Goal: Transaction & Acquisition: Purchase product/service

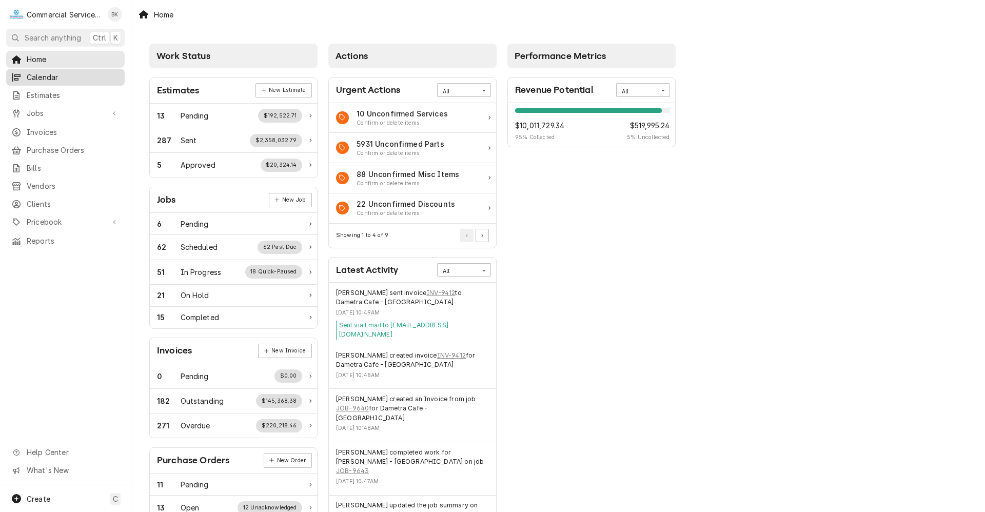
click at [40, 79] on span "Calendar" at bounding box center [73, 77] width 93 height 11
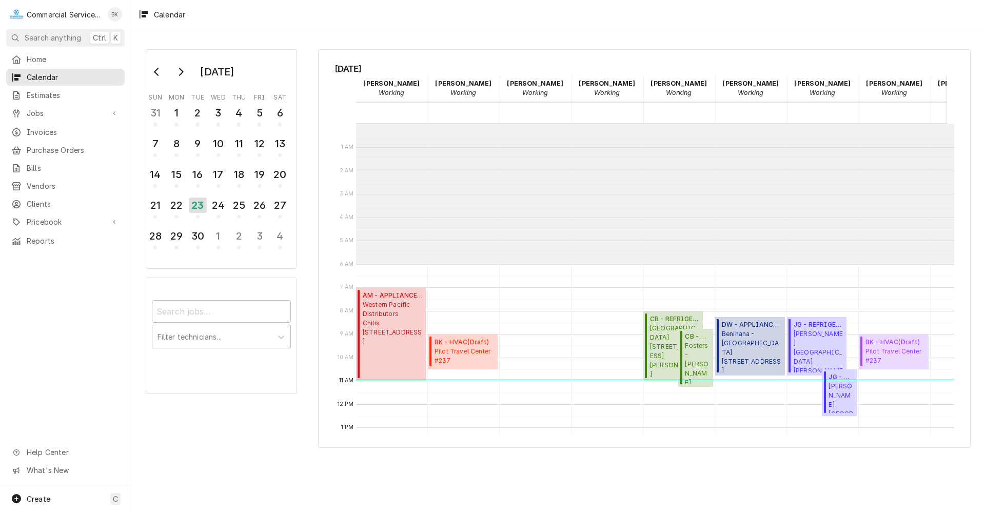
scroll to position [141, 0]
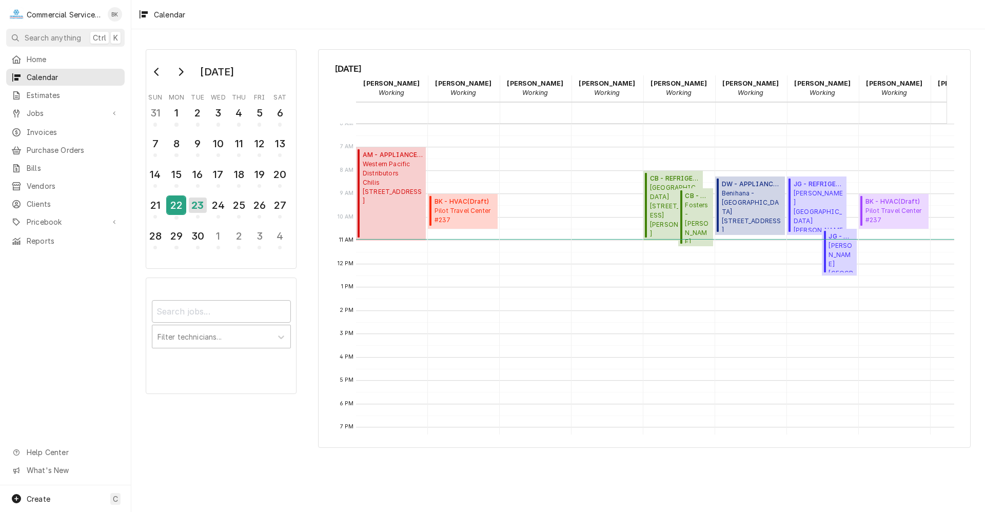
click at [185, 204] on div "22" at bounding box center [176, 205] width 18 height 17
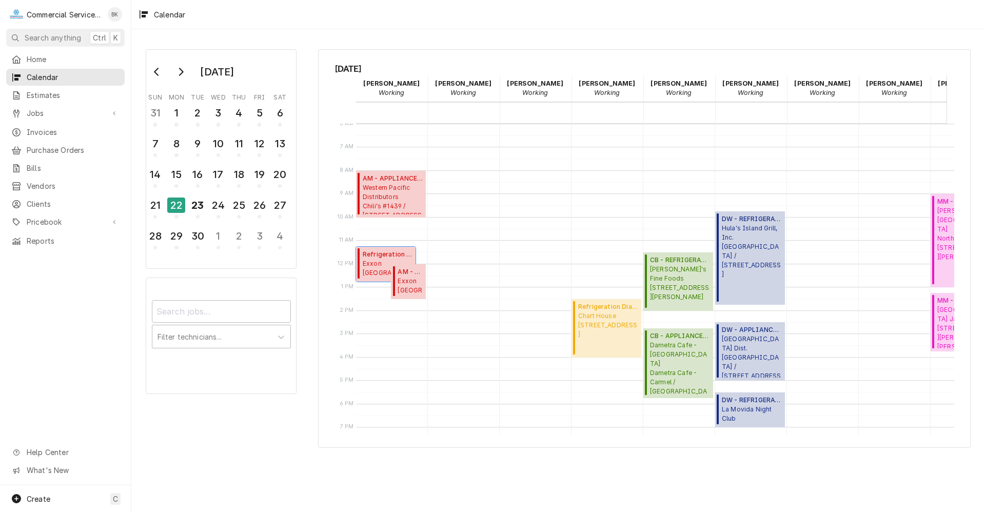
click at [374, 261] on span "Exxon South Main 1050 S Main St, Salinas, CA 93901" at bounding box center [388, 268] width 50 height 19
click at [399, 288] on span "Exxon South Main 1050 S Main St, Salinas, CA 93901" at bounding box center [410, 286] width 25 height 19
click at [257, 178] on div "19" at bounding box center [259, 174] width 18 height 17
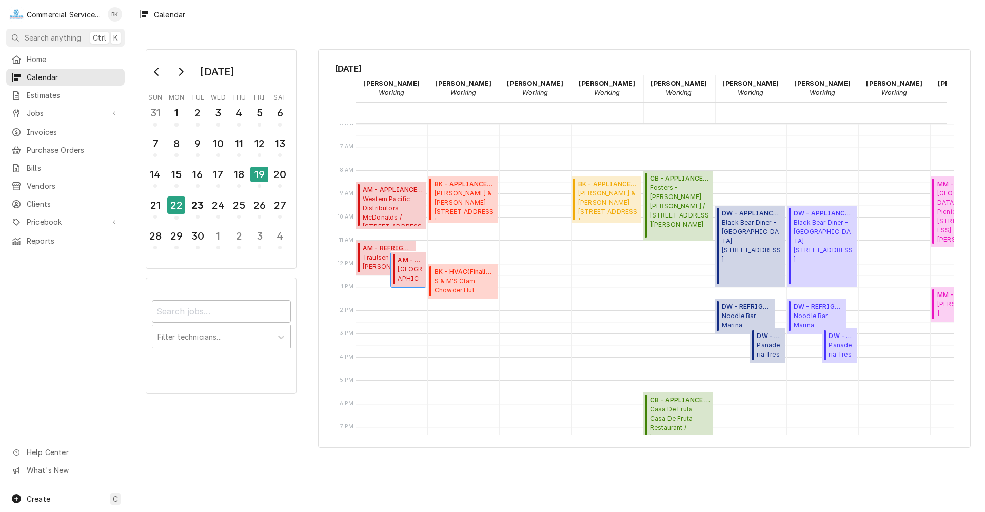
click at [407, 269] on span "Santa Rita Union School District - MD SANTA RITA ELEMENTARY / 2014 Santa Rita S…" at bounding box center [410, 274] width 25 height 19
click at [48, 113] on span "Jobs" at bounding box center [65, 113] width 77 height 11
click at [54, 129] on span "Jobs" at bounding box center [73, 131] width 93 height 11
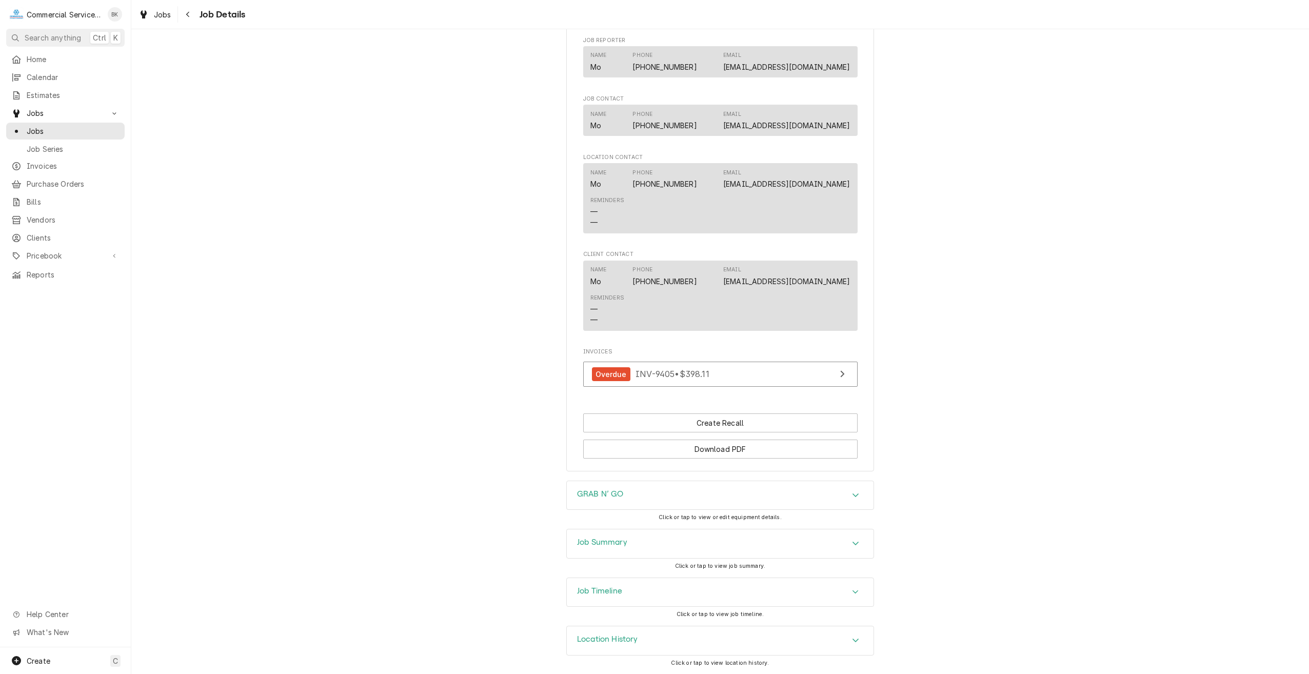
scroll to position [681, 0]
click at [650, 495] on div "GRAB N’ GO" at bounding box center [720, 495] width 307 height 29
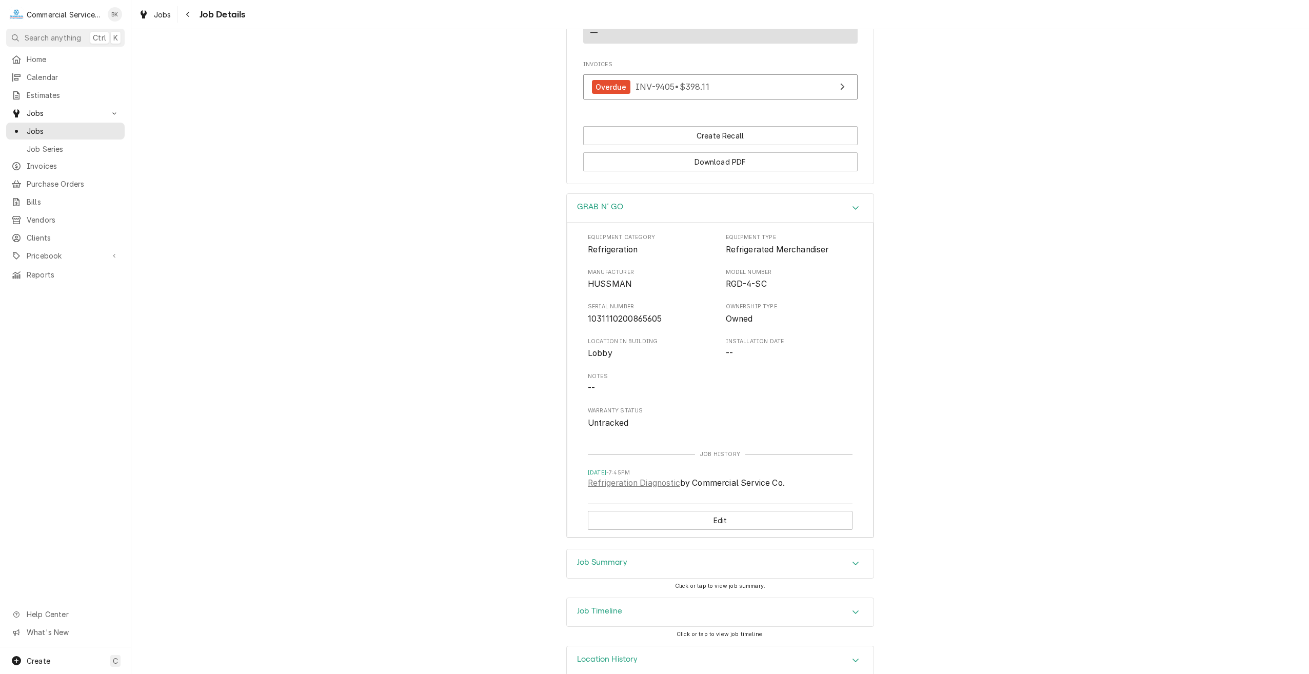
scroll to position [988, 0]
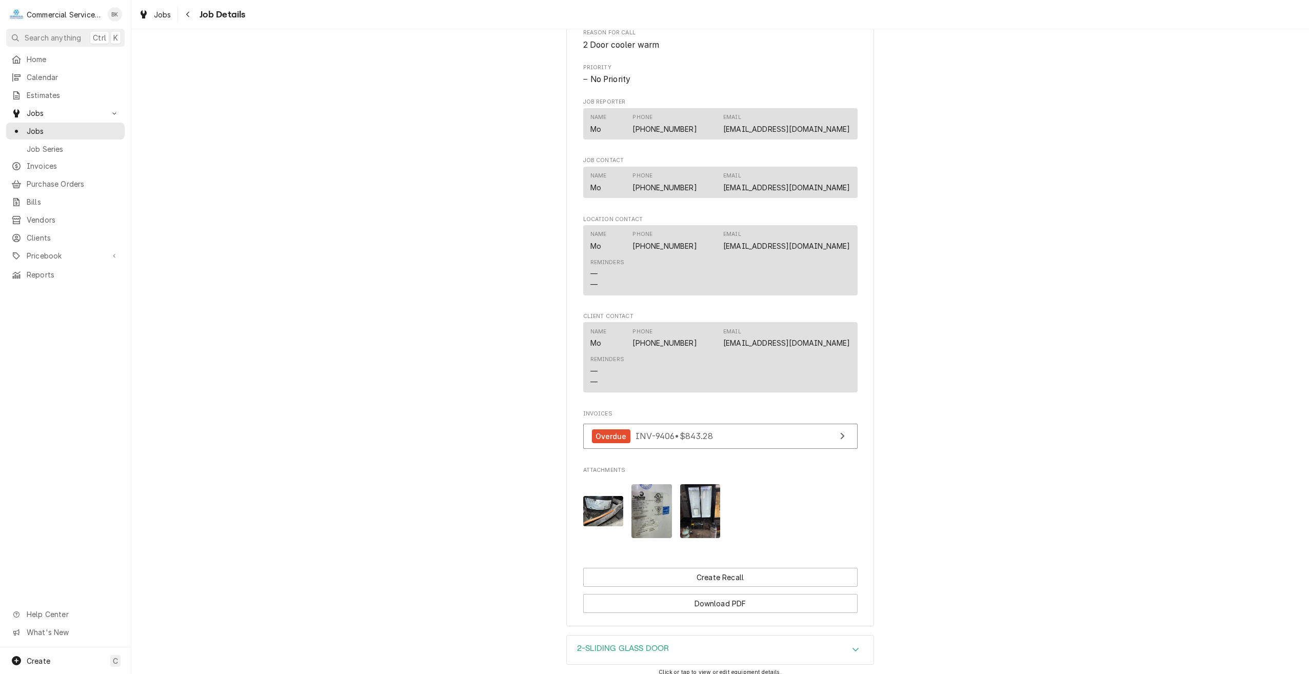
scroll to position [564, 0]
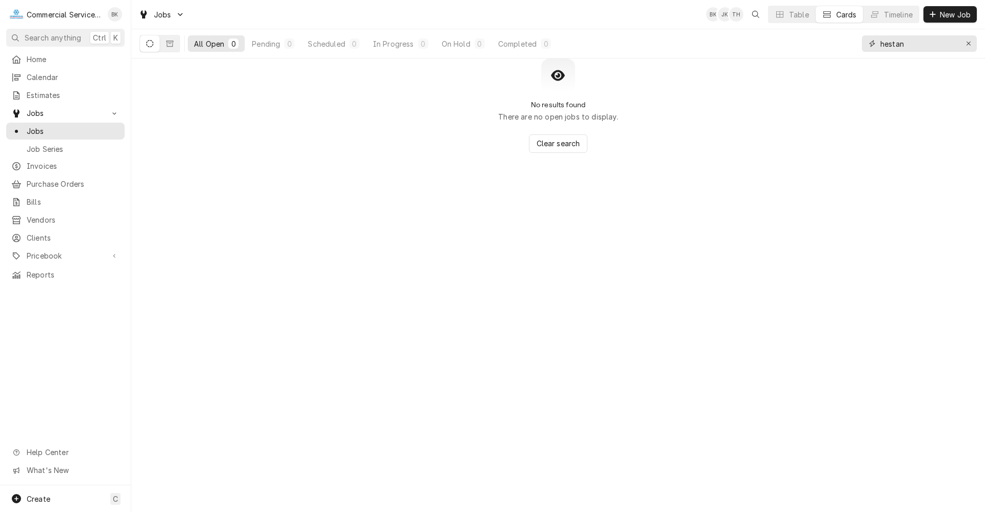
click at [916, 44] on input "hestan" at bounding box center [918, 43] width 77 height 16
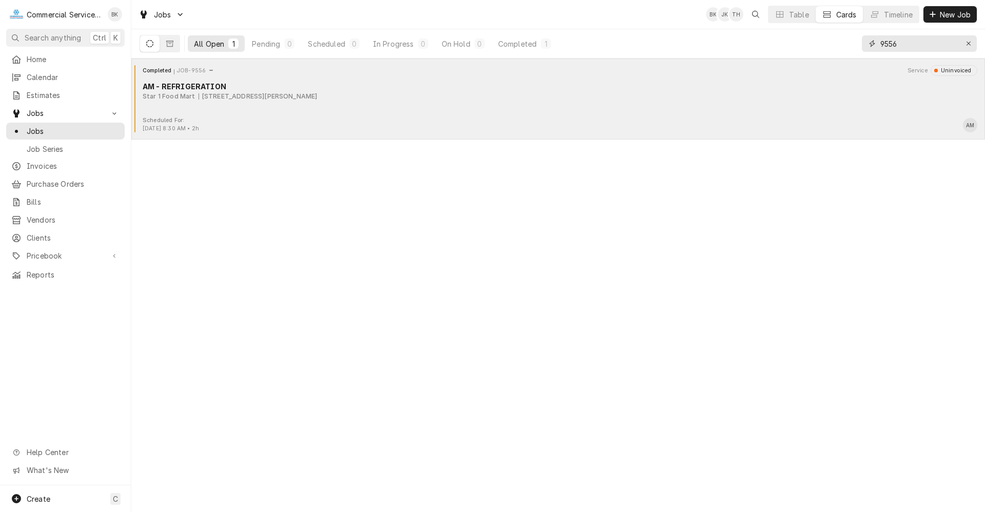
type input "9556"
click at [252, 112] on div "Completed JOB-9556 Service Uninvoiced AM - REFRIGERATION Star 1 Food Mart [STRE…" at bounding box center [558, 90] width 846 height 51
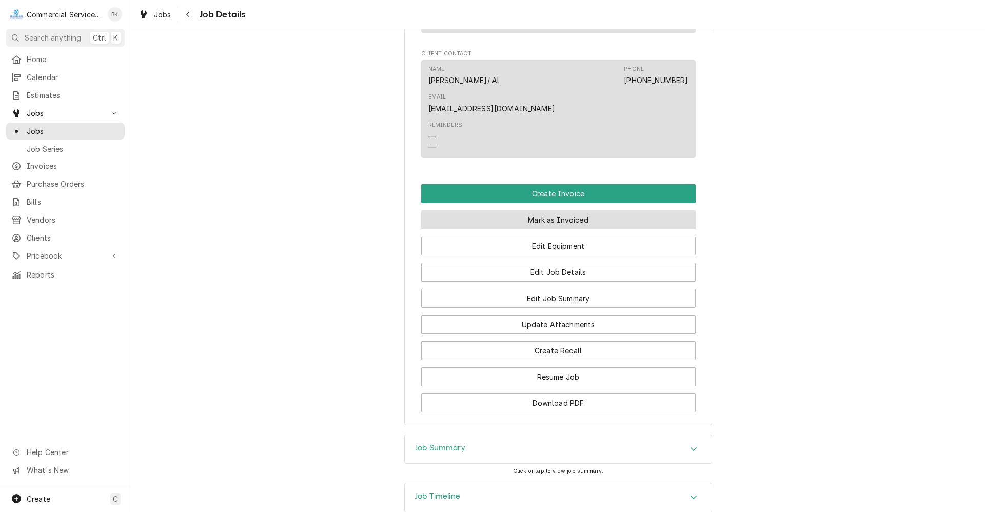
scroll to position [852, 0]
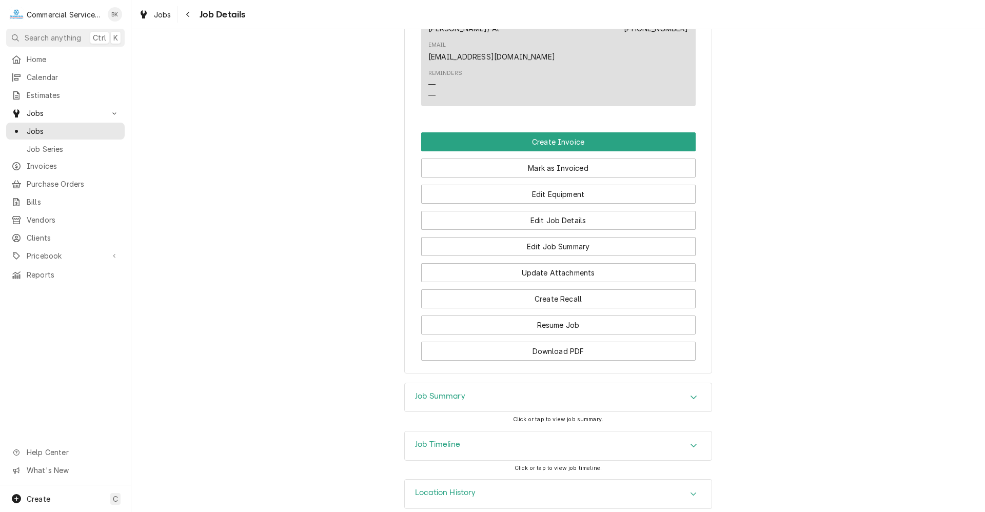
click at [483, 383] on div "Job Summary" at bounding box center [558, 397] width 307 height 29
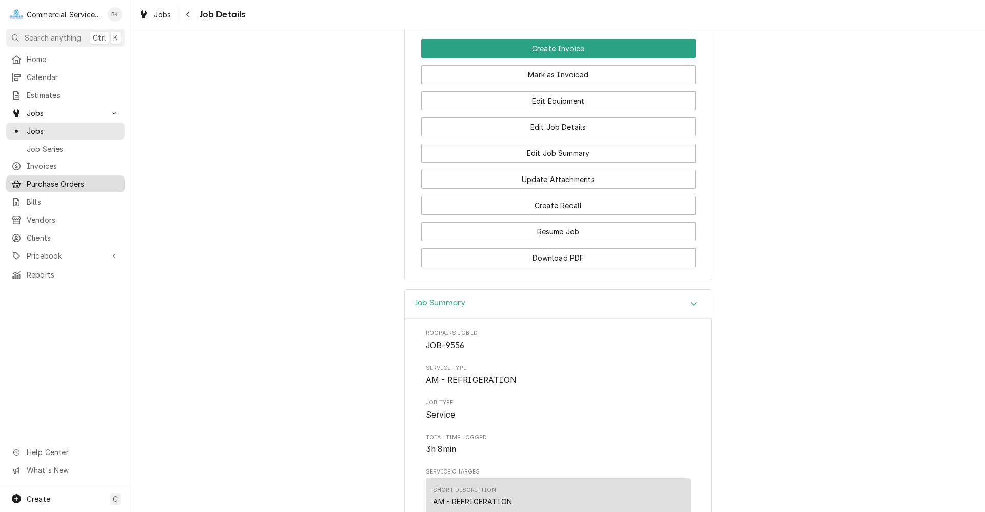
scroll to position [925, 0]
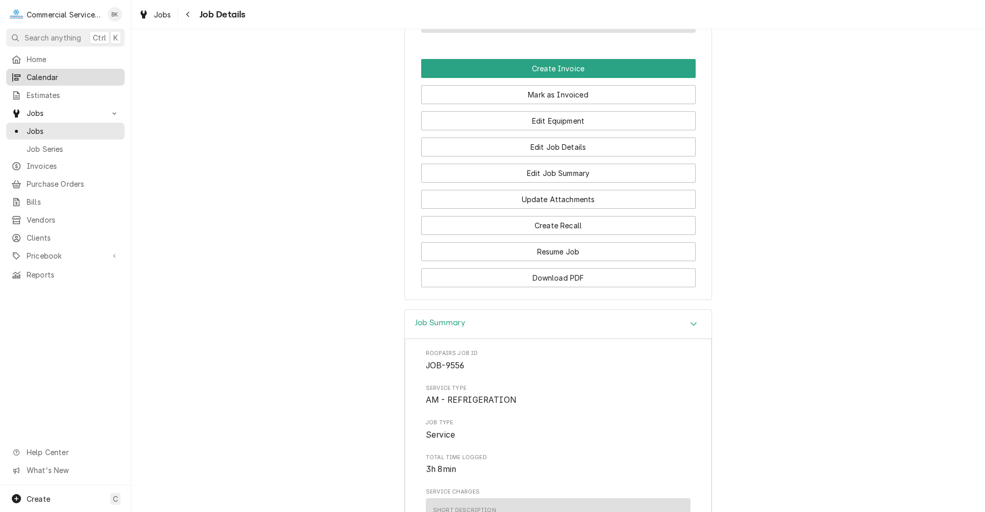
click at [38, 81] on div "Calendar" at bounding box center [65, 77] width 114 height 13
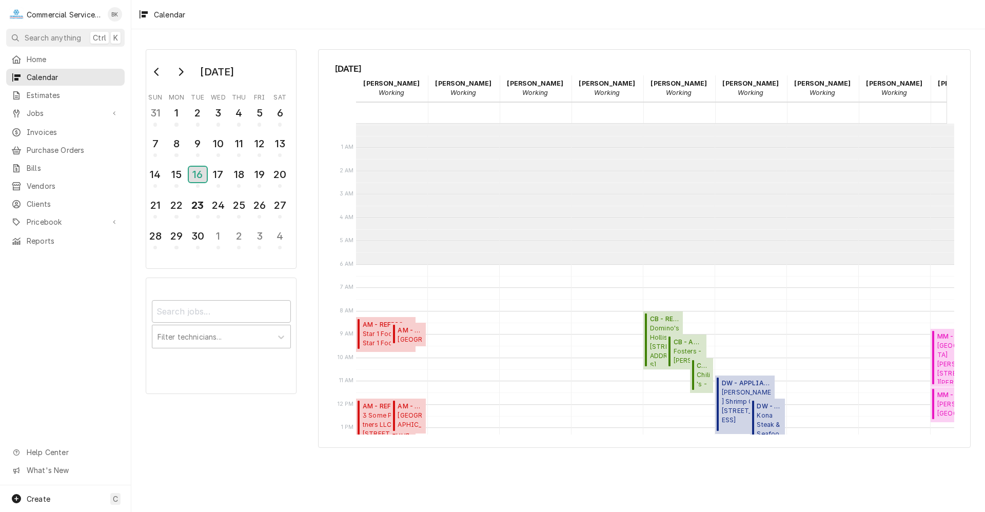
scroll to position [141, 0]
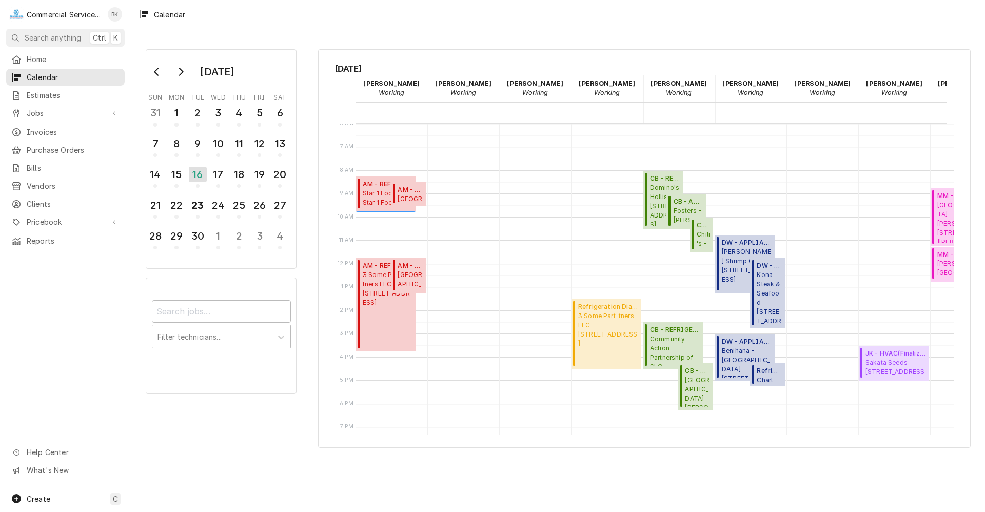
click at [376, 199] on span "Star 1 Food Mart Star 1 Food Mart / 8 Williams Rd, Salinas, CA 93905" at bounding box center [388, 198] width 50 height 19
click at [377, 191] on span "Star 1 Food Mart Star 1 Food Mart / 8 Williams Rd, Salinas, CA 93905" at bounding box center [388, 198] width 50 height 19
click at [407, 191] on span "AM - APPLIANCE ( Finalized )" at bounding box center [410, 189] width 25 height 9
click at [54, 110] on span "Jobs" at bounding box center [65, 113] width 77 height 11
click at [52, 126] on span "Jobs" at bounding box center [73, 131] width 93 height 11
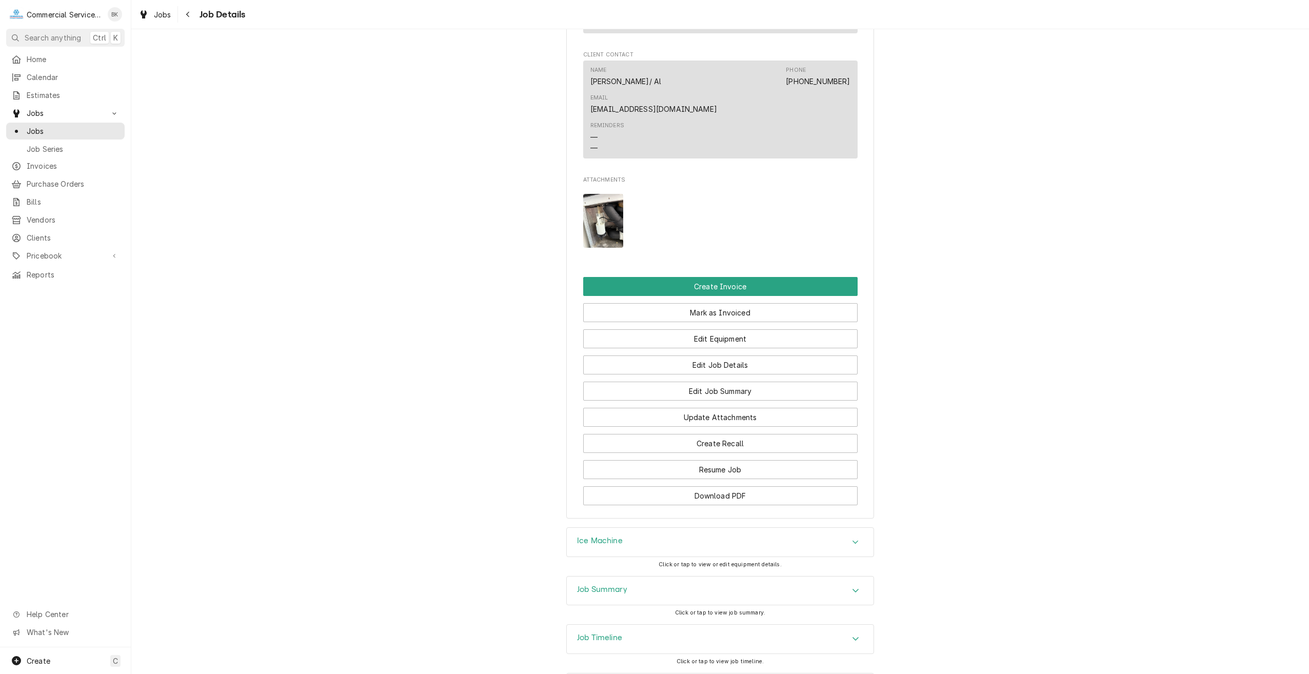
scroll to position [796, 0]
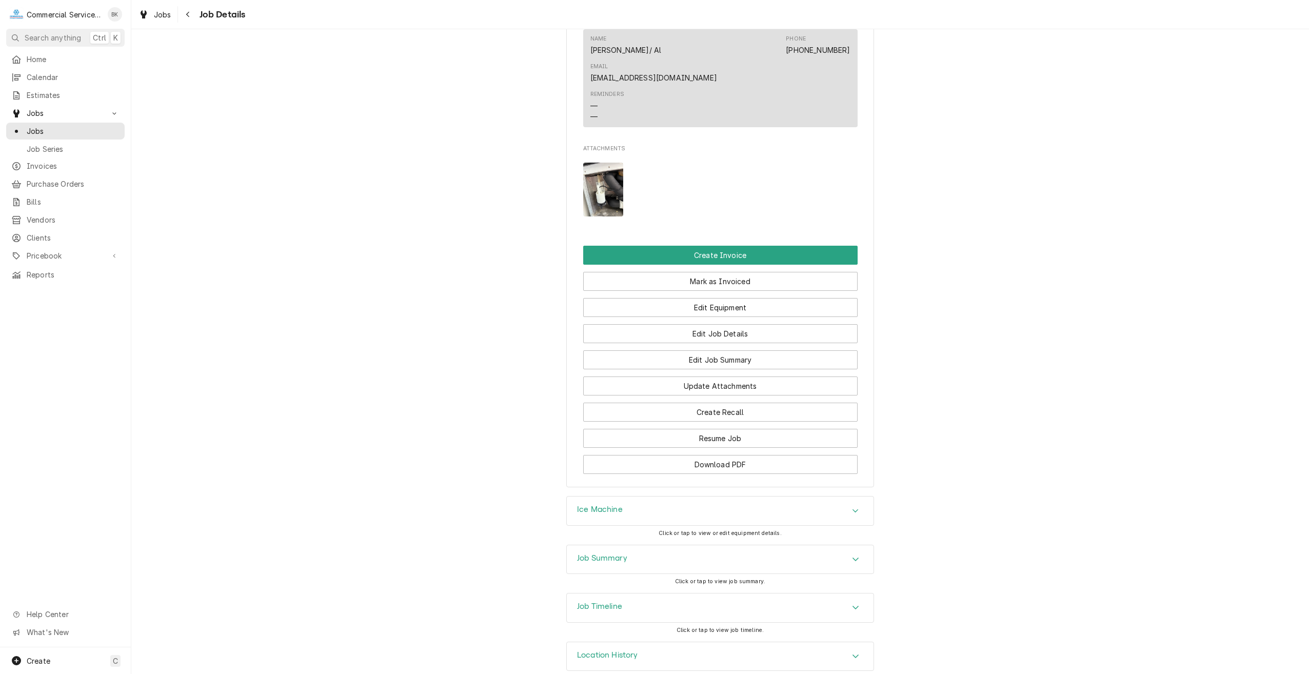
click at [603, 165] on img "Attachments" at bounding box center [603, 190] width 41 height 54
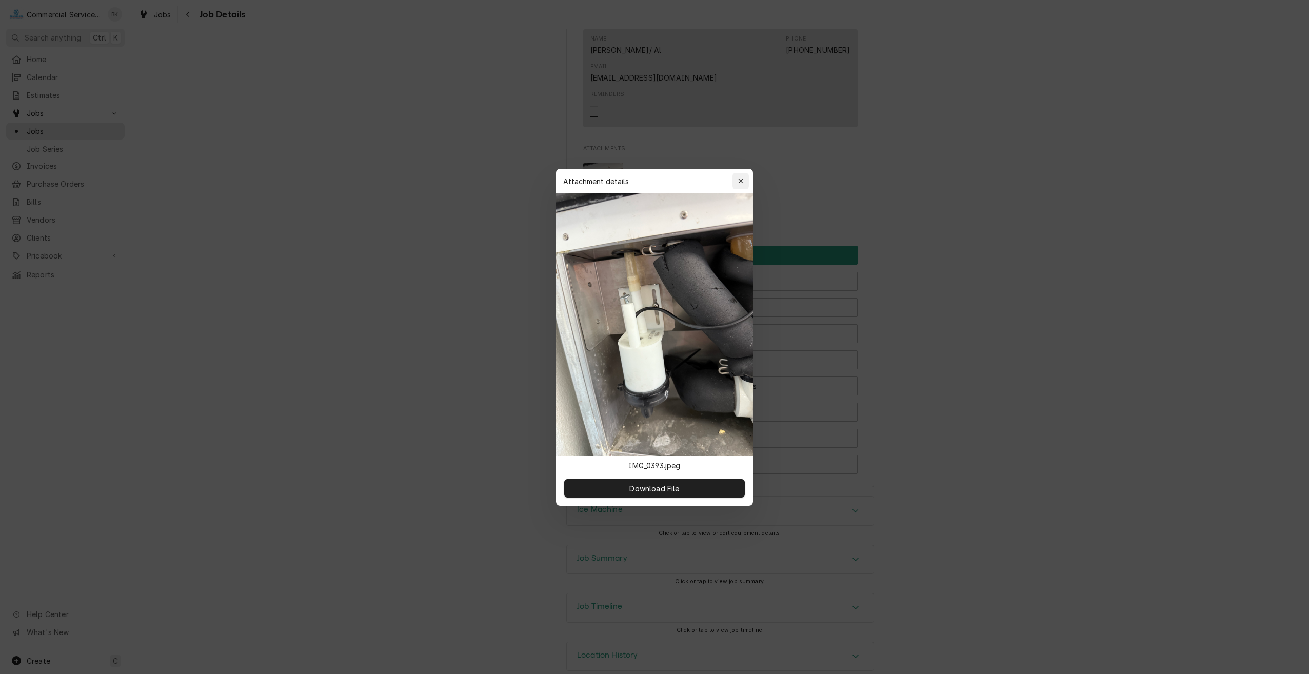
click at [742, 178] on icon "button" at bounding box center [741, 181] width 6 height 7
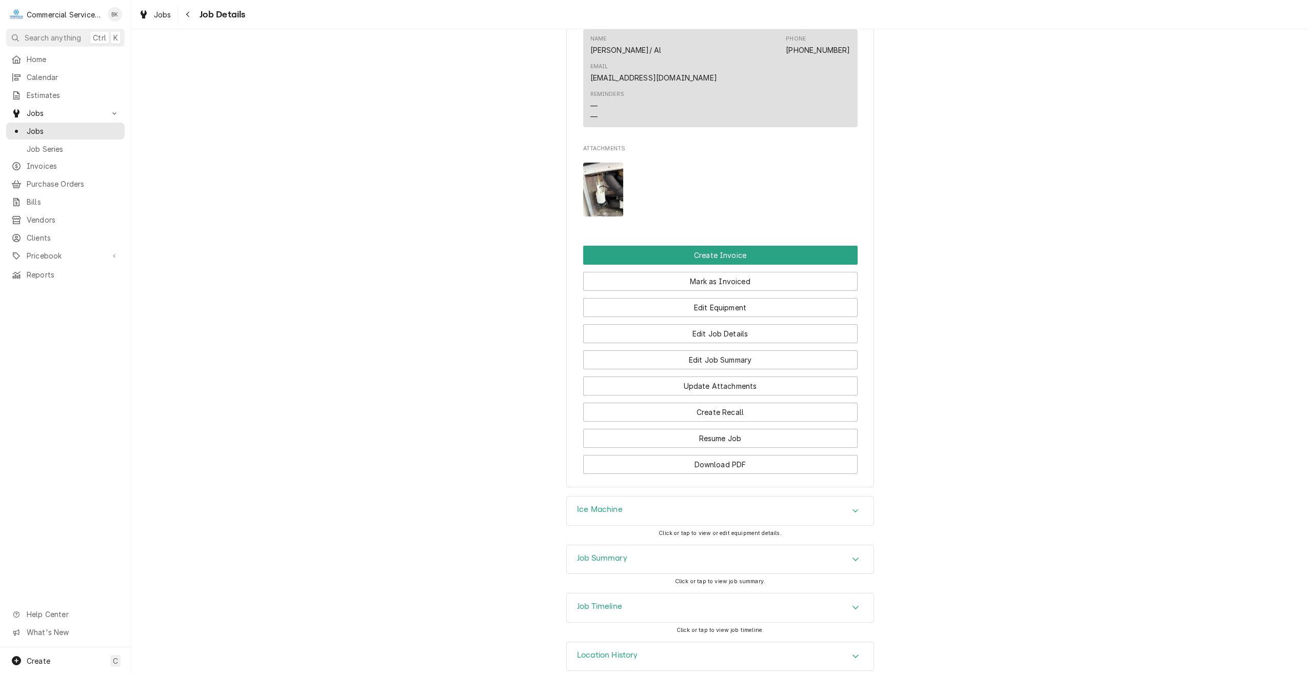
click at [590, 177] on img "Attachments" at bounding box center [603, 190] width 41 height 54
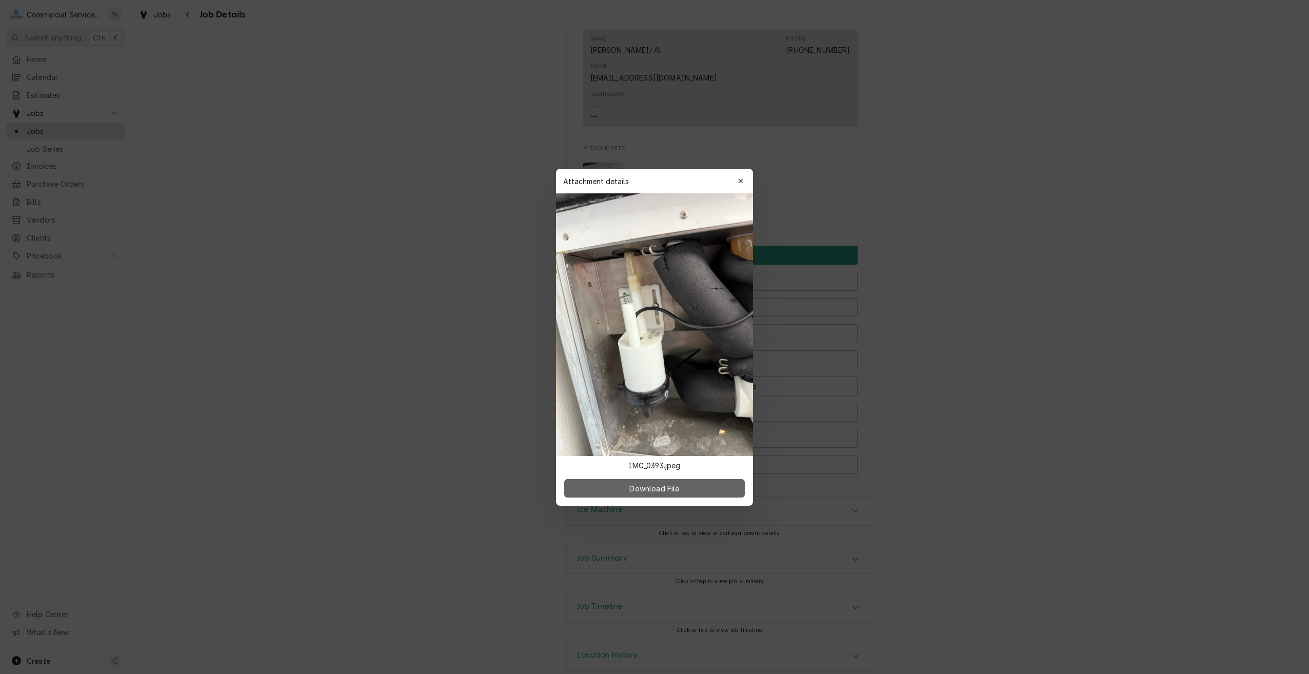
click at [662, 486] on span "Download File" at bounding box center [655, 488] width 54 height 11
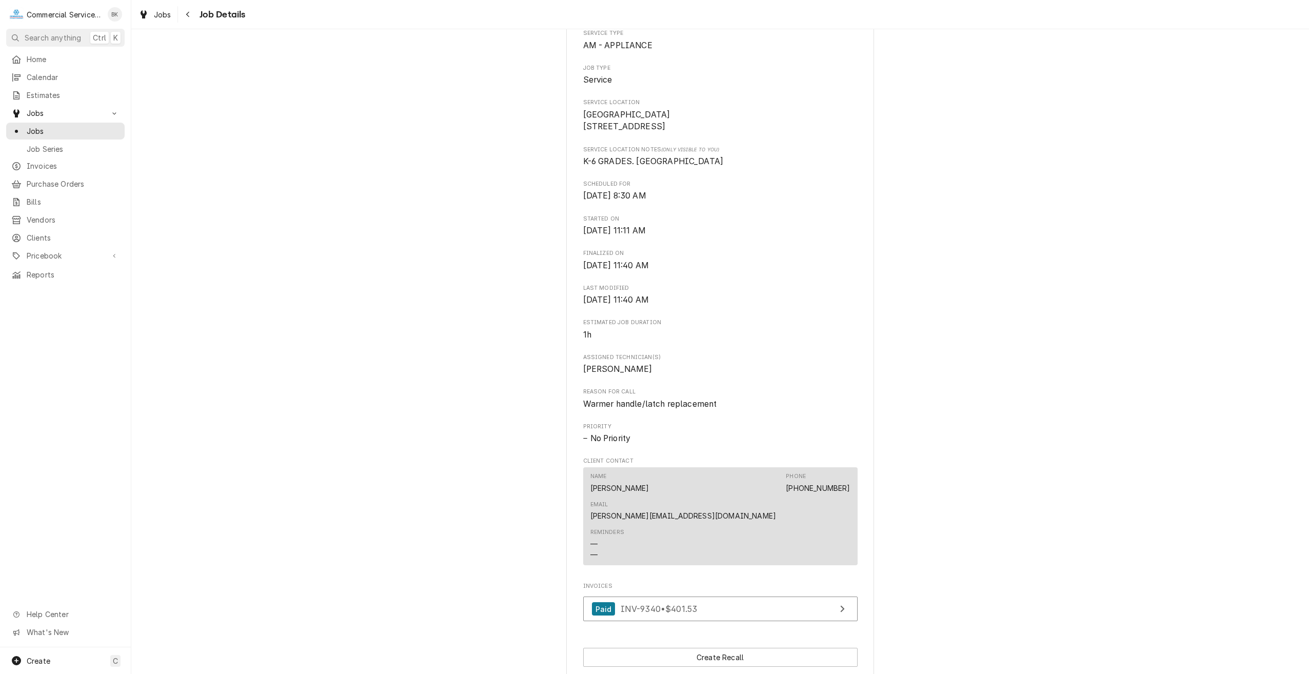
scroll to position [205, 0]
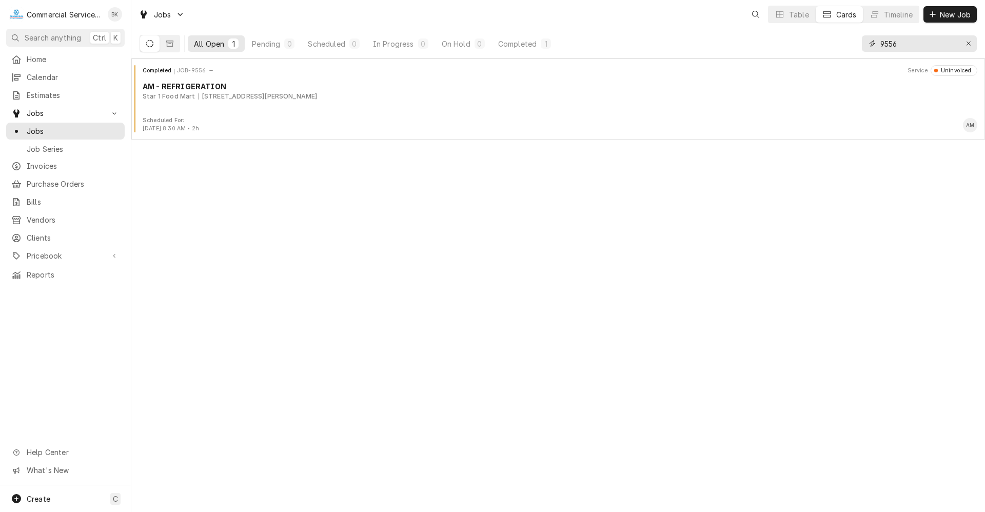
click at [908, 46] on input "9556" at bounding box center [918, 43] width 77 height 16
click at [908, 47] on input "9556" at bounding box center [918, 43] width 77 height 16
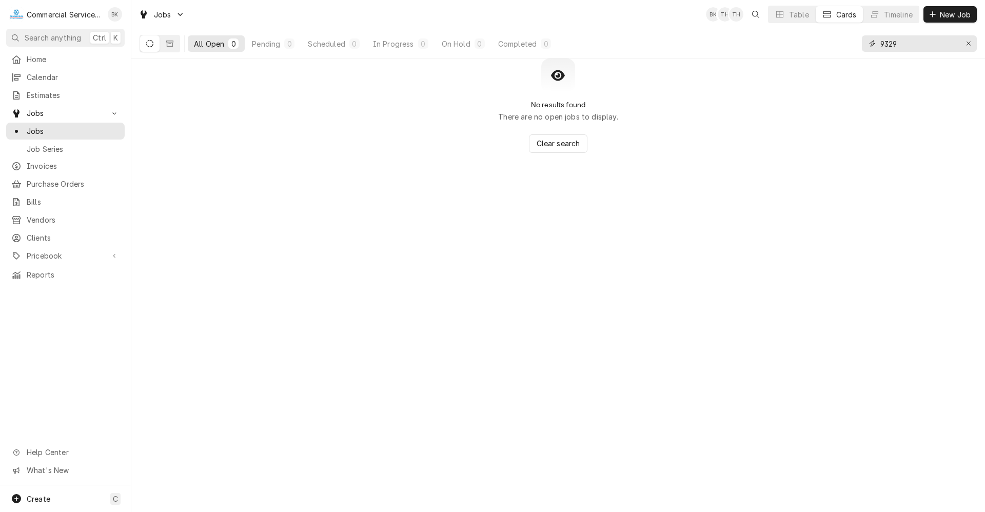
type input "9329"
click at [164, 53] on div "All Open 0 Pending 0 Scheduled 0 In Progress 0 On Hold 0 Completed 0" at bounding box center [348, 43] width 417 height 29
click at [168, 48] on button "Dynamic Content Wrapper" at bounding box center [169, 43] width 19 height 16
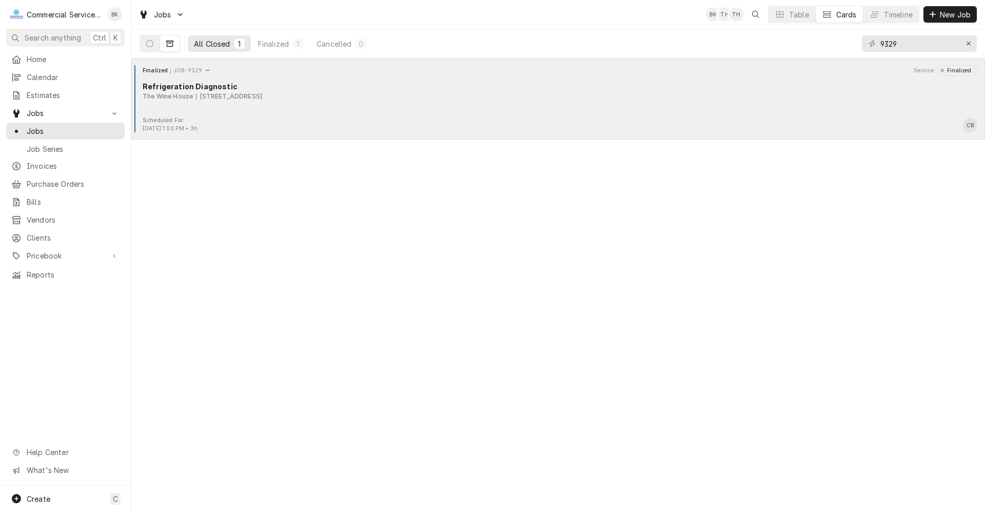
click at [385, 111] on div "Finalized JOB-9329 Service Finalized Refrigeration Diagnostic The Wine House 1 …" at bounding box center [558, 90] width 846 height 51
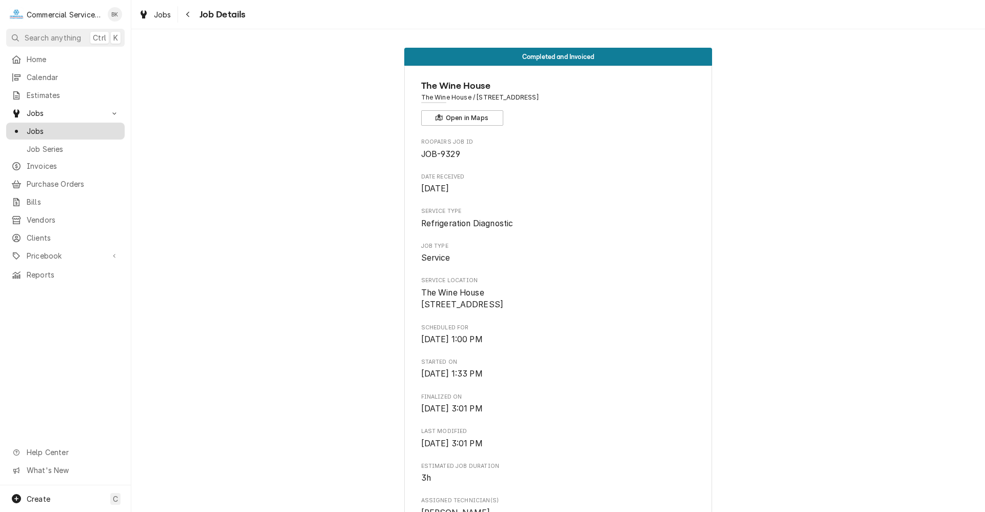
click at [37, 126] on span "Jobs" at bounding box center [73, 131] width 93 height 11
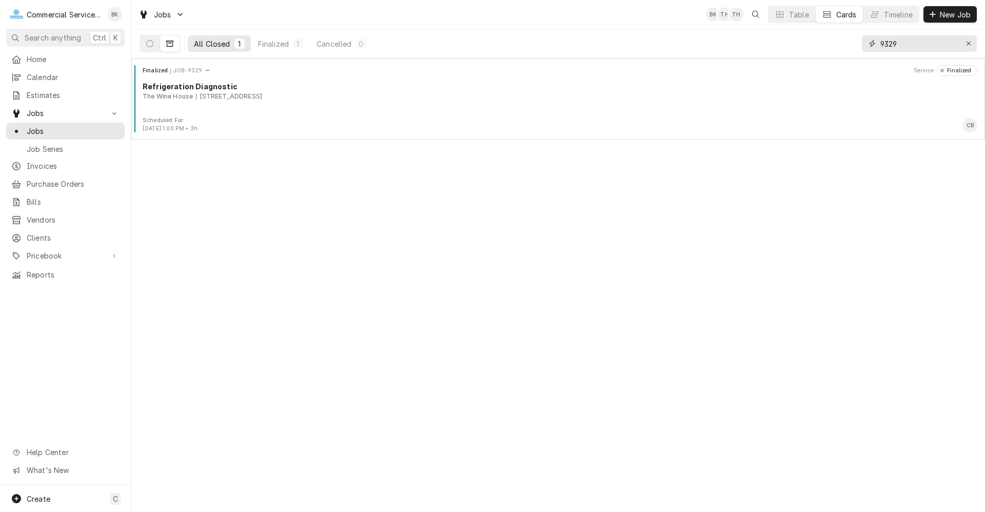
click at [904, 47] on input "9329" at bounding box center [918, 43] width 77 height 16
click at [903, 48] on input "9329" at bounding box center [918, 43] width 77 height 16
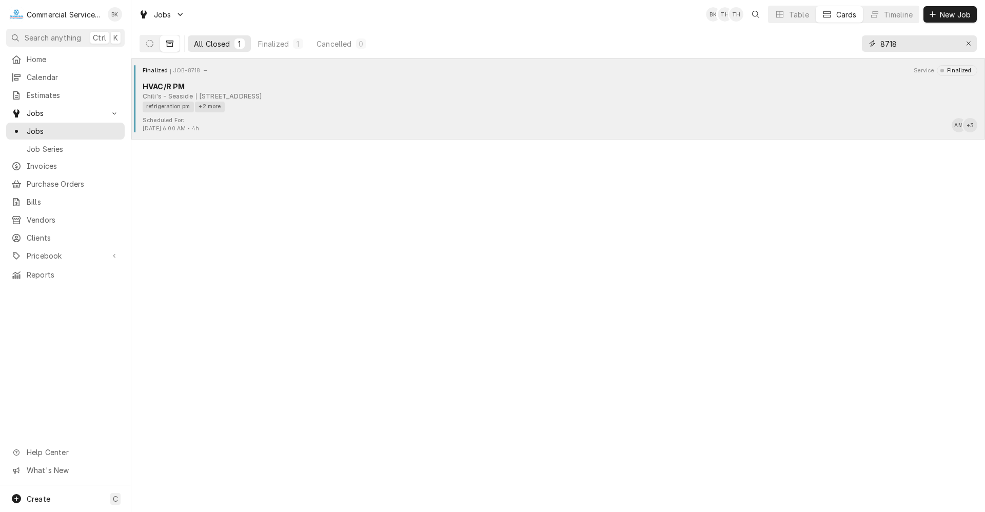
type input "8718"
click at [346, 121] on div "Scheduled For: Aug 13th, 2025 - 6:00 AM • 4h AM + 3" at bounding box center [558, 124] width 846 height 16
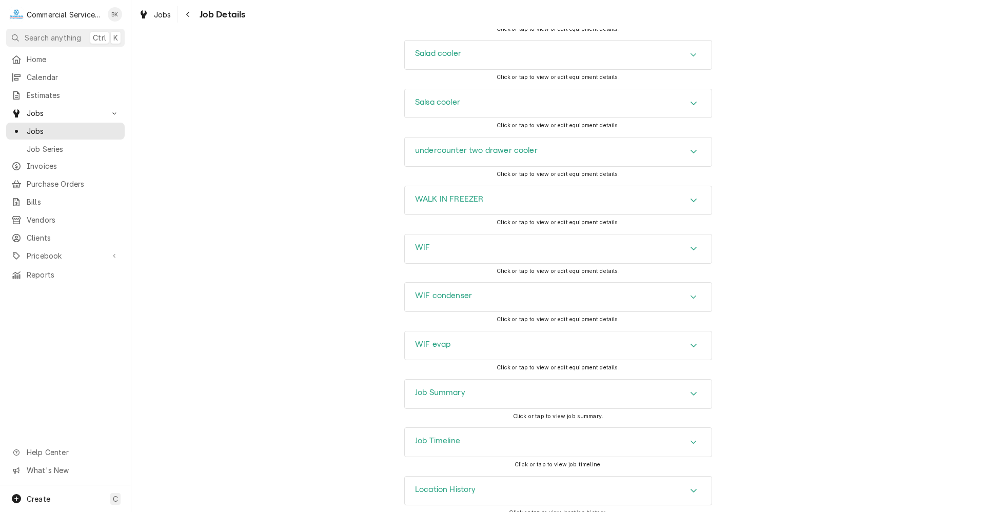
scroll to position [1662, 0]
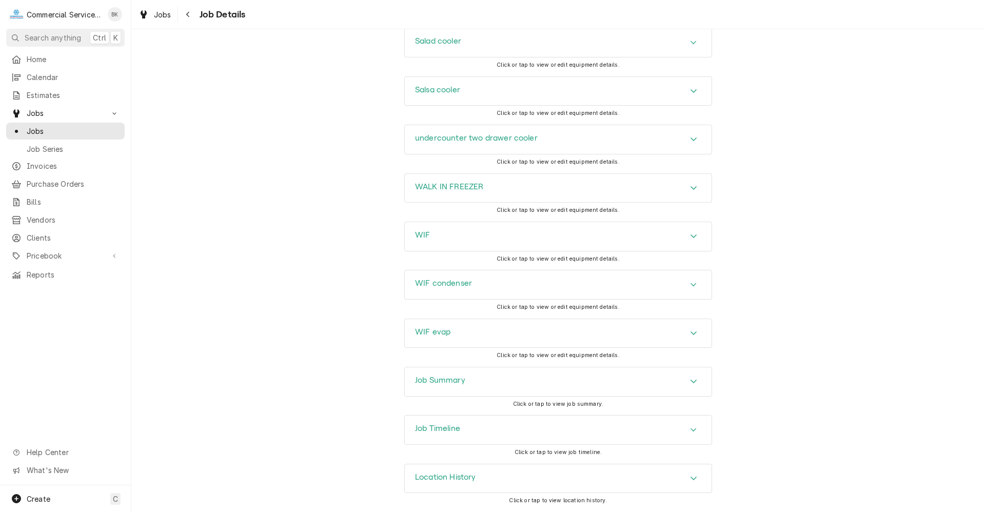
click at [546, 395] on div "Job Summary" at bounding box center [558, 381] width 307 height 29
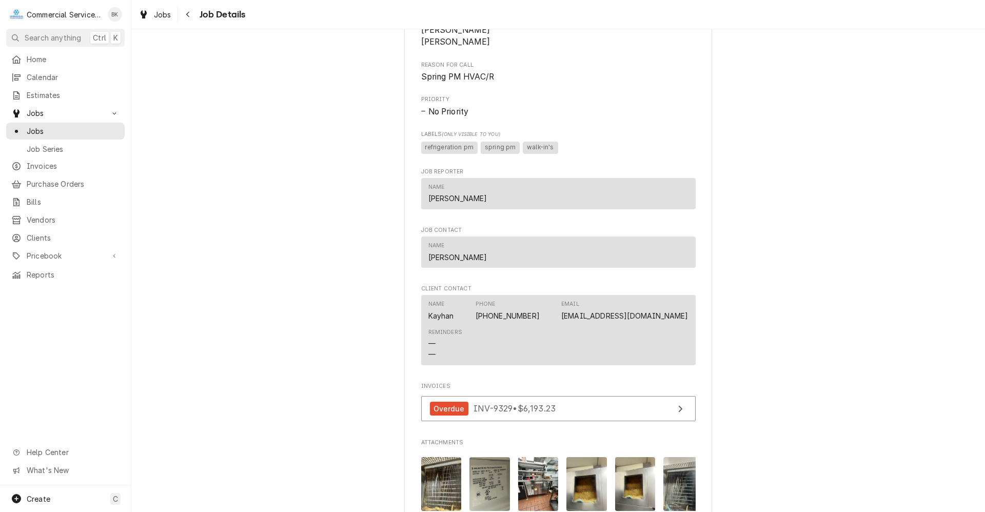
scroll to position [520, 0]
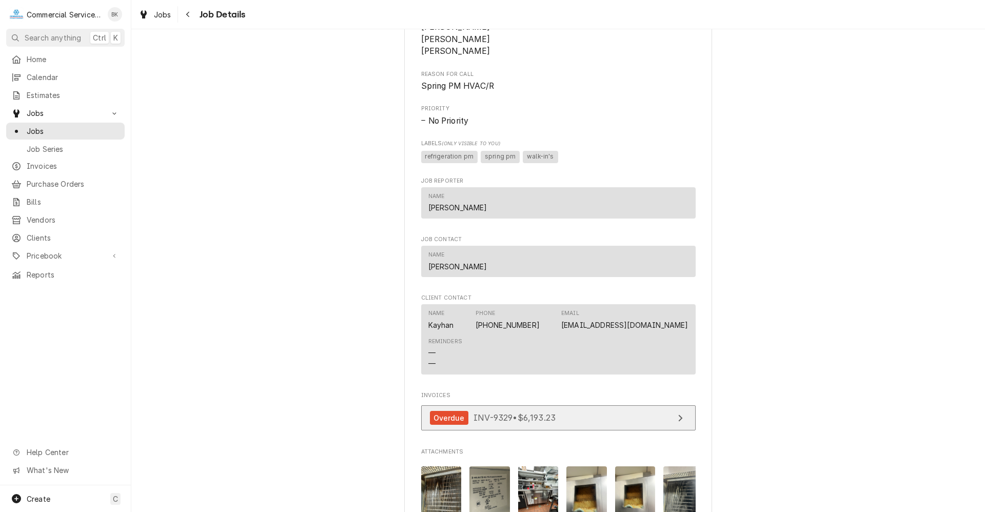
click at [530, 423] on span "INV-9329 • $6,193.23" at bounding box center [515, 418] width 82 height 10
click at [674, 424] on div "View Invoice" at bounding box center [680, 418] width 13 height 12
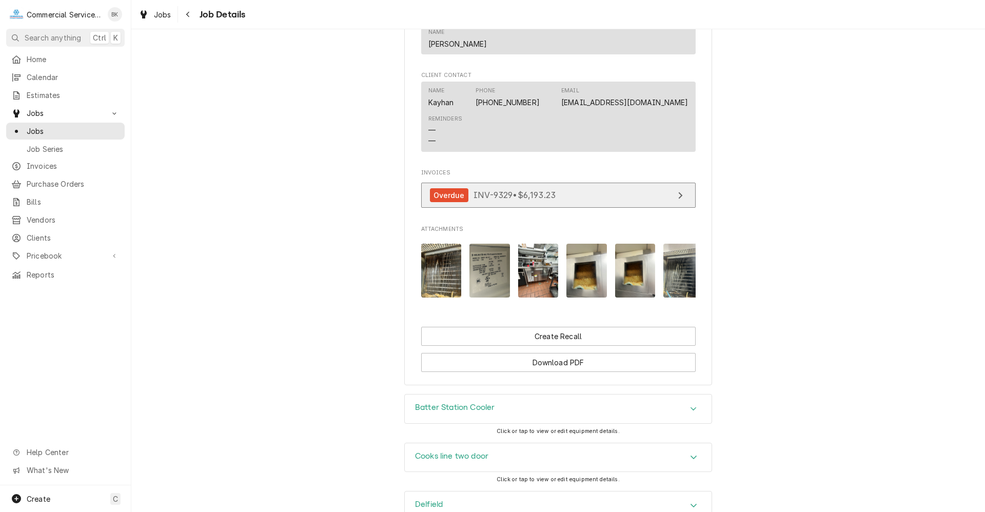
scroll to position [726, 0]
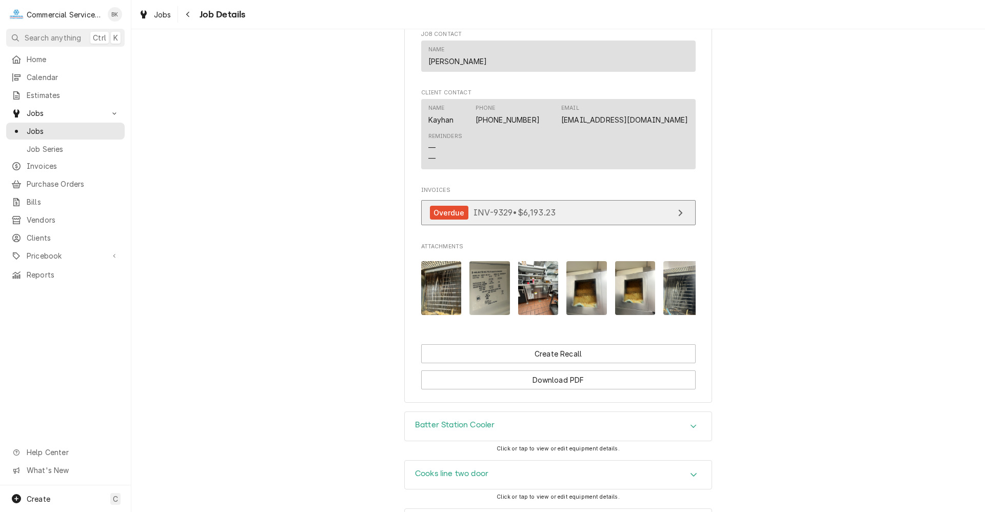
click at [538, 225] on link "Overdue INV-9329 • $6,193.23" at bounding box center [558, 212] width 275 height 25
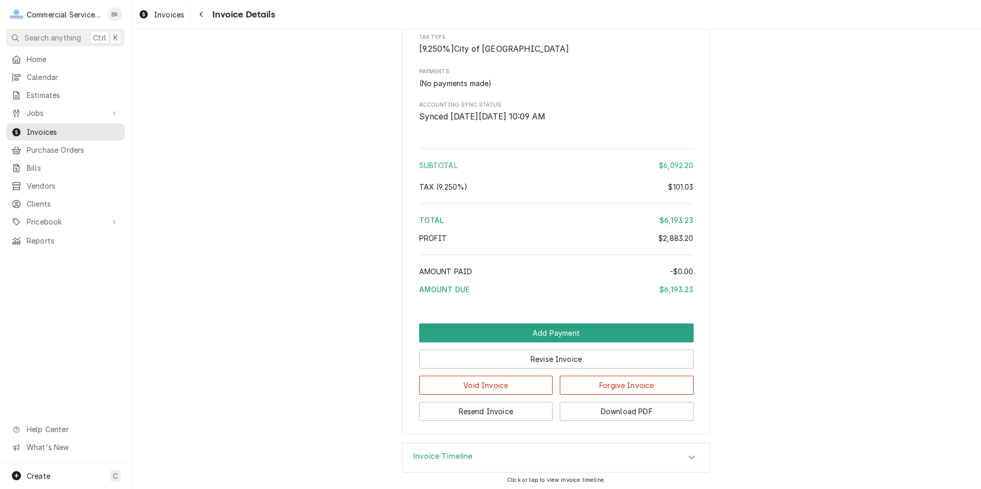
scroll to position [2515, 0]
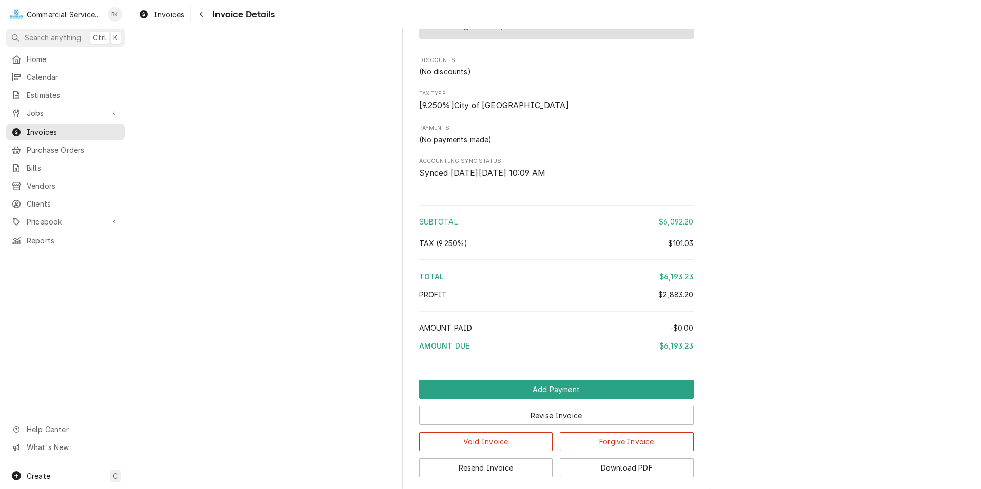
scroll to position [2514, 0]
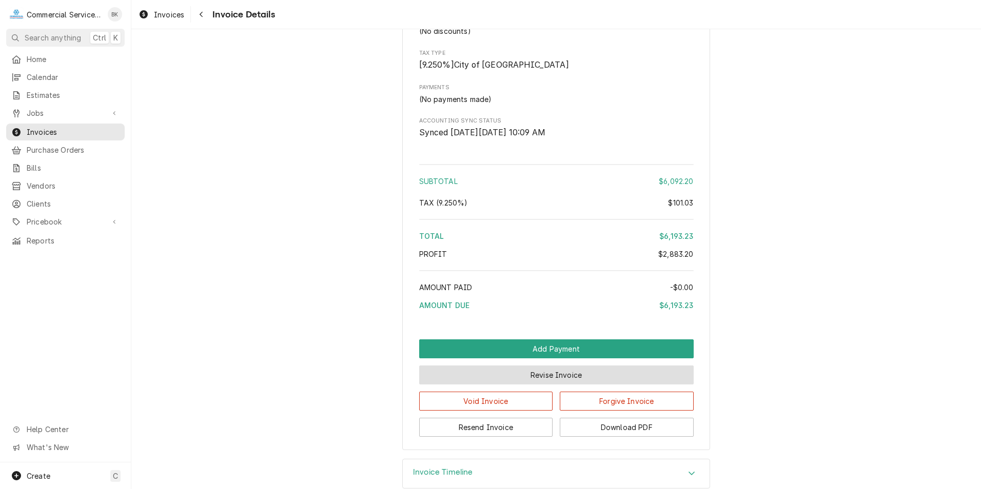
click at [532, 385] on button "Revise Invoice" at bounding box center [556, 375] width 275 height 19
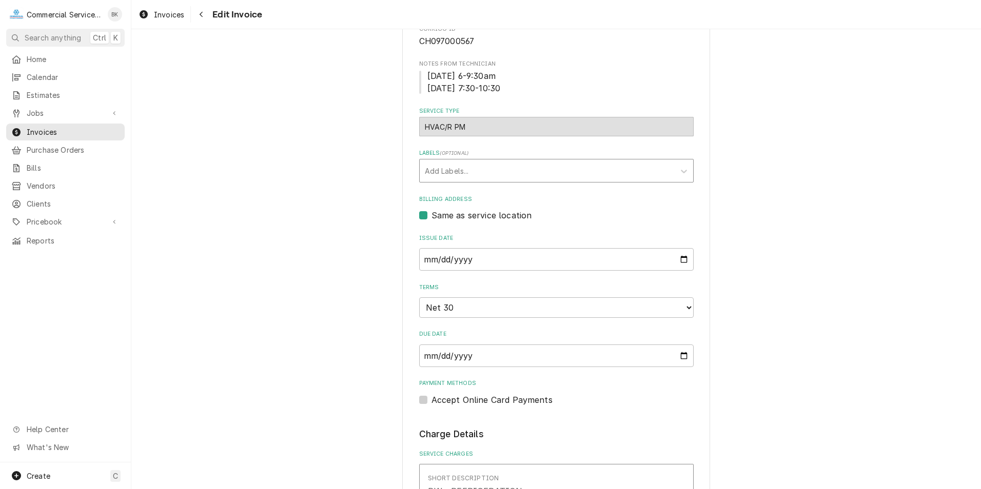
scroll to position [205, 0]
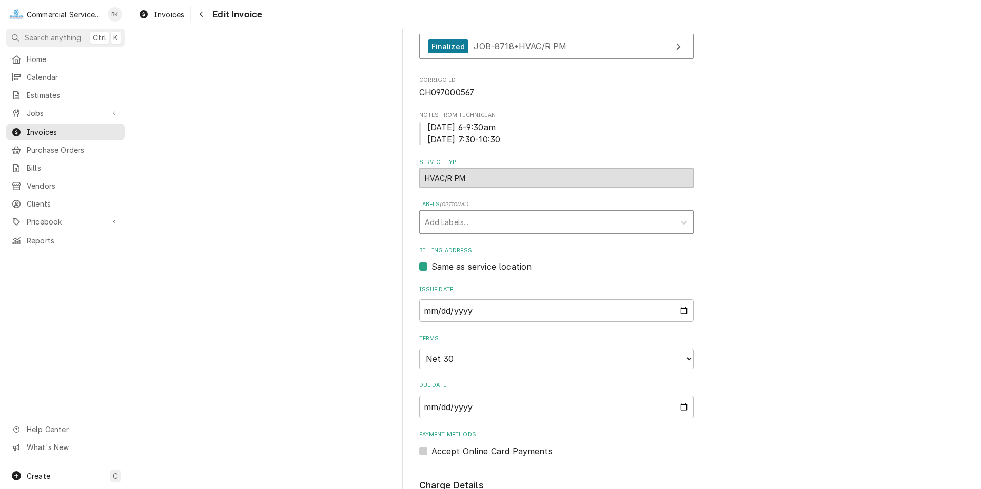
click at [497, 220] on div "Labels" at bounding box center [547, 222] width 245 height 18
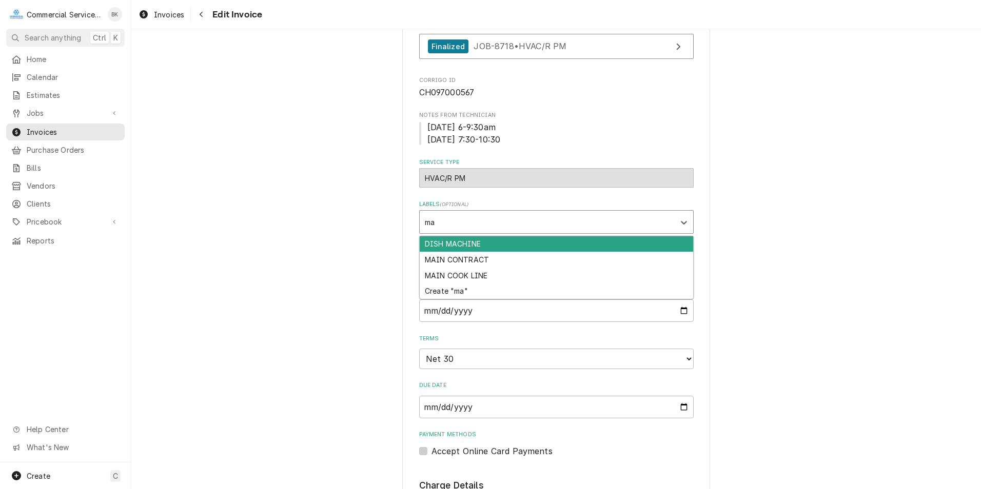
type input "m"
type input "MAJOR PM"
type textarea "x"
type input "ICE MACHINES"
type textarea "x"
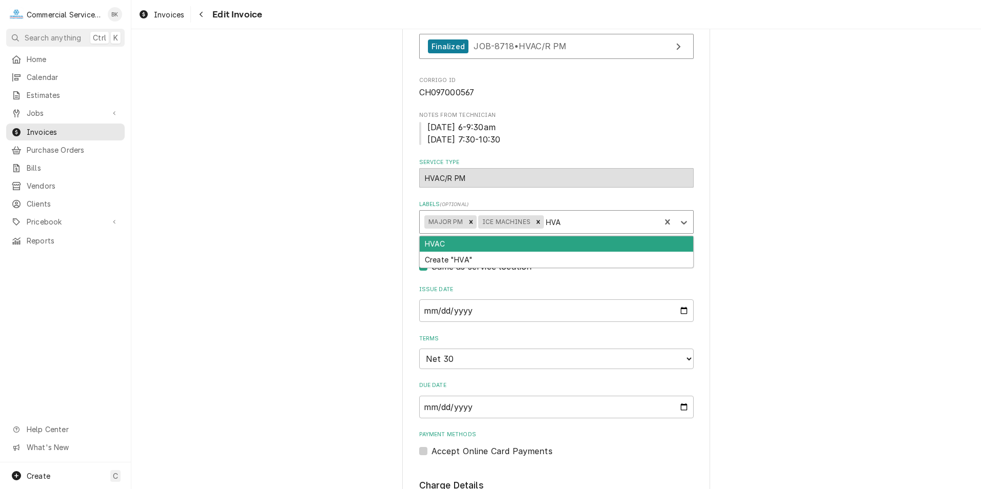
type input "HVAC"
type textarea "x"
type input "REFRIGERATION"
type textarea "x"
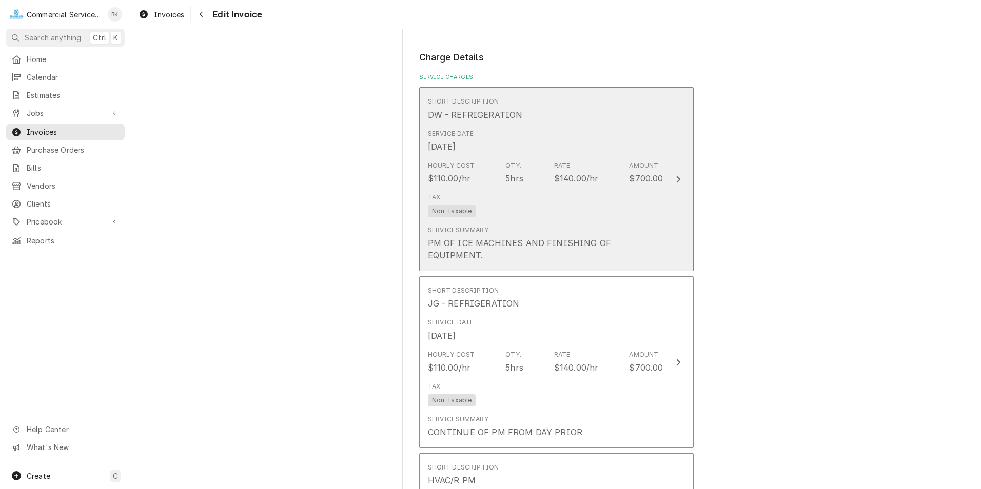
scroll to position [616, 0]
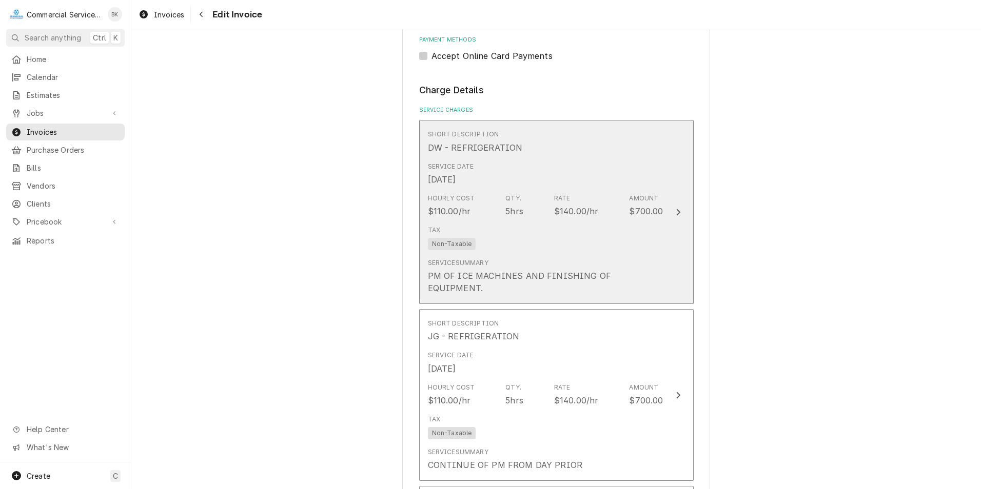
click at [527, 233] on div "Tax Non-Taxable" at bounding box center [546, 238] width 236 height 33
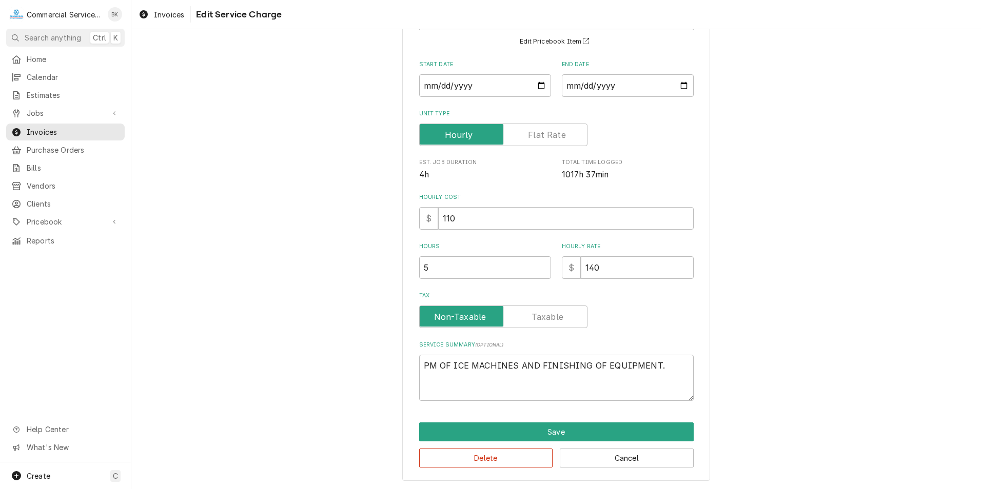
scroll to position [91, 0]
click at [419, 364] on textarea "PM OF ICE MACHINES AND FINISHING OF EQUIPMENT." at bounding box center [556, 378] width 275 height 46
type textarea "x"
type textarea "PM OF ICE MACHINES AND FINISHING OF EQUIPMENT."
type textarea "x"
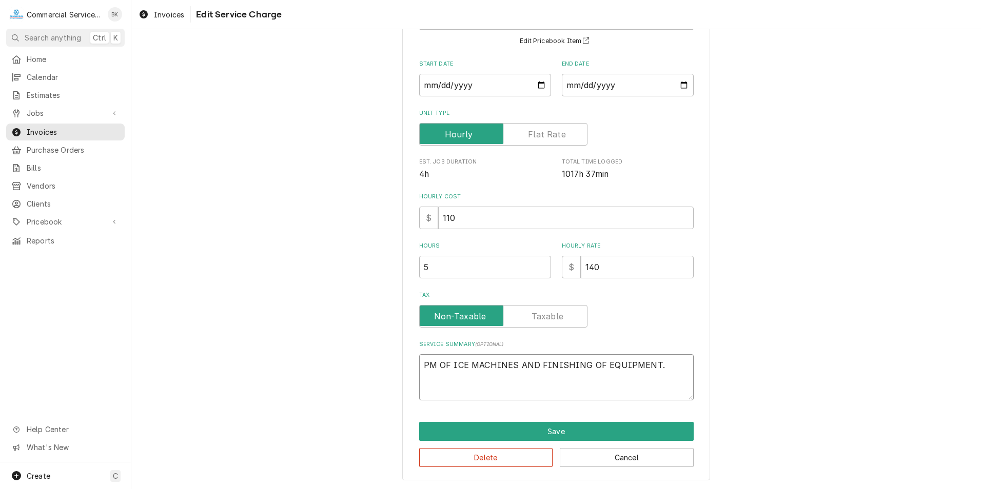
type textarea "PM OF ICE MACHINES AND FINISHING OF EQUIPMENT."
type textarea "x"
type textarea "PM OF ICE MACHINES AND FINISHING OF EQUIPMENT. P"
type textarea "x"
type textarea "PM OF ICE MACHINES AND FINISHING OF EQUIPMENT. P,"
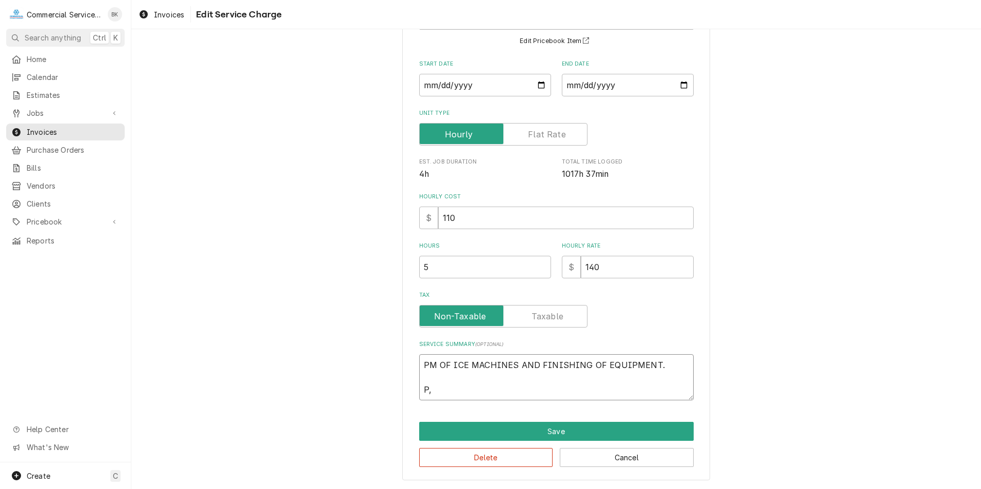
type textarea "x"
type textarea "PM OF ICE MACHINES AND FINISHING OF EQUIPMENT. P"
type textarea "x"
type textarea "PM OF ICE MACHINES AND FINISHING OF EQUIPMENT. PM"
type textarea "x"
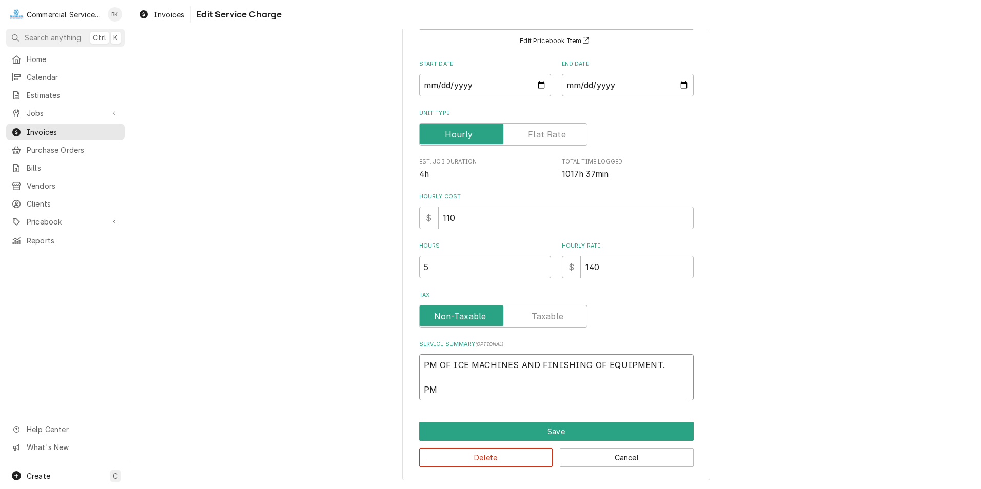
type textarea "PM OF ICE MACHINES AND FINISHING OF EQUIPMENT. PM"
type textarea "x"
type textarea "PM OF ICE MACHINES AND FINISHING OF EQUIPMENT. PM O"
type textarea "x"
type textarea "PM OF ICE MACHINES AND FINISHING OF EQUIPMENT. PM OF"
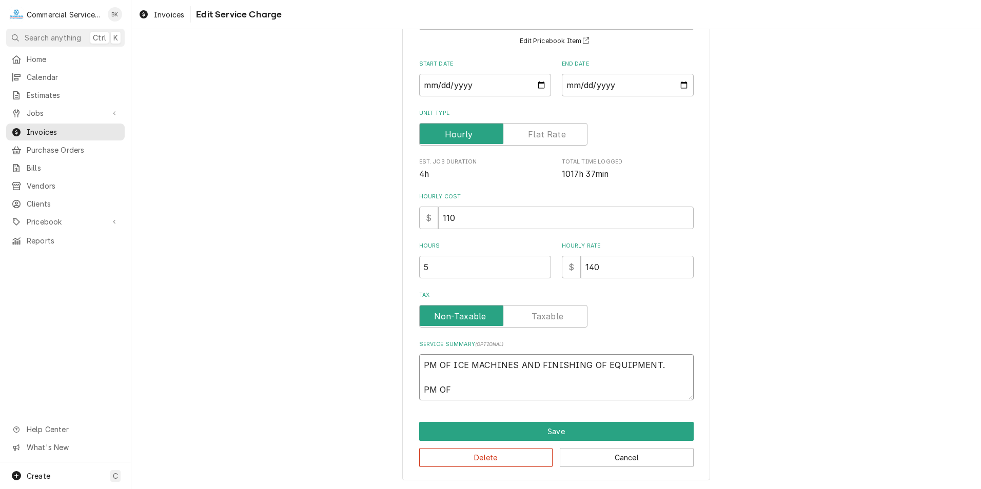
type textarea "x"
type textarea "PM OF ICE MACHINES AND FINISHING OF EQUIPMENT. PM OF"
type textarea "x"
type textarea "PM OF ICE MACHINES AND FINISHING OF EQUIPMENT. PM OF S"
type textarea "x"
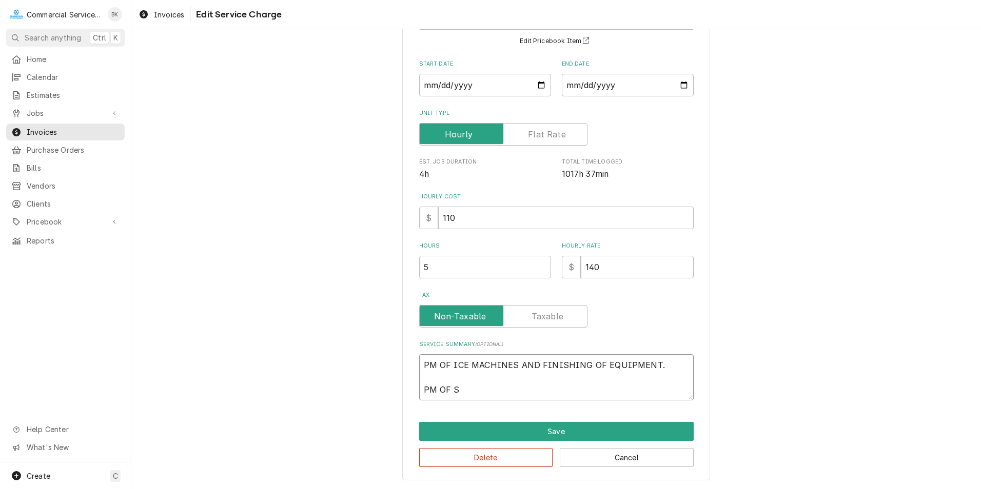
type textarea "PM OF ICE MACHINES AND FINISHING OF EQUIPMENT. PM OF SE"
type textarea "x"
type textarea "PM OF ICE MACHINES AND FINISHING OF EQUIPMENT. PM OF SEL"
type textarea "x"
type textarea "PM OF ICE MACHINES AND FINISHING OF EQUIPMENT. PM OF SELF"
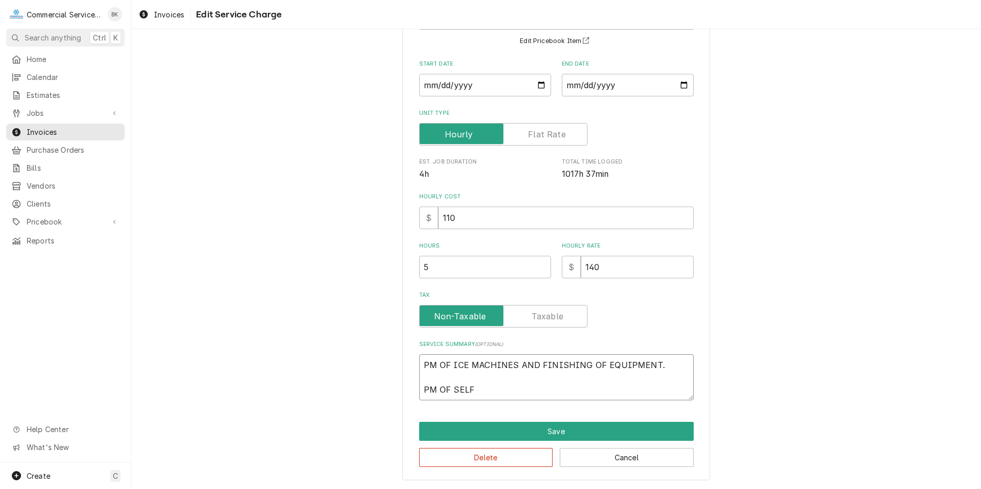
type textarea "x"
type textarea "PM OF ICE MACHINES AND FINISHING OF EQUIPMENT. PM OF SELF"
type textarea "x"
type textarea "PM OF ICE MACHINES AND FINISHING OF EQUIPMENT. PM OF SELF C"
type textarea "x"
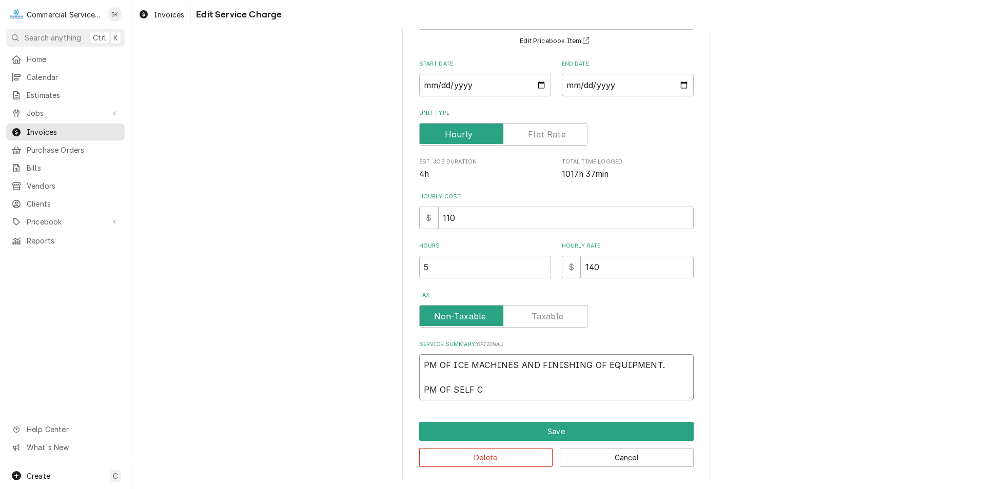
type textarea "PM OF ICE MACHINES AND FINISHING OF EQUIPMENT. PM OF SELF CO"
type textarea "x"
type textarea "PM OF ICE MACHINES AND FINISHING OF EQUIPMENT. PM OF SELF CON"
type textarea "x"
type textarea "PM OF ICE MACHINES AND FINISHING OF EQUIPMENT. PM OF SELF CONT"
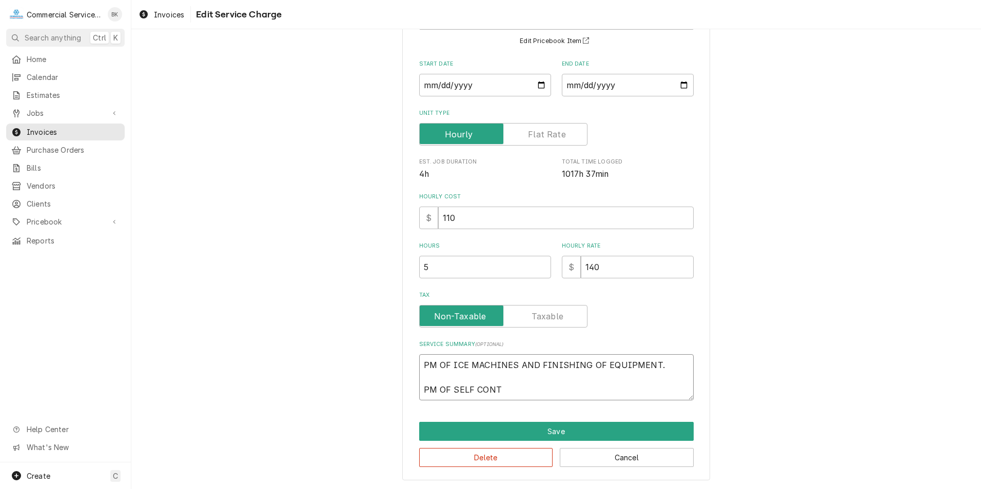
type textarea "x"
type textarea "PM OF ICE MACHINES AND FINISHING OF EQUIPMENT. PM OF SELF CONTA"
type textarea "x"
type textarea "PM OF ICE MACHINES AND FINISHING OF EQUIPMENT. PM OF SELF CONTAI"
type textarea "x"
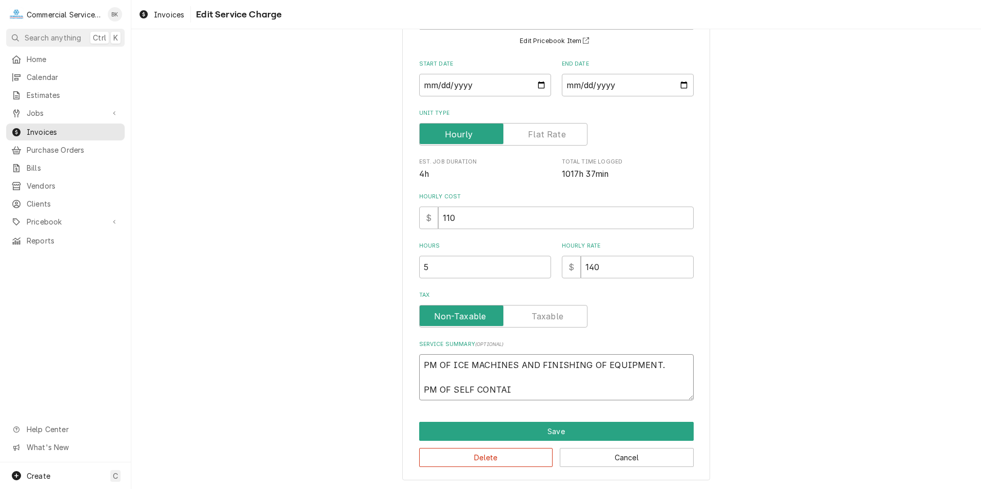
type textarea "PM OF ICE MACHINES AND FINISHING OF EQUIPMENT. PM OF SELF CONTAIN"
type textarea "x"
type textarea "PM OF ICE MACHINES AND FINISHING OF EQUIPMENT. PM OF SELF CONTAINE"
type textarea "x"
type textarea "PM OF ICE MACHINES AND FINISHING OF EQUIPMENT. PM OF SELF CONTAINED"
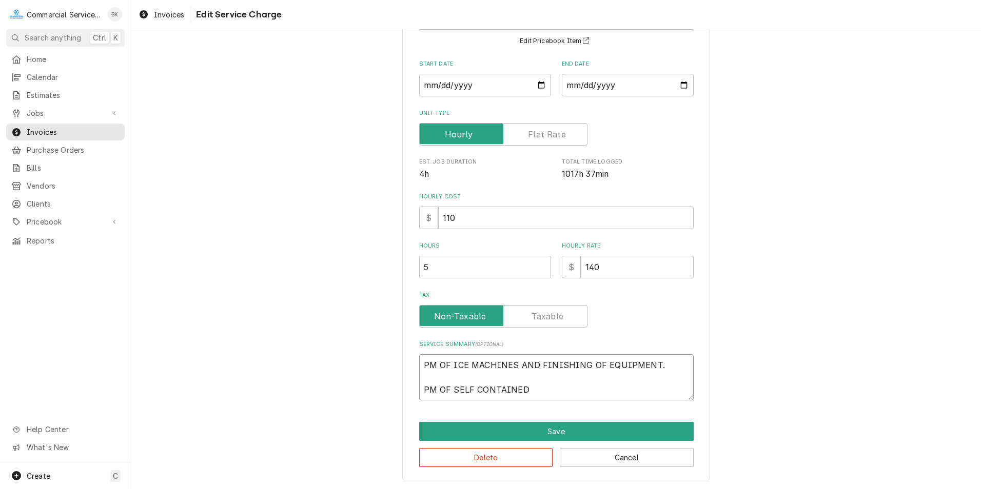
type textarea "x"
type textarea "PM OF ICE MACHINES AND FINISHING OF EQUIPMENT. PM OF SELF CONTAINED"
type textarea "x"
type textarea "PM OF ICE MACHINES AND FINISHING OF EQUIPMENT. PM OF SELF CONTAINED R"
type textarea "x"
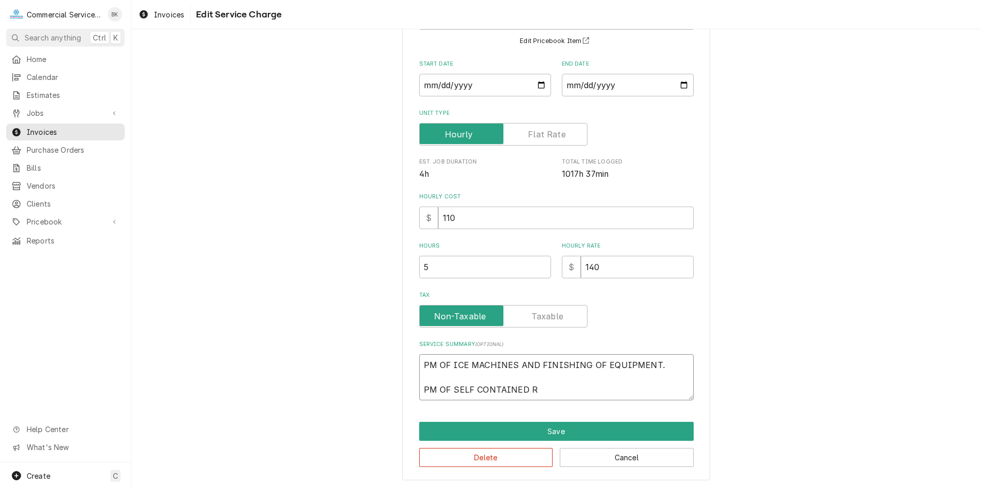
type textarea "PM OF ICE MACHINES AND FINISHING OF EQUIPMENT. PM OF SELF CONTAINED RE"
type textarea "x"
type textarea "PM OF ICE MACHINES AND FINISHING OF EQUIPMENT. PM OF SELF CONTAINED REF"
type textarea "x"
type textarea "PM OF ICE MACHINES AND FINISHING OF EQUIPMENT. PM OF SELF CONTAINED REFR"
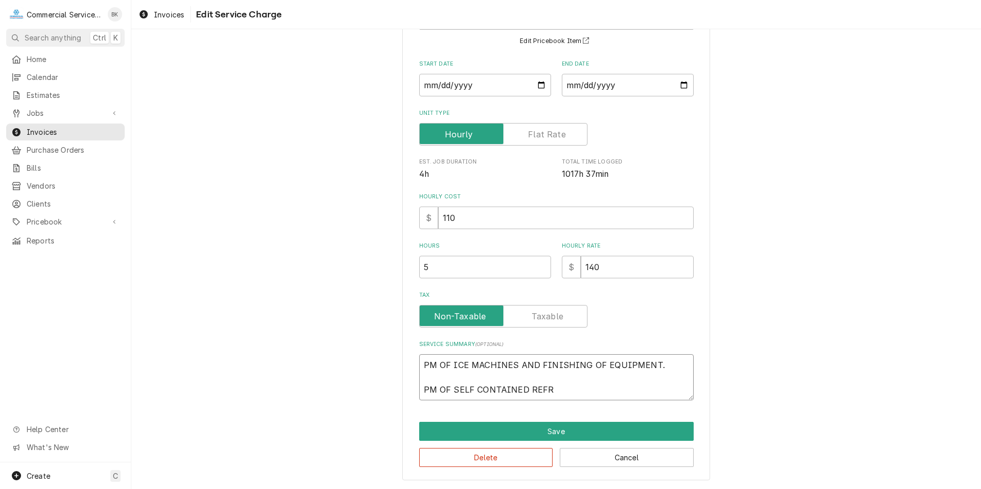
type textarea "x"
type textarea "PM OF ICE MACHINES AND FINISHING OF EQUIPMENT. PM OF SELF CONTAINED REFRI"
type textarea "x"
type textarea "PM OF ICE MACHINES AND FINISHING OF EQUIPMENT. PM OF SELF CONTAINED REFRIG"
type textarea "x"
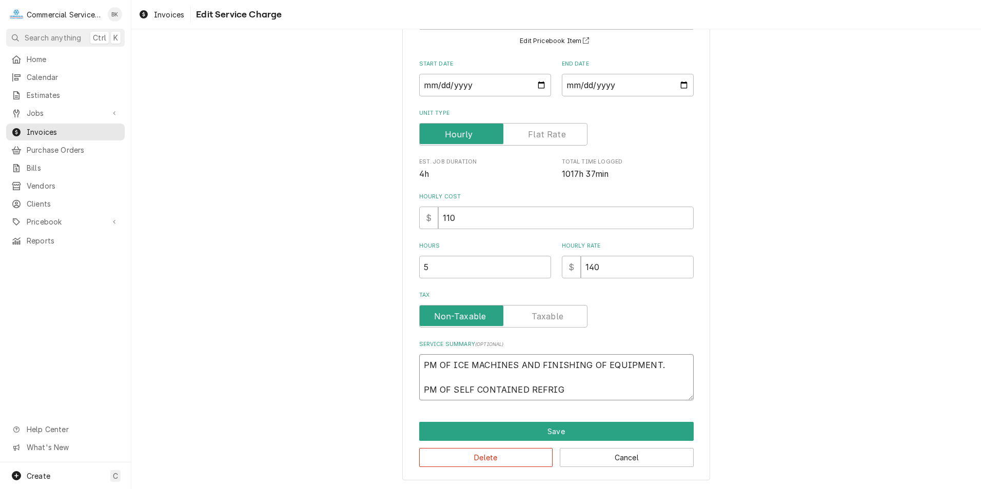
type textarea "PM OF ICE MACHINES AND FINISHING OF EQUIPMENT. PM OF SELF CONTAINED REFRIGE"
type textarea "x"
type textarea "PM OF ICE MACHINES AND FINISHING OF EQUIPMENT. PM OF SELF CONTAINED REFRIGER"
type textarea "x"
type textarea "PM OF ICE MACHINES AND FINISHING OF EQUIPMENT. PM OF SELF CONTAINED REFRIGERA"
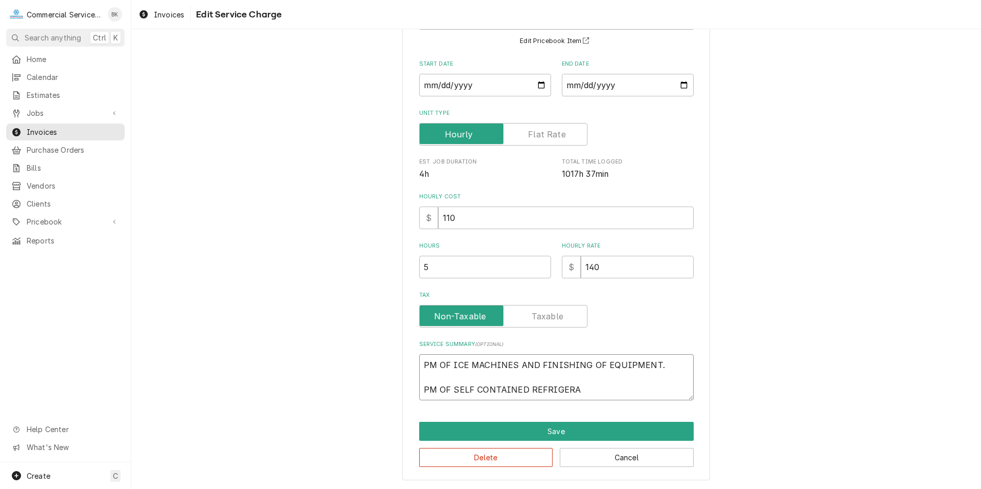
type textarea "x"
type textarea "PM OF ICE MACHINES AND FINISHING OF EQUIPMENT. PM OF SELF CONTAINED REFRIGERAT"
type textarea "x"
type textarea "PM OF ICE MACHINES AND FINISHING OF EQUIPMENT. PM OF SELF CONTAINED REFRIGERATI"
type textarea "x"
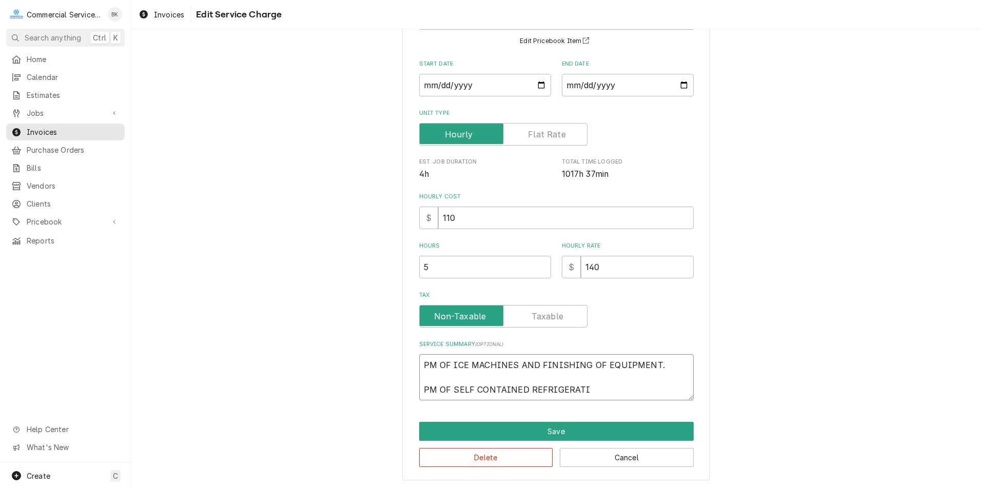
type textarea "PM OF ICE MACHINES AND FINISHING OF EQUIPMENT. PM OF SELF CONTAINED REFRIGERATIO"
type textarea "x"
type textarea "PM OF ICE MACHINES AND FINISHING OF EQUIPMENT. PM OF SELF CONTAINED REFRIGERATI…"
type textarea "x"
type textarea "PM OF ICE MACHINES AND FINISHING OF EQUIPMENT. PM OF SELF CONTAINED REFRIGERATI…"
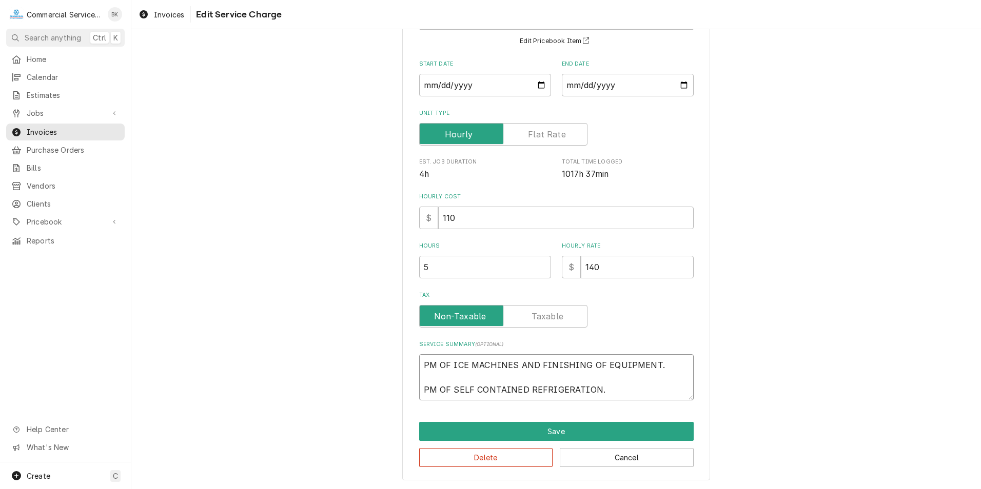
type textarea "x"
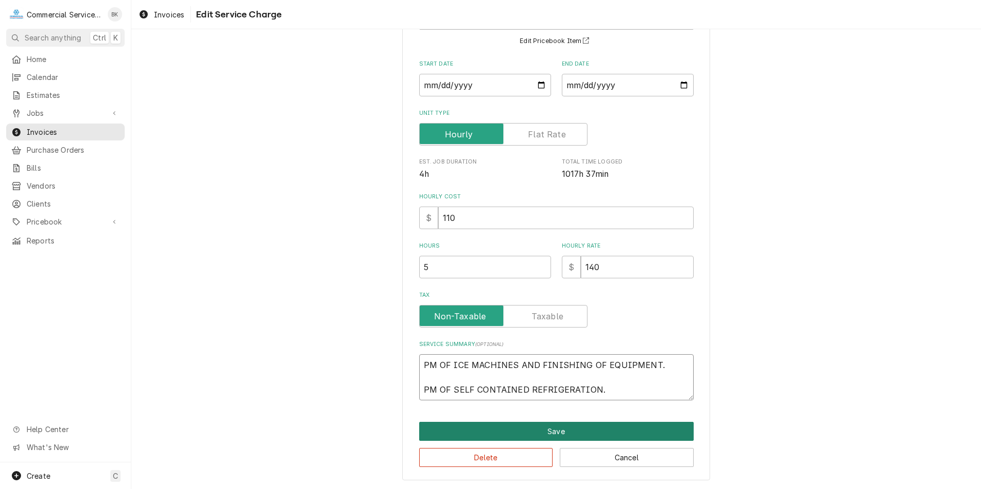
type textarea "PM OF ICE MACHINES AND FINISHING OF EQUIPMENT. PM OF SELF CONTAINED REFRIGERATI…"
click at [548, 432] on button "Save" at bounding box center [556, 431] width 275 height 19
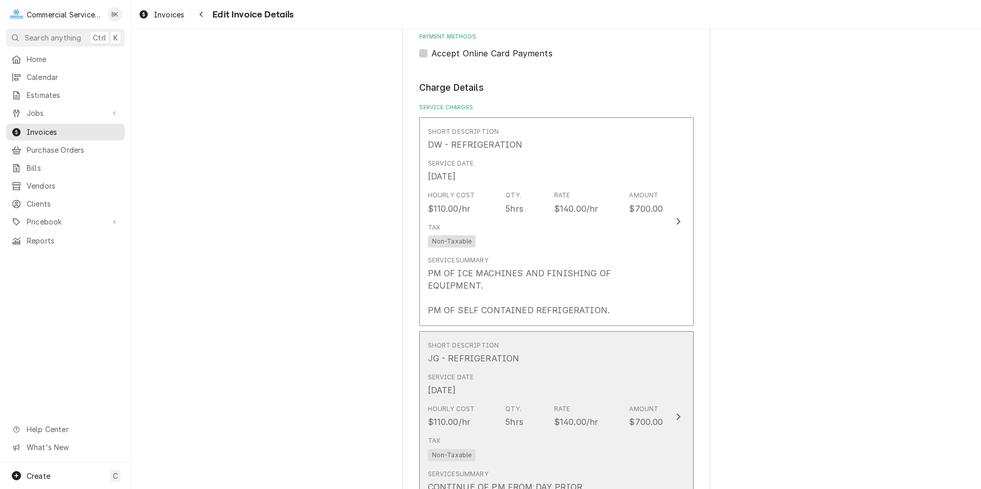
scroll to position [603, 0]
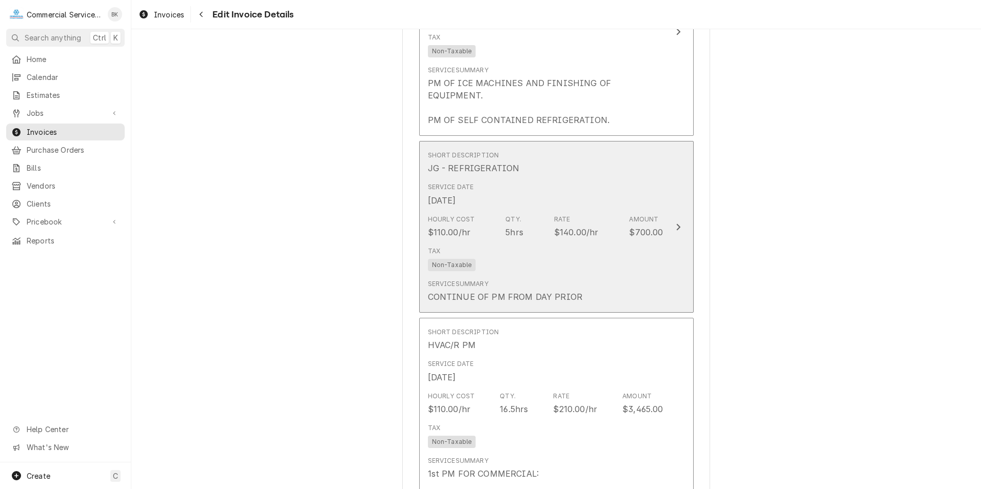
click at [548, 280] on div "Service Summary CONTINUE OF PM FROM DAY PRIOR" at bounding box center [505, 292] width 155 height 24
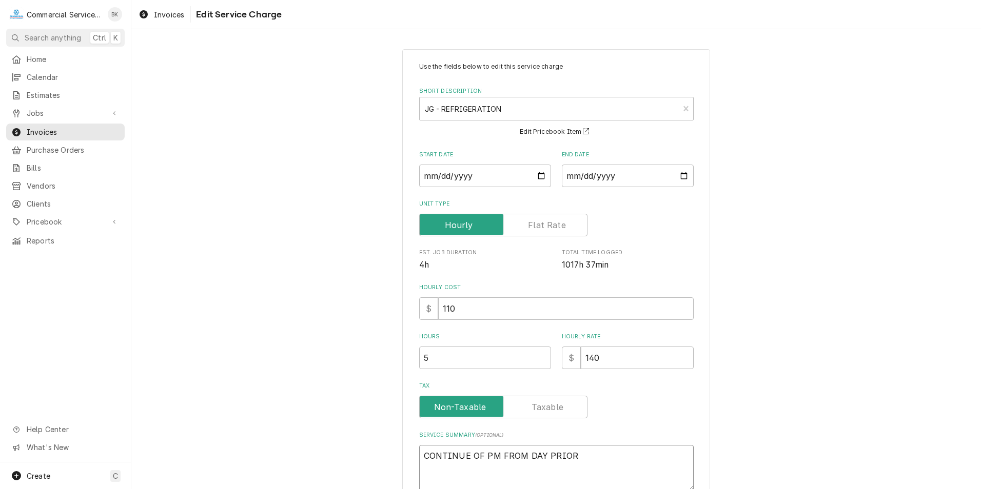
click at [588, 453] on textarea "CONTINUE OF PM FROM DAY PRIOR" at bounding box center [556, 468] width 275 height 46
type textarea "x"
type textarea "CONTINUE OF PM FROM DAY PRIOR"
type textarea "x"
type textarea "CONTINUE OF PM FROM DAY PRIOR /"
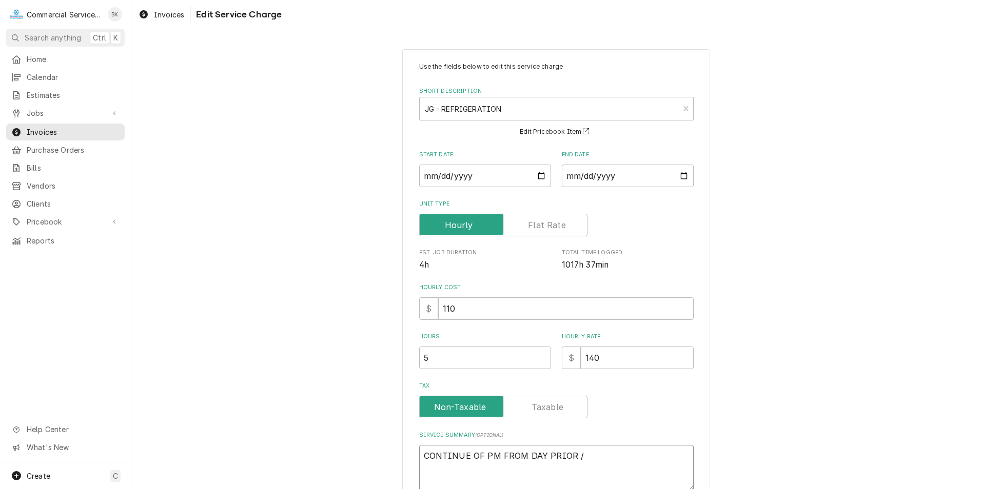
type textarea "x"
type textarea "CONTINUE OF PM FROM DAY PRIOR /"
type textarea "x"
type textarea "CONTINUE OF PM FROM DAY PRIOR / P"
type textarea "x"
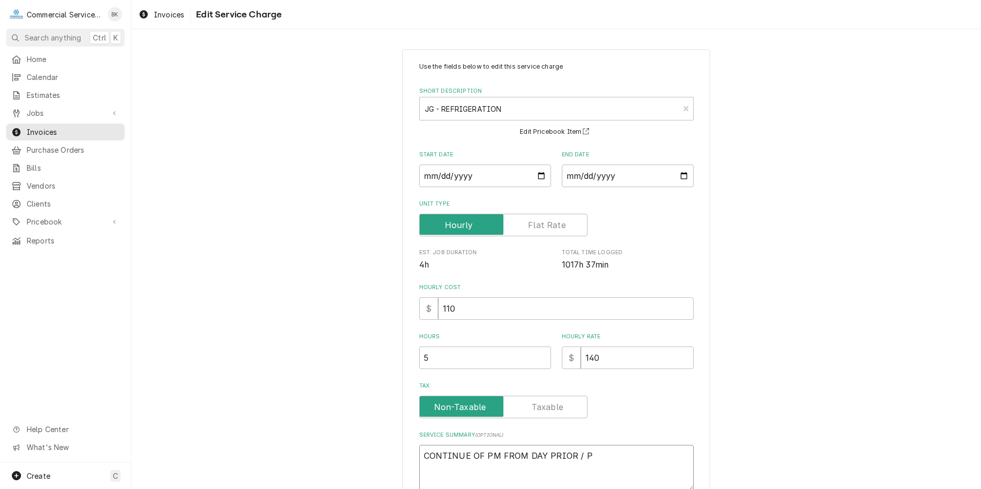
type textarea "CONTINUE OF PM FROM DAY PRIOR / PM"
type textarea "x"
type textarea "CONTINUE OF PM FROM DAY PRIOR / PM"
type textarea "x"
type textarea "CONTINUE OF PM FROM DAY PRIOR / PM O"
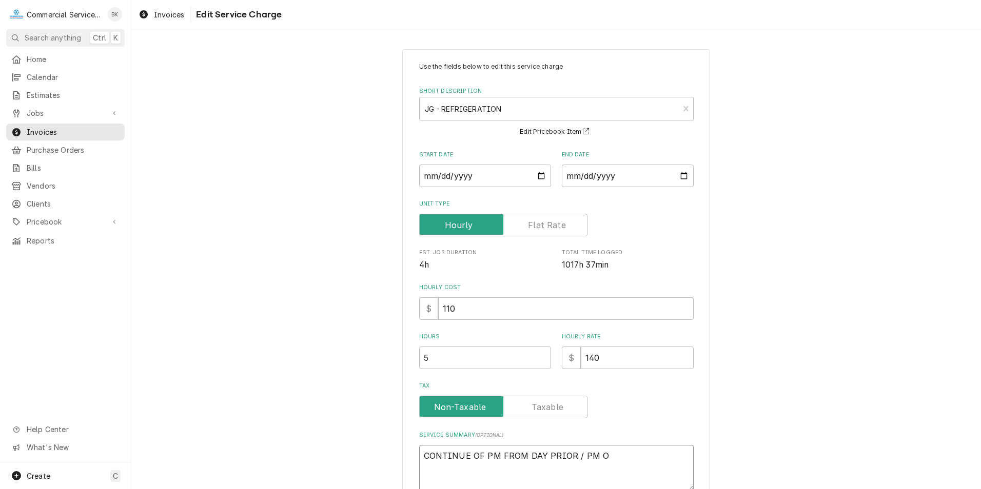
type textarea "x"
type textarea "CONTINUE OF PM FROM DAY PRIOR / PM OR"
type textarea "x"
type textarea "CONTINUE OF PM FROM DAY PRIOR / PM O"
type textarea "x"
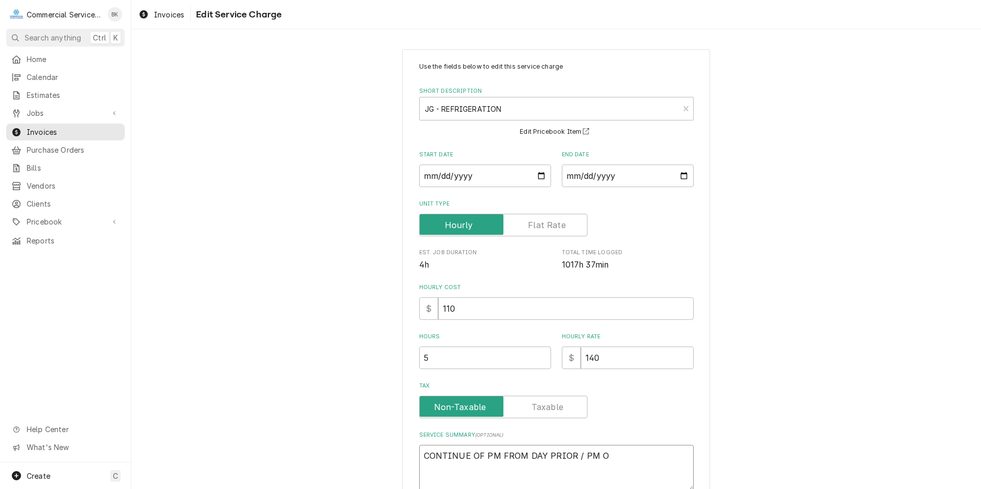
type textarea "CONTINUE OF PM FROM DAY PRIOR / PM OF"
type textarea "x"
type textarea "CONTINUE OF PM FROM DAY PRIOR / PM OF"
type textarea "x"
type textarea "CONTINUE OF PM FROM DAY PRIOR / PM OF C"
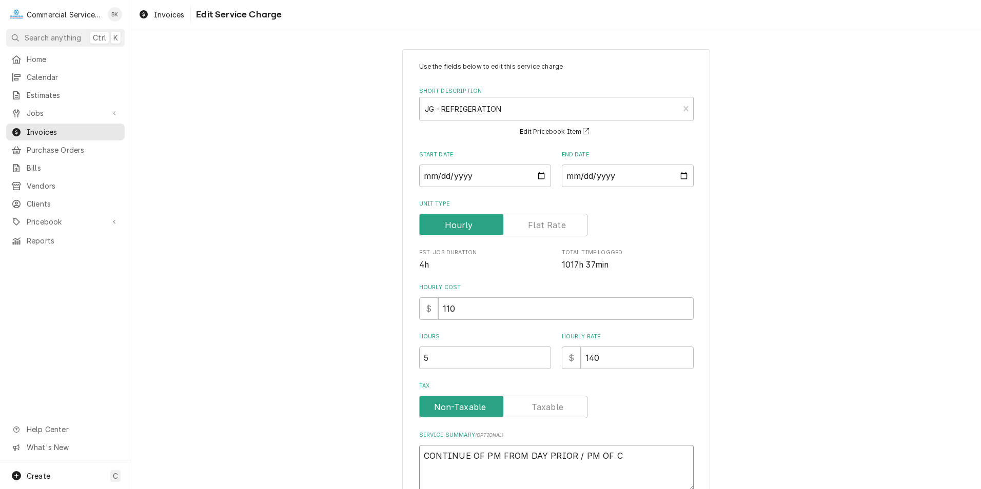
type textarea "x"
type textarea "CONTINUE OF PM FROM DAY PRIOR / PM OF CO"
type textarea "x"
type textarea "CONTINUE OF PM FROM DAY PRIOR / PM OF COO"
type textarea "x"
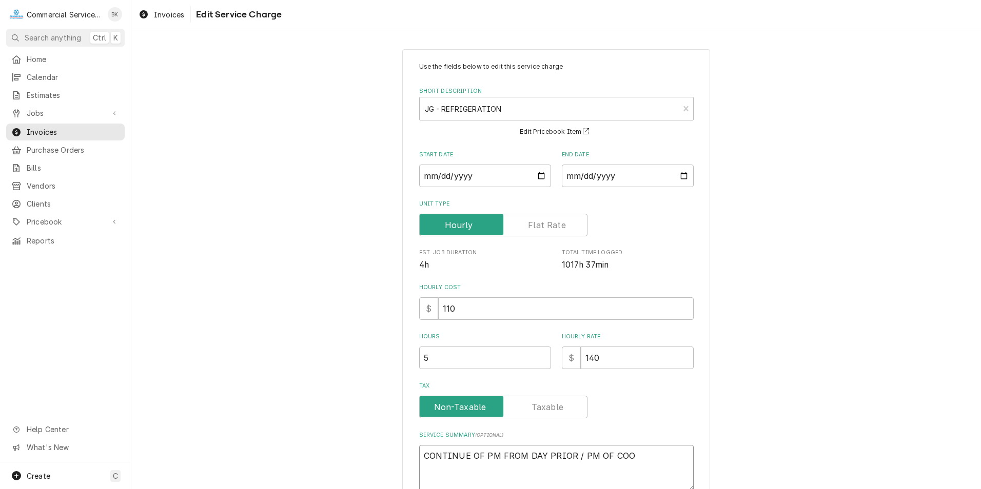
type textarea "CONTINUE OF PM FROM DAY PRIOR / PM OF COOK"
type textarea "x"
type textarea "CONTINUE OF PM FROM DAY PRIOR / PM OF COOKL"
type textarea "x"
type textarea "CONTINUE OF PM FROM DAY PRIOR / PM OF COOKLI"
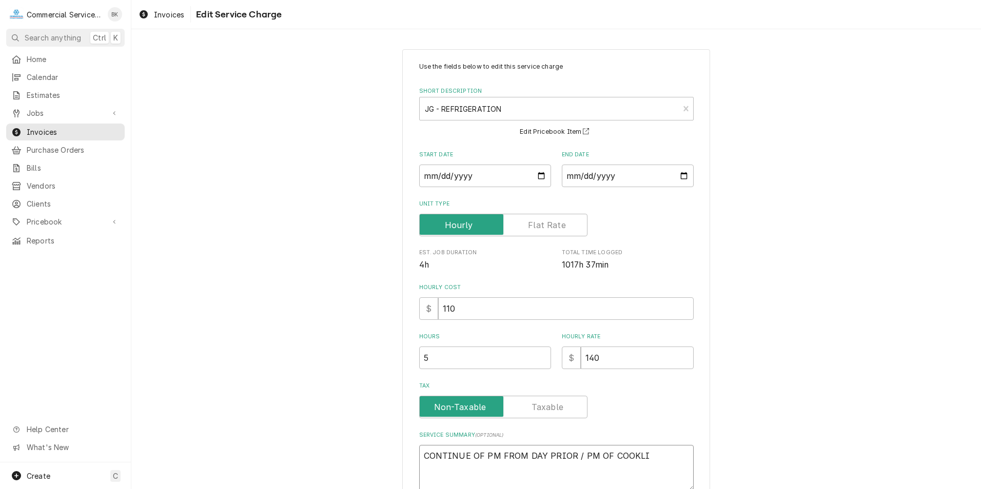
type textarea "x"
type textarea "CONTINUE OF PM FROM DAY PRIOR / PM OF COOKLIN"
type textarea "x"
type textarea "CONTINUE OF PM FROM DAY PRIOR / PM OF COOKLINE"
type textarea "x"
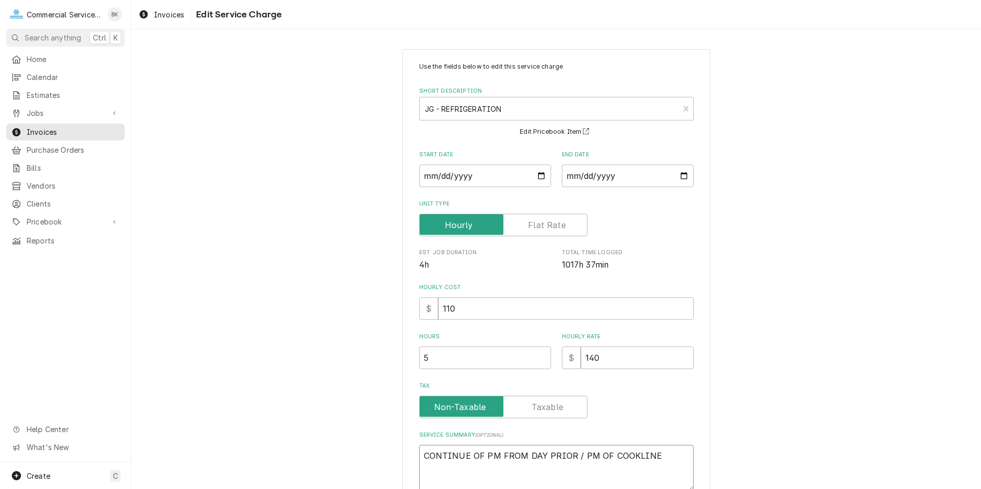
type textarea "CONTINUE OF PM FROM DAY PRIOR / PM OF COOKLINE"
type textarea "x"
type textarea "CONTINUE OF PM FROM DAY PRIOR / PM OF COOKLINE A"
type textarea "x"
type textarea "CONTINUE OF PM FROM DAY PRIOR / PM OF COOKLINE AN"
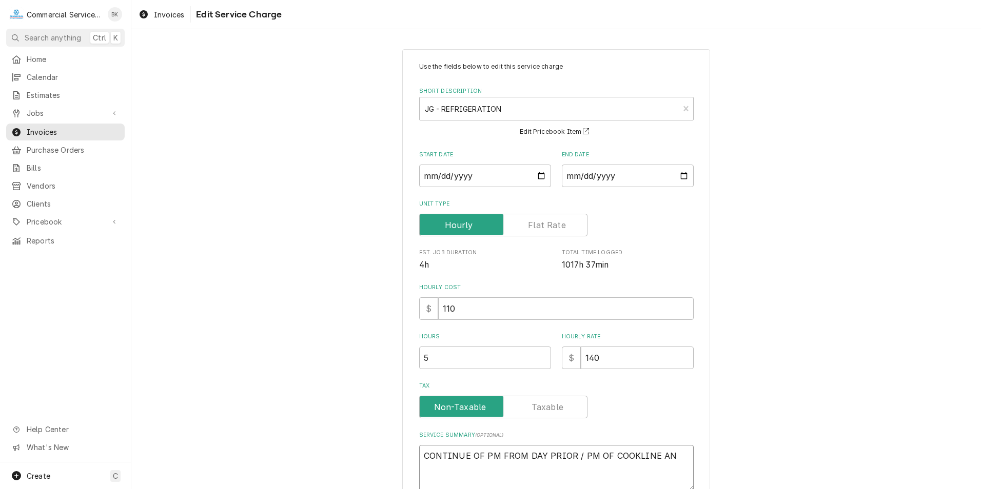
type textarea "x"
type textarea "CONTINUE OF PM FROM DAY PRIOR / PM OF COOKLINE AND"
type textarea "x"
type textarea "CONTINUE OF PM FROM DAY PRIOR / PM OF COOKLINE AND"
type textarea "x"
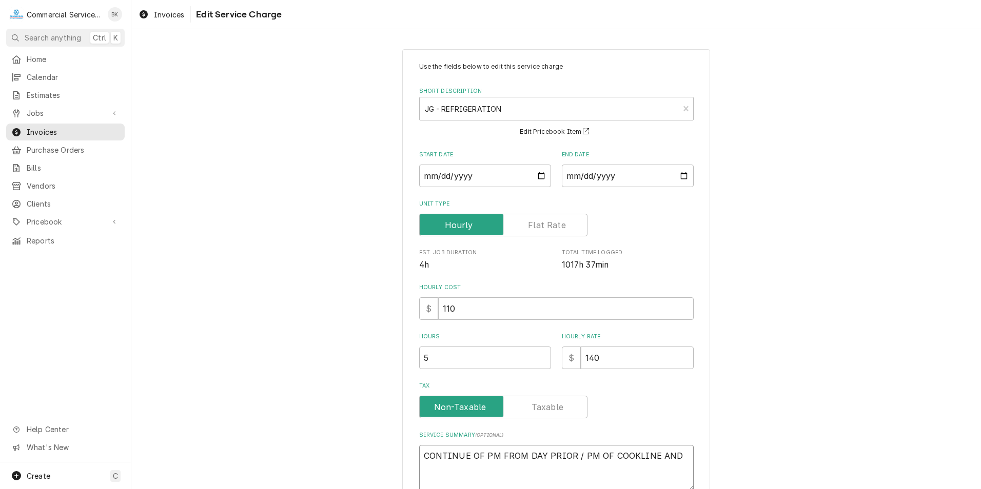
type textarea "CONTINUE OF PM FROM DAY PRIOR / PM OF COOKLINE AND A"
type textarea "x"
type textarea "CONTINUE OF PM FROM DAY PRIOR / PM OF COOKLINE AND AL"
type textarea "x"
type textarea "CONTINUE OF PM FROM DAY PRIOR / PM OF COOKLINE AND ALL"
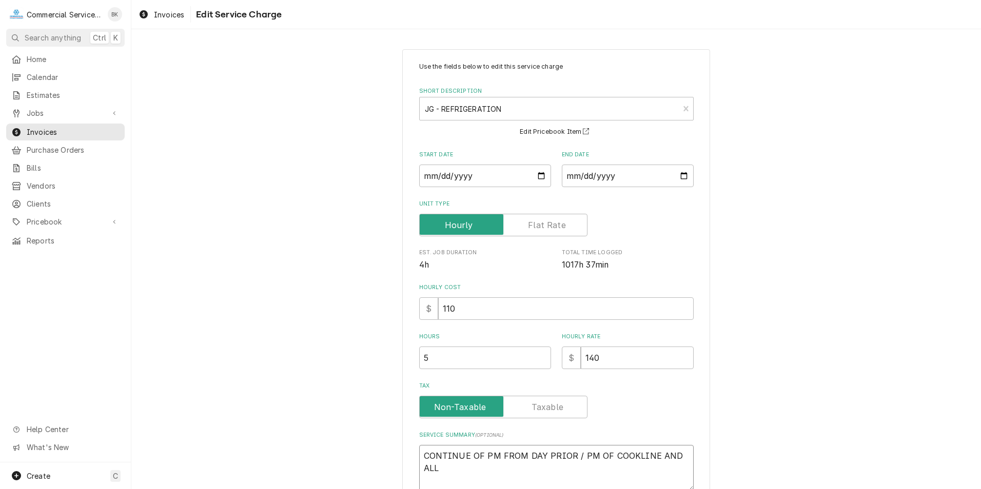
type textarea "x"
type textarea "CONTINUE OF PM FROM DAY PRIOR / PM OF COOKLINE AND ALL"
type textarea "x"
type textarea "CONTINUE OF PM FROM DAY PRIOR / PM OF COOKLINE AND ALL S"
type textarea "x"
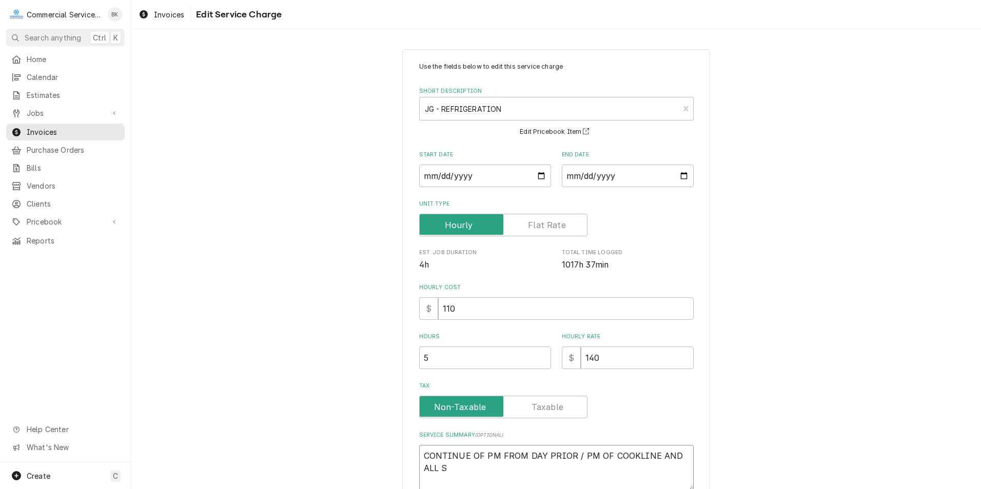
type textarea "CONTINUE OF PM FROM DAY PRIOR / PM OF COOKLINE AND ALL SE"
type textarea "x"
type textarea "CONTINUE OF PM FROM DAY PRIOR / PM OF COOKLINE AND ALL SEF"
type textarea "x"
type textarea "CONTINUE OF PM FROM DAY PRIOR / PM OF COOKLINE AND ALL SEFL"
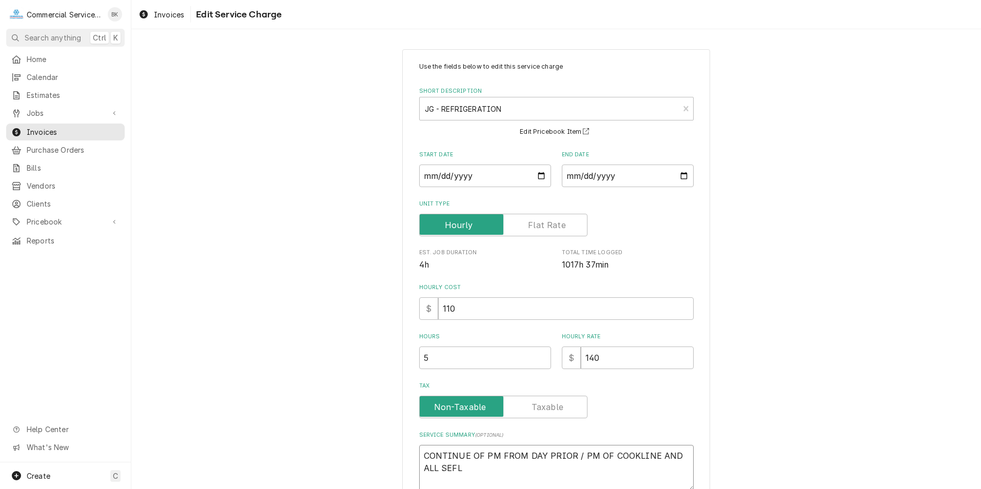
type textarea "x"
type textarea "CONTINUE OF PM FROM DAY PRIOR / PM OF COOKLINE AND ALL SEF"
type textarea "x"
type textarea "CONTINUE OF PM FROM DAY PRIOR / PM OF COOKLINE AND ALL SE"
type textarea "x"
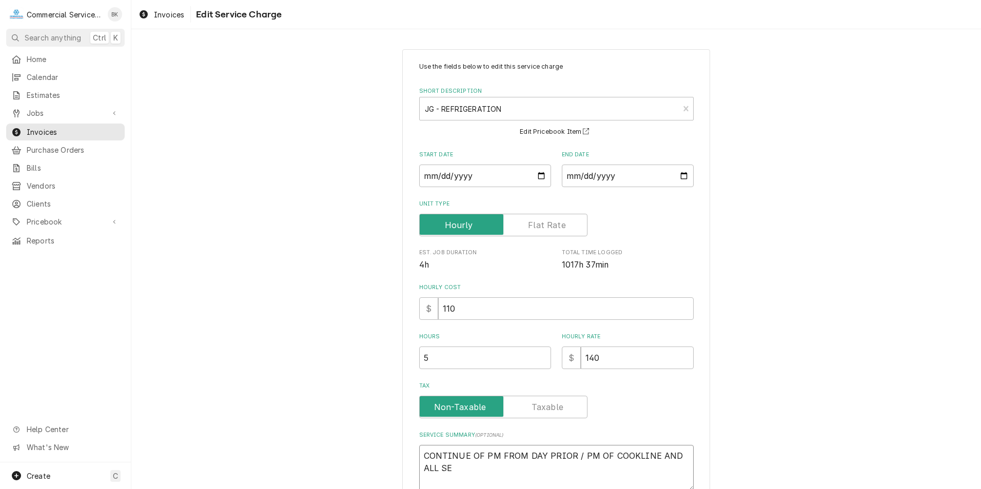
type textarea "CONTINUE OF PM FROM DAY PRIOR / PM OF COOKLINE AND ALL SEL"
type textarea "x"
type textarea "CONTINUE OF PM FROM DAY PRIOR / PM OF COOKLINE AND ALL SELF"
type textarea "x"
type textarea "CONTINUE OF PM FROM DAY PRIOR / PM OF COOKLINE AND ALL SELF"
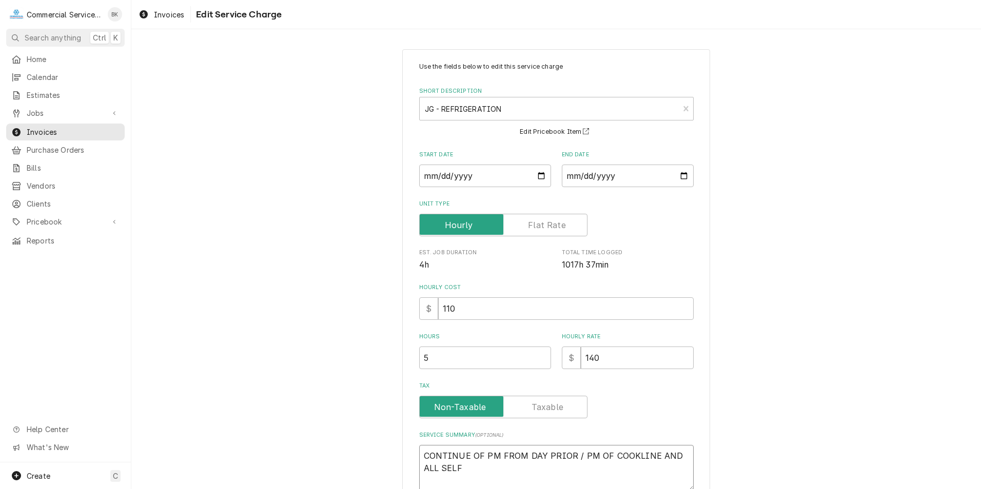
type textarea "x"
type textarea "CONTINUE OF PM FROM DAY PRIOR / PM OF COOKLINE AND ALL SELF C"
type textarea "x"
type textarea "CONTINUE OF PM FROM DAY PRIOR / PM OF COOKLINE AND ALL SELF CO"
type textarea "x"
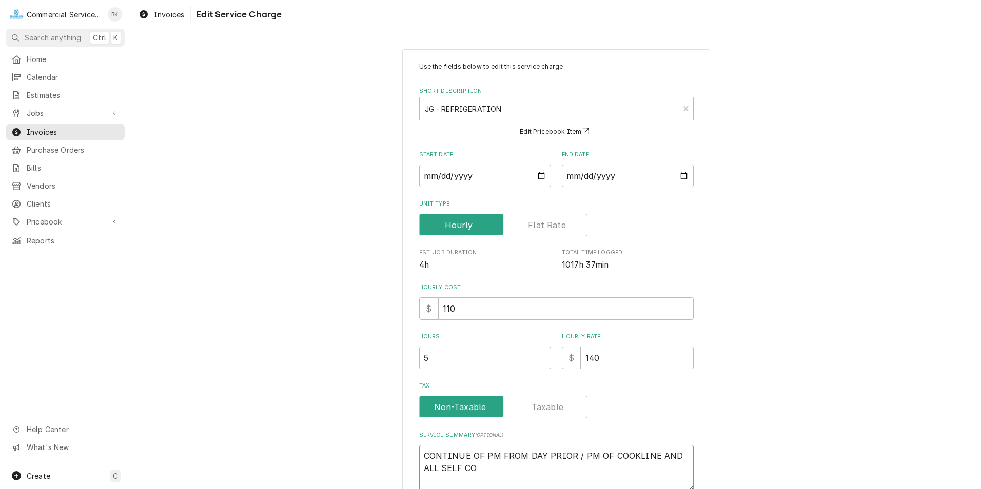
type textarea "CONTINUE OF PM FROM DAY PRIOR / PM OF COOKLINE AND ALL SELF CON"
type textarea "x"
type textarea "CONTINUE OF PM FROM DAY PRIOR / PM OF COOKLINE AND ALL SELF CONT"
type textarea "x"
type textarea "CONTINUE OF PM FROM DAY PRIOR / PM OF COOKLINE AND ALL SELF CONTA"
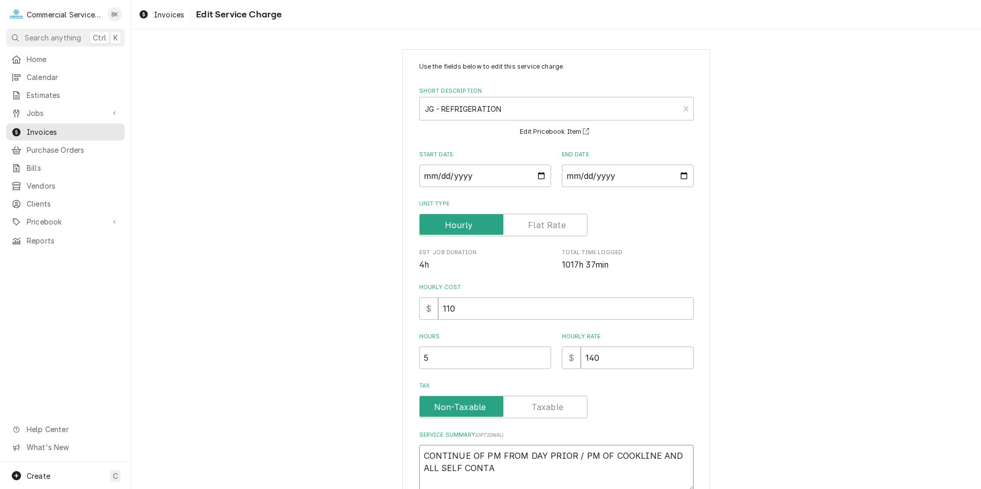
type textarea "x"
type textarea "CONTINUE OF PM FROM DAY PRIOR / PM OF COOKLINE AND ALL SELF CONTAI"
type textarea "x"
type textarea "CONTINUE OF PM FROM DAY PRIOR / PM OF COOKLINE AND ALL SELF CONTAIN"
type textarea "x"
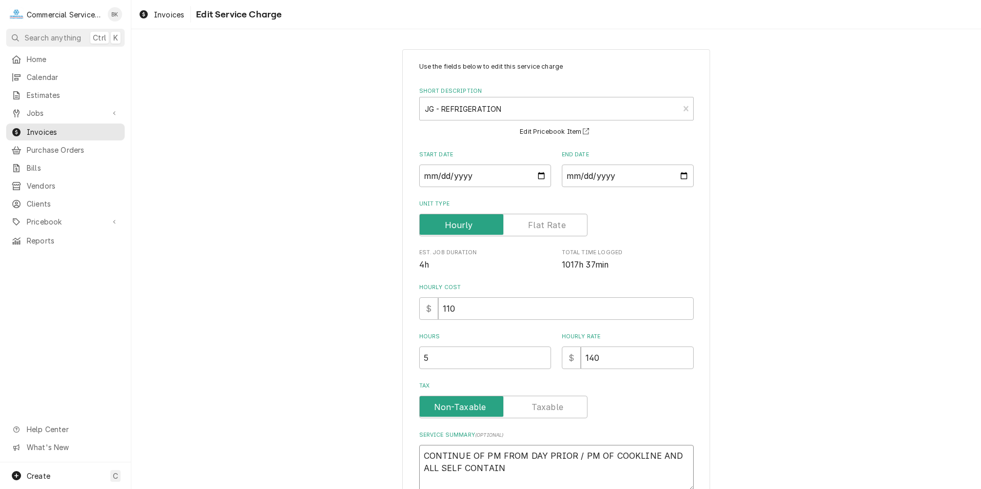
type textarea "CONTINUE OF PM FROM DAY PRIOR / PM OF COOKLINE AND ALL SELF CONTAINE"
type textarea "x"
type textarea "CONTINUE OF PM FROM DAY PRIOR / PM OF COOKLINE AND ALL SELF CONTAINED"
type textarea "x"
type textarea "CONTINUE OF PM FROM DAY PRIOR / PM OF COOKLINE AND ALL SELF CONTAINED"
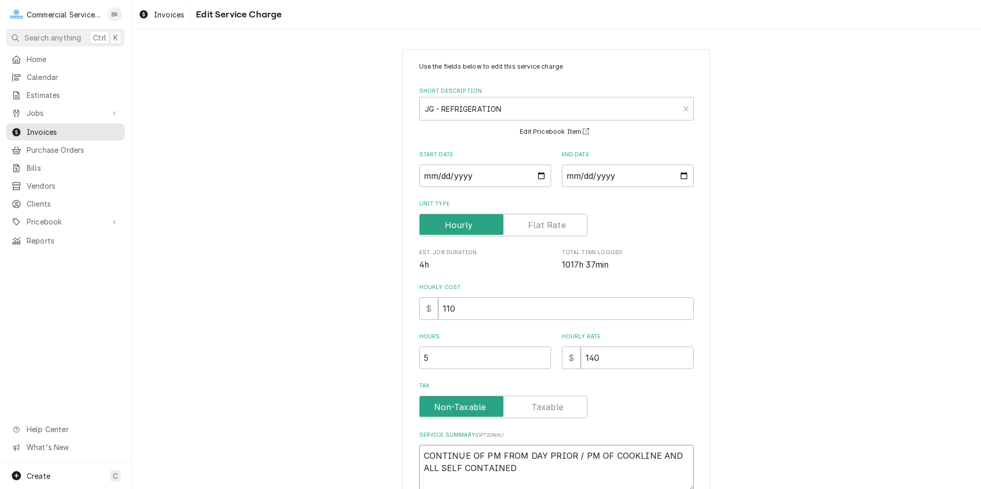
type textarea "x"
type textarea "CONTINUE OF PM FROM DAY PRIOR / PM OF COOKLINE AND ALL SELF CONTAINED R"
type textarea "x"
type textarea "CONTINUE OF PM FROM DAY PRIOR / PM OF COOKLINE AND ALL SELF CONTAINED RE"
type textarea "x"
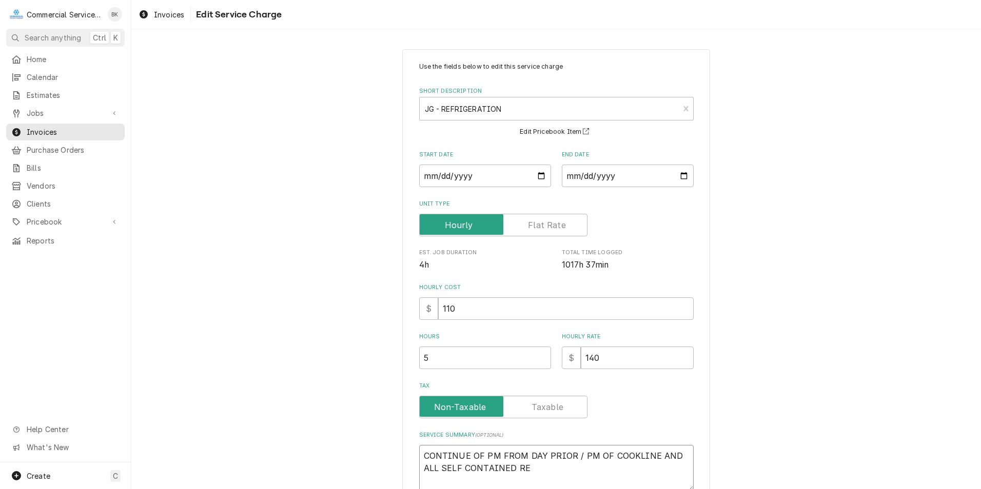
type textarea "CONTINUE OF PM FROM DAY PRIOR / PM OF COOKLINE AND ALL SELF CONTAINED REF"
type textarea "x"
type textarea "CONTINUE OF PM FROM DAY PRIOR / PM OF COOKLINE AND ALL SELF CONTAINED REFR"
type textarea "x"
type textarea "CONTINUE OF PM FROM DAY PRIOR / PM OF COOKLINE AND ALL SELF CONTAINED REFRI"
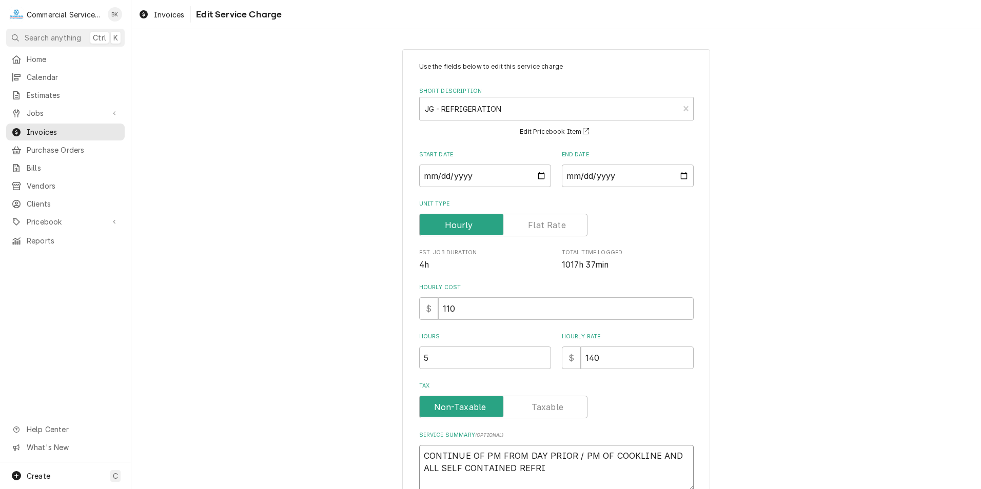
type textarea "x"
type textarea "CONTINUE OF PM FROM DAY PRIOR / PM OF COOKLINE AND ALL SELF CONTAINED REFRIG"
type textarea "x"
type textarea "CONTINUE OF PM FROM DAY PRIOR / PM OF COOKLINE AND ALL SELF CONTAINED REFRIGE"
type textarea "x"
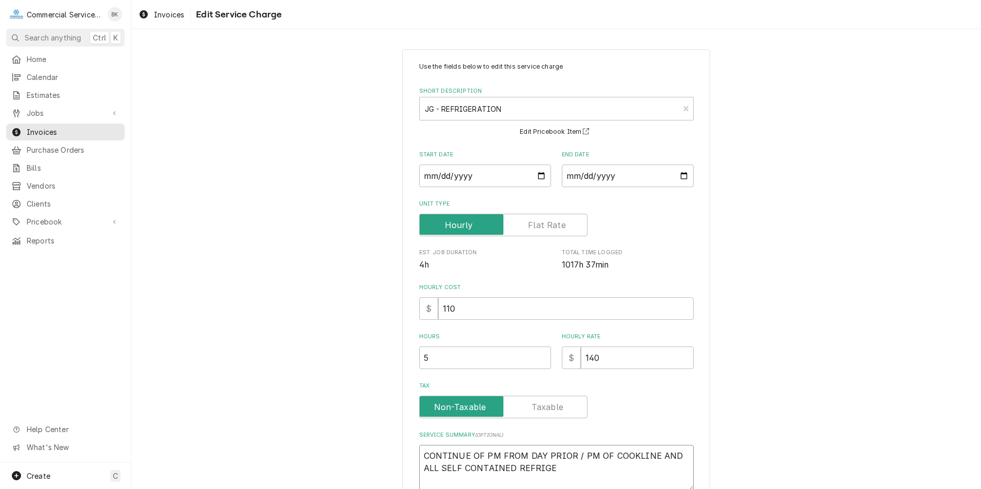
type textarea "CONTINUE OF PM FROM DAY PRIOR / PM OF COOKLINE AND ALL SELF CONTAINED REFRIGER"
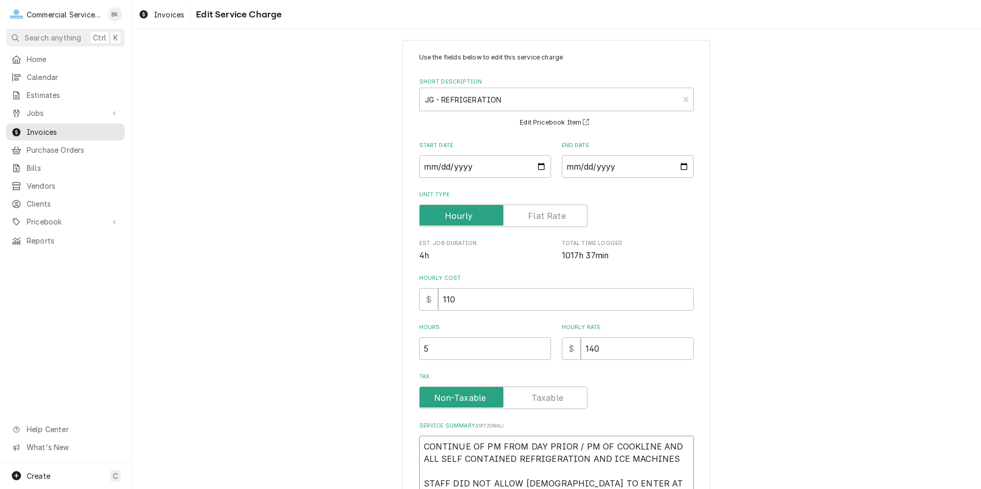
scroll to position [22, 0]
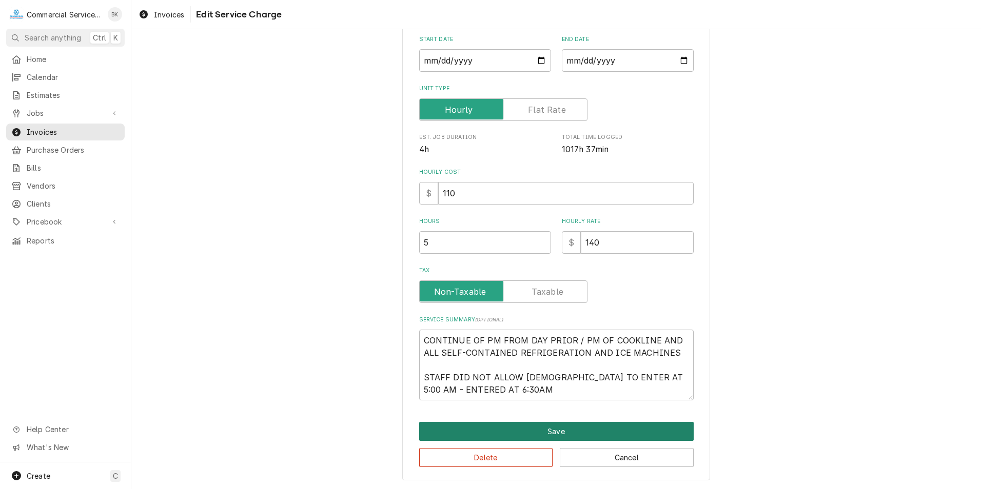
click at [555, 429] on button "Save" at bounding box center [556, 431] width 275 height 19
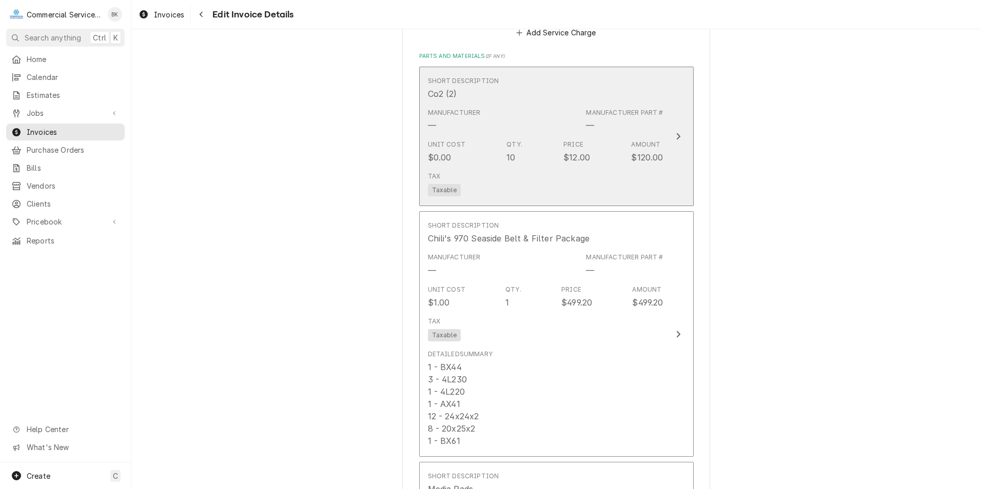
scroll to position [1669, 0]
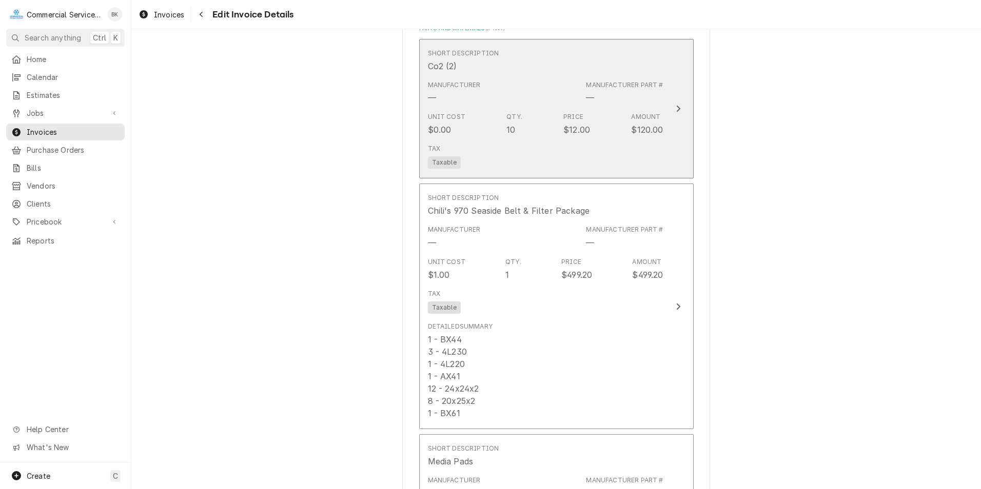
click at [582, 140] on div "Tax Taxable" at bounding box center [546, 156] width 236 height 33
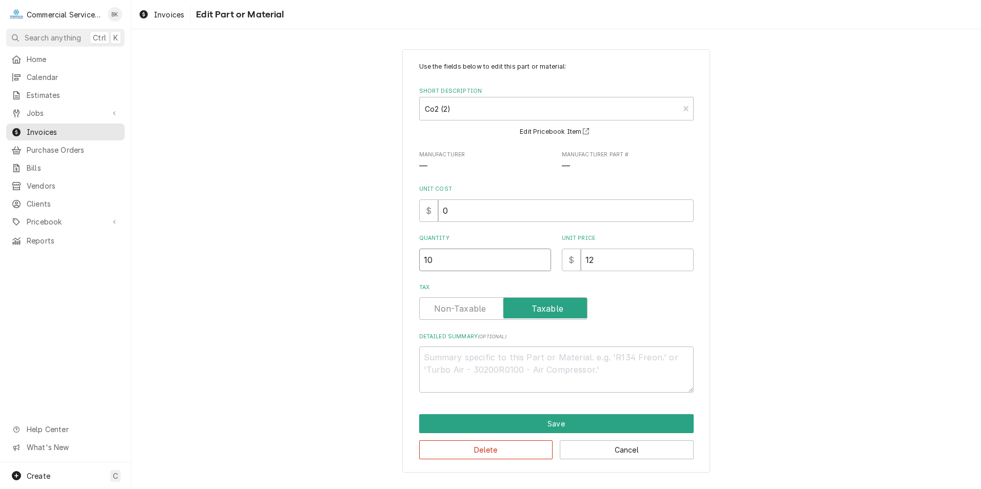
drag, startPoint x: 434, startPoint y: 261, endPoint x: 406, endPoint y: 262, distance: 27.7
click at [406, 262] on div "Use the fields below to edit this part or material: Short Description Co2 (2) M…" at bounding box center [556, 261] width 308 height 424
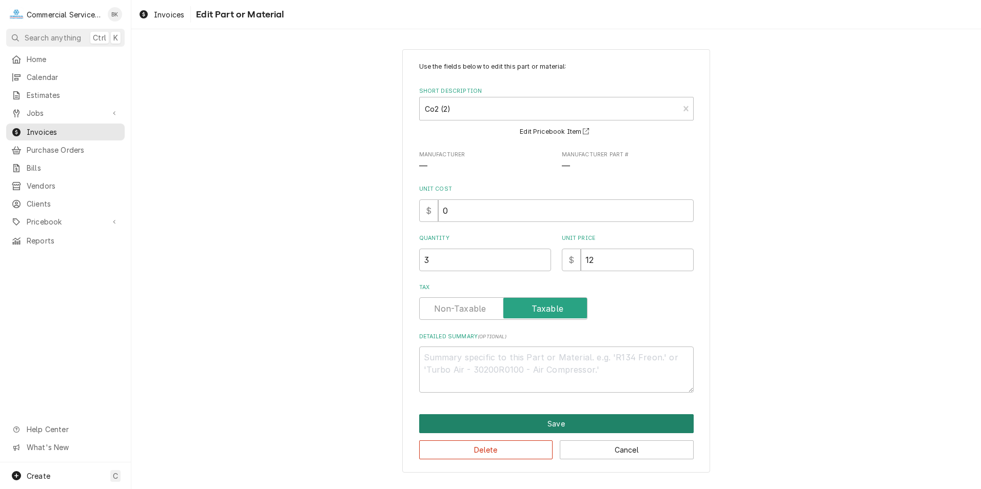
click at [559, 423] on button "Save" at bounding box center [556, 424] width 275 height 19
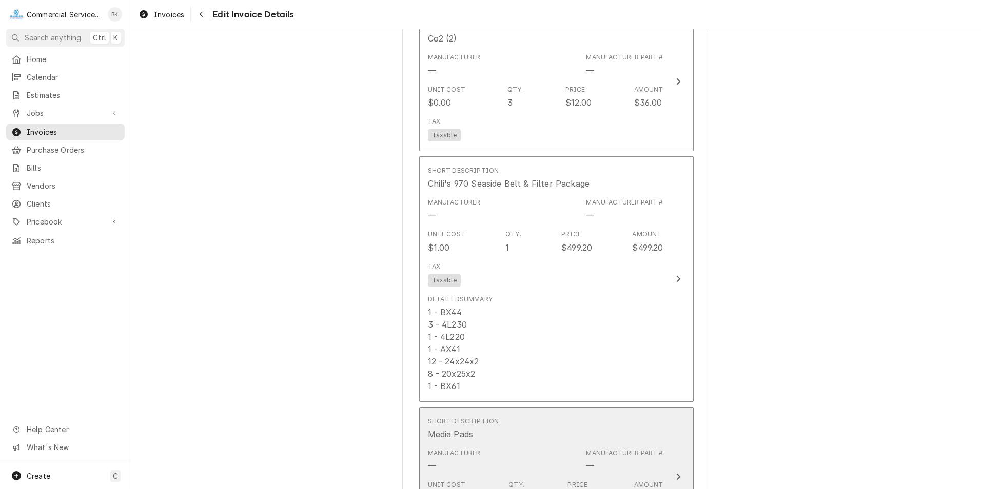
scroll to position [1681, 0]
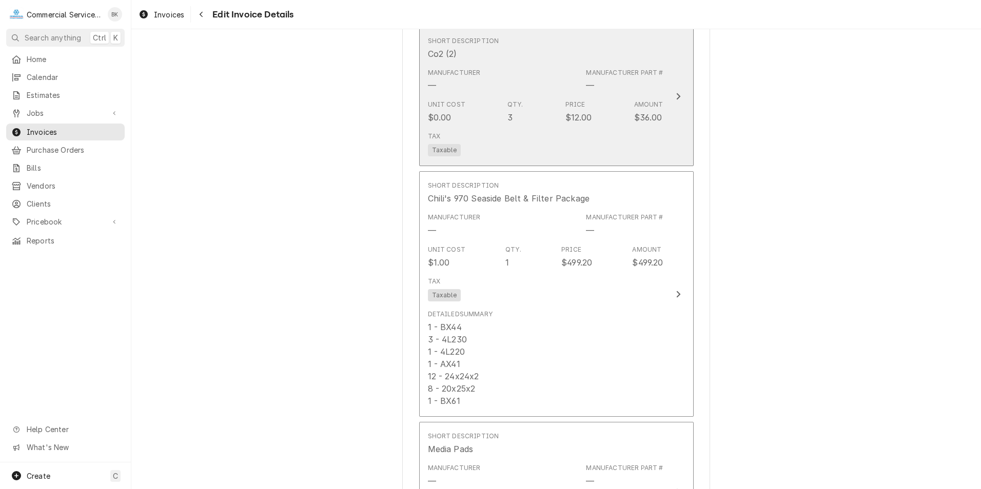
click at [605, 128] on div "Tax Taxable" at bounding box center [546, 144] width 236 height 33
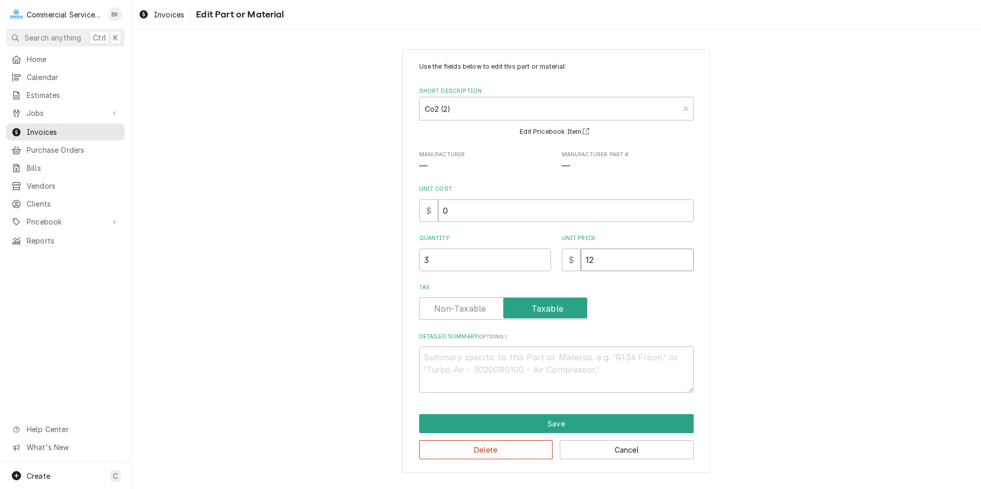
drag, startPoint x: 603, startPoint y: 261, endPoint x: 571, endPoint y: 268, distance: 32.6
click at [571, 268] on div "$ 12" at bounding box center [628, 260] width 132 height 23
drag, startPoint x: 616, startPoint y: 259, endPoint x: 563, endPoint y: 258, distance: 52.3
click at [563, 258] on div "$ 54.00" at bounding box center [628, 260] width 132 height 23
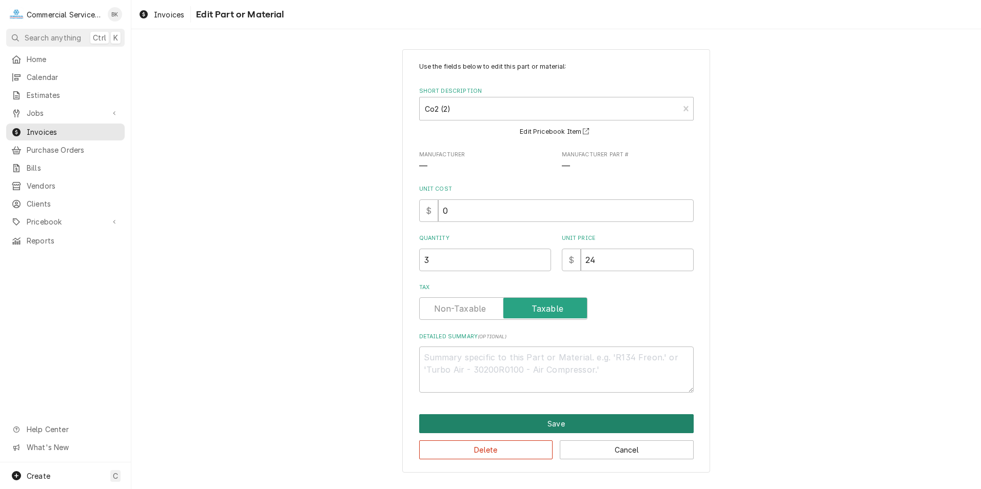
click at [565, 426] on button "Save" at bounding box center [556, 424] width 275 height 19
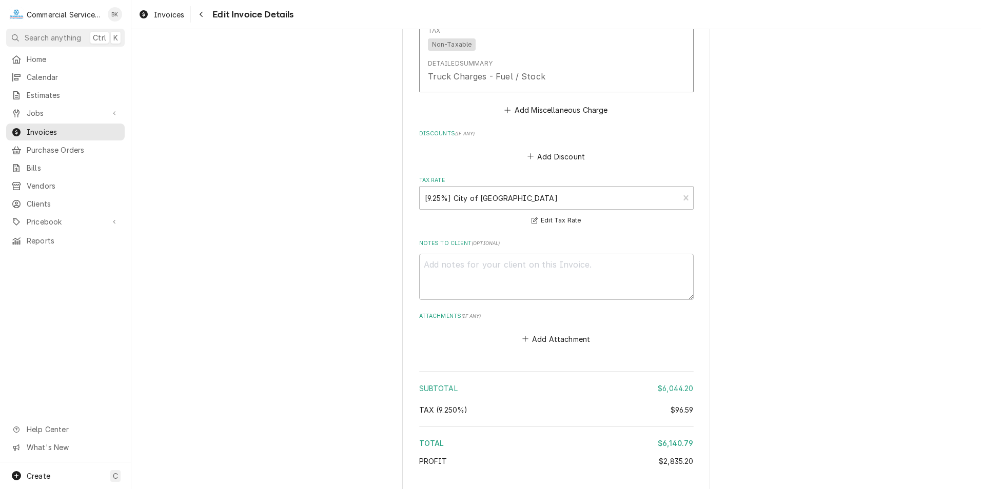
scroll to position [3027, 0]
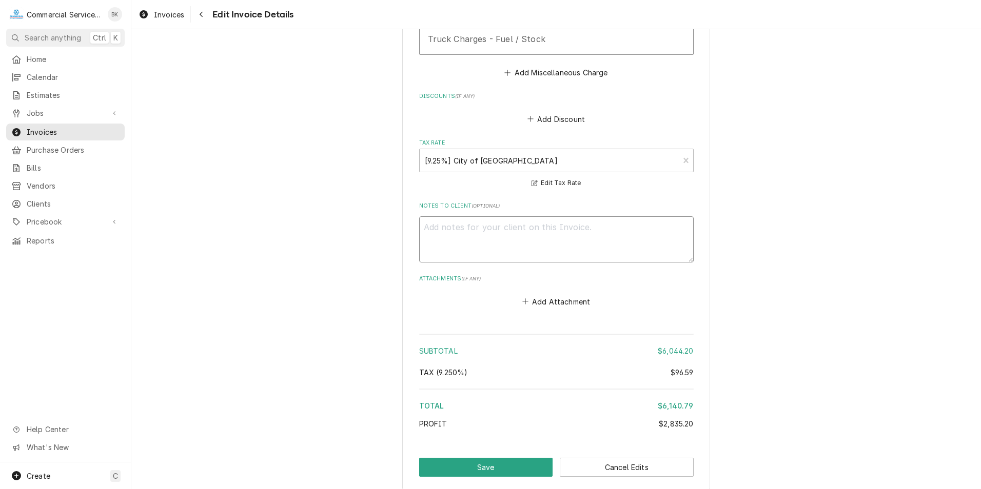
click at [471, 217] on textarea "Notes to Client ( optional )" at bounding box center [556, 240] width 275 height 46
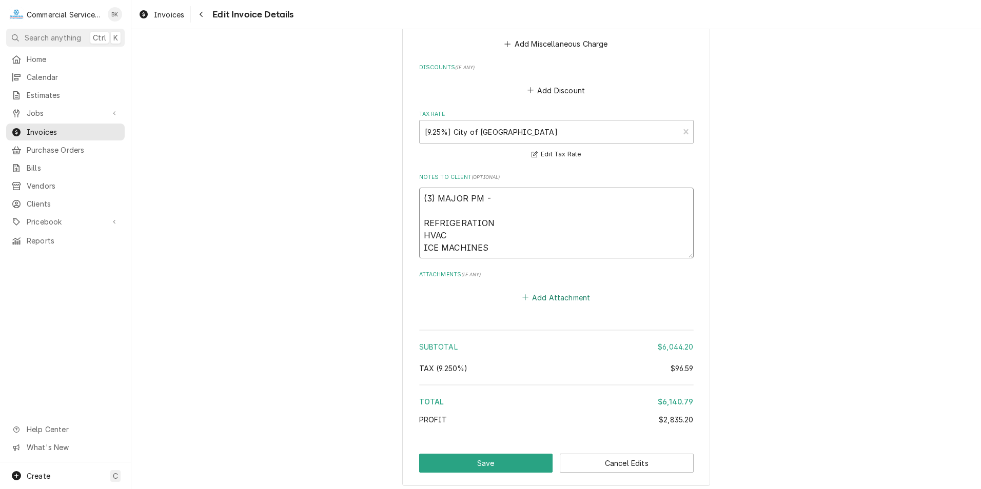
scroll to position [3070, 0]
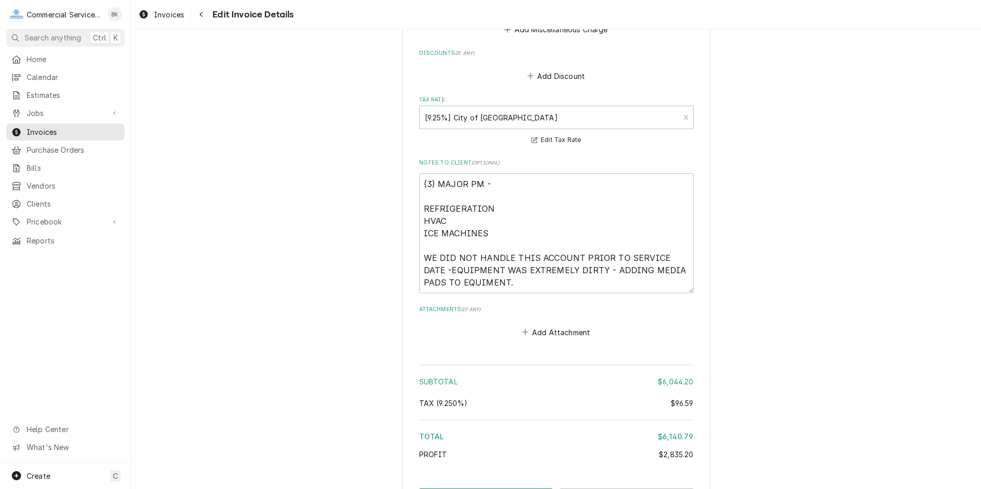
click at [512, 489] on button "Save" at bounding box center [486, 498] width 134 height 19
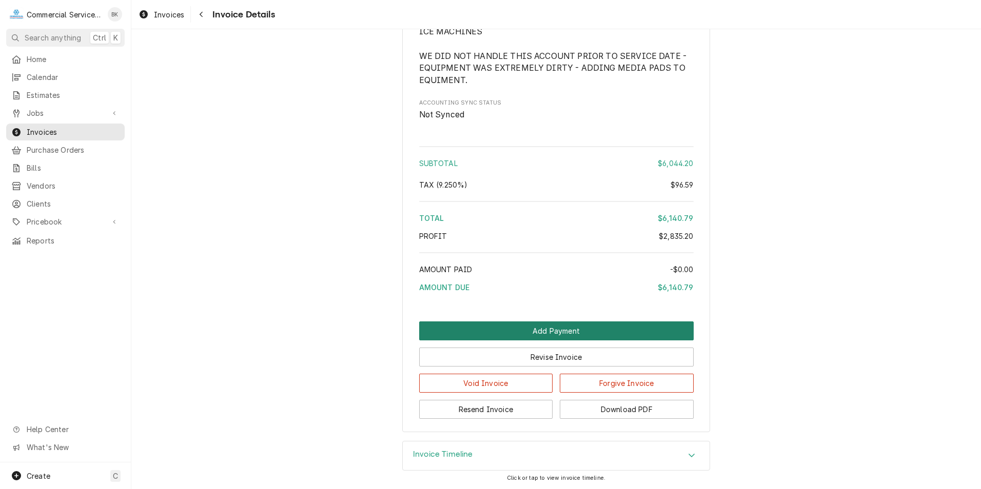
scroll to position [2789, 0]
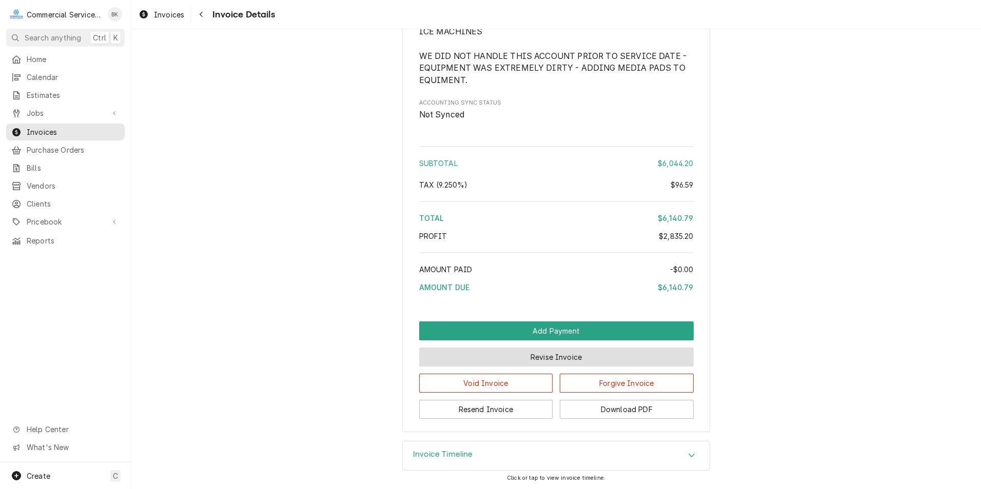
click at [556, 357] on button "Revise Invoice" at bounding box center [556, 357] width 275 height 19
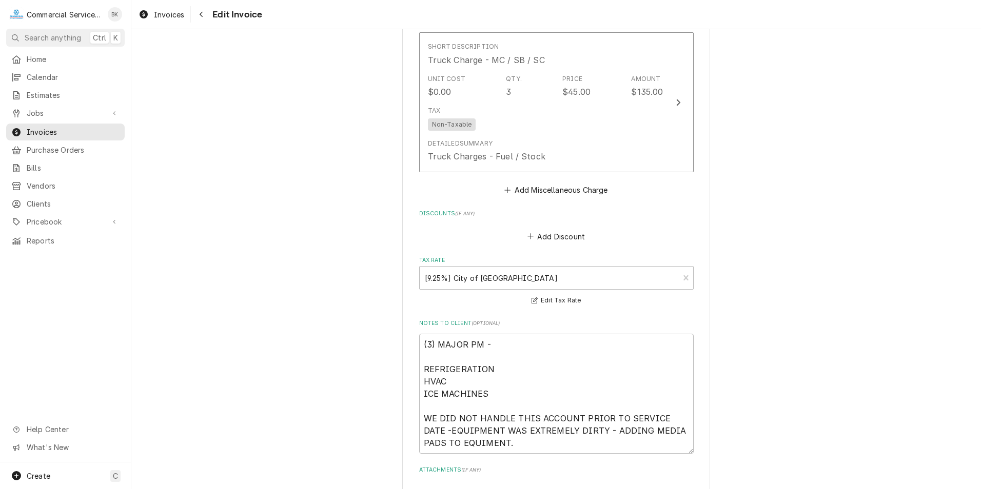
scroll to position [2925, 0]
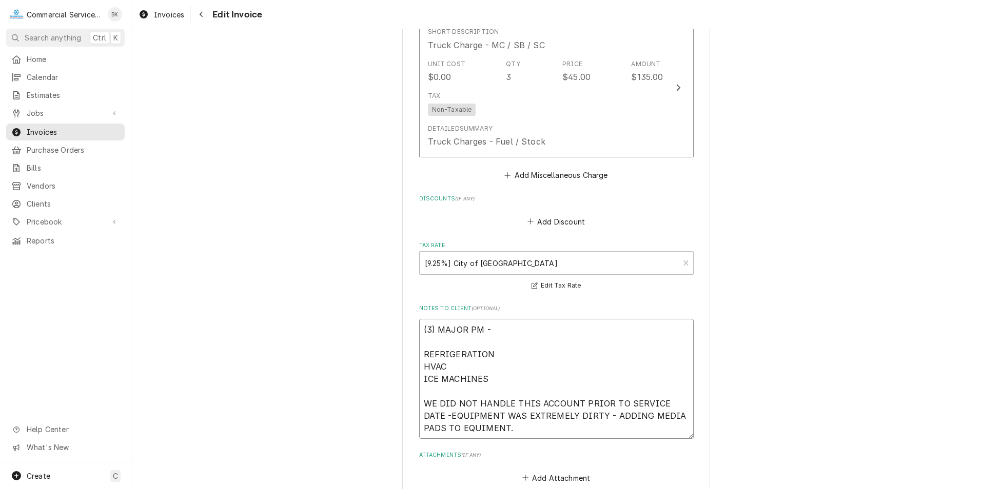
drag, startPoint x: 496, startPoint y: 394, endPoint x: 538, endPoint y: 391, distance: 42.2
click at [498, 393] on textarea "(3) MAJOR PM - REFRIGERATION HVAC ICE MACHINES WE DID NOT HANDLE THIS ACCOUNT P…" at bounding box center [556, 379] width 275 height 120
type textarea "x"
type textarea "(3) MAJOR PM - REFRIGERATION HVAC ICE MACHINES WE DID NOT HANDLE THIS ACCOUNT P…"
type textarea "x"
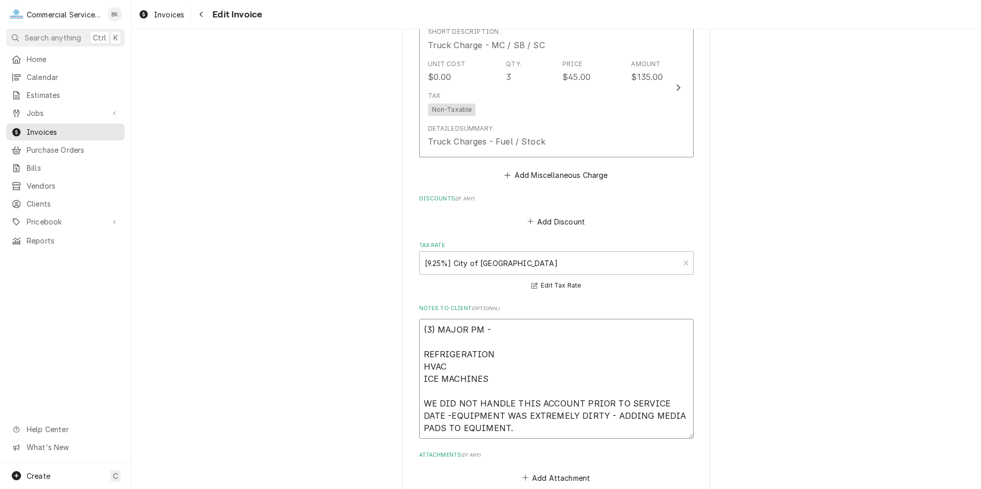
type textarea "(3) MAJOR PM - REFRIGERATION HVAC ICE MACHINES WE DID NOT HANDLE THIS ACCOUNT P…"
type textarea "x"
type textarea "(3) MAJOR PM - REFRIGERATION HVAC ICE MACHINES WE DID NOT HANDLE THIS ACCOUNT P…"
type textarea "x"
type textarea "(3) MAJOR PM - REFRIGERATION HVAC ICE MACHINES WE DID NOT HANDLE THIS ACCOUNT P…"
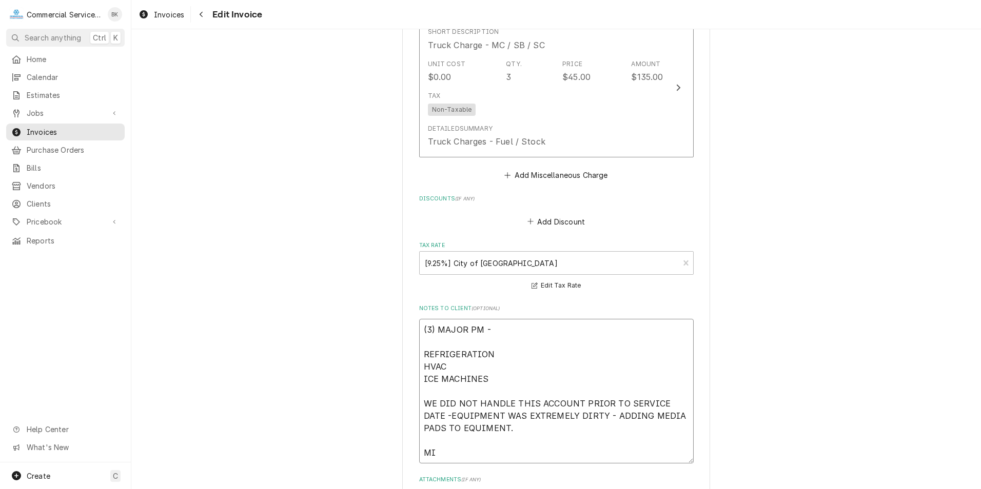
type textarea "x"
type textarea "(3) MAJOR PM - REFRIGERATION HVAC ICE MACHINES WE DID NOT HANDLE THIS ACCOUNT P…"
type textarea "x"
type textarea "(3) MAJOR PM - REFRIGERATION HVAC ICE MACHINES WE DID NOT HANDLE THIS ACCOUNT P…"
type textarea "x"
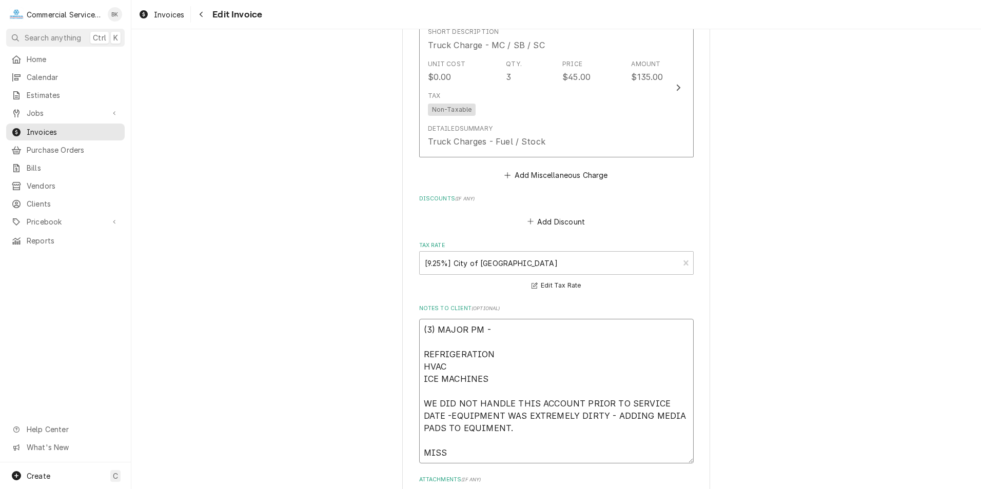
type textarea "(3) MAJOR PM - REFRIGERATION HVAC ICE MACHINES WE DID NOT HANDLE THIS ACCOUNT P…"
type textarea "x"
type textarea "(3) MAJOR PM - REFRIGERATION HVAC ICE MACHINES WE DID NOT HANDLE THIS ACCOUNT P…"
type textarea "x"
type textarea "(3) MAJOR PM - REFRIGERATION HVAC ICE MACHINES WE DID NOT HANDLE THIS ACCOUNT P…"
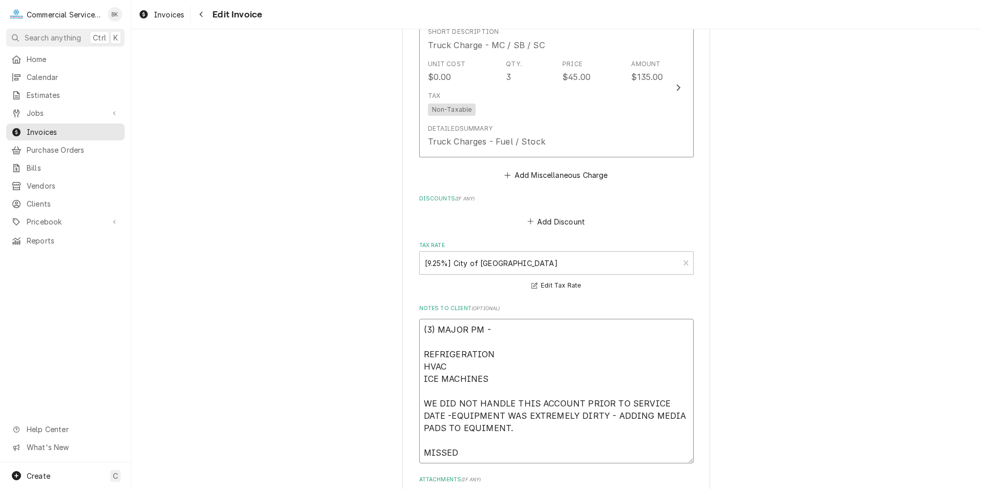
type textarea "x"
type textarea "(3) MAJOR PM - REFRIGERATION HVAC ICE MACHINES WE DID NOT HANDLE THIS ACCOUNT P…"
type textarea "x"
type textarea "(3) MAJOR PM - REFRIGERATION HVAC ICE MACHINES WE DID NOT HANDLE THIS ACCOUNT P…"
type textarea "x"
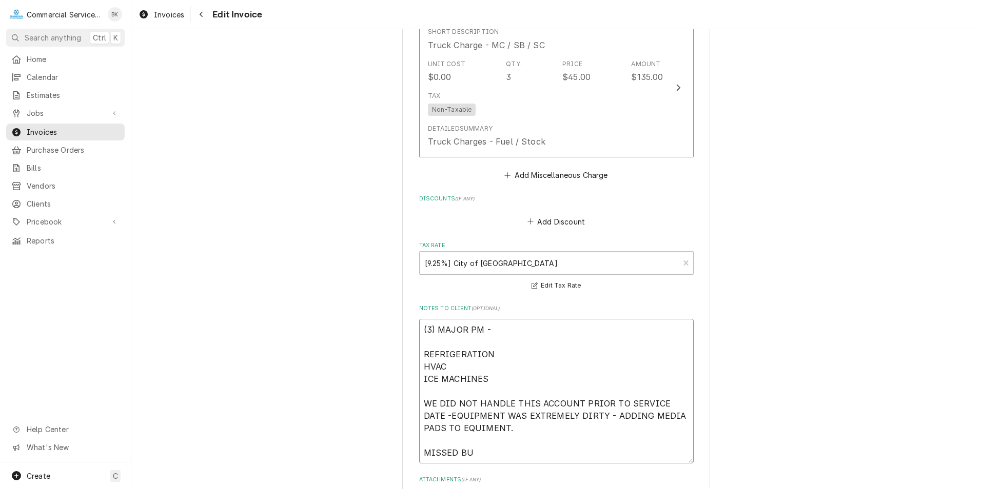
type textarea "(3) MAJOR PM - REFRIGERATION HVAC ICE MACHINES WE DID NOT HANDLE THIS ACCOUNT P…"
type textarea "x"
type textarea "(3) MAJOR PM - REFRIGERATION HVAC ICE MACHINES WE DID NOT HANDLE THIS ACCOUNT P…"
type textarea "x"
type textarea "(3) MAJOR PM - REFRIGERATION HVAC ICE MACHINES WE DID NOT HANDLE THIS ACCOUNT P…"
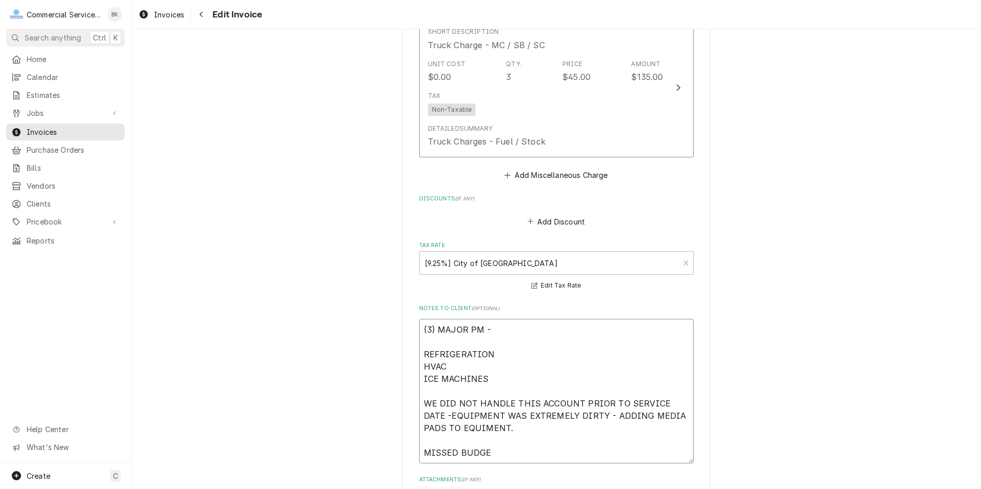
type textarea "x"
type textarea "(3) MAJOR PM - REFRIGERATION HVAC ICE MACHINES WE DID NOT HANDLE THIS ACCOUNT P…"
type textarea "x"
type textarea "(3) MAJOR PM - REFRIGERATION HVAC ICE MACHINES WE DID NOT HANDLE THIS ACCOUNT P…"
type textarea "x"
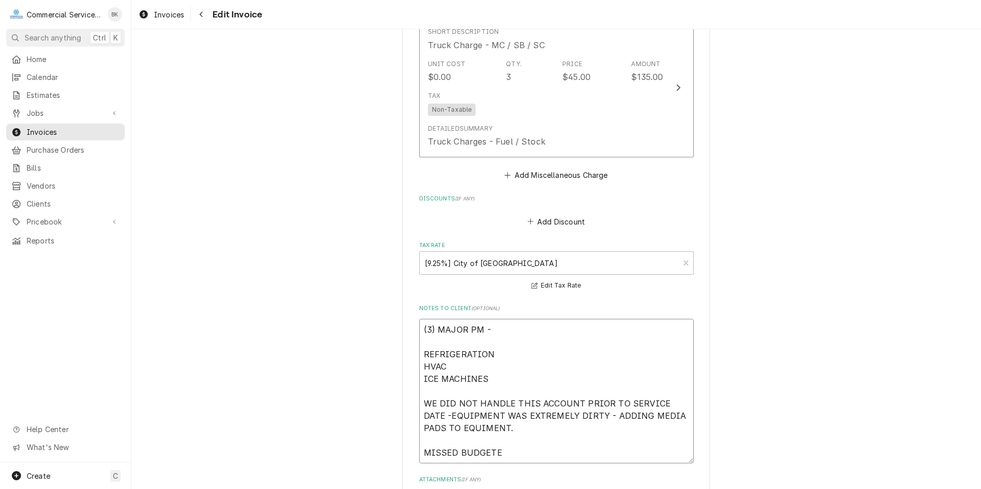
type textarea "(3) MAJOR PM - REFRIGERATION HVAC ICE MACHINES WE DID NOT HANDLE THIS ACCOUNT P…"
type textarea "x"
type textarea "(3) MAJOR PM - REFRIGERATION HVAC ICE MACHINES WE DID NOT HANDLE THIS ACCOUNT P…"
type textarea "x"
type textarea "(3) MAJOR PM - REFRIGERATION HVAC ICE MACHINES WE DID NOT HANDLE THIS ACCOUNT P…"
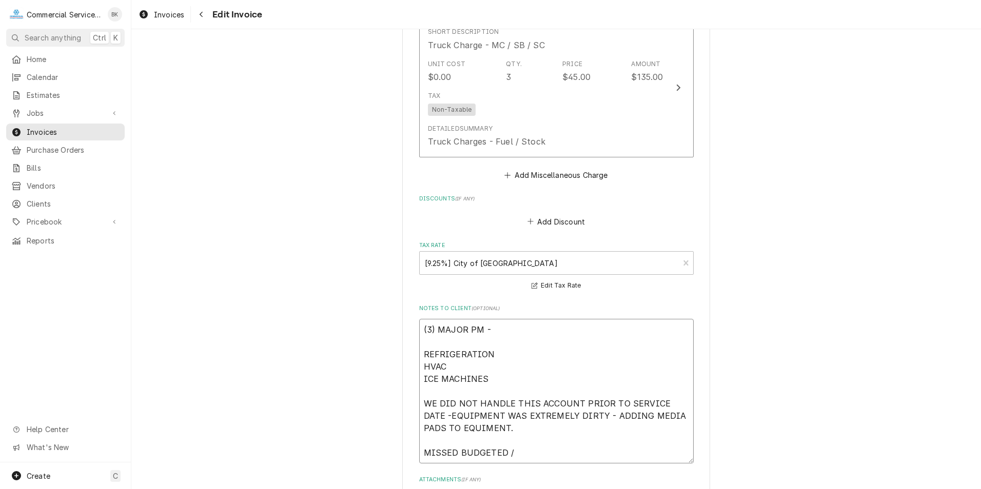
type textarea "x"
type textarea "(3) MAJOR PM - REFRIGERATION HVAC ICE MACHINES WE DID NOT HANDLE THIS ACCOUNT P…"
type textarea "x"
type textarea "(3) MAJOR PM - REFRIGERATION HVAC ICE MACHINES WE DID NOT HANDLE THIS ACCOUNT P…"
type textarea "x"
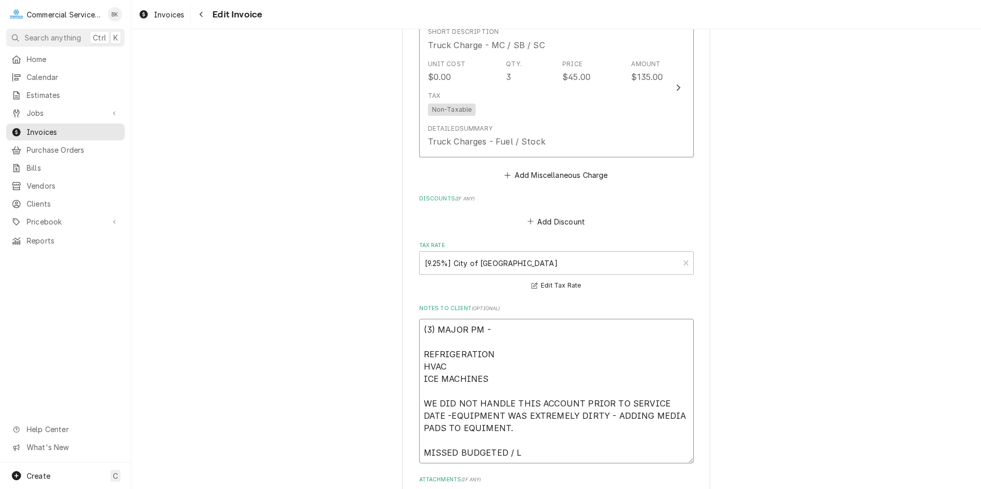
type textarea "(3) MAJOR PM - REFRIGERATION HVAC ICE MACHINES WE DID NOT HANDLE THIS ACCOUNT P…"
type textarea "x"
type textarea "(3) MAJOR PM - REFRIGERATION HVAC ICE MACHINES WE DID NOT HANDLE THIS ACCOUNT P…"
type textarea "x"
type textarea "(3) MAJOR PM - REFRIGERATION HVAC ICE MACHINES WE DID NOT HANDLE THIS ACCOUNT P…"
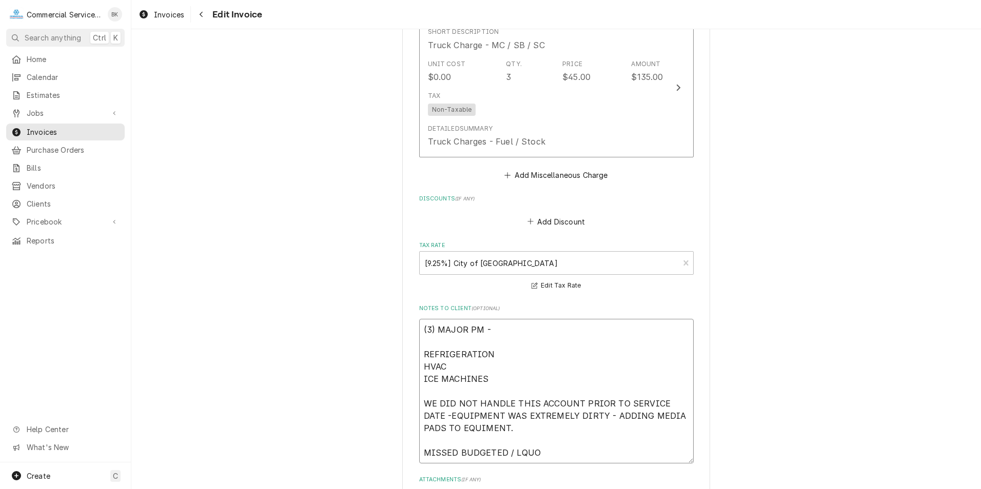
type textarea "x"
type textarea "(3) MAJOR PM - REFRIGERATION HVAC ICE MACHINES WE DID NOT HANDLE THIS ACCOUNT P…"
type textarea "x"
type textarea "(3) MAJOR PM - REFRIGERATION HVAC ICE MACHINES WE DID NOT HANDLE THIS ACCOUNT P…"
type textarea "x"
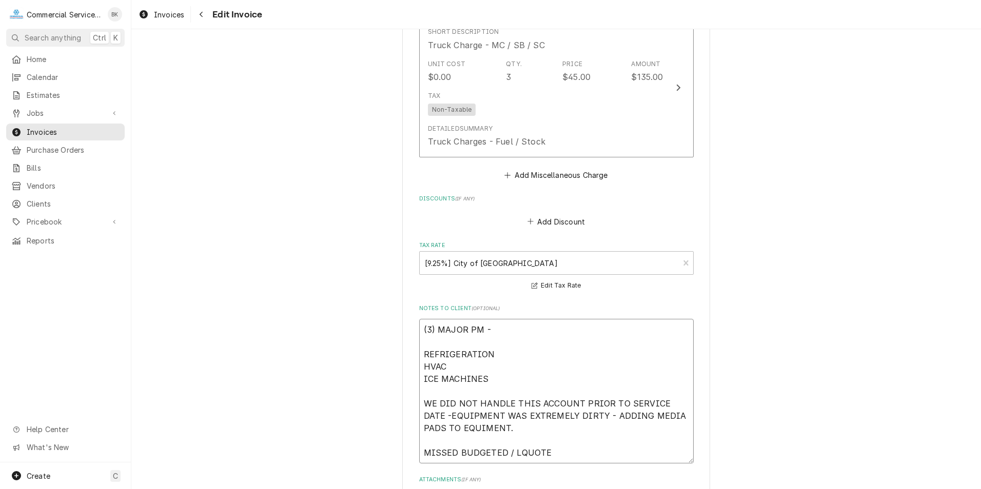
type textarea "(3) MAJOR PM - REFRIGERATION HVAC ICE MACHINES WE DID NOT HANDLE THIS ACCOUNT P…"
type textarea "x"
type textarea "(3) MAJOR PM - REFRIGERATION HVAC ICE MACHINES WE DID NOT HANDLE THIS ACCOUNT P…"
type textarea "x"
type textarea "(3) MAJOR PM - REFRIGERATION HVAC ICE MACHINES WE DID NOT HANDLE THIS ACCOUNT P…"
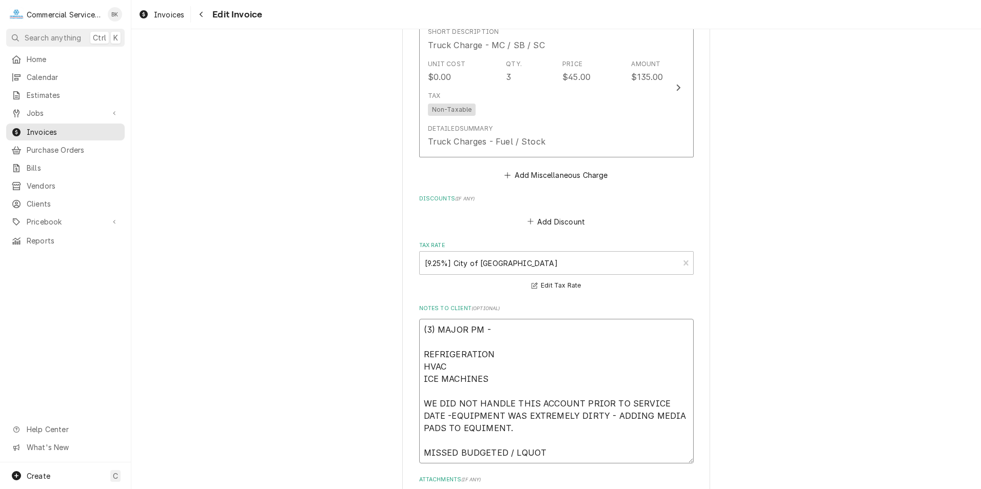
type textarea "x"
type textarea "(3) MAJOR PM - REFRIGERATION HVAC ICE MACHINES WE DID NOT HANDLE THIS ACCOUNT P…"
type textarea "x"
type textarea "(3) MAJOR PM - REFRIGERATION HVAC ICE MACHINES WE DID NOT HANDLE THIS ACCOUNT P…"
type textarea "x"
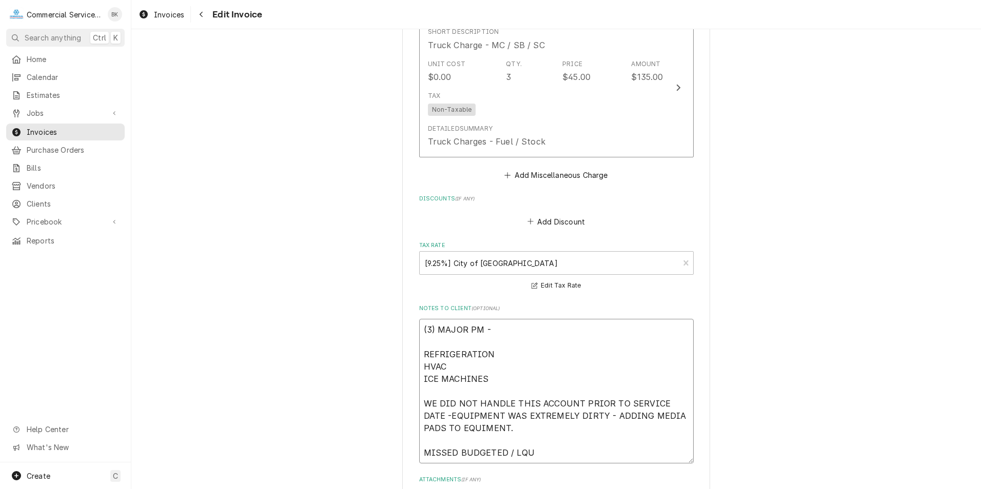
type textarea "(3) MAJOR PM - REFRIGERATION HVAC ICE MACHINES WE DID NOT HANDLE THIS ACCOUNT P…"
type textarea "x"
type textarea "(3) MAJOR PM - REFRIGERATION HVAC ICE MACHINES WE DID NOT HANDLE THIS ACCOUNT P…"
type textarea "x"
type textarea "(3) MAJOR PM - REFRIGERATION HVAC ICE MACHINES WE DID NOT HANDLE THIS ACCOUNT P…"
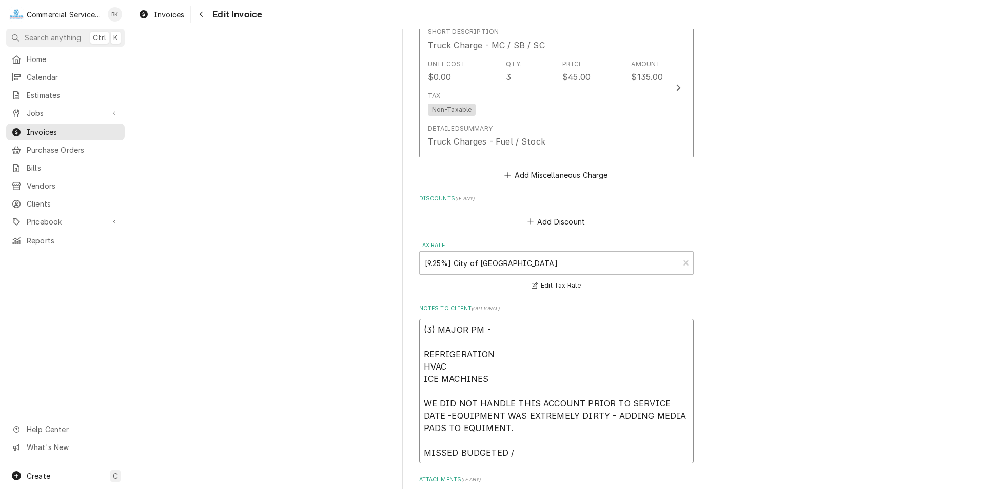
type textarea "x"
type textarea "(3) MAJOR PM - REFRIGERATION HVAC ICE MACHINES WE DID NOT HANDLE THIS ACCOUNT P…"
type textarea "x"
type textarea "(3) MAJOR PM - REFRIGERATION HVAC ICE MACHINES WE DID NOT HANDLE THIS ACCOUNT P…"
type textarea "x"
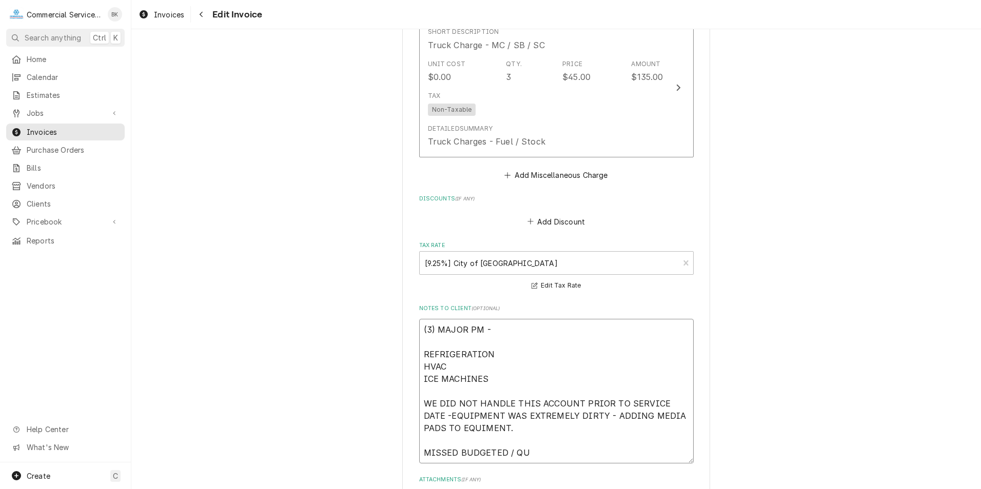
type textarea "(3) MAJOR PM - REFRIGERATION HVAC ICE MACHINES WE DID NOT HANDLE THIS ACCOUNT P…"
type textarea "x"
type textarea "(3) MAJOR PM - REFRIGERATION HVAC ICE MACHINES WE DID NOT HANDLE THIS ACCOUNT P…"
type textarea "x"
type textarea "(3) MAJOR PM - REFRIGERATION HVAC ICE MACHINES WE DID NOT HANDLE THIS ACCOUNT P…"
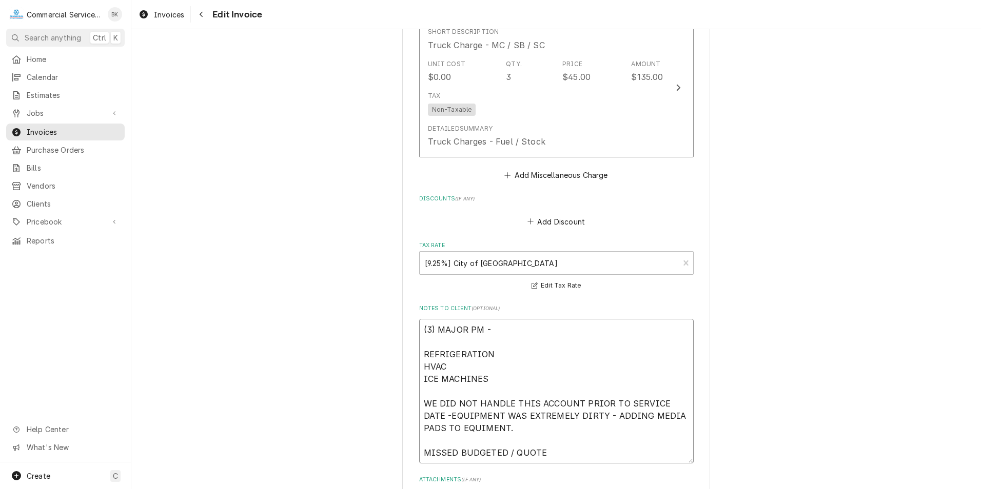
type textarea "x"
type textarea "(3) MAJOR PM - REFRIGERATION HVAC ICE MACHINES WE DID NOT HANDLE THIS ACCOUNT P…"
type textarea "x"
type textarea "(3) MAJOR PM - REFRIGERATION HVAC ICE MACHINES WE DID NOT HANDLE THIS ACCOUNT P…"
type textarea "x"
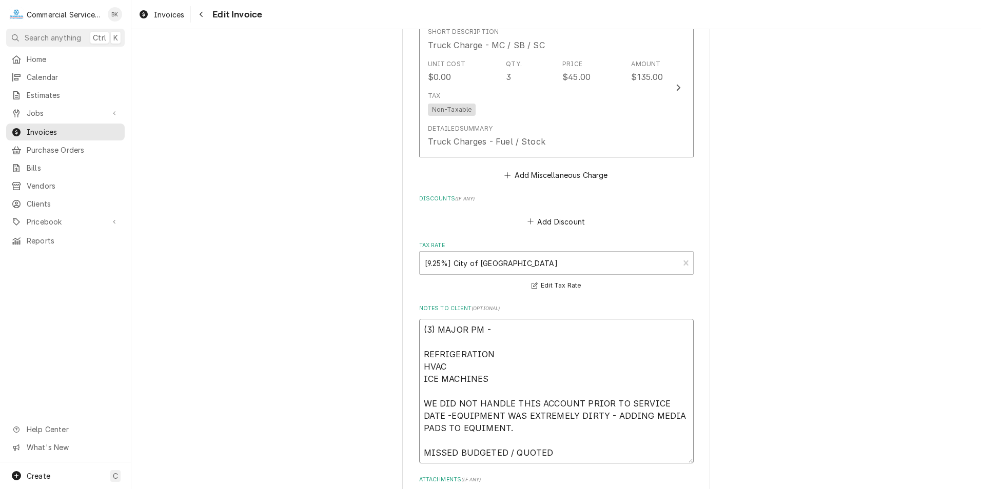
type textarea "(3) MAJOR PM - REFRIGERATION HVAC ICE MACHINES WE DID NOT HANDLE THIS ACCOUNT P…"
type textarea "x"
type textarea "(3) MAJOR PM - REFRIGERATION HVAC ICE MACHINES WE DID NOT HANDLE THIS ACCOUNT P…"
type textarea "x"
type textarea "(3) MAJOR PM - REFRIGERATION HVAC ICE MACHINES WE DID NOT HANDLE THIS ACCOUNT P…"
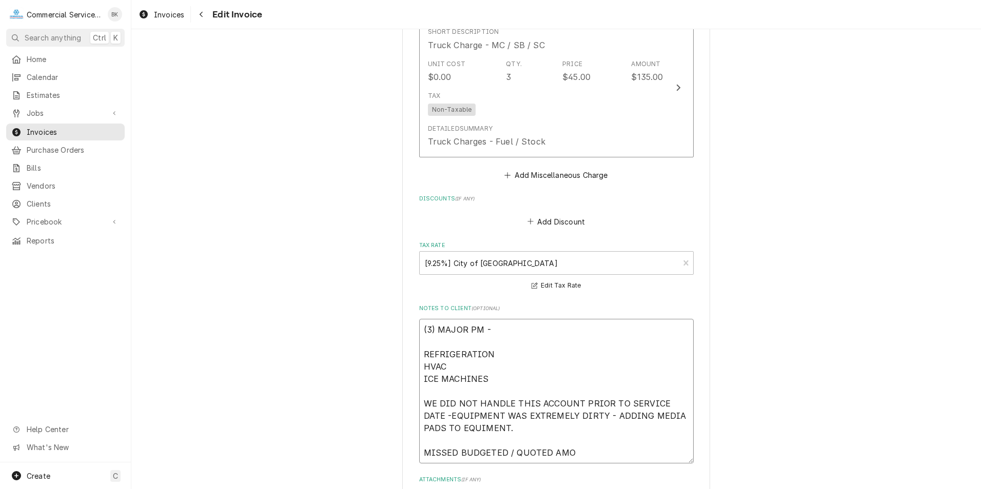
type textarea "x"
type textarea "(3) MAJOR PM - REFRIGERATION HVAC ICE MACHINES WE DID NOT HANDLE THIS ACCOUNT P…"
type textarea "x"
type textarea "(3) MAJOR PM - REFRIGERATION HVAC ICE MACHINES WE DID NOT HANDLE THIS ACCOUNT P…"
type textarea "x"
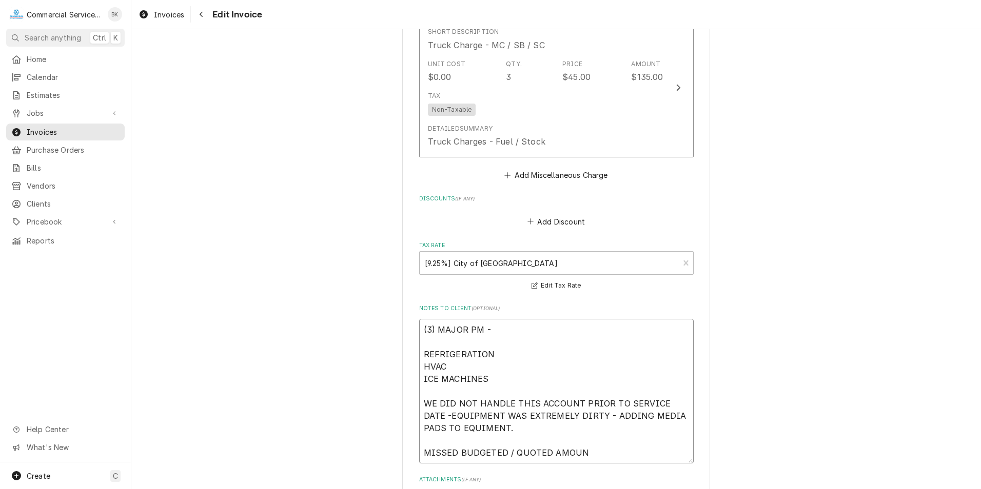
type textarea "(3) MAJOR PM - REFRIGERATION HVAC ICE MACHINES WE DID NOT HANDLE THIS ACCOUNT P…"
type textarea "x"
type textarea "(3) MAJOR PM - REFRIGERATION HVAC ICE MACHINES WE DID NOT HANDLE THIS ACCOUNT P…"
type textarea "x"
type textarea "(3) MAJOR PM - REFRIGERATION HVAC ICE MACHINES WE DID NOT HANDLE THIS ACCOUNT P…"
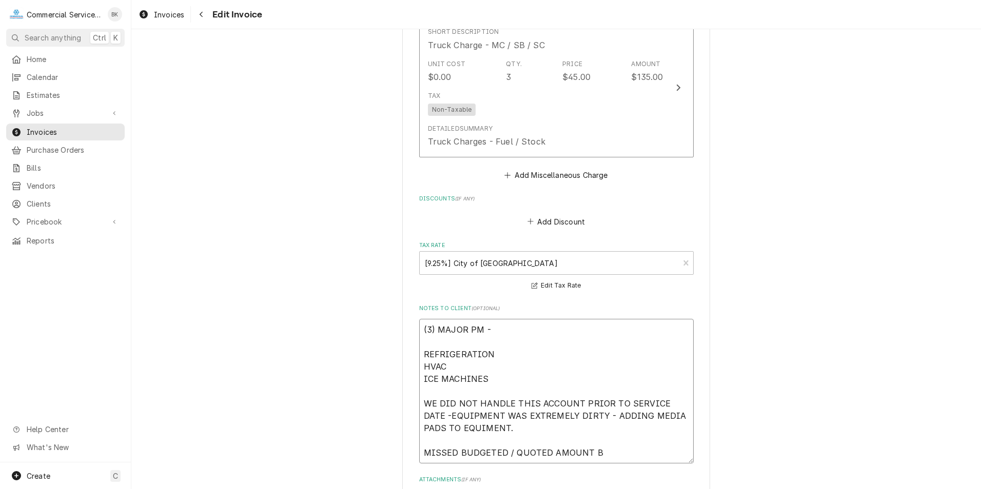
type textarea "x"
type textarea "(3) MAJOR PM - REFRIGERATION HVAC ICE MACHINES WE DID NOT HANDLE THIS ACCOUNT P…"
type textarea "x"
type textarea "(3) MAJOR PM - REFRIGERATION HVAC ICE MACHINES WE DID NOT HANDLE THIS ACCOUNT P…"
type textarea "x"
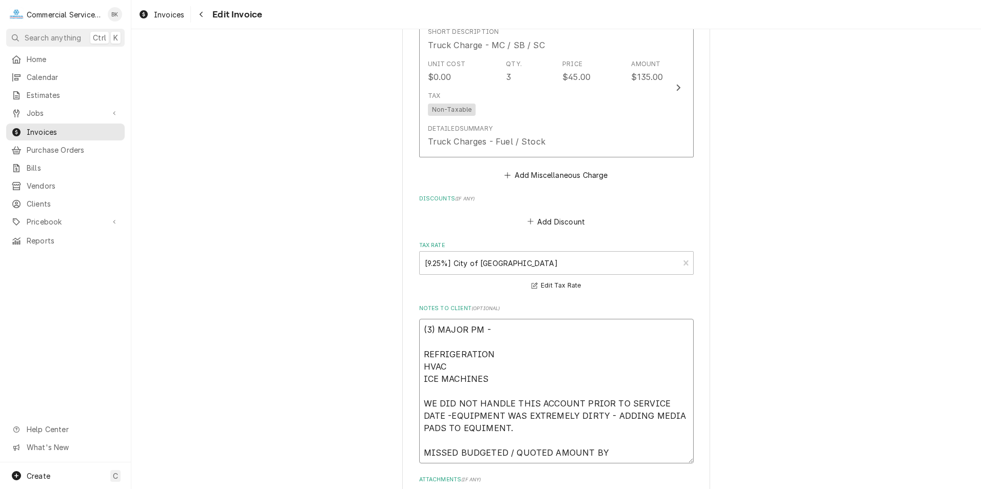
type textarea "(3) MAJOR PM - REFRIGERATION HVAC ICE MACHINES WE DID NOT HANDLE THIS ACCOUNT P…"
type textarea "x"
type textarea "(3) MAJOR PM - REFRIGERATION HVAC ICE MACHINES WE DID NOT HANDLE THIS ACCOUNT P…"
type textarea "x"
type textarea "(3) MAJOR PM - REFRIGERATION HVAC ICE MACHINES WE DID NOT HANDLE THIS ACCOUNT P…"
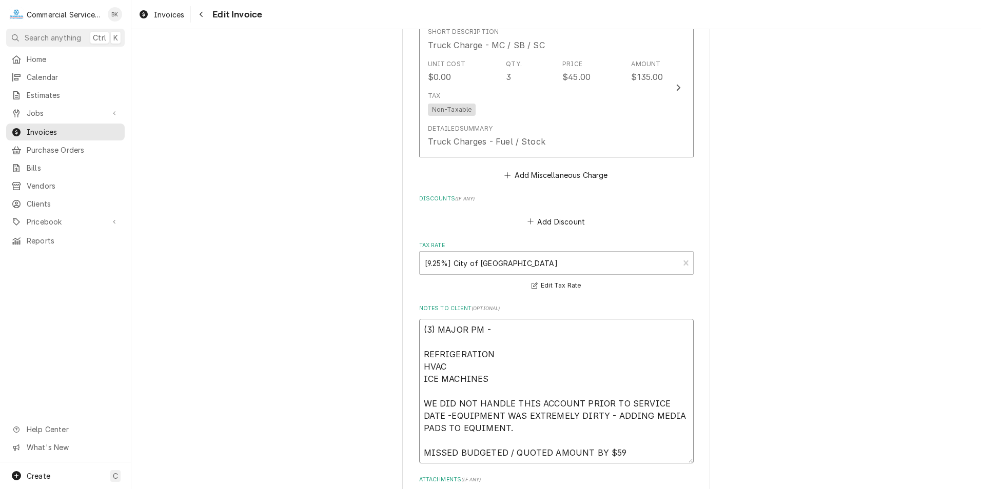
type textarea "x"
type textarea "(3) MAJOR PM - REFRIGERATION HVAC ICE MACHINES WE DID NOT HANDLE THIS ACCOUNT P…"
type textarea "x"
type textarea "(3) MAJOR PM - REFRIGERATION HVAC ICE MACHINES WE DID NOT HANDLE THIS ACCOUNT P…"
type textarea "x"
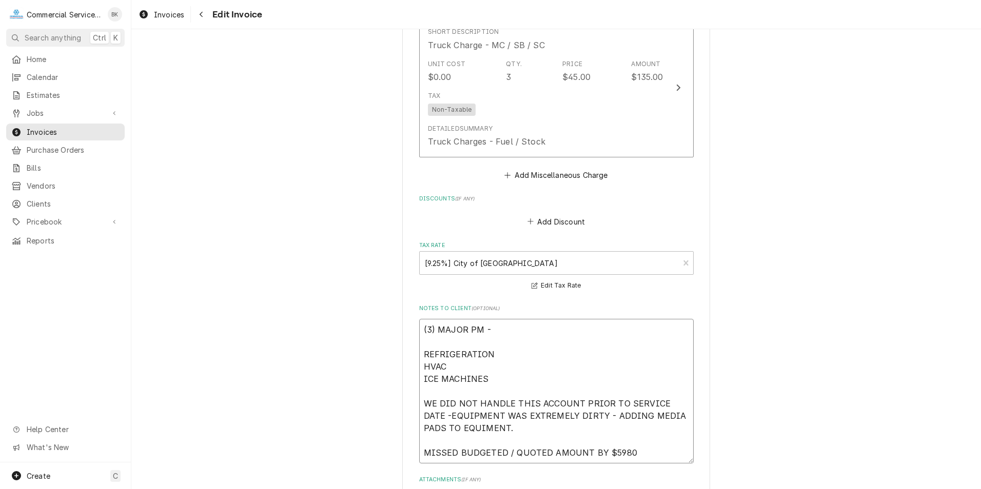
type textarea "(3) MAJOR PM - REFRIGERATION HVAC ICE MACHINES WE DID NOT HANDLE THIS ACCOUNT P…"
type textarea "x"
type textarea "(3) MAJOR PM - REFRIGERATION HVAC ICE MACHINES WE DID NOT HANDLE THIS ACCOUNT P…"
type textarea "x"
type textarea "(3) MAJOR PM - REFRIGERATION HVAC ICE MACHINES WE DID NOT HANDLE THIS ACCOUNT P…"
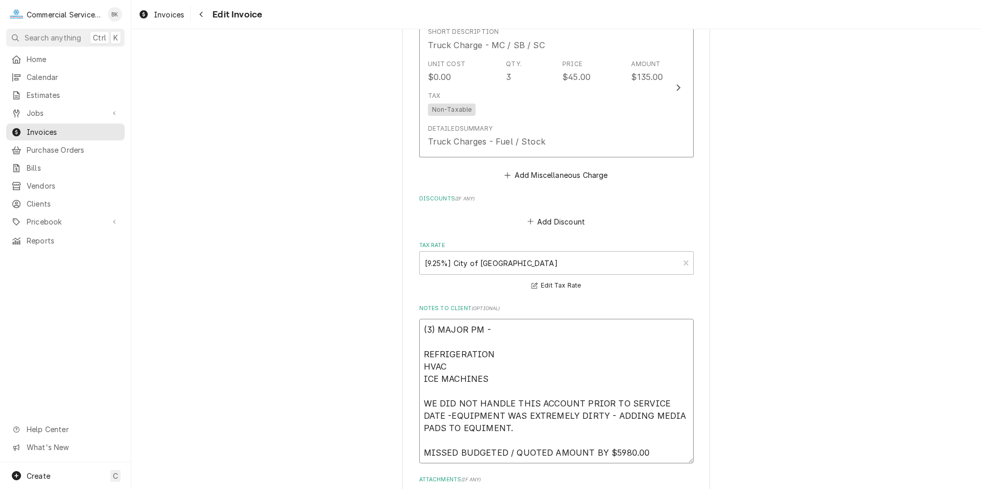
drag, startPoint x: 645, startPoint y: 415, endPoint x: 606, endPoint y: 413, distance: 39.0
click at [606, 413] on textarea "(3) MAJOR PM - REFRIGERATION HVAC ICE MACHINES WE DID NOT HANDLE THIS ACCOUNT P…" at bounding box center [556, 391] width 275 height 145
type textarea "x"
type textarea "(3) MAJOR PM - REFRIGERATION HVAC ICE MACHINES WE DID NOT HANDLE THIS ACCOUNT P…"
type textarea "x"
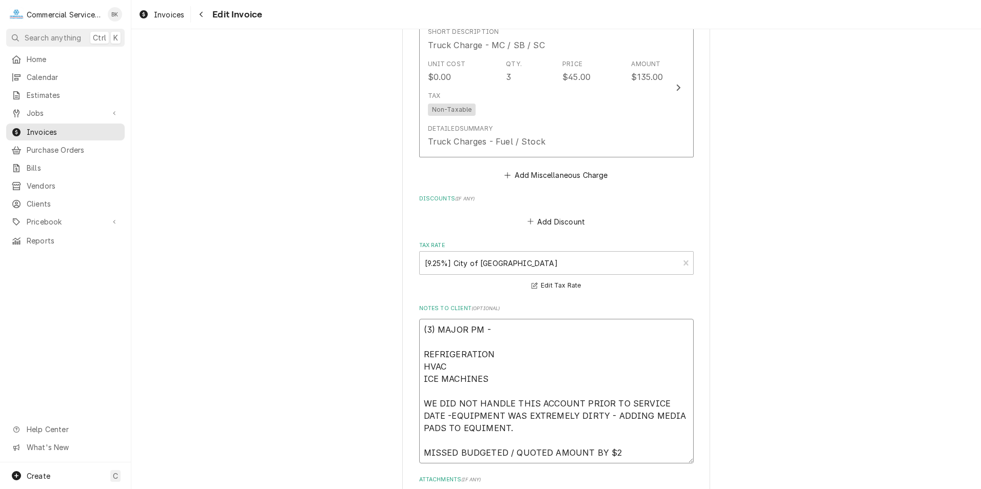
type textarea "(3) MAJOR PM - REFRIGERATION HVAC ICE MACHINES WE DID NOT HANDLE THIS ACCOUNT P…"
type textarea "x"
type textarea "(3) MAJOR PM - REFRIGERATION HVAC ICE MACHINES WE DID NOT HANDLE THIS ACCOUNT P…"
type textarea "x"
type textarea "(3) MAJOR PM - REFRIGERATION HVAC ICE MACHINES WE DID NOT HANDLE THIS ACCOUNT P…"
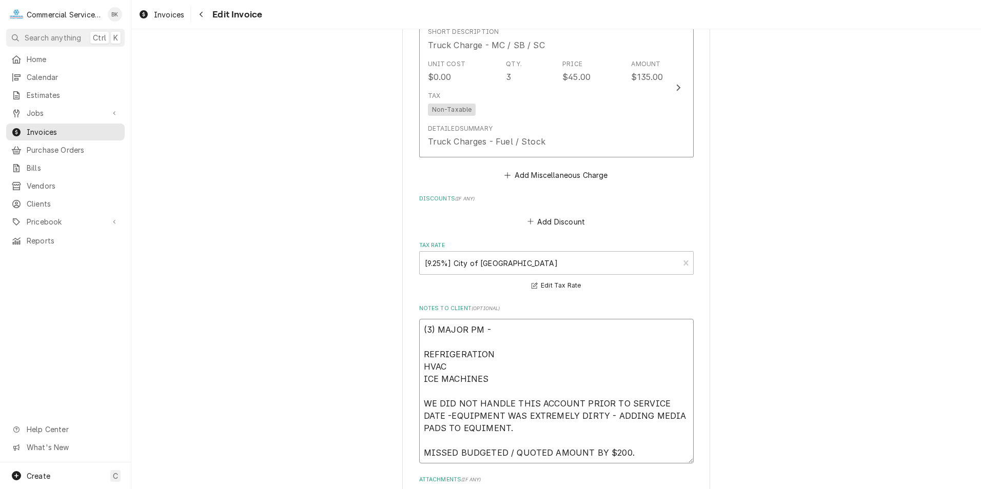
type textarea "x"
type textarea "(3) MAJOR PM - REFRIGERATION HVAC ICE MACHINES WE DID NOT HANDLE THIS ACCOUNT P…"
type textarea "x"
type textarea "(3) MAJOR PM - REFRIGERATION HVAC ICE MACHINES WE DID NOT HANDLE THIS ACCOUNT P…"
type textarea "x"
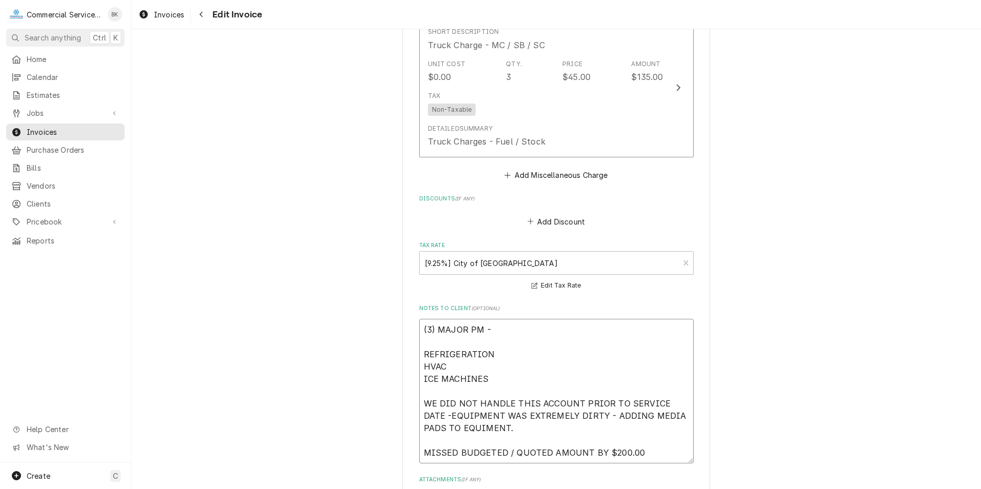
type textarea "(3) MAJOR PM - REFRIGERATION HVAC ICE MACHINES WE DID NOT HANDLE THIS ACCOUNT P…"
type textarea "x"
type textarea "(3) MAJOR PM - REFRIGERATION HVAC ICE MACHINES WE DID NOT HANDLE THIS ACCOUNT P…"
type textarea "x"
type textarea "(3) MAJOR PM - REFRIGERATION HVAC ICE MACHINES WE DID NOT HANDLE THIS ACCOUNT P…"
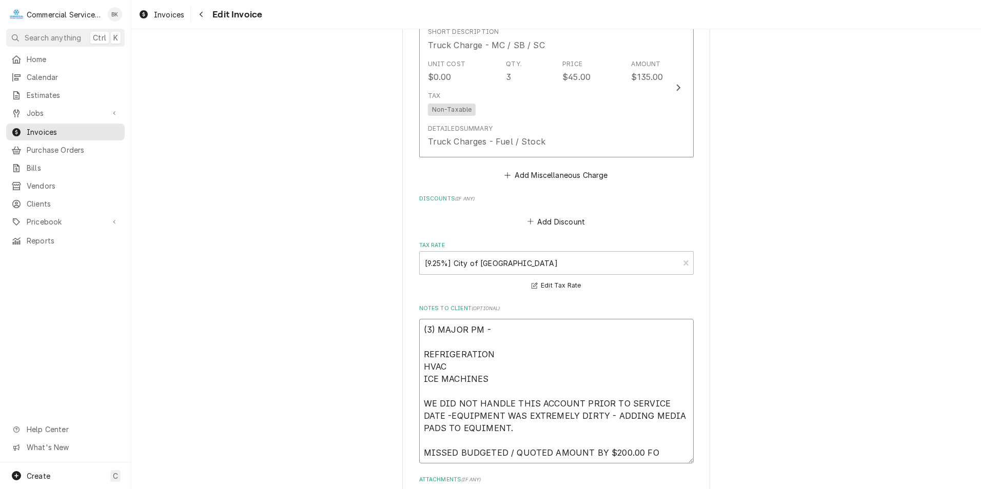
type textarea "x"
type textarea "(3) MAJOR PM - REFRIGERATION HVAC ICE MACHINES WE DID NOT HANDLE THIS ACCOUNT P…"
type textarea "x"
type textarea "(3) MAJOR PM - REFRIGERATION HVAC ICE MACHINES WE DID NOT HANDLE THIS ACCOUNT P…"
type textarea "x"
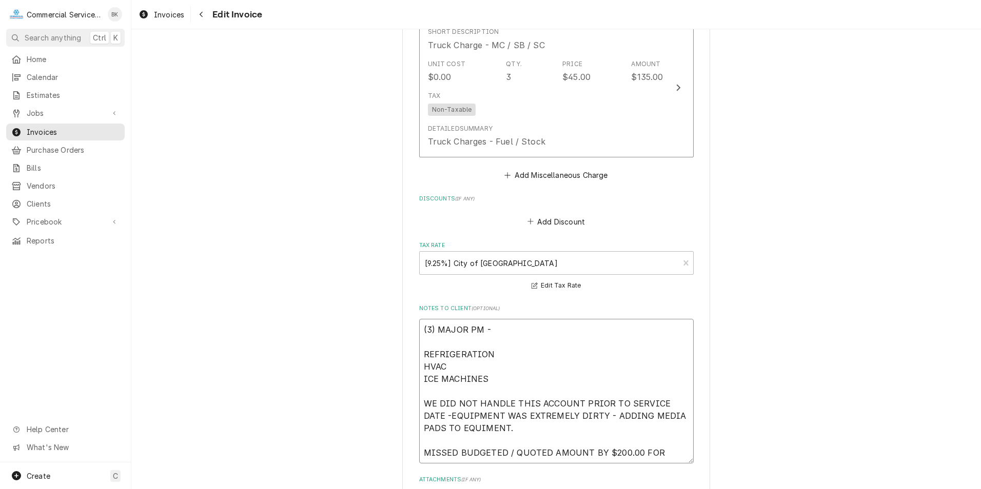
type textarea "(3) MAJOR PM - REFRIGERATION HVAC ICE MACHINES WE DID NOT HANDLE THIS ACCOUNT P…"
type textarea "x"
type textarea "(3) MAJOR PM - REFRIGERATION HVAC ICE MACHINES WE DID NOT HANDLE THIS ACCOUNT P…"
type textarea "x"
type textarea "(3) MAJOR PM - REFRIGERATION HVAC ICE MACHINES WE DID NOT HANDLE THIS ACCOUNT P…"
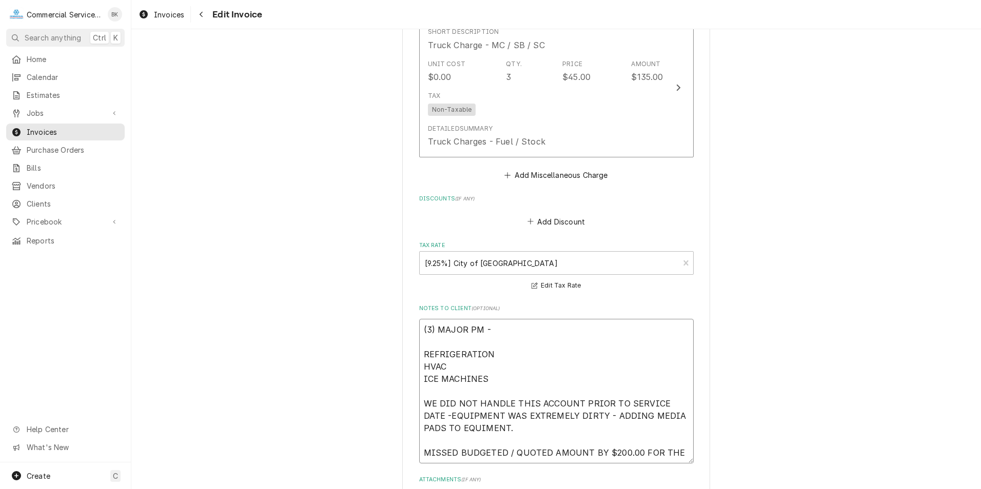
type textarea "x"
type textarea "(3) MAJOR PM - REFRIGERATION HVAC ICE MACHINES WE DID NOT HANDLE THIS ACCOUNT P…"
type textarea "x"
type textarea "(3) MAJOR PM - REFRIGERATION HVAC ICE MACHINES WE DID NOT HANDLE THIS ACCOUNT P…"
type textarea "x"
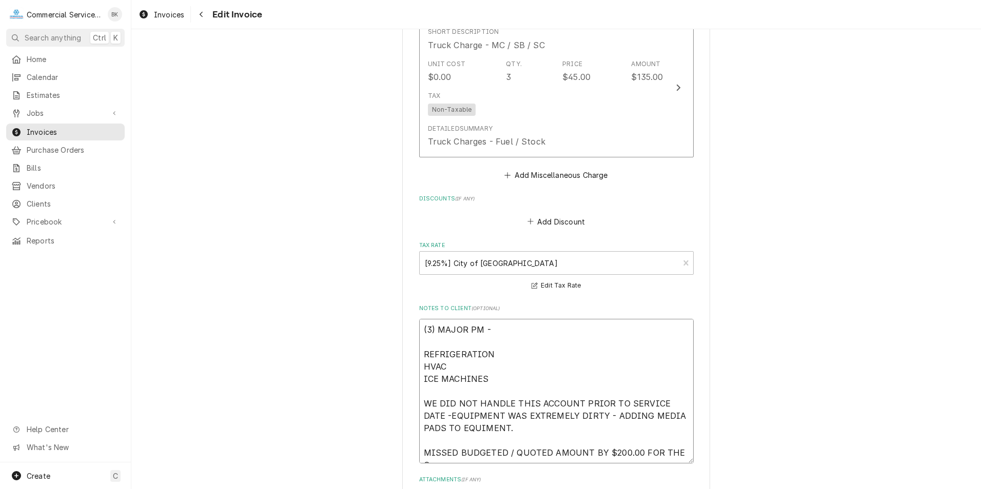
type textarea "(3) MAJOR PM - REFRIGERATION HVAC ICE MACHINES WE DID NOT HANDLE THIS ACCOUNT P…"
type textarea "x"
type textarea "(3) MAJOR PM - REFRIGERATION HVAC ICE MACHINES WE DID NOT HANDLE THIS ACCOUNT P…"
type textarea "x"
type textarea "(3) MAJOR PM - REFRIGERATION HVAC ICE MACHINES WE DID NOT HANDLE THIS ACCOUNT P…"
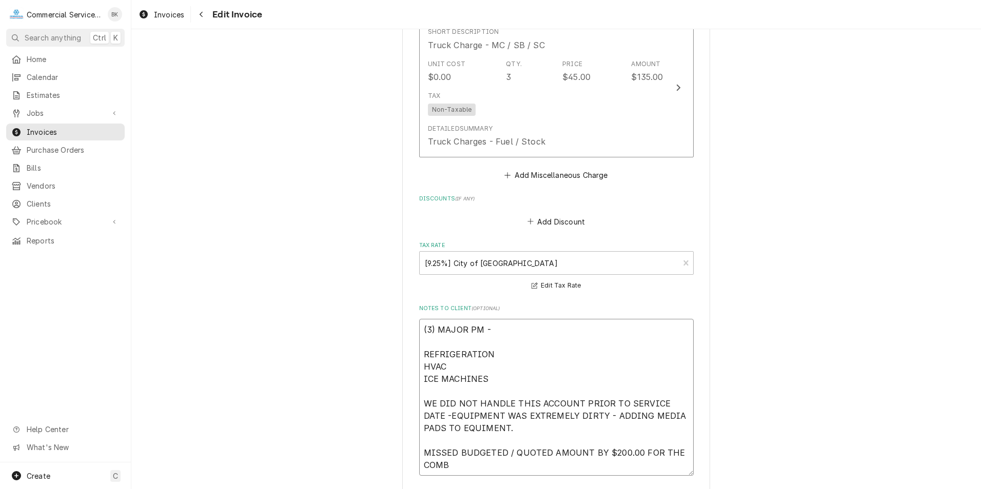
type textarea "x"
type textarea "(3) MAJOR PM - REFRIGERATION HVAC ICE MACHINES WE DID NOT HANDLE THIS ACCOUNT P…"
type textarea "x"
type textarea "(3) MAJOR PM - REFRIGERATION HVAC ICE MACHINES WE DID NOT HANDLE THIS ACCOUNT P…"
type textarea "x"
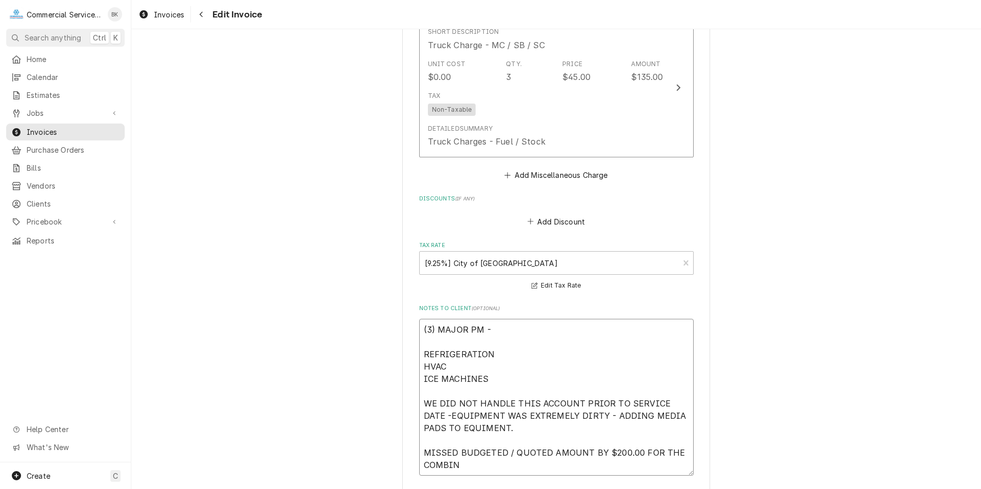
type textarea "(3) MAJOR PM - REFRIGERATION HVAC ICE MACHINES WE DID NOT HANDLE THIS ACCOUNT P…"
type textarea "x"
type textarea "(3) MAJOR PM - REFRIGERATION HVAC ICE MACHINES WE DID NOT HANDLE THIS ACCOUNT P…"
type textarea "x"
type textarea "(3) MAJOR PM - REFRIGERATION HVAC ICE MACHINES WE DID NOT HANDLE THIS ACCOUNT P…"
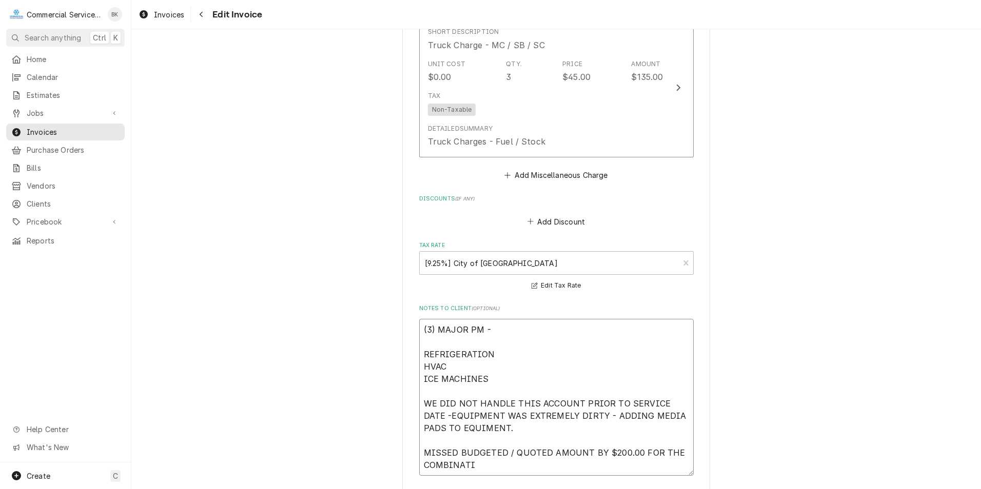
type textarea "x"
type textarea "(3) MAJOR PM - REFRIGERATION HVAC ICE MACHINES WE DID NOT HANDLE THIS ACCOUNT P…"
type textarea "x"
type textarea "(3) MAJOR PM - REFRIGERATION HVAC ICE MACHINES WE DID NOT HANDLE THIS ACCOUNT P…"
type textarea "x"
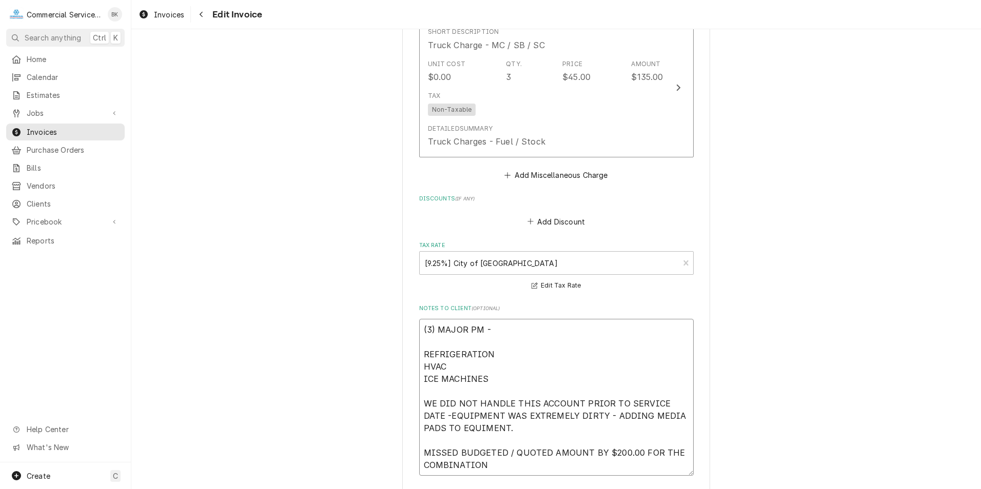
type textarea "(3) MAJOR PM - REFRIGERATION HVAC ICE MACHINES WE DID NOT HANDLE THIS ACCOUNT P…"
type textarea "x"
type textarea "(3) MAJOR PM - REFRIGERATION HVAC ICE MACHINES WE DID NOT HANDLE THIS ACCOUNT P…"
type textarea "x"
type textarea "(3) MAJOR PM - REFRIGERATION HVAC ICE MACHINES WE DID NOT HANDLE THIS ACCOUNT P…"
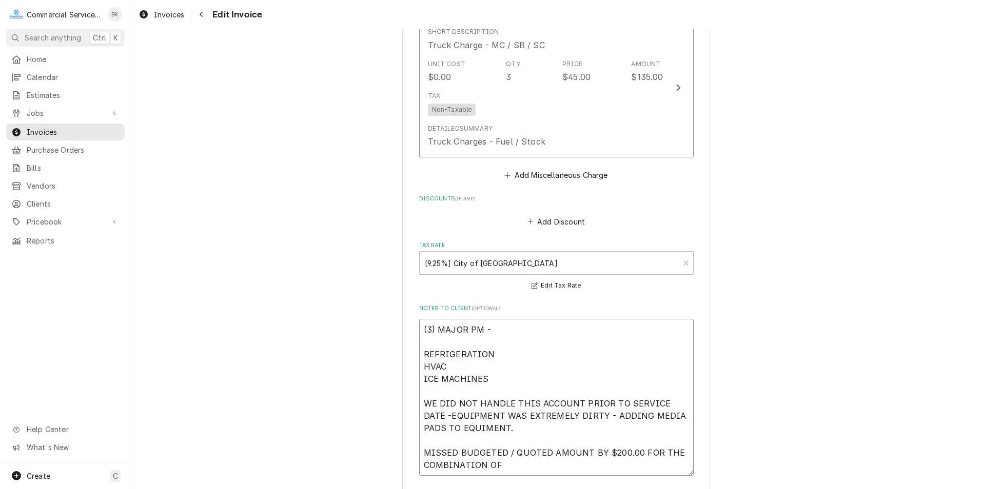
type textarea "x"
type textarea "(3) MAJOR PM - REFRIGERATION HVAC ICE MACHINES WE DID NOT HANDLE THIS ACCOUNT P…"
type textarea "x"
type textarea "(3) MAJOR PM - REFRIGERATION HVAC ICE MACHINES WE DID NOT HANDLE THIS ACCOUNT P…"
type textarea "x"
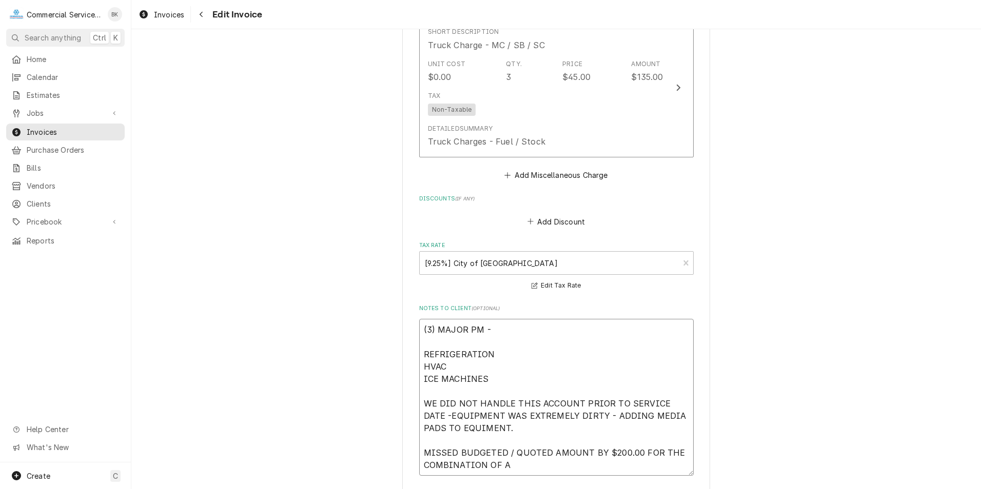
type textarea "(3) MAJOR PM - REFRIGERATION HVAC ICE MACHINES WE DID NOT HANDLE THIS ACCOUNT P…"
type textarea "x"
type textarea "(3) MAJOR PM - REFRIGERATION HVAC ICE MACHINES WE DID NOT HANDLE THIS ACCOUNT P…"
type textarea "x"
type textarea "(3) MAJOR PM - REFRIGERATION HVAC ICE MACHINES WE DID NOT HANDLE THIS ACCOUNT P…"
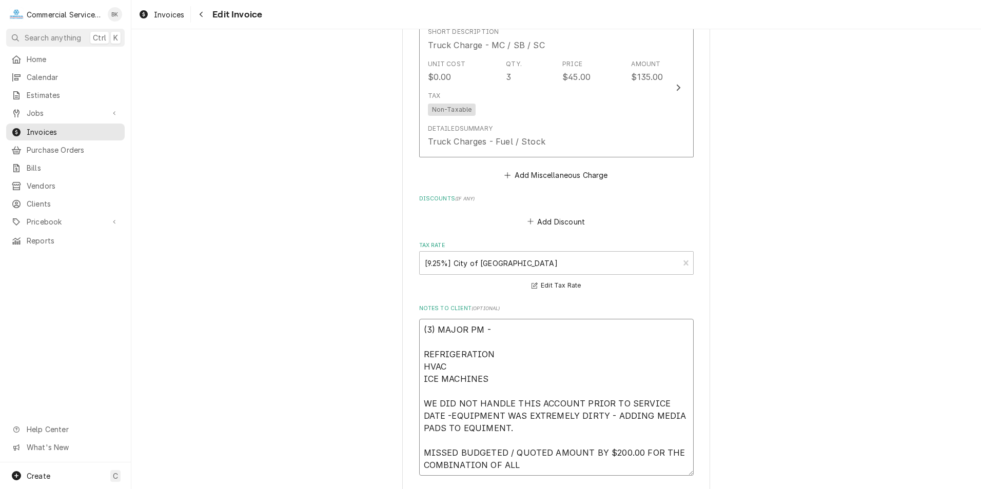
type textarea "x"
type textarea "(3) MAJOR PM - REFRIGERATION HVAC ICE MACHINES WE DID NOT HANDLE THIS ACCOUNT P…"
type textarea "x"
type textarea "(3) MAJOR PM - REFRIGERATION HVAC ICE MACHINES WE DID NOT HANDLE THIS ACCOUNT P…"
type textarea "x"
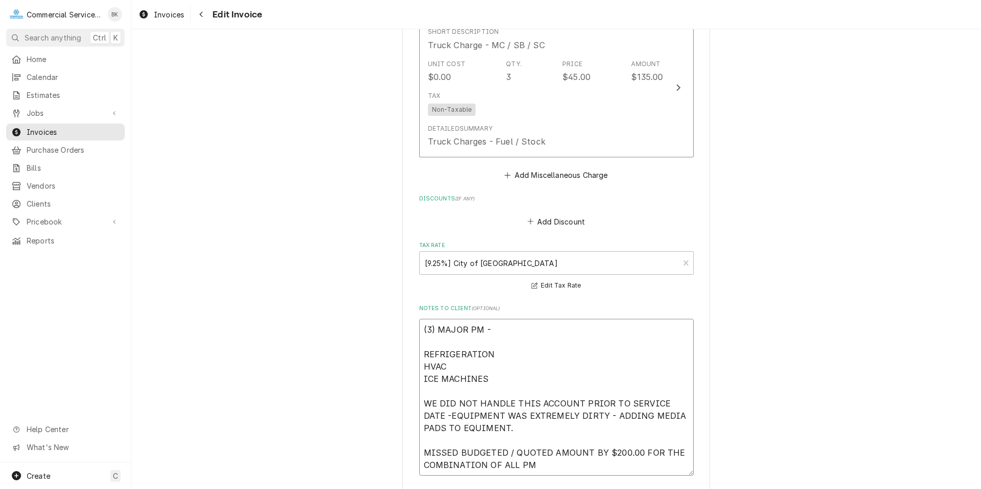
type textarea "(3) MAJOR PM - REFRIGERATION HVAC ICE MACHINES WE DID NOT HANDLE THIS ACCOUNT P…"
type textarea "x"
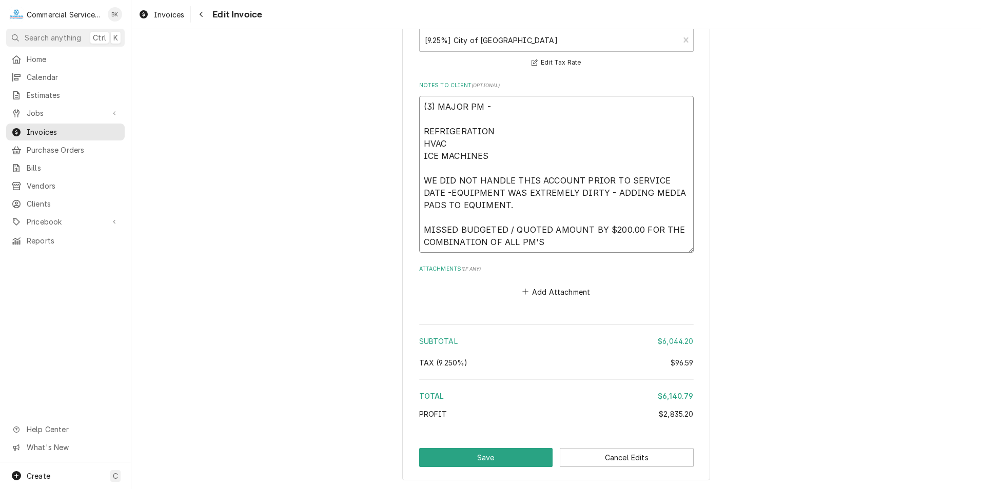
scroll to position [3157, 0]
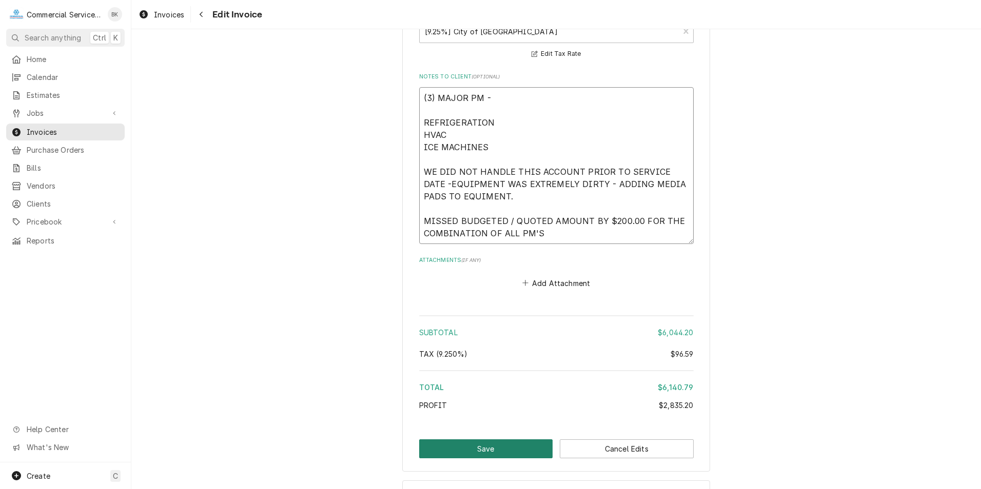
type textarea "(3) MAJOR PM - REFRIGERATION HVAC ICE MACHINES WE DID NOT HANDLE THIS ACCOUNT P…"
click at [501, 440] on button "Save" at bounding box center [486, 449] width 134 height 19
type textarea "x"
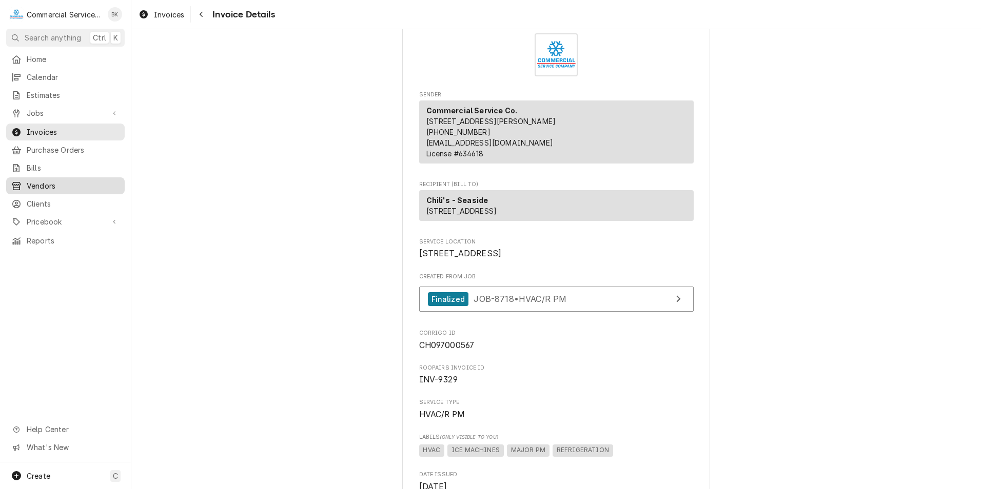
scroll to position [51, 0]
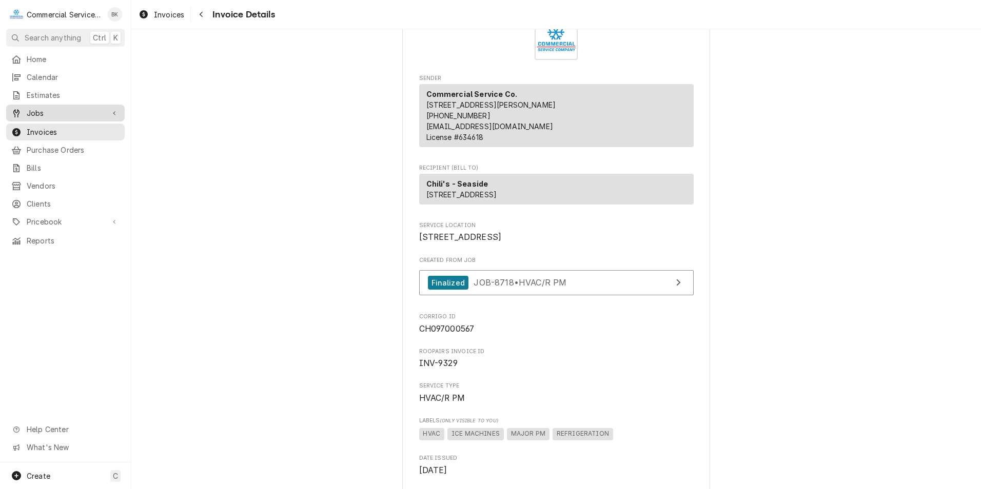
click at [51, 110] on span "Jobs" at bounding box center [65, 113] width 77 height 11
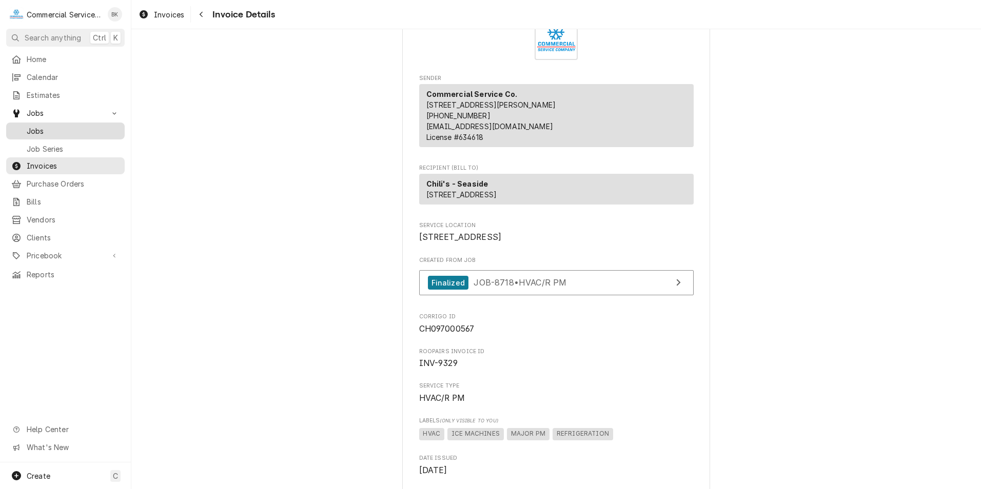
click at [58, 126] on span "Jobs" at bounding box center [73, 131] width 93 height 11
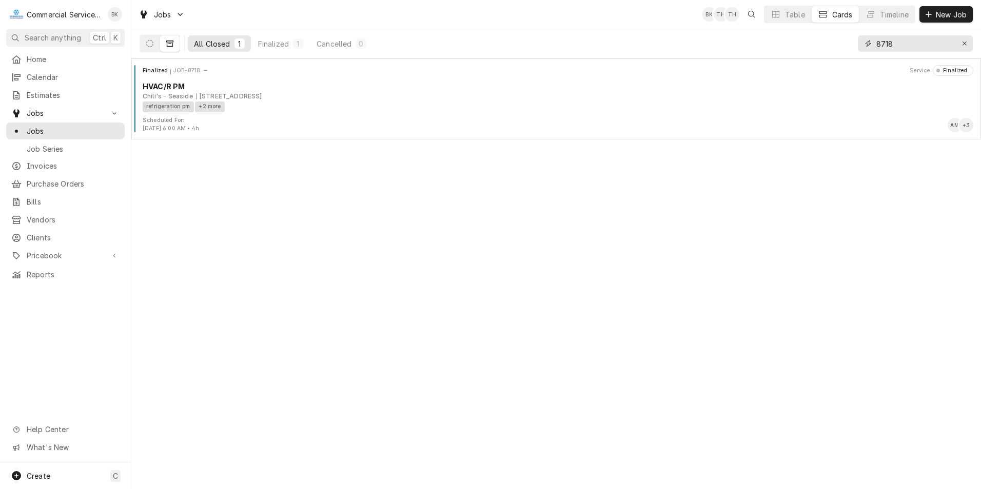
click at [967, 46] on div "Erase input" at bounding box center [964, 43] width 10 height 10
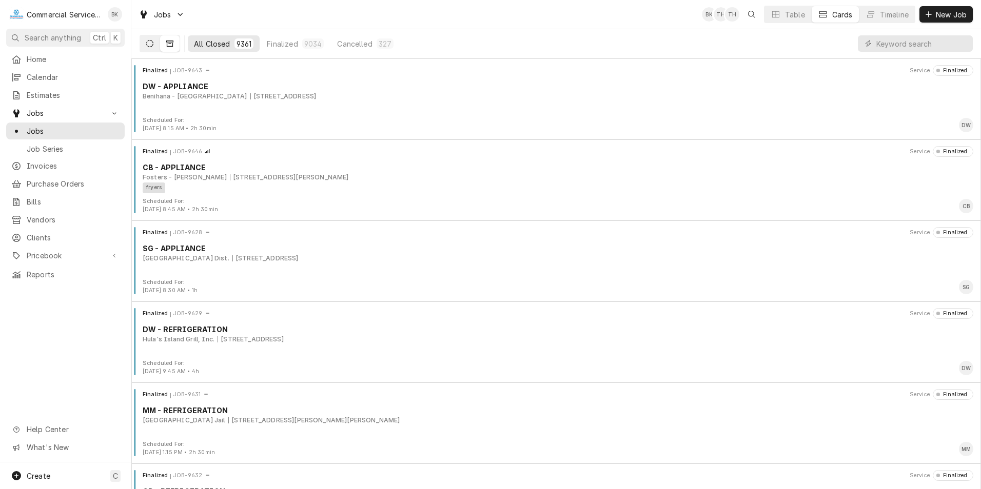
click at [154, 50] on button "Dynamic Content Wrapper" at bounding box center [149, 43] width 19 height 16
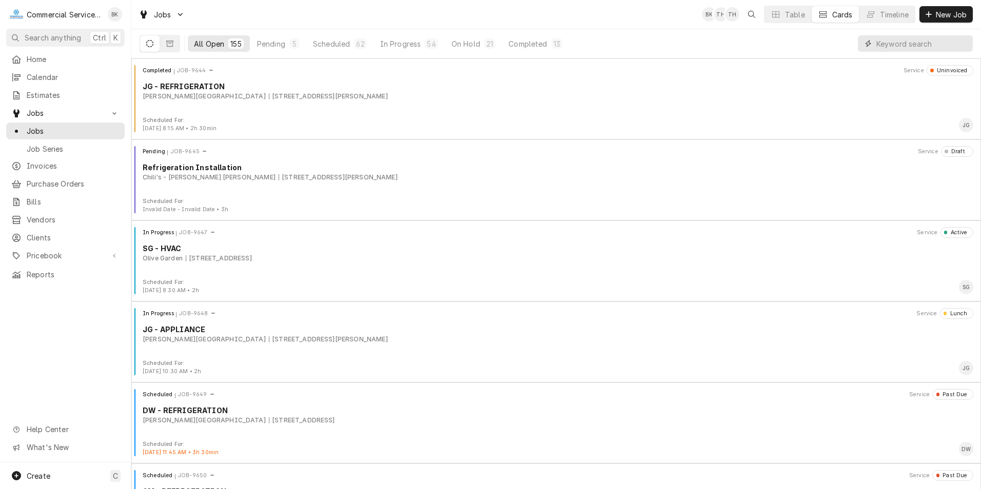
click at [905, 40] on input "Dynamic Content Wrapper" at bounding box center [921, 43] width 91 height 16
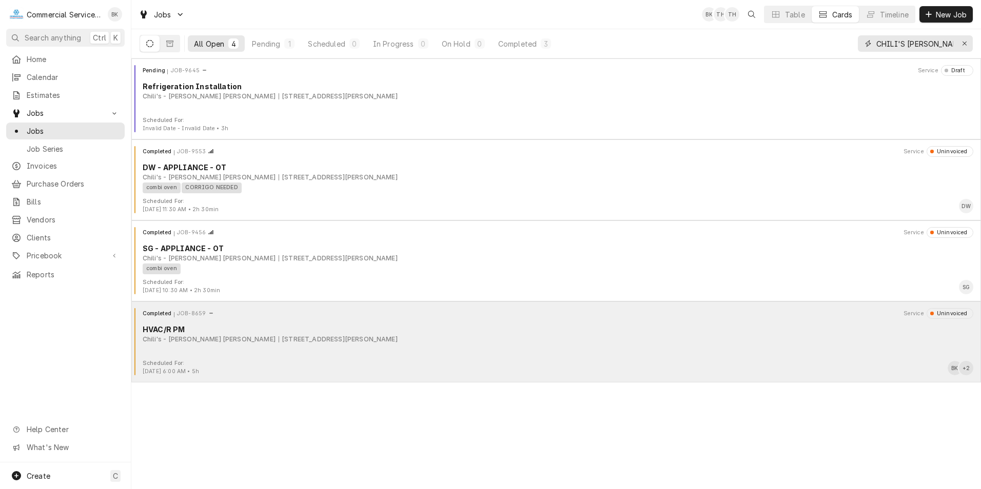
type input "CHILI'S [PERSON_NAME]"
click at [279, 340] on div "[STREET_ADDRESS][PERSON_NAME]" at bounding box center [338, 339] width 119 height 9
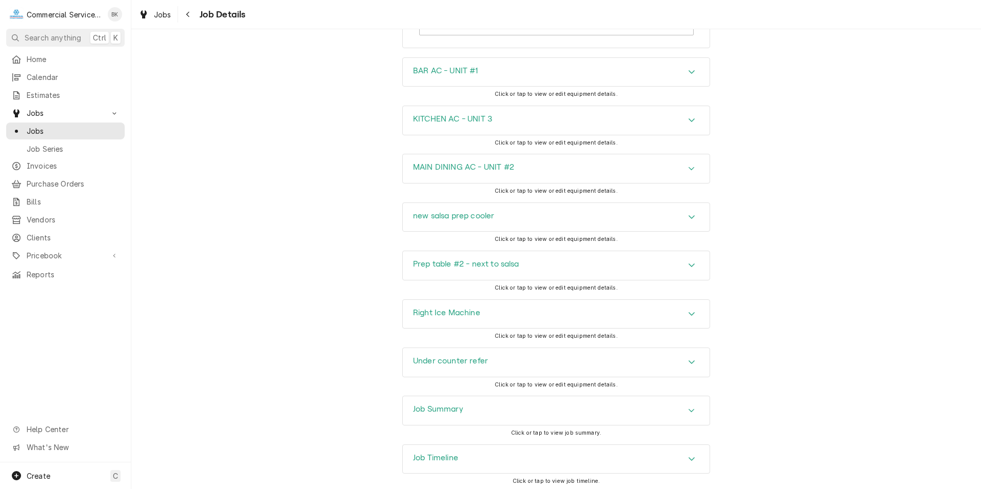
scroll to position [1228, 0]
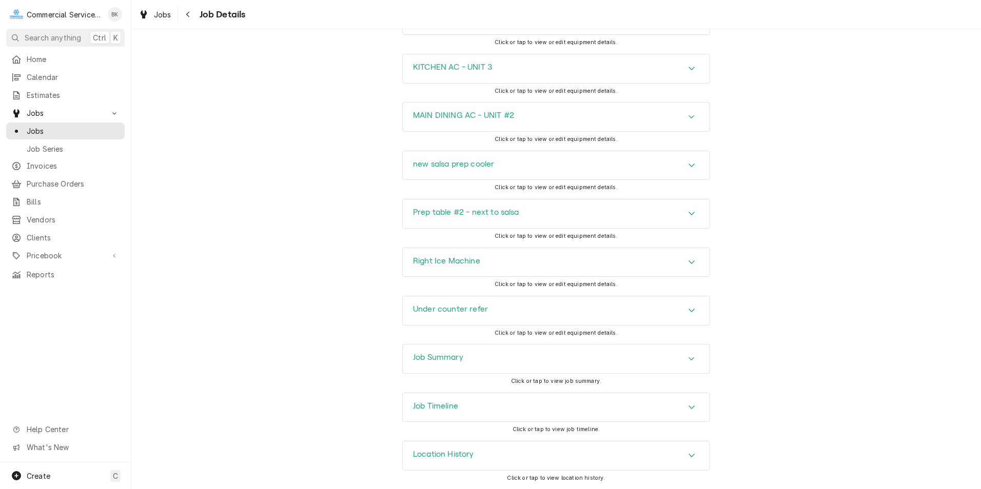
click at [585, 356] on div "Job Summary" at bounding box center [556, 359] width 307 height 29
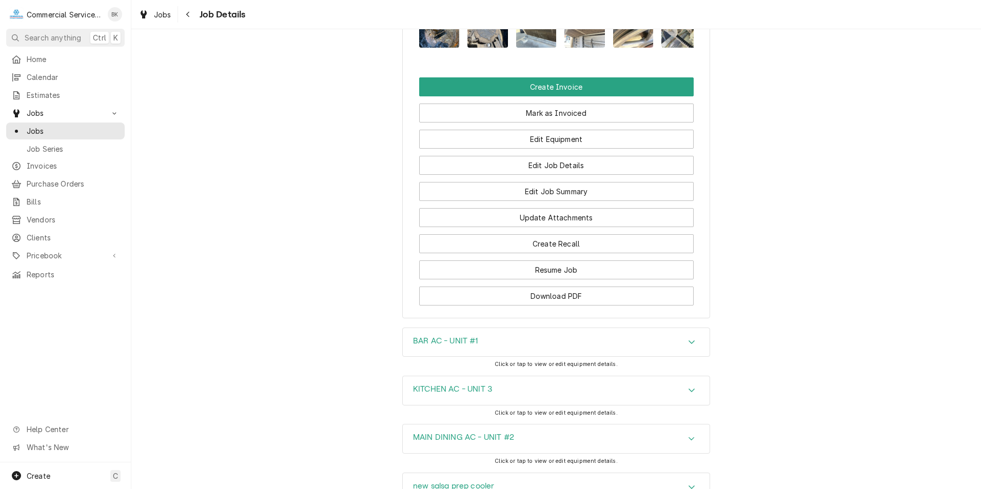
scroll to position [869, 0]
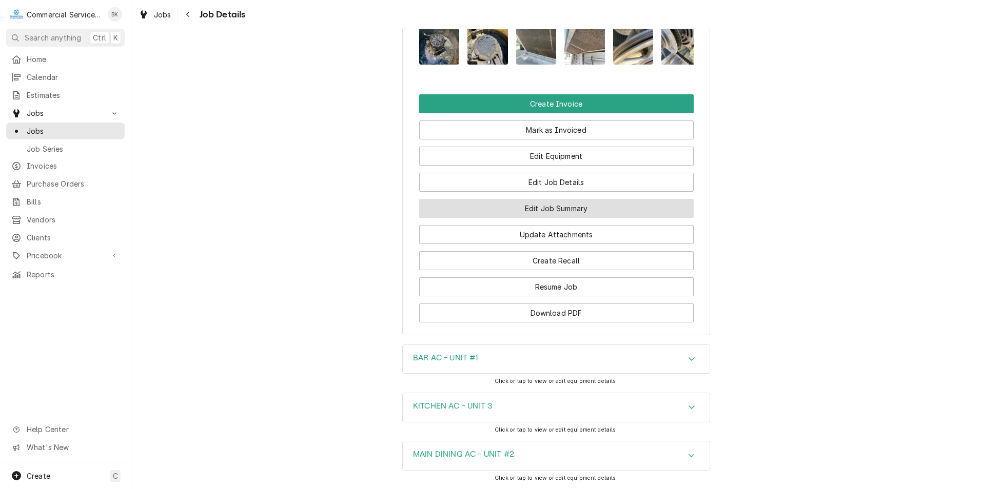
click at [569, 218] on button "Edit Job Summary" at bounding box center [556, 208] width 275 height 19
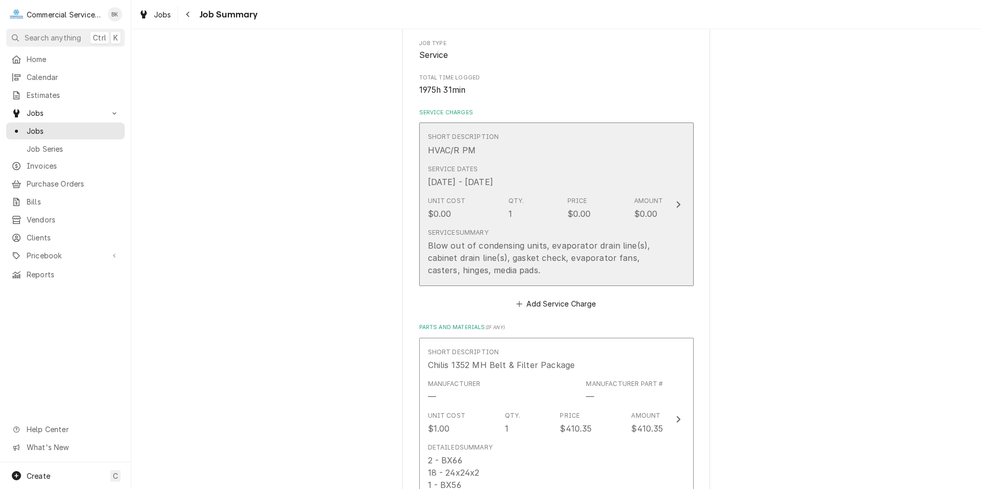
scroll to position [257, 0]
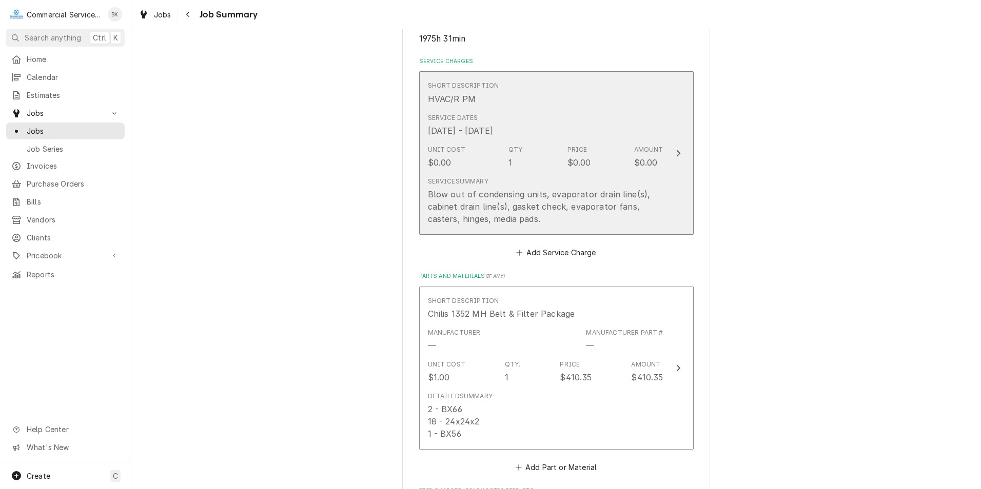
click at [547, 205] on div "Blow out of condensing units, evaporator drain line(s), cabinet drain line(s), …" at bounding box center [546, 206] width 236 height 37
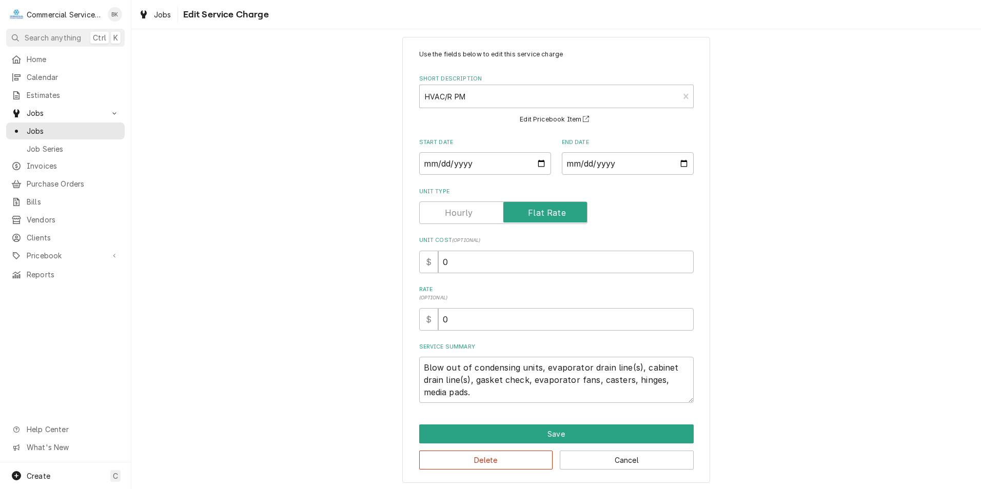
scroll to position [15, 0]
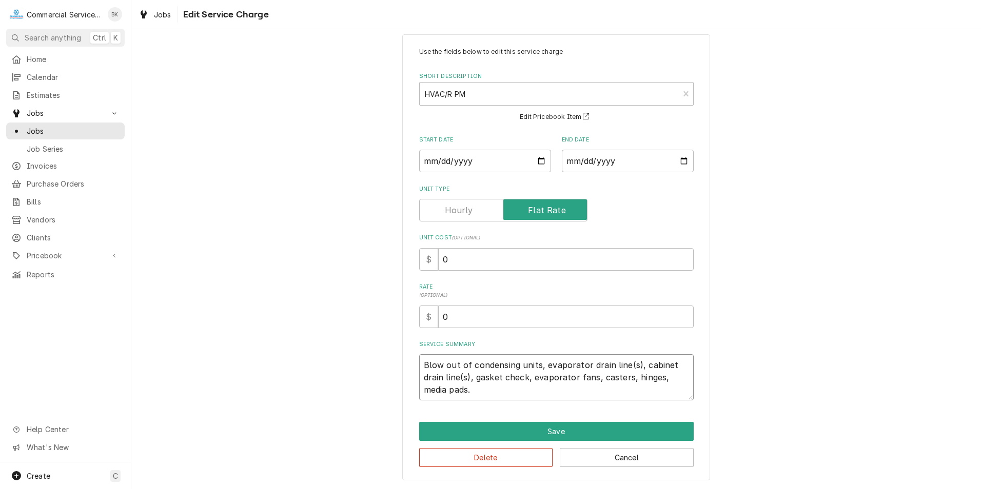
drag, startPoint x: 473, startPoint y: 393, endPoint x: 400, endPoint y: 365, distance: 77.5
click at [402, 365] on div "Use the fields below to edit this service charge Short Description HVAC/R PM Ca…" at bounding box center [556, 257] width 308 height 446
type textarea "x"
type textarea "L"
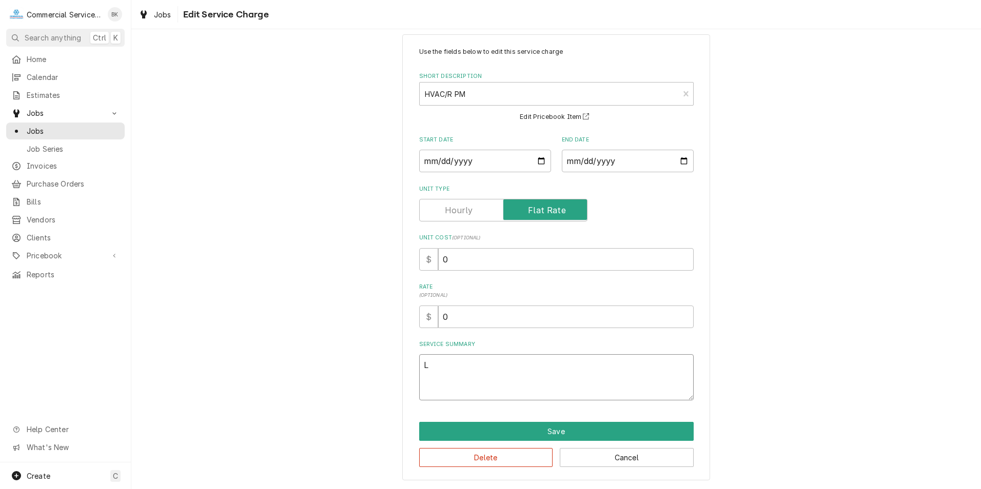
type textarea "x"
type textarea "LA"
type textarea "x"
type textarea "LAS"
type textarea "x"
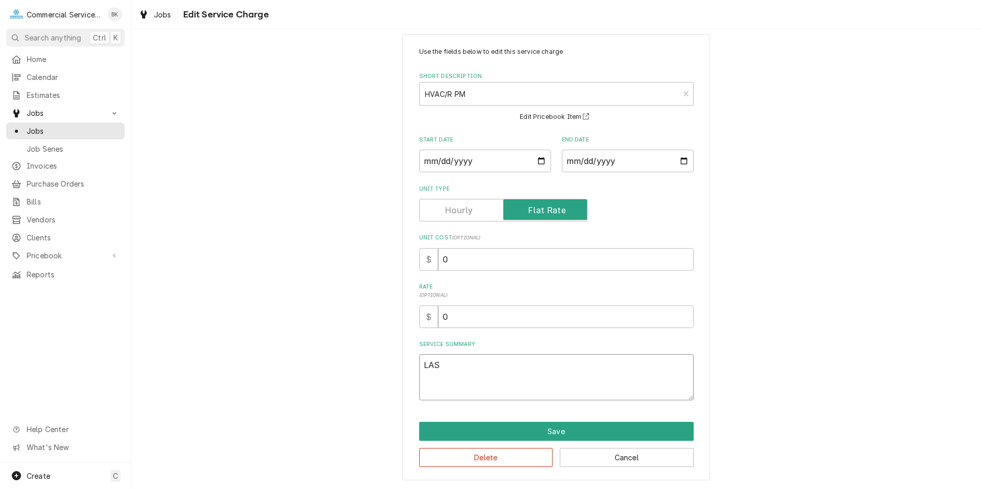
type textarea "LAST"
type textarea "x"
type textarea "LAST"
type textarea "x"
type textarea "LAST P"
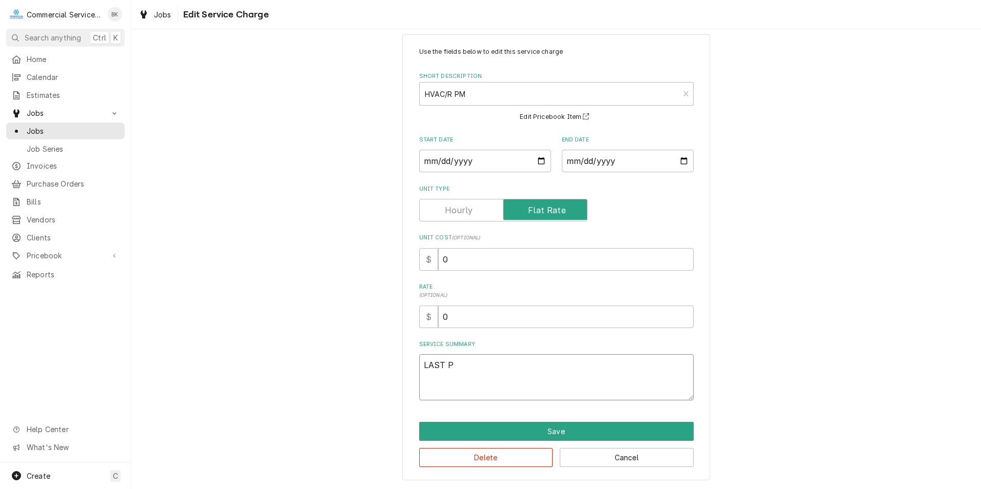
type textarea "x"
type textarea "LAST PM"
type textarea "x"
type textarea "LAST PM"
type textarea "x"
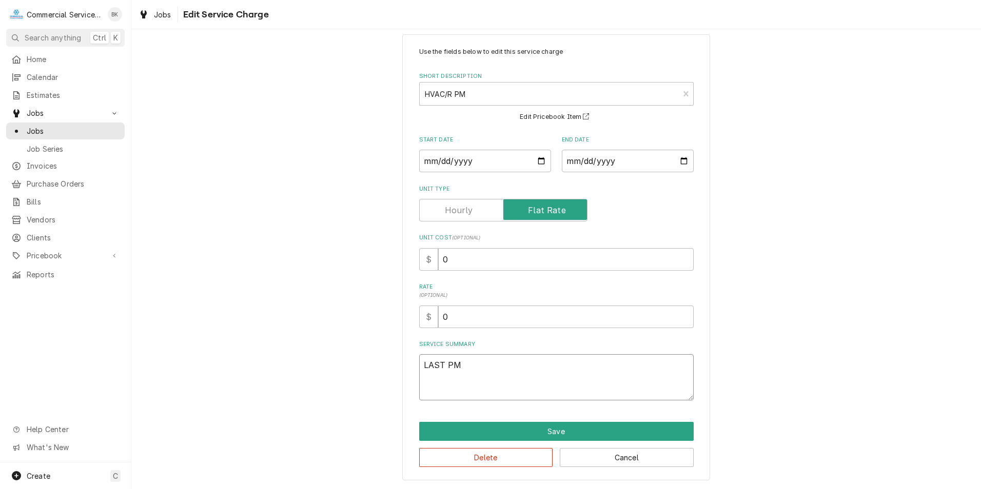
type textarea "LAST PM W"
type textarea "x"
type textarea "LAST PM WA"
type textarea "x"
type textarea "LAST PM WAS"
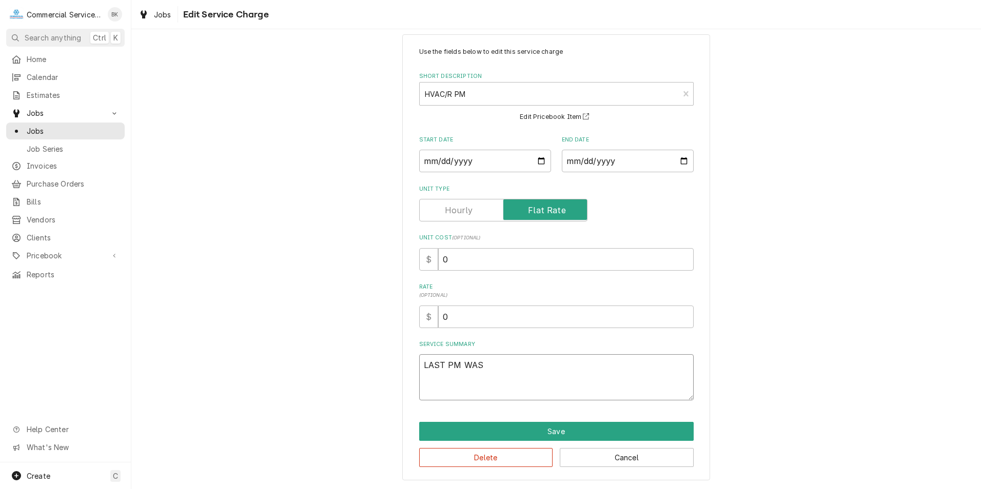
type textarea "x"
type textarea "LAST PM WAS"
type textarea "x"
type textarea "LAST PM WAS D"
type textarea "x"
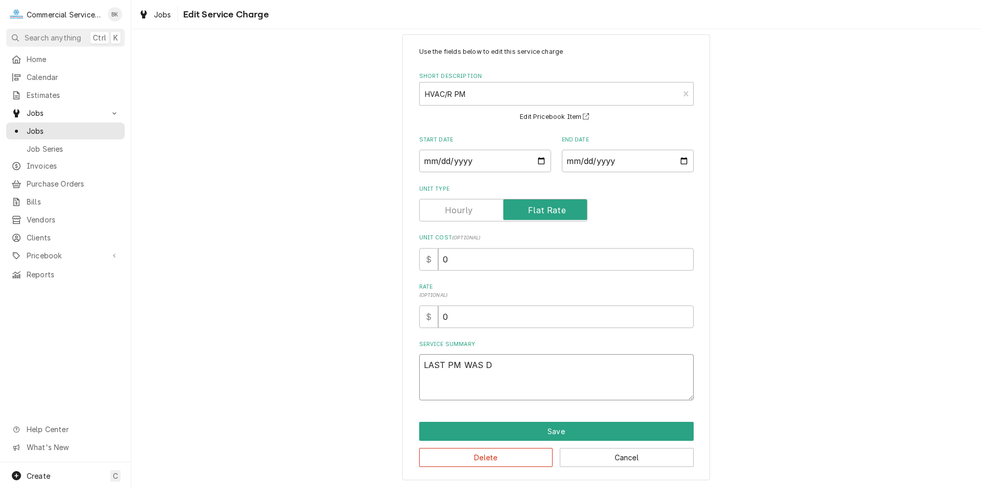
type textarea "LAST PM WAS DO"
type textarea "x"
type textarea "LAST PM WAS DON"
type textarea "x"
type textarea "LAST PM WAS DONE"
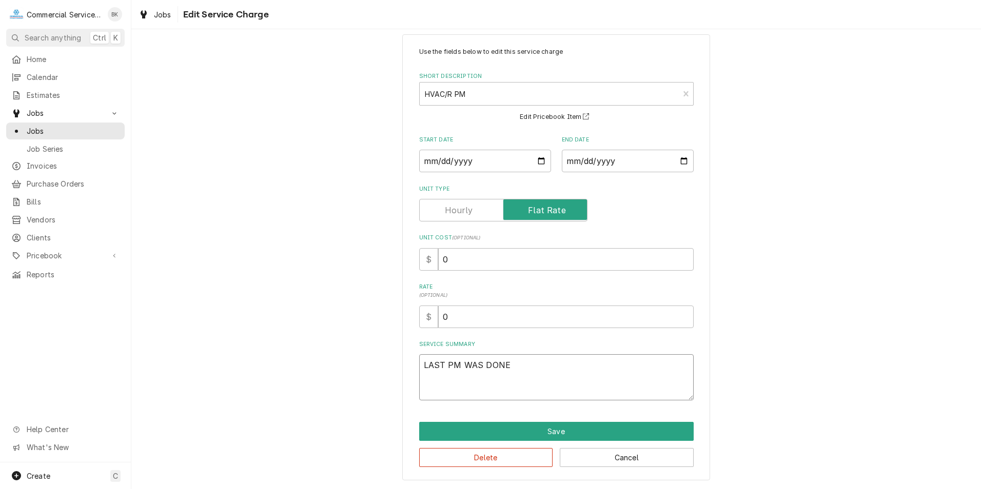
type textarea "x"
type textarea "LAST PM WAS DONE"
type textarea "x"
type textarea "LAST PM WAS DONE 2"
type textarea "x"
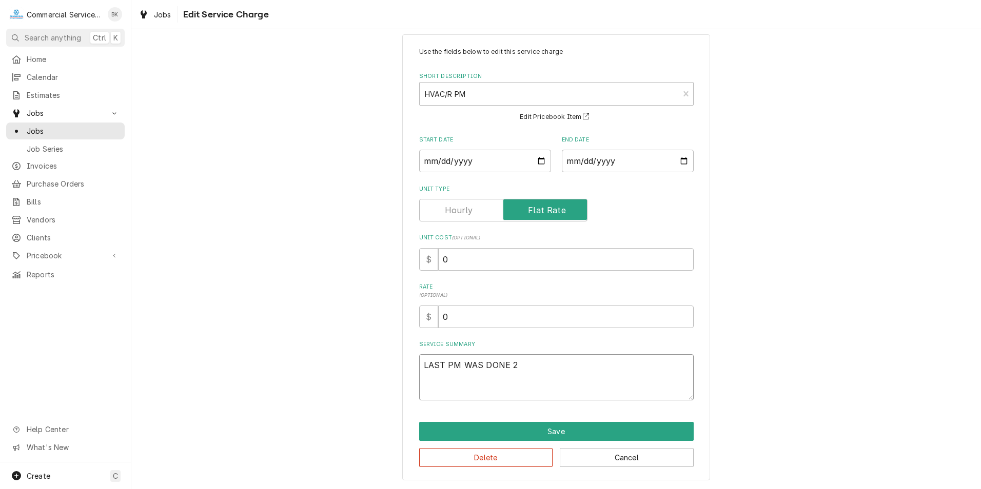
type textarea "LAST PM WAS DONE"
type textarea "x"
type textarea "LAST PM WAS DONE N"
type textarea "x"
type textarea "LAST PM WAS DONE NO"
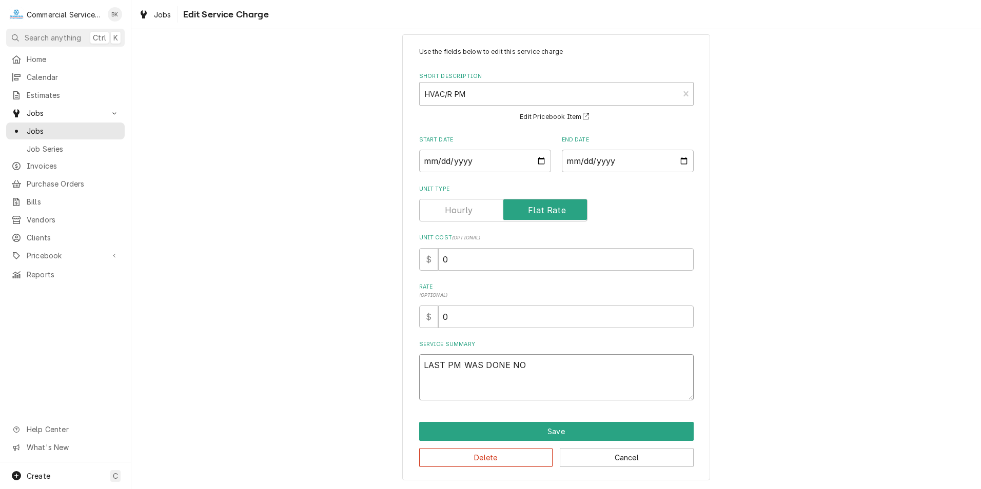
type textarea "x"
type textarea "LAST PM WAS DONE NOV"
type textarea "x"
type textarea "LAST PM WAS DONE NOVE"
type textarea "x"
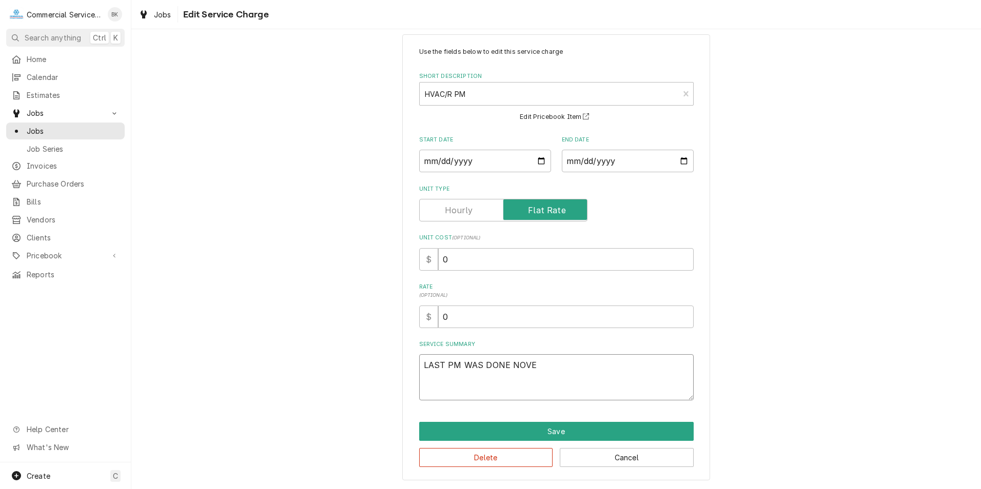
type textarea "LAST PM WAS DONE NOVEM"
type textarea "x"
type textarea "LAST PM WAS DONE NOVEMB"
type textarea "x"
type textarea "LAST PM WAS DONE NOVEMBE"
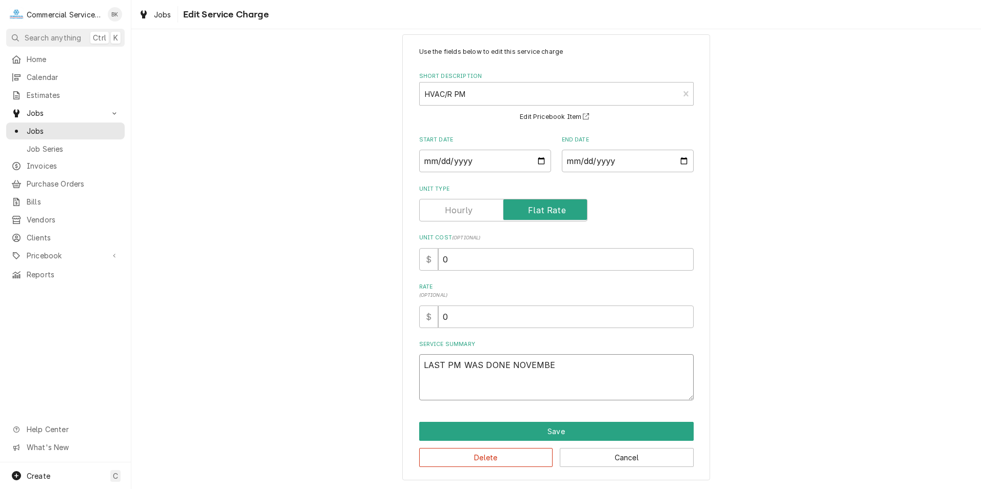
type textarea "x"
type textarea "LAST PM WAS DONE NOVEMBER"
type textarea "x"
type textarea "LAST PM WAS DONE NOVEMBER"
type textarea "x"
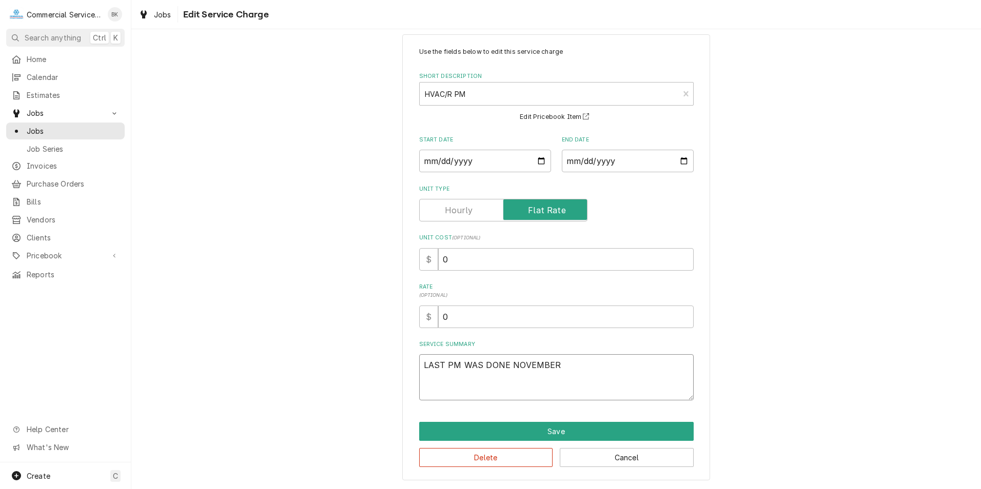
type textarea "LAST PM WAS DONE NOVEMBER O"
type textarea "x"
type textarea "LAST PM WAS DONE NOVEMBER OF"
type textarea "x"
type textarea "LAST PM WAS DONE NOVEMBER OF"
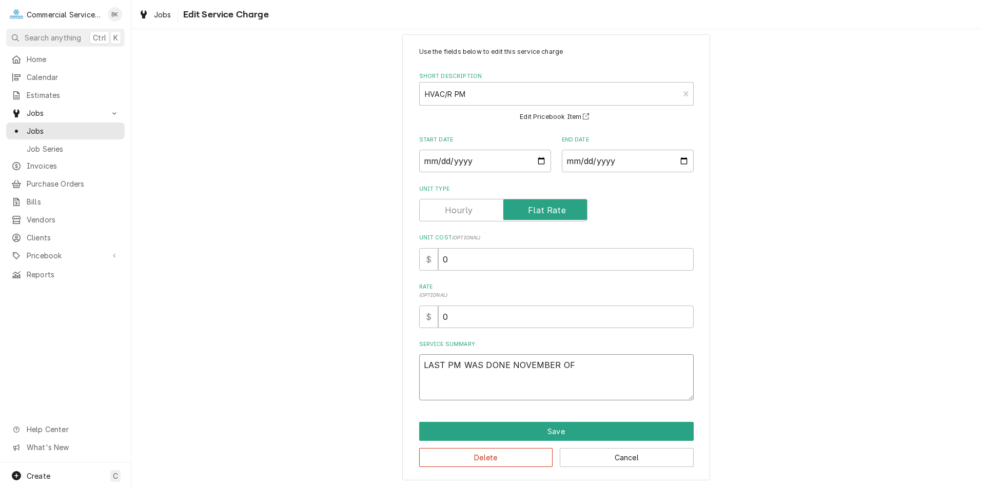
type textarea "x"
type textarea "LAST PM WAS DONE NOVEMBER OF 2"
type textarea "x"
type textarea "LAST PM WAS DONE NOVEMBER OF 23"
type textarea "x"
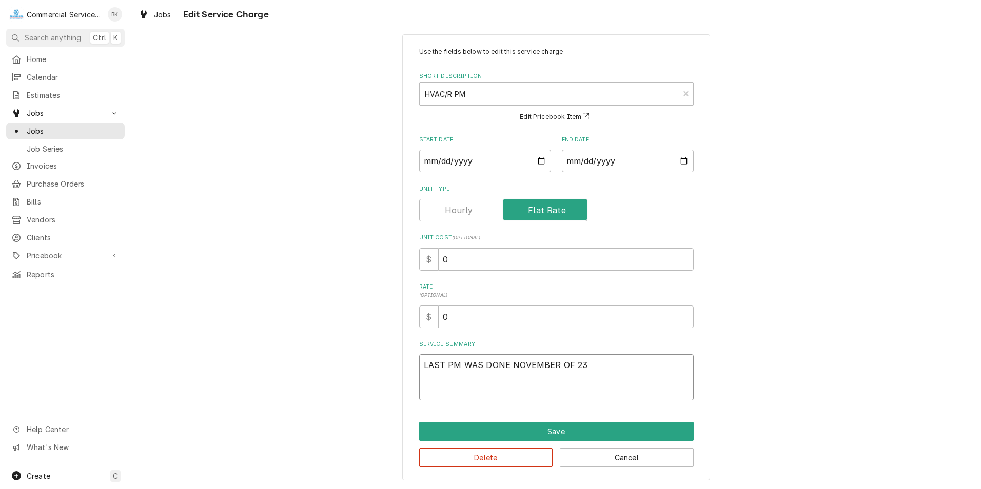
type textarea "LAST PM WAS DONE NOVEMBER OF 23'"
type textarea "x"
type textarea "LAST PM WAS DONE NOVEMBER OF 23'"
type textarea "x"
type textarea "LAST PM WAS DONE NOVEMBER OF 23'"
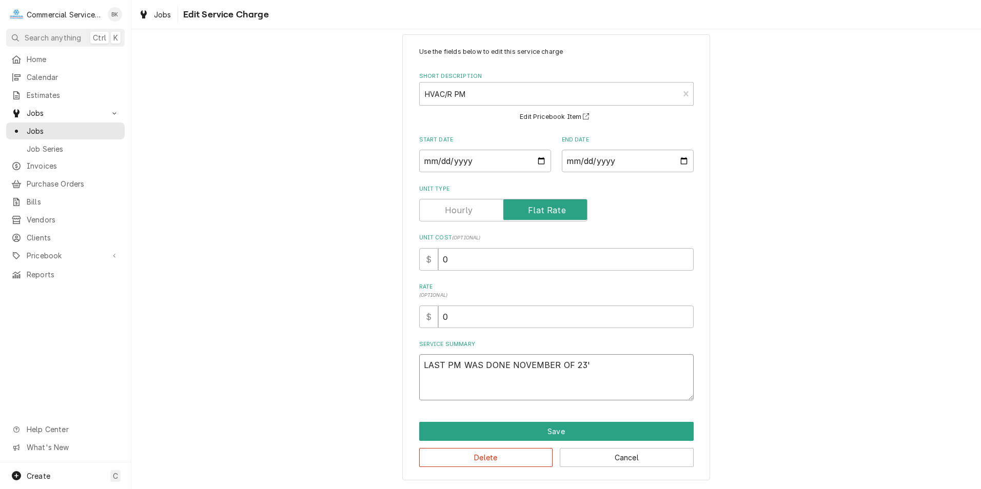
type textarea "x"
type textarea "LAST PM WAS DONE NOVEMBER OF 23' F"
type textarea "x"
type textarea "LAST PM WAS DONE NOVEMBER OF 23' FO"
type textarea "x"
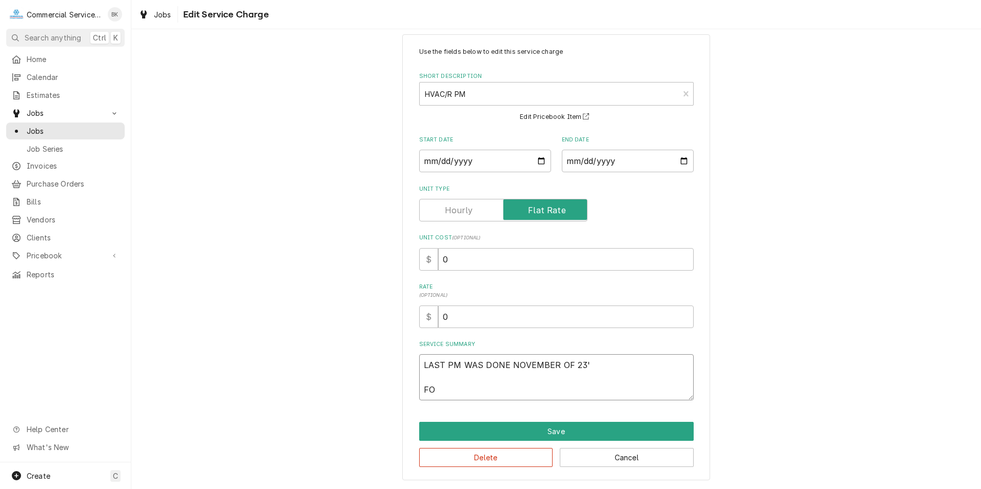
type textarea "LAST PM WAS DONE NOVEMBER OF 23' FOU"
type textarea "x"
type textarea "LAST PM WAS DONE NOVEMBER OF 23' FOUN"
type textarea "x"
type textarea "LAST PM WAS DONE NOVEMBER OF 23' FOUND"
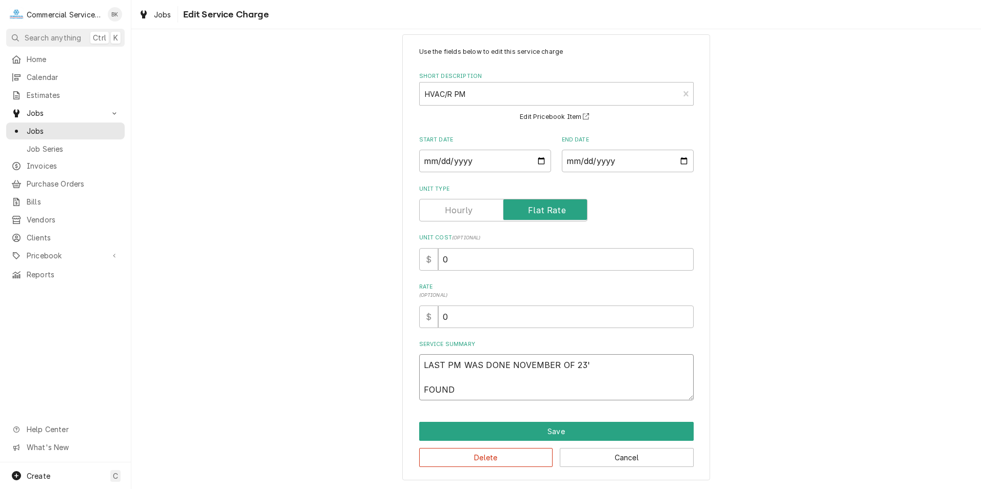
type textarea "x"
type textarea "LAST PM WAS DONE NOVEMBER OF 23' FOUND"
type textarea "x"
type textarea "LAST PM WAS DONE NOVEMBER OF 23' FOUND E"
type textarea "x"
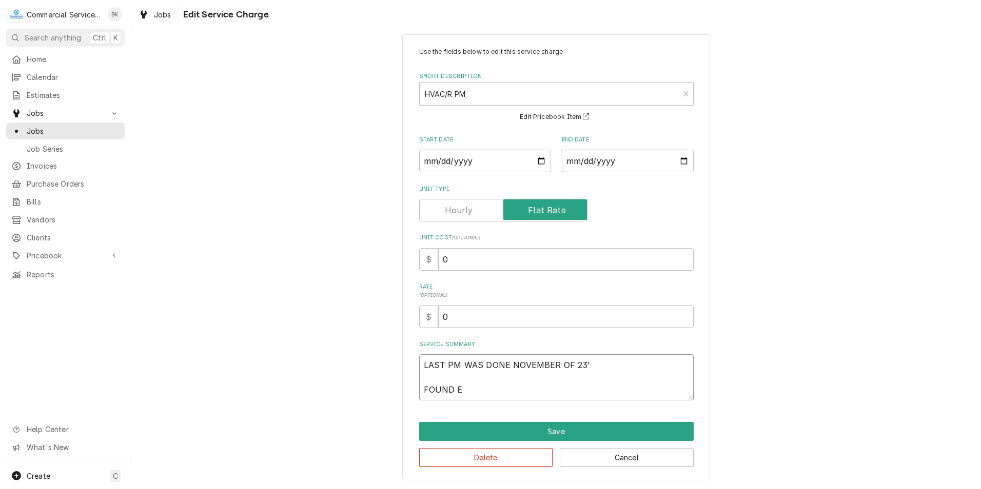
type textarea "LAST PM WAS DONE NOVEMBER OF 23' FOUND EV"
type textarea "x"
type textarea "LAST PM WAS DONE NOVEMBER OF 23' FOUND EVA"
type textarea "x"
type textarea "LAST PM WAS DONE NOVEMBER OF 23' FOUND EVAP"
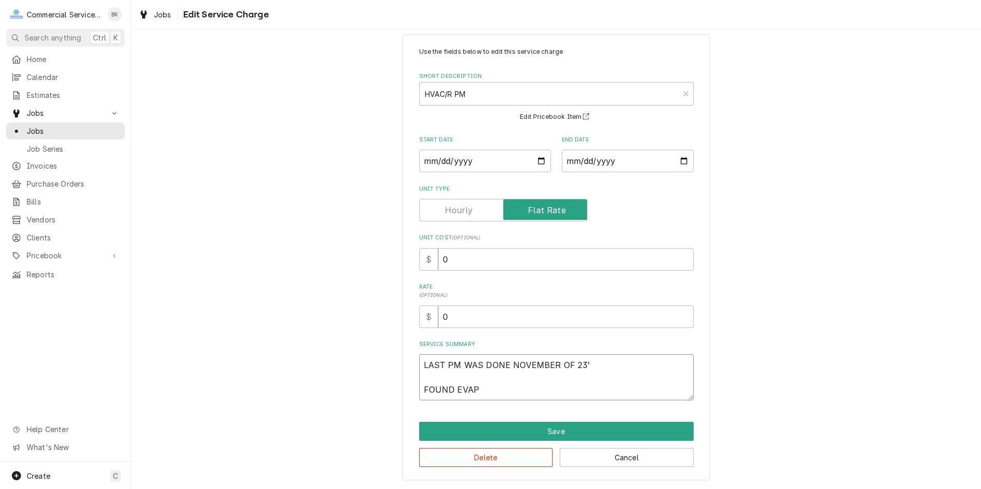
type textarea "x"
type textarea "LAST PM WAS DONE NOVEMBER OF 23' FOUND EVAPO"
type textarea "x"
type textarea "LAST PM WAS DONE NOVEMBER OF 23' FOUND EVAPOR"
type textarea "x"
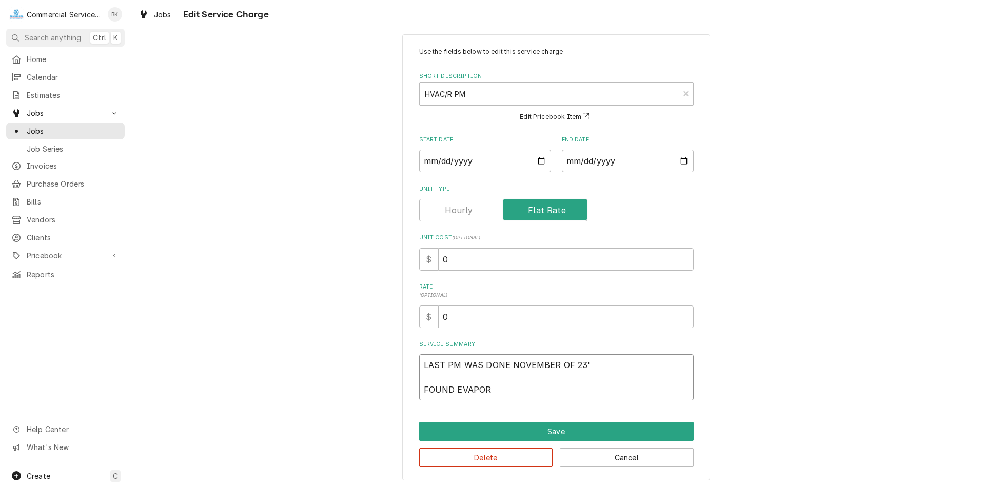
type textarea "LAST PM WAS DONE NOVEMBER OF 23' FOUND EVAPORA"
type textarea "x"
type textarea "LAST PM WAS DONE NOVEMBER OF 23' FOUND EVAPORAT"
type textarea "x"
type textarea "LAST PM WAS DONE NOVEMBER OF 23' FOUND EVAPORATO"
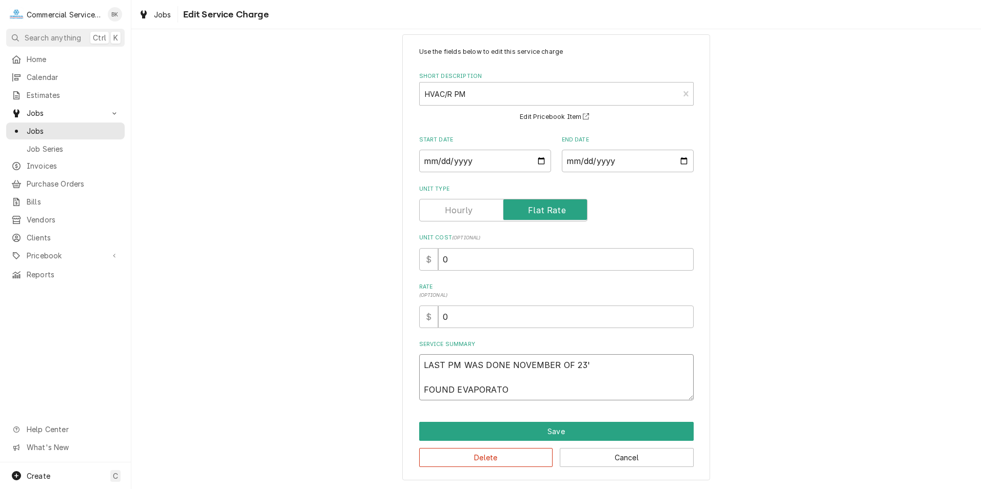
type textarea "x"
type textarea "LAST PM WAS DONE NOVEMBER OF 23' FOUND EVAPORATOR"
type textarea "x"
type textarea "LAST PM WAS DONE NOVEMBER OF 23' FOUND EVAPORATORS"
type textarea "x"
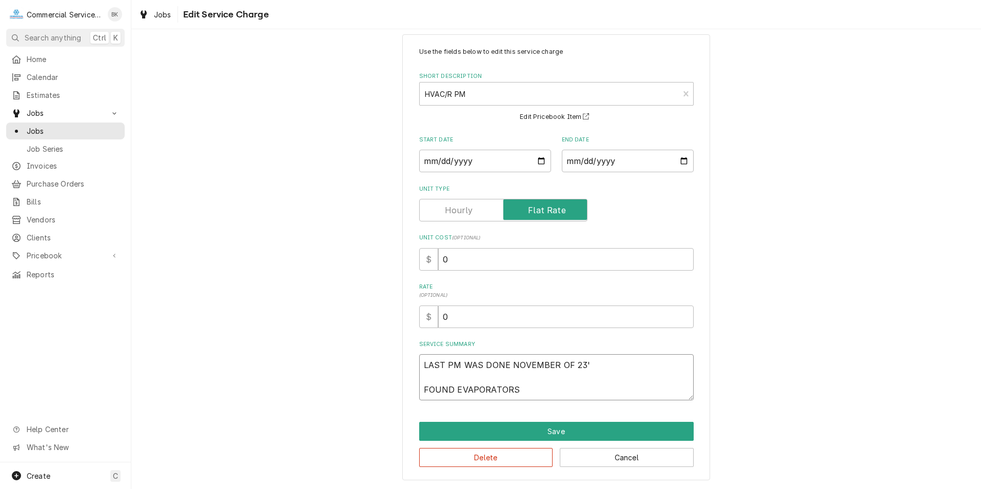
type textarea "LAST PM WAS DONE NOVEMBER OF 23' FOUND EVAPORATOR"
type textarea "x"
type textarea "LAST PM WAS DONE NOVEMBER OF 23' FOUND EVAPORATOR"
type textarea "x"
type textarea "LAST PM WAS DONE NOVEMBER OF 23' FOUND EVAPORATOR D"
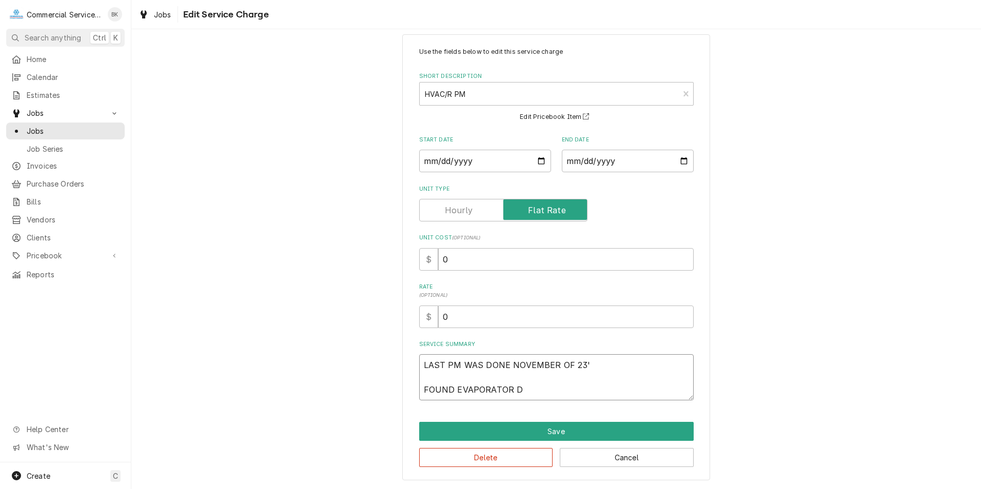
type textarea "x"
type textarea "LAST PM WAS DONE NOVEMBER OF 23' FOUND EVAPORATOR DR"
type textarea "x"
type textarea "LAST PM WAS DONE NOVEMBER OF 23' FOUND EVAPORATOR DRA"
type textarea "x"
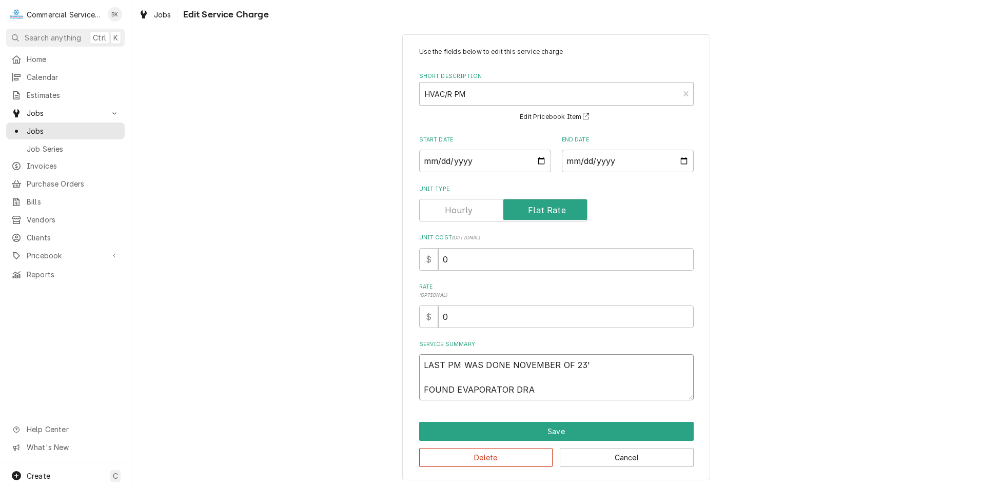
type textarea "LAST PM WAS DONE NOVEMBER OF 23' FOUND EVAPORATOR DRAI"
type textarea "x"
type textarea "LAST PM WAS DONE NOVEMBER OF 23' FOUND EVAPORATOR DRAIN"
type textarea "x"
type textarea "LAST PM WAS DONE NOVEMBER OF 23' FOUND EVAPORATOR DRAINS"
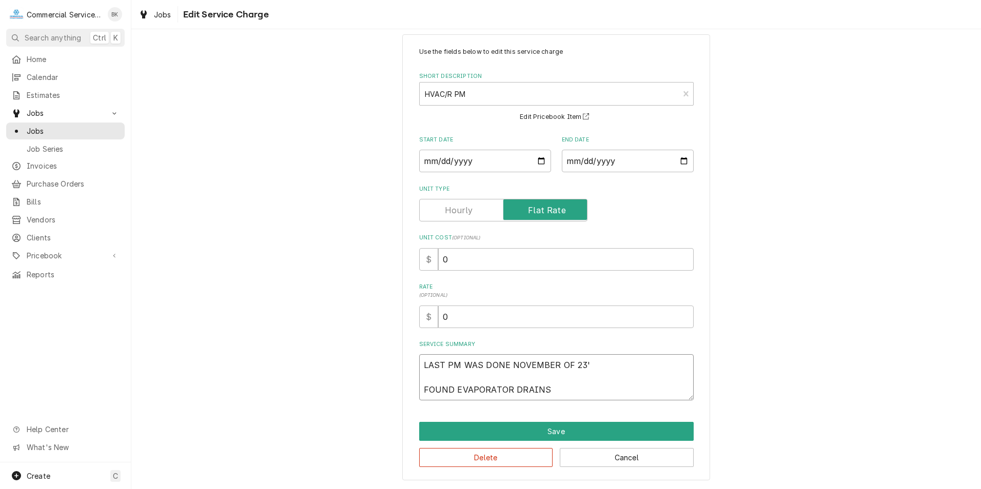
type textarea "x"
type textarea "LAST PM WAS DONE NOVEMBER OF 23' FOUND EVAPORATOR DRAINS"
type textarea "x"
type textarea "LAST PM WAS DONE NOVEMBER OF 23' FOUND EVAPORATOR DRAINS P"
type textarea "x"
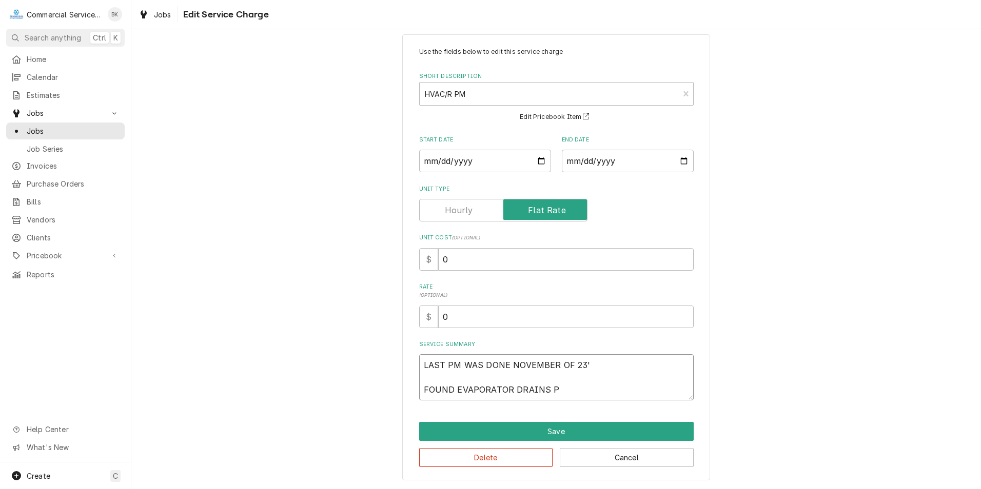
type textarea "LAST PM WAS DONE NOVEMBER OF 23' FOUND EVAPORATOR DRAINS PL"
type textarea "x"
type textarea "LAST PM WAS DONE NOVEMBER OF 23' FOUND EVAPORATOR DRAINS PLU"
type textarea "x"
type textarea "LAST PM WAS DONE NOVEMBER OF 23' FOUND EVAPORATOR DRAINS PLUG"
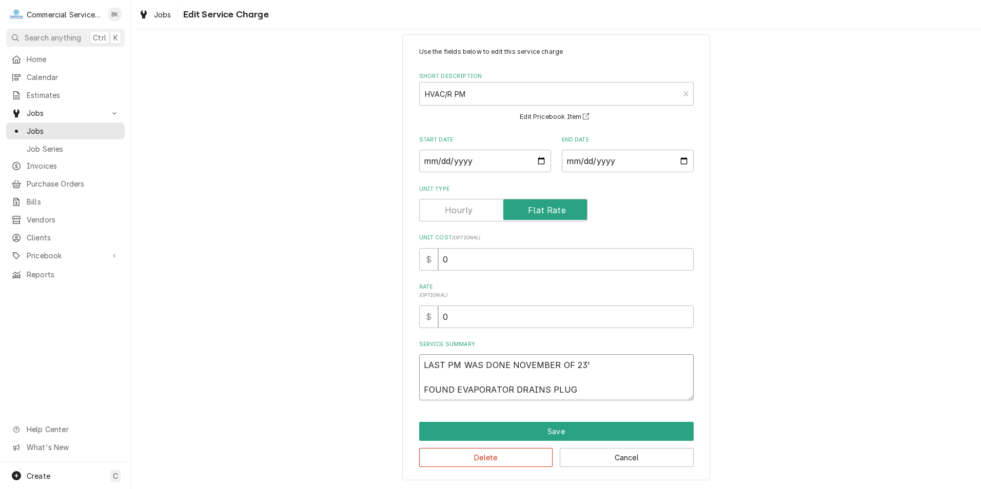
type textarea "x"
type textarea "LAST PM WAS DONE NOVEMBER OF 23' FOUND EVAPORATOR DRAINS PLUGG"
type textarea "x"
type textarea "LAST PM WAS DONE NOVEMBER OF 23' FOUND EVAPORATOR DRAINS PLUGGE"
type textarea "x"
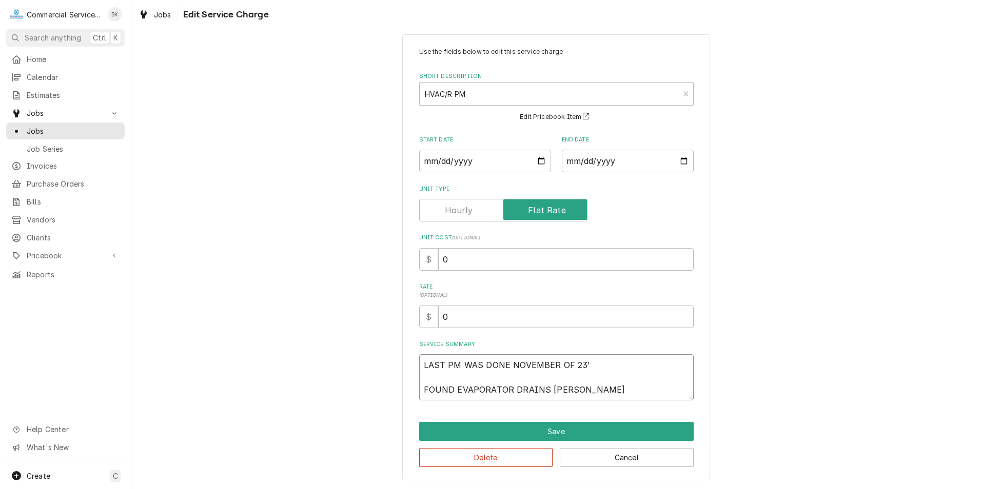
type textarea "LAST PM WAS DONE NOVEMBER OF 23' FOUND EVAPORATOR DRAINS PLUGGED"
type textarea "x"
type textarea "LAST PM WAS DONE NOVEMBER OF 23' FOUND EVAPORATOR DRAINS PLUGGED,"
type textarea "x"
type textarea "LAST PM WAS DONE NOVEMBER OF 23' FOUND EVAPORATOR DRAINS PLUGGED,"
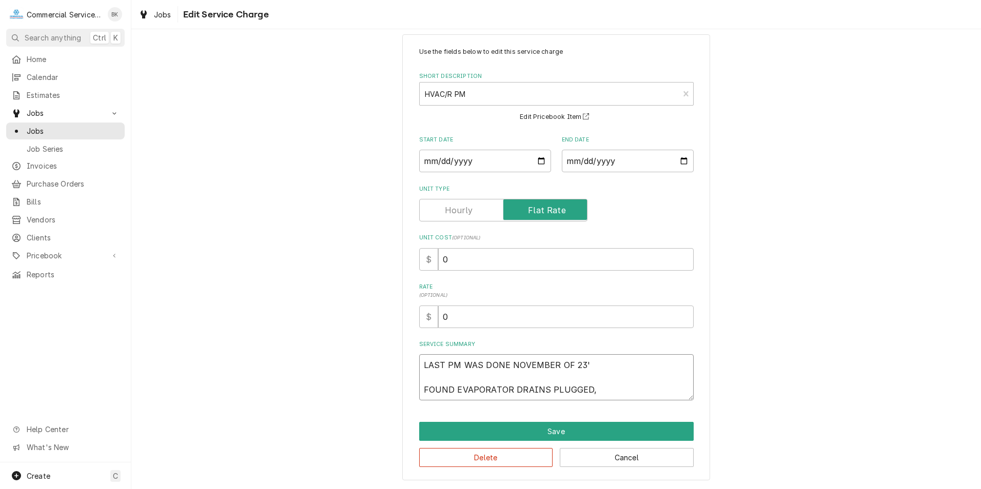
type textarea "x"
type textarea "LAST PM WAS DONE NOVEMBER OF 23' FOUND EVAPORATOR DRAINS PLUGGED, C"
type textarea "x"
type textarea "LAST PM WAS DONE NOVEMBER OF 23' FOUND EVAPORATOR DRAINS PLUGGED, CO"
type textarea "x"
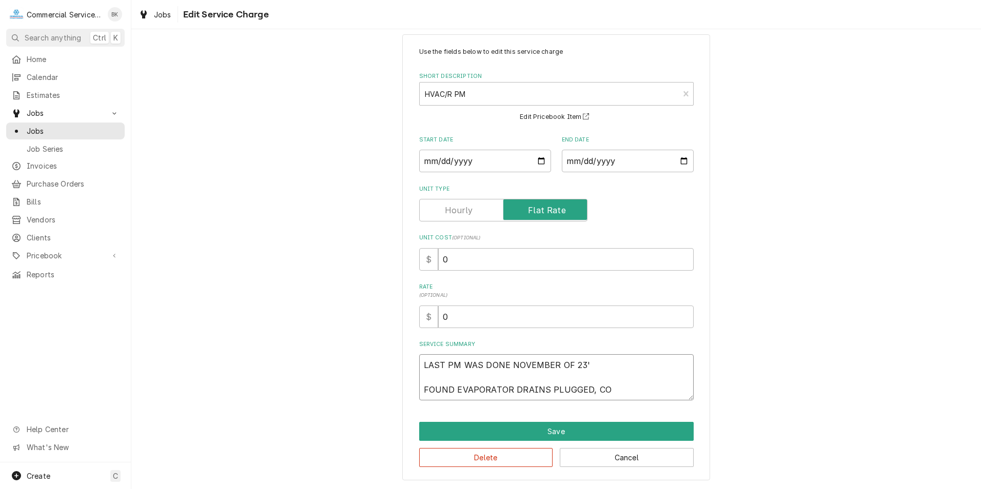
type textarea "LAST PM WAS DONE NOVEMBER OF 23' FOUND EVAPORATOR DRAINS PLUGGED, CON"
type textarea "x"
type textarea "LAST PM WAS DONE NOVEMBER OF 23' FOUND EVAPORATOR DRAINS PLUGGED, CONE"
type textarea "x"
type textarea "LAST PM WAS DONE NOVEMBER OF 23' FOUND EVAPORATOR DRAINS PLUGGED, CON"
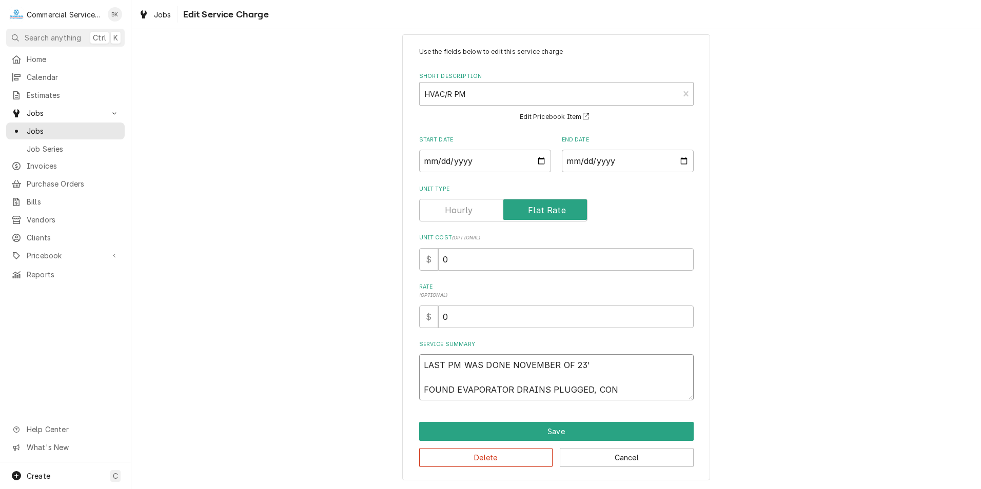
type textarea "x"
type textarea "LAST PM WAS DONE NOVEMBER OF 23' FOUND EVAPORATOR DRAINS PLUGGED, COND"
type textarea "x"
type textarea "LAST PM WAS DONE NOVEMBER OF 23' FOUND EVAPORATOR DRAINS PLUGGED, CONDE"
type textarea "x"
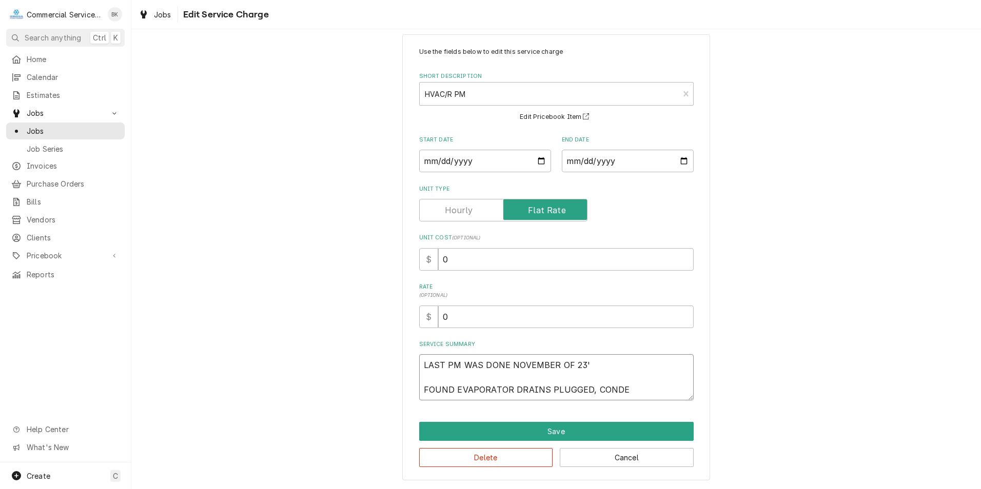
type textarea "LAST PM WAS DONE NOVEMBER OF 23' FOUND EVAPORATOR DRAINS PLUGGED, CONDEN"
type textarea "x"
type textarea "LAST PM WAS DONE NOVEMBER OF 23' FOUND EVAPORATOR DRAINS PLUGGED, CONDENS"
type textarea "x"
type textarea "LAST PM WAS DONE NOVEMBER OF 23' FOUND EVAPORATOR DRAINS PLUGGED, CONDENSI"
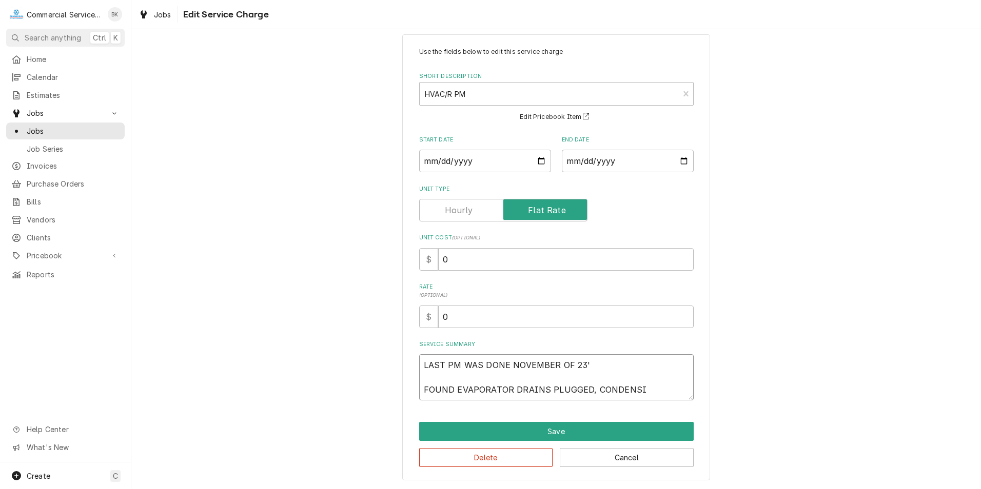
type textarea "x"
type textarea "LAST PM WAS DONE NOVEMBER OF 23' FOUND EVAPORATOR DRAINS PLUGGED, CONDENSIN"
type textarea "x"
type textarea "LAST PM WAS DONE NOVEMBER OF 23' FOUND EVAPORATOR DRAINS PLUGGED, CONDENSING"
type textarea "x"
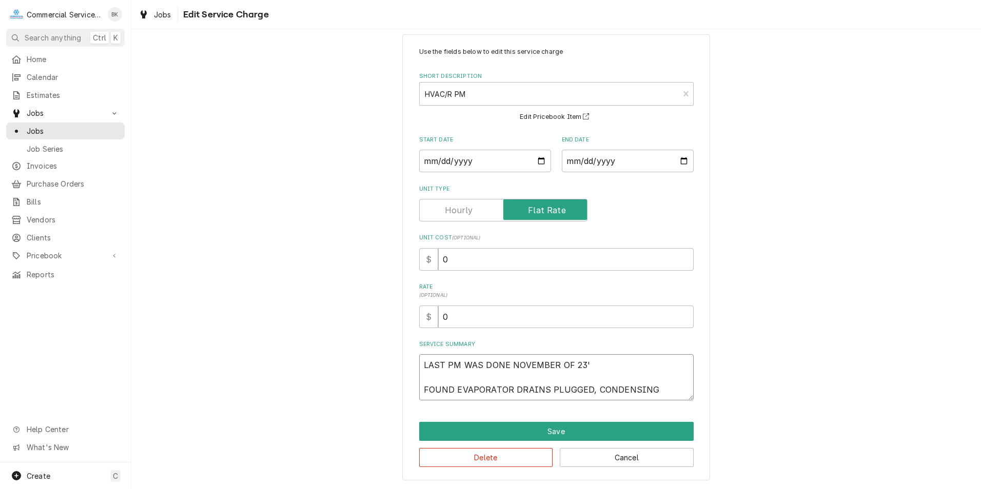
type textarea "LAST PM WAS DONE NOVEMBER OF 23' FOUND EVAPORATOR DRAINS PLUGGED, CONDENSING"
type textarea "x"
type textarea "LAST PM WAS DONE NOVEMBER OF 23' FOUND EVAPORATOR DRAINS PLUGGED, CONDENSING U"
type textarea "x"
type textarea "LAST PM WAS DONE NOVEMBER OF 23' FOUND EVAPORATOR DRAINS PLUGGED, CONDENSING UN"
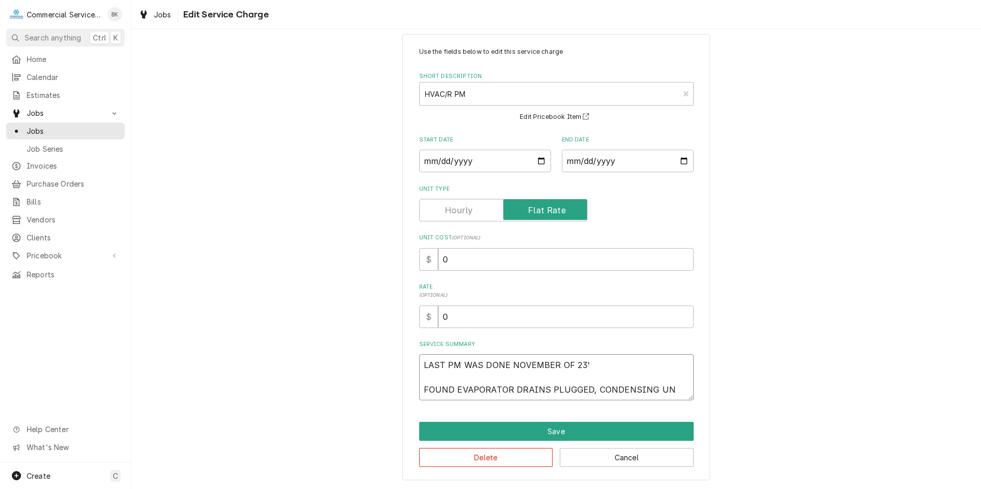
type textarea "x"
type textarea "LAST PM WAS DONE NOVEMBER OF 23' FOUND EVAPORATOR DRAINS PLUGGED, CONDENSING UNI"
type textarea "x"
type textarea "LAST PM WAS DONE NOVEMBER OF 23' FOUND EVAPORATOR DRAINS PLUGGED, CONDENSING UN…"
type textarea "x"
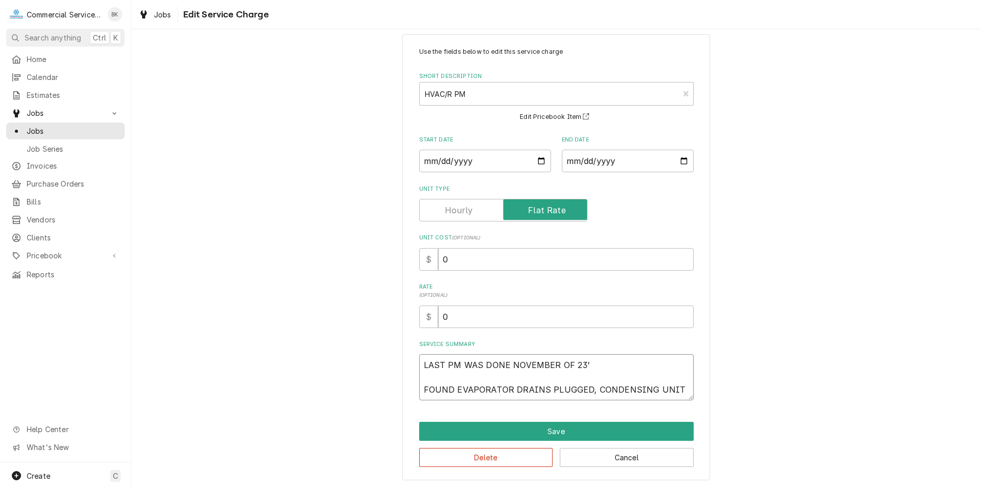
type textarea "LAST PM WAS DONE NOVEMBER OF 23' FOUND EVAPORATOR DRAINS PLUGGED, CONDENSING UN…"
type textarea "x"
type textarea "LAST PM WAS DONE NOVEMBER OF 23' FOUND EVAPORATOR DRAINS PLUGGED, CONDENSING UN…"
type textarea "x"
type textarea "LAST PM WAS DONE NOVEMBER OF 23' FOUND EVAPORATOR DRAINS PLUGGED, CONDENSING UN…"
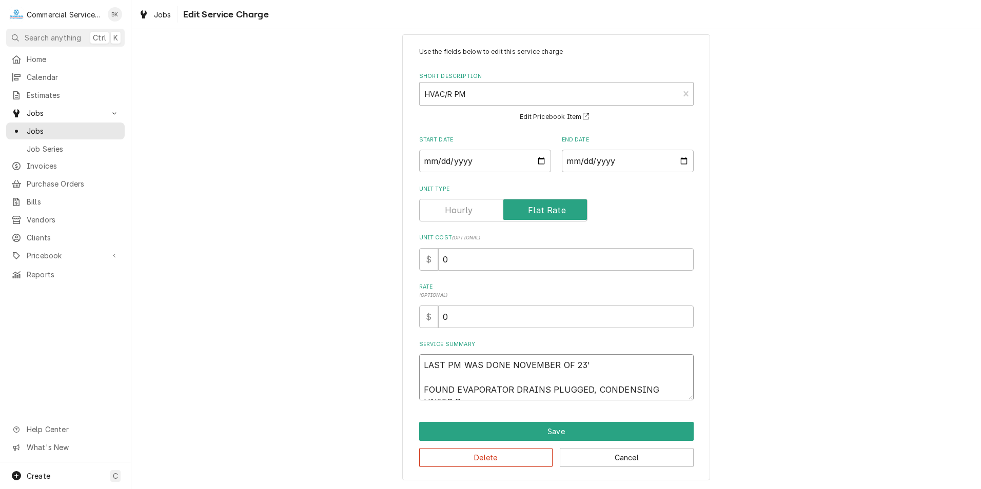
type textarea "x"
type textarea "LAST PM WAS DONE NOVEMBER OF 23' FOUND EVAPORATOR DRAINS PLUGGED, CONDENSING UN…"
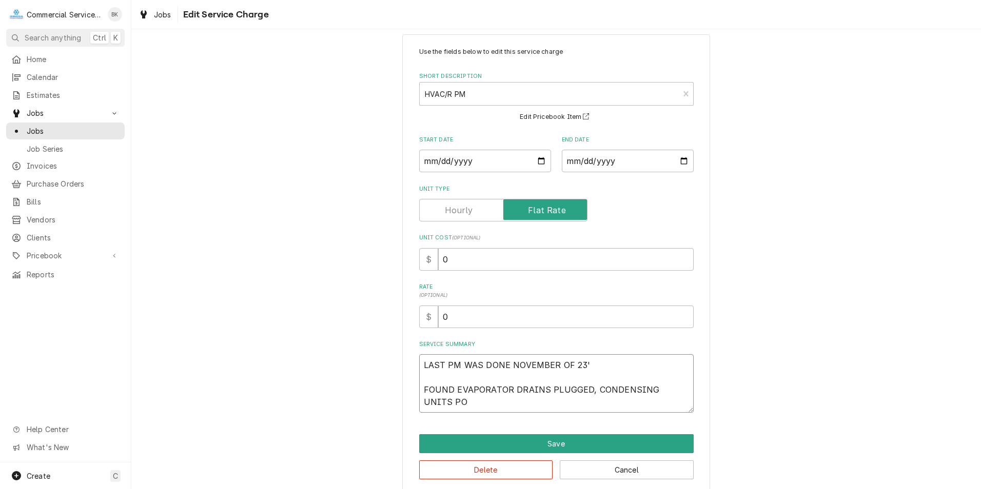
type textarea "x"
type textarea "LAST PM WAS DONE NOVEMBER OF 23' FOUND EVAPORATOR DRAINS PLUGGED, CONDENSING UN…"
type textarea "x"
type textarea "LAST PM WAS DONE NOVEMBER OF 23' FOUND EVAPORATOR DRAINS PLUGGED, CONDENSING UN…"
type textarea "x"
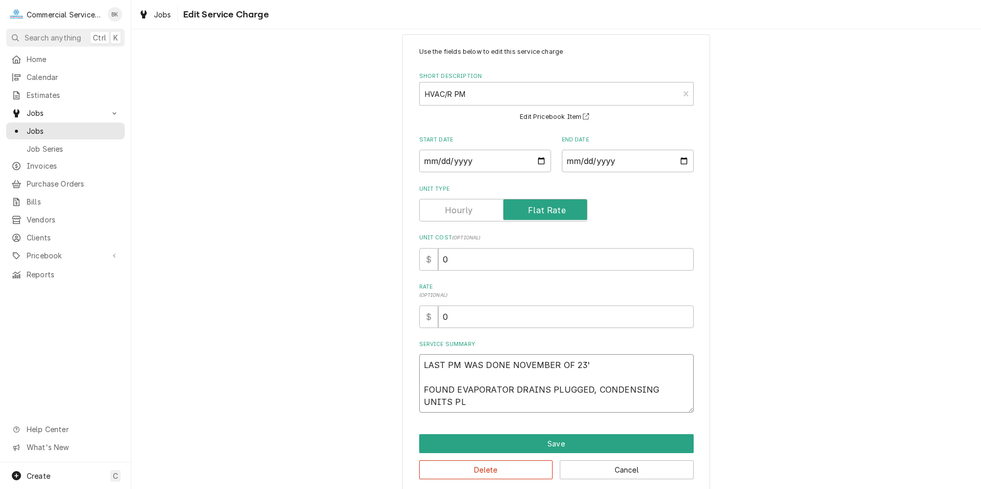
type textarea "LAST PM WAS DONE NOVEMBER OF 23' FOUND EVAPORATOR DRAINS PLUGGED, CONDENSING UN…"
type textarea "x"
type textarea "LAST PM WAS DONE NOVEMBER OF 23' FOUND EVAPORATOR DRAINS PLUGGED, CONDENSING UN…"
type textarea "x"
type textarea "LAST PM WAS DONE NOVEMBER OF 23' FOUND EVAPORATOR DRAINS PLUGGED, CONDENSING UN…"
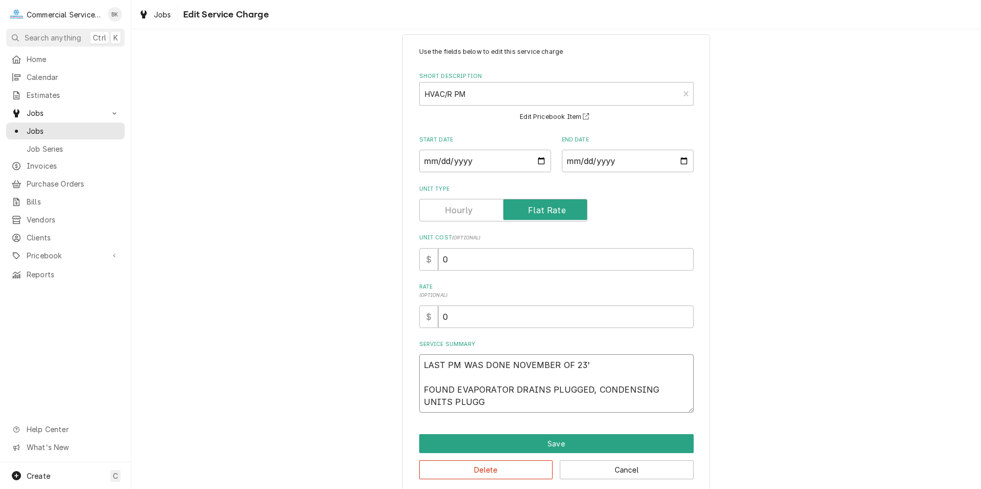
type textarea "x"
type textarea "LAST PM WAS DONE NOVEMBER OF 23' FOUND EVAPORATOR DRAINS PLUGGED, CONDENSING UN…"
type textarea "x"
type textarea "LAST PM WAS DONE NOVEMBER OF 23' FOUND EVAPORATOR DRAINS PLUGGED, CONDENSING UN…"
type textarea "x"
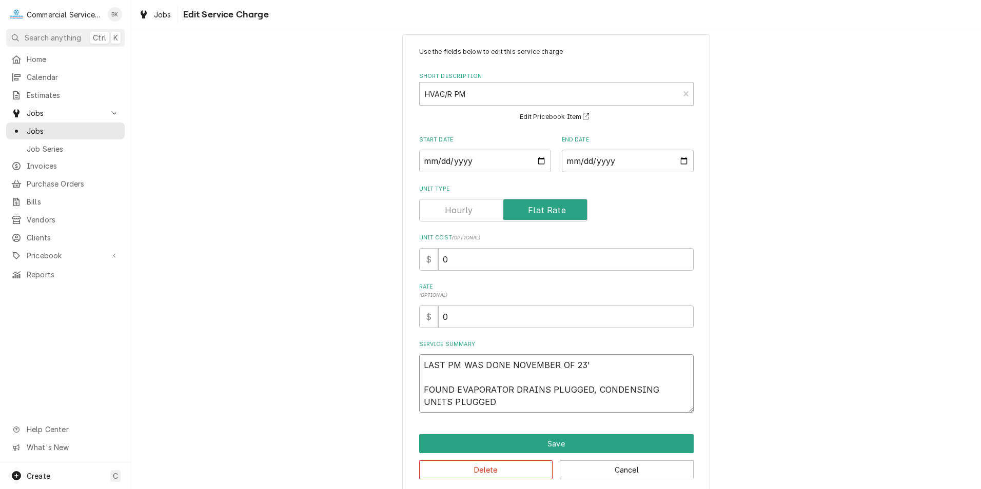
type textarea "LAST PM WAS DONE NOVEMBER OF 23' FOUND EVAPORATOR DRAINS PLUGGED, CONDENSING UN…"
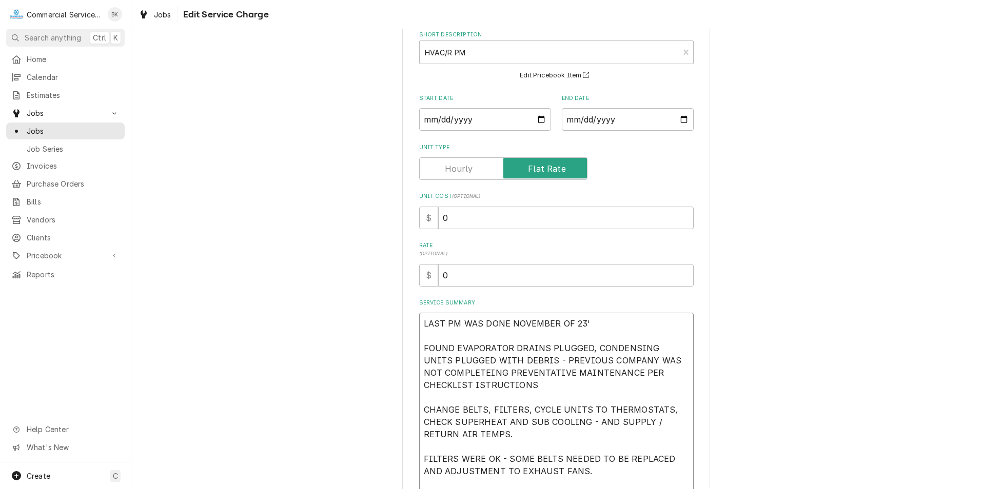
scroll to position [69, 0]
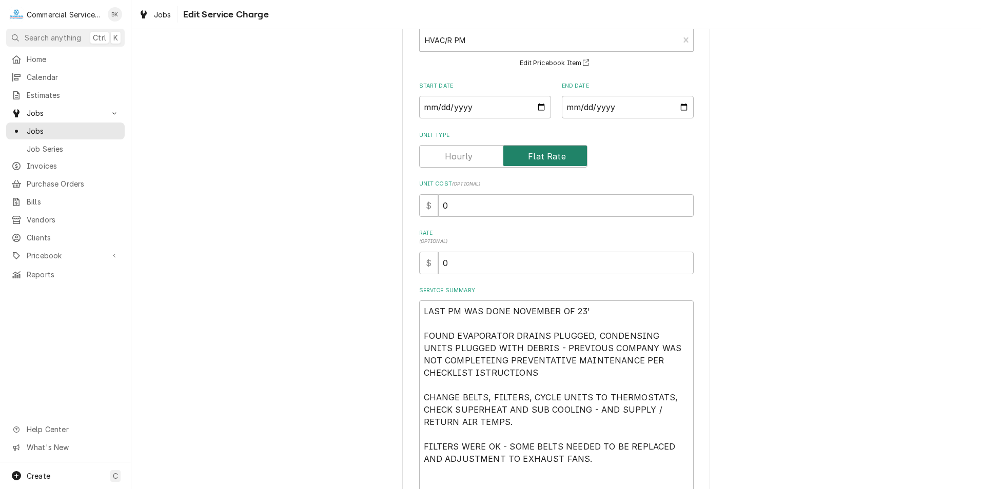
click at [434, 156] on input "Unit Type" at bounding box center [503, 156] width 159 height 23
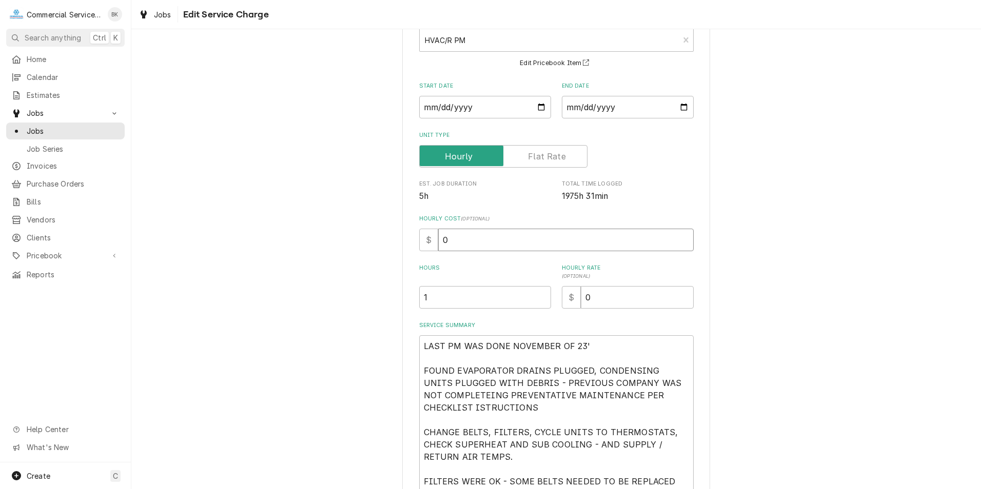
drag, startPoint x: 488, startPoint y: 240, endPoint x: 415, endPoint y: 238, distance: 73.9
click at [415, 238] on div "Use the fields below to edit this service charge Short Description HVAC/R PM Ca…" at bounding box center [556, 295] width 308 height 629
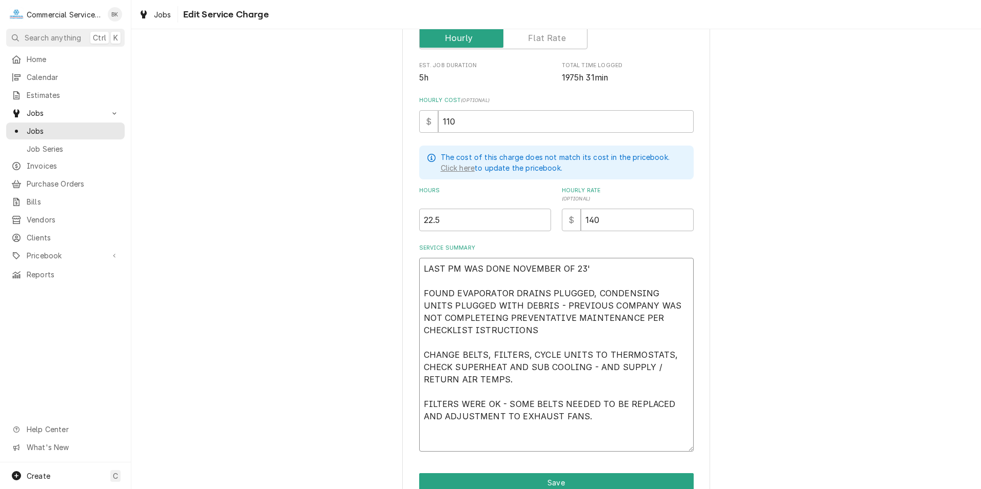
scroll to position [238, 0]
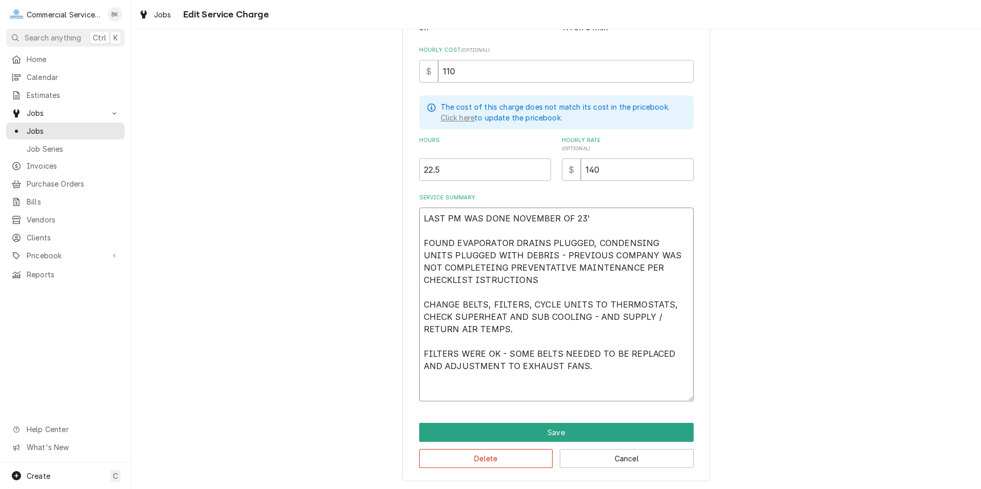
click at [586, 369] on textarea "LAST PM WAS DONE NOVEMBER OF 23' FOUND EVAPORATOR DRAINS PLUGGED, CONDENSING UN…" at bounding box center [556, 305] width 275 height 194
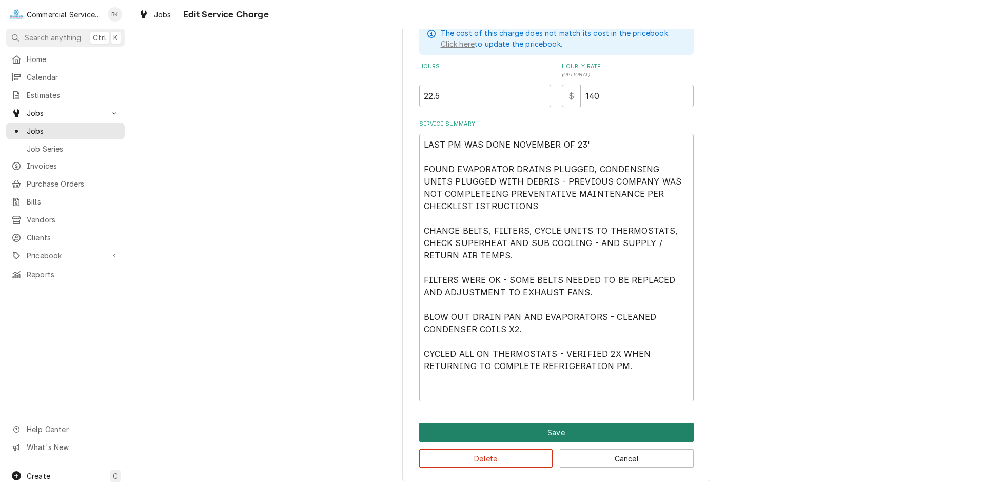
click at [545, 437] on button "Save" at bounding box center [556, 432] width 275 height 19
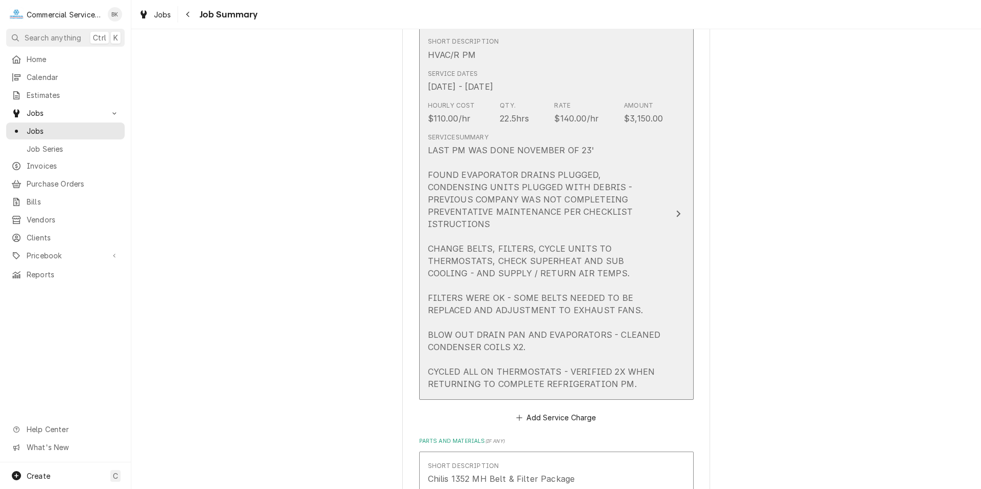
scroll to position [308, 0]
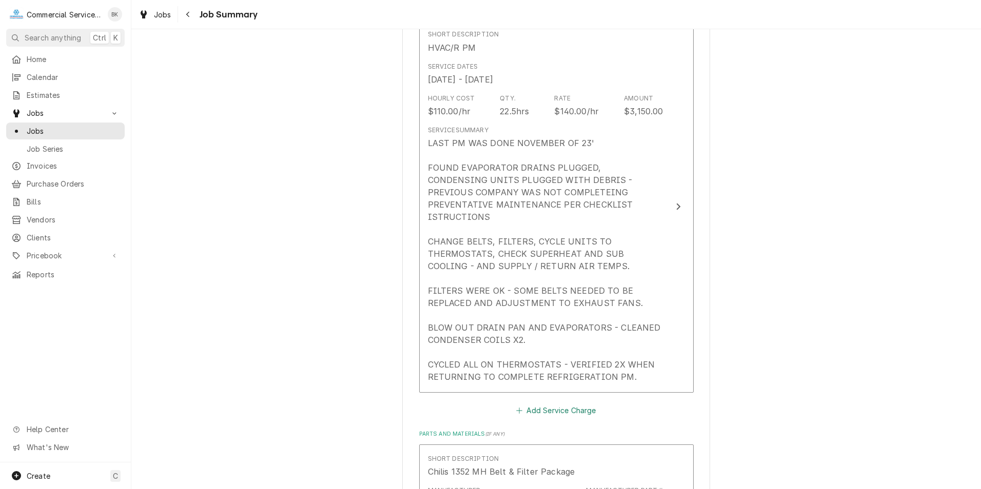
click at [539, 409] on button "Add Service Charge" at bounding box center [556, 411] width 83 height 14
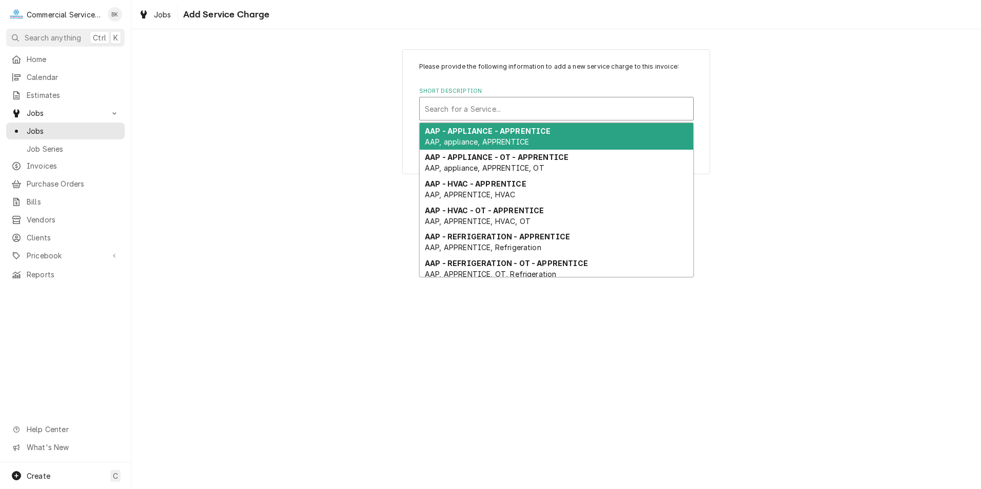
click at [497, 99] on div "Search for a Service..." at bounding box center [556, 109] width 275 height 24
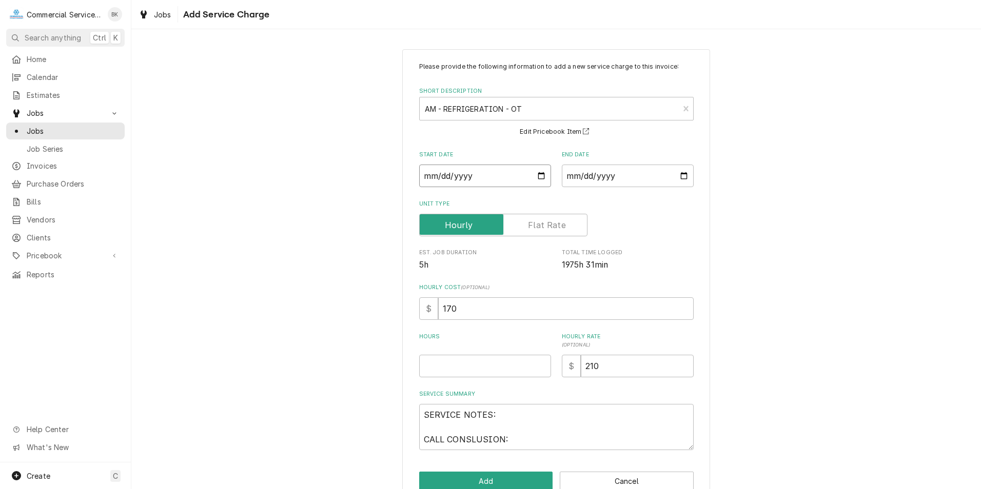
click at [538, 178] on input "Start Date" at bounding box center [485, 176] width 132 height 23
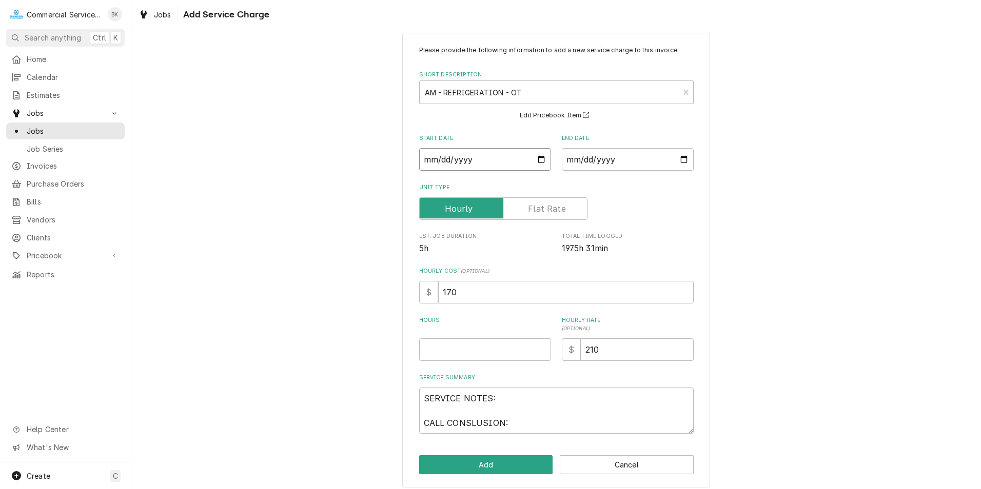
scroll to position [24, 0]
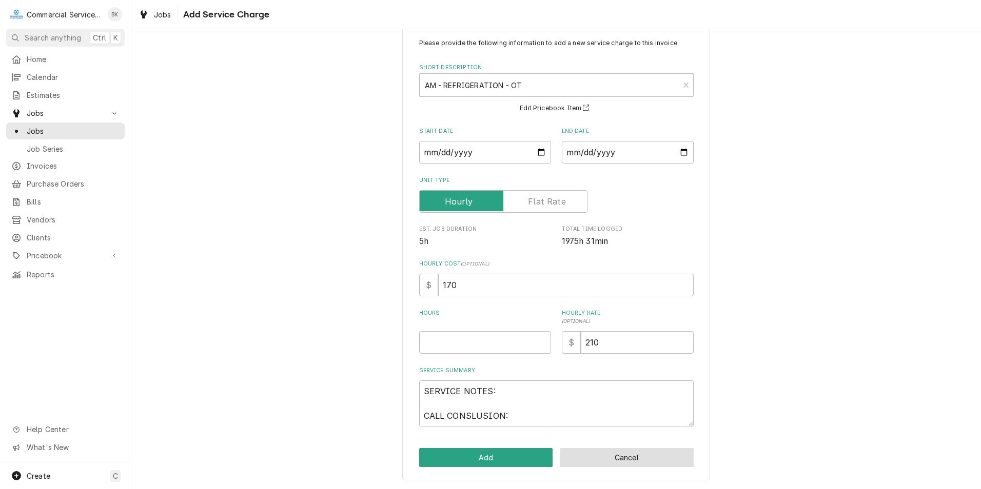
click at [614, 453] on button "Cancel" at bounding box center [627, 457] width 134 height 19
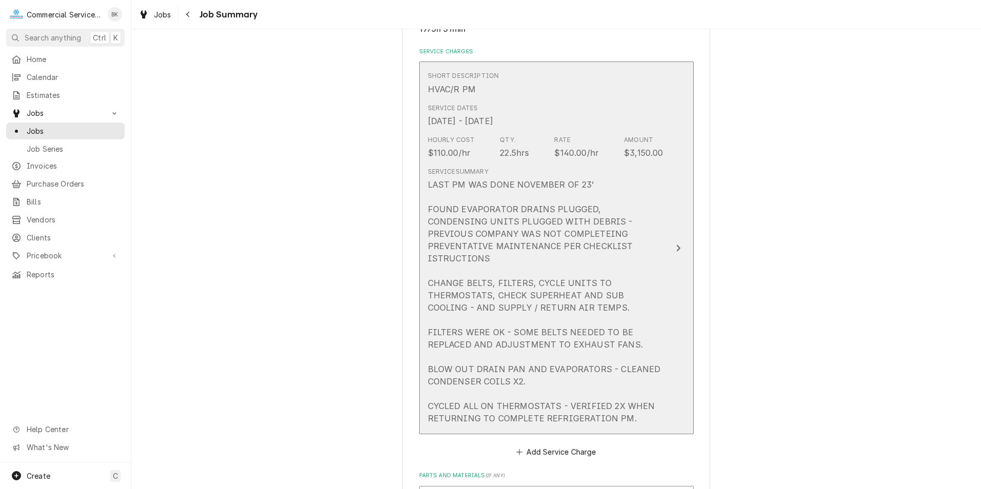
scroll to position [257, 0]
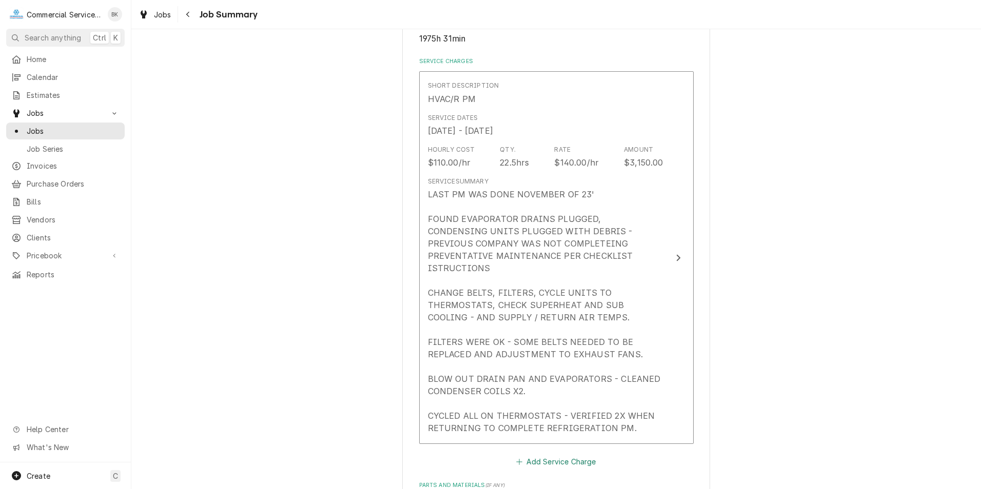
click at [556, 459] on button "Add Service Charge" at bounding box center [556, 462] width 83 height 14
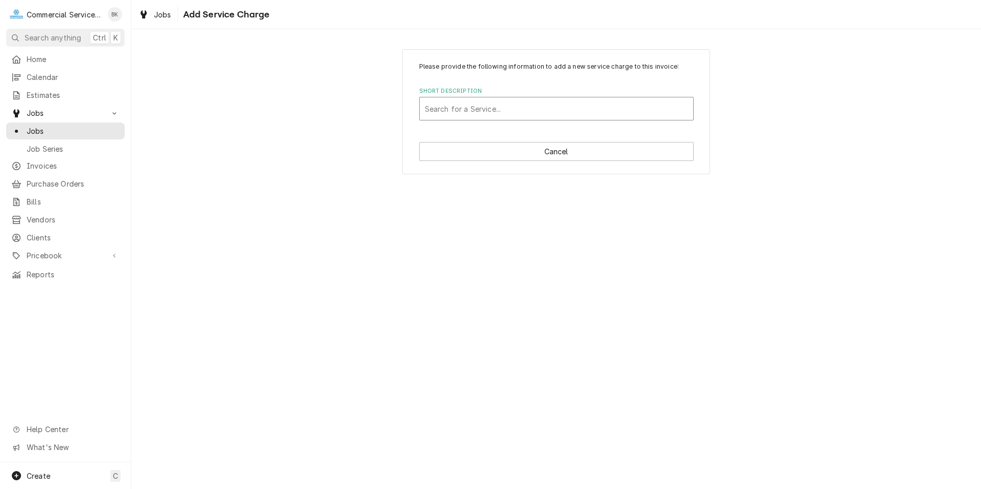
click at [499, 103] on div "Short Description" at bounding box center [556, 109] width 263 height 18
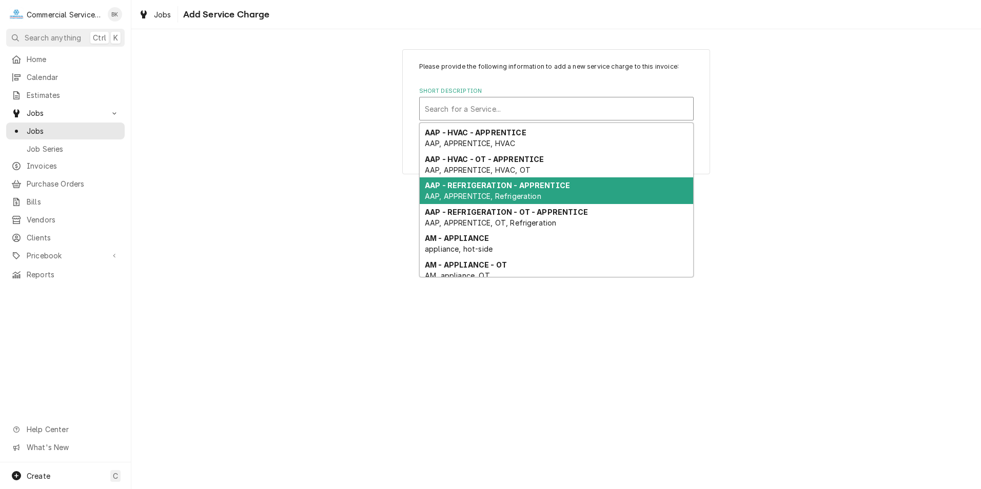
scroll to position [111, 0]
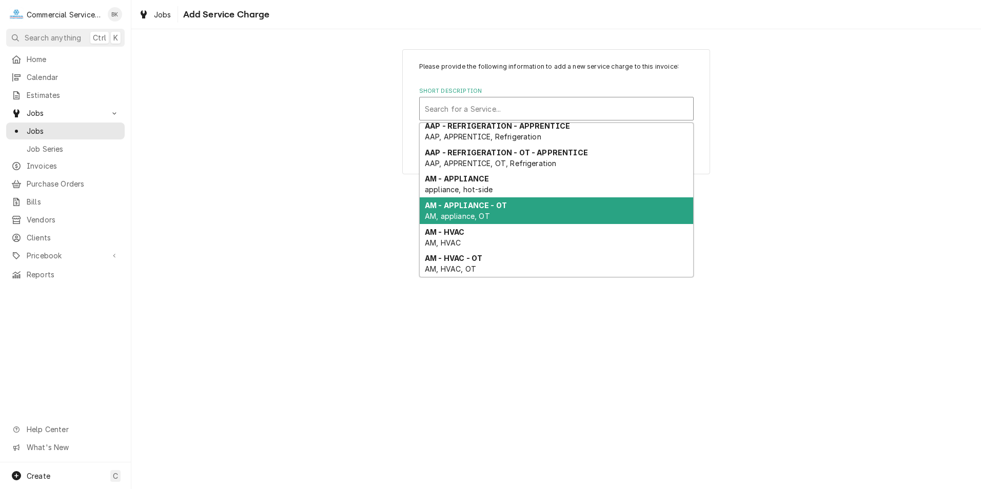
click at [495, 214] on div "AM - APPLIANCE - OT AM, appliance, OT" at bounding box center [556, 211] width 273 height 27
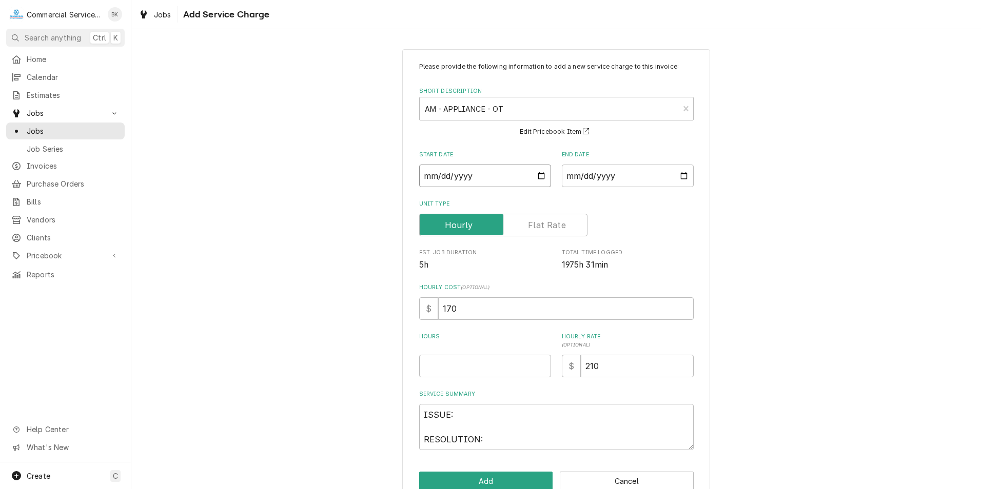
click at [538, 174] on input "Start Date" at bounding box center [485, 176] width 132 height 23
click at [681, 177] on input "End Date" at bounding box center [628, 176] width 132 height 23
drag, startPoint x: 442, startPoint y: 367, endPoint x: 447, endPoint y: 365, distance: 5.4
click at [443, 367] on input "Hours" at bounding box center [485, 366] width 132 height 23
click at [483, 419] on textarea "ISSUE: RESOLUTION:" at bounding box center [556, 427] width 275 height 46
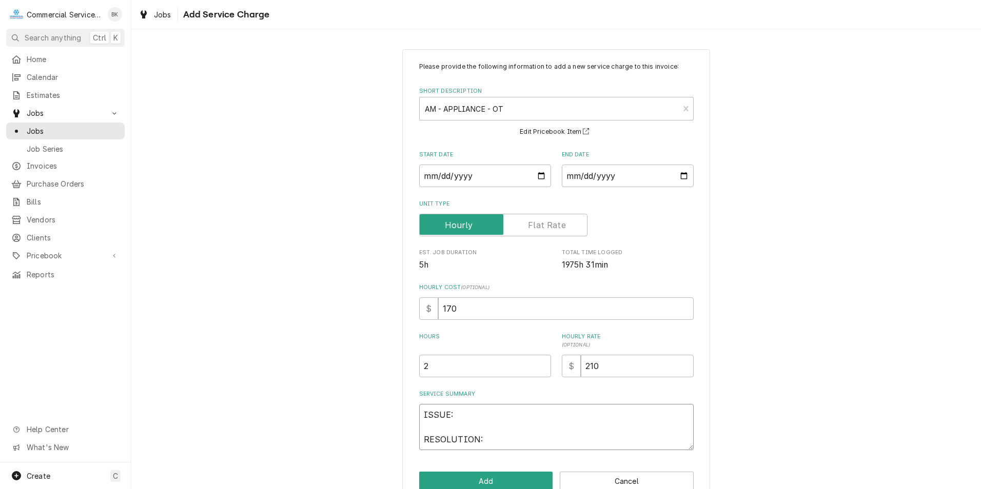
drag, startPoint x: 482, startPoint y: 436, endPoint x: 413, endPoint y: 399, distance: 78.3
click at [413, 399] on div "Please provide the following information to add a new service charge to this in…" at bounding box center [556, 276] width 308 height 455
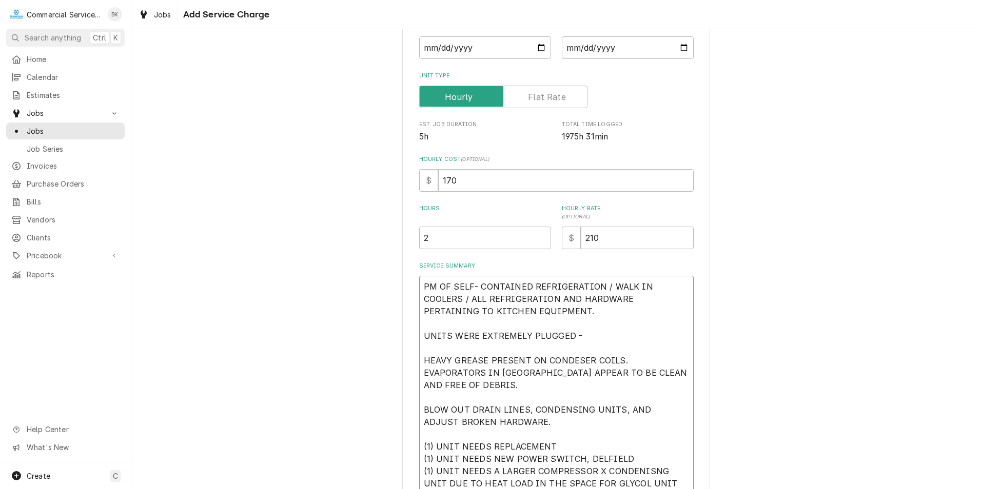
scroll to position [196, 0]
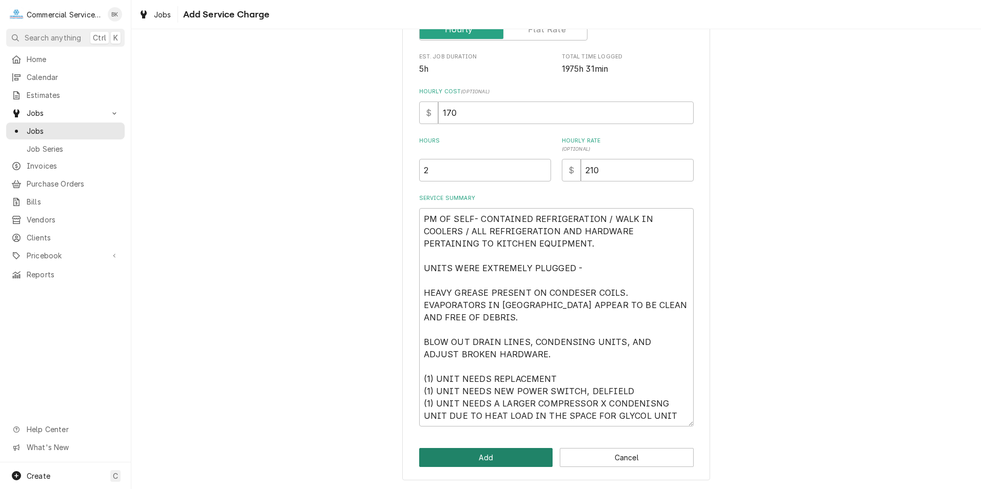
click at [500, 455] on button "Add" at bounding box center [486, 457] width 134 height 19
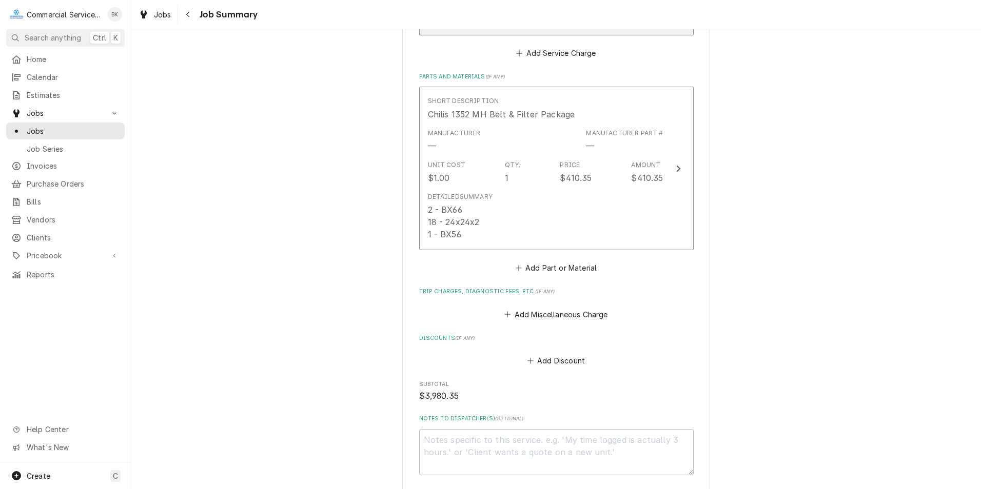
scroll to position [1077, 0]
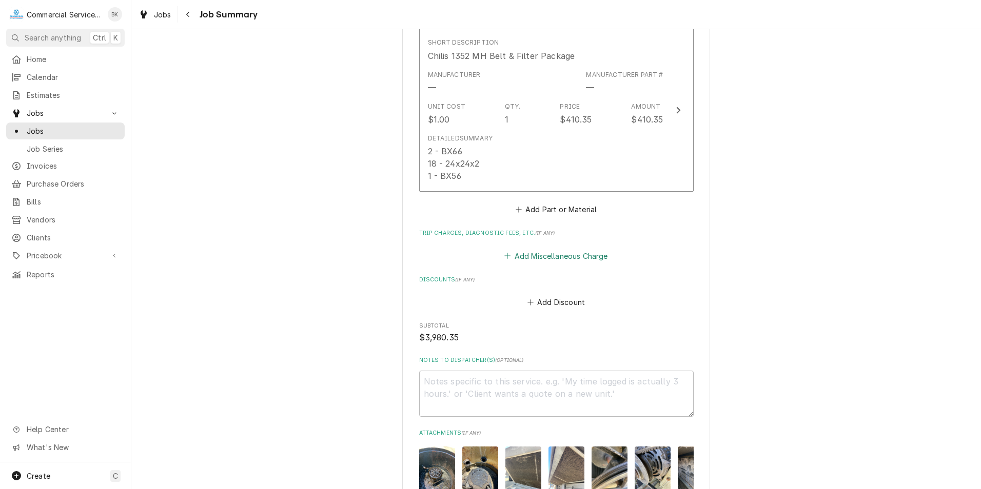
click at [531, 254] on button "Add Miscellaneous Charge" at bounding box center [556, 256] width 107 height 14
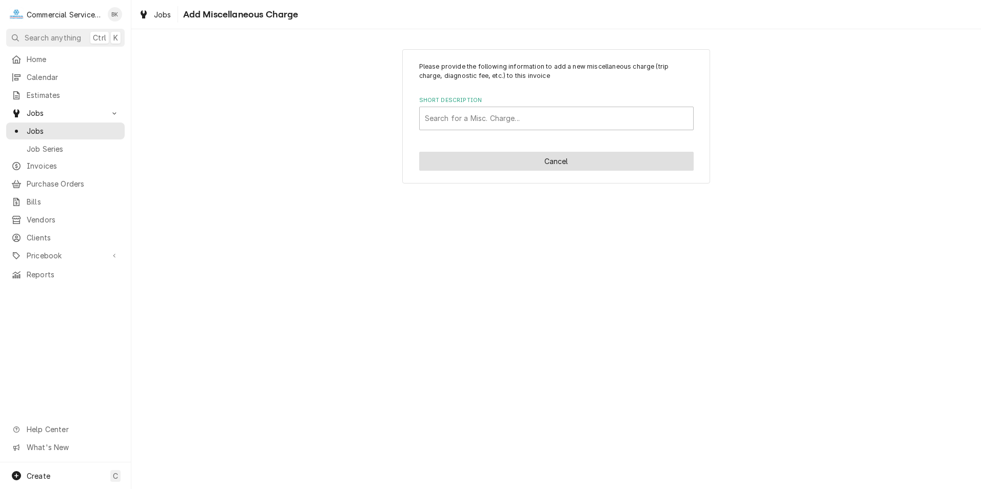
click at [561, 163] on button "Cancel" at bounding box center [556, 161] width 275 height 19
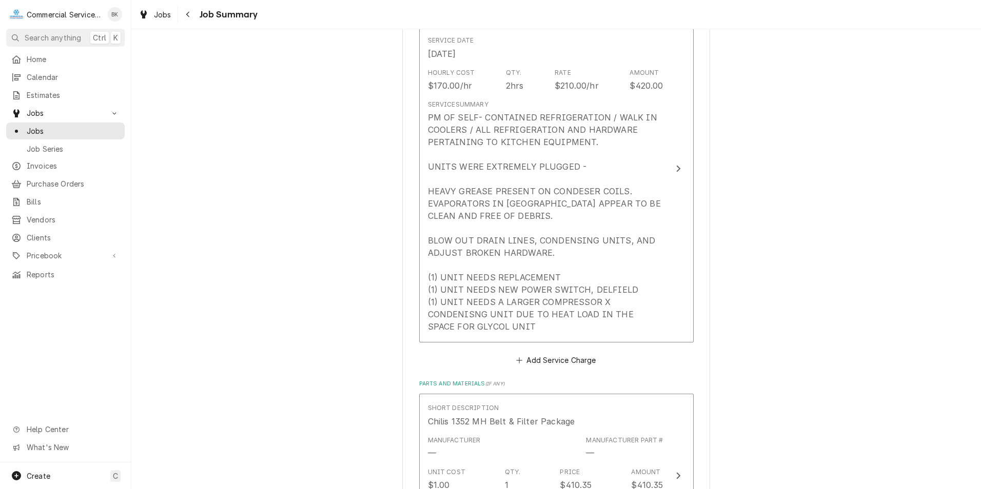
scroll to position [731, 0]
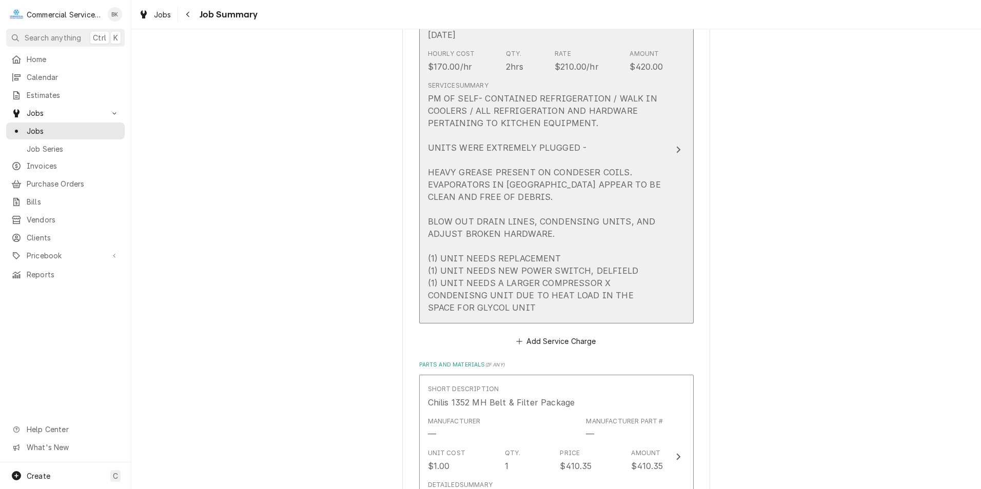
click at [676, 187] on button "Short Description AM - APPLIANCE - OT Service Date Aug 7, 2025 Hourly Cost $170…" at bounding box center [556, 149] width 275 height 348
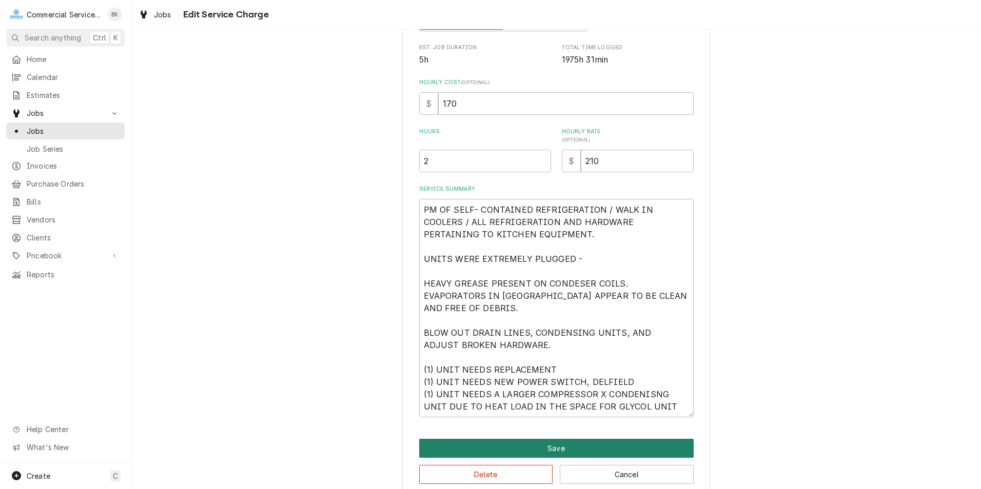
click at [519, 447] on button "Save" at bounding box center [556, 448] width 275 height 19
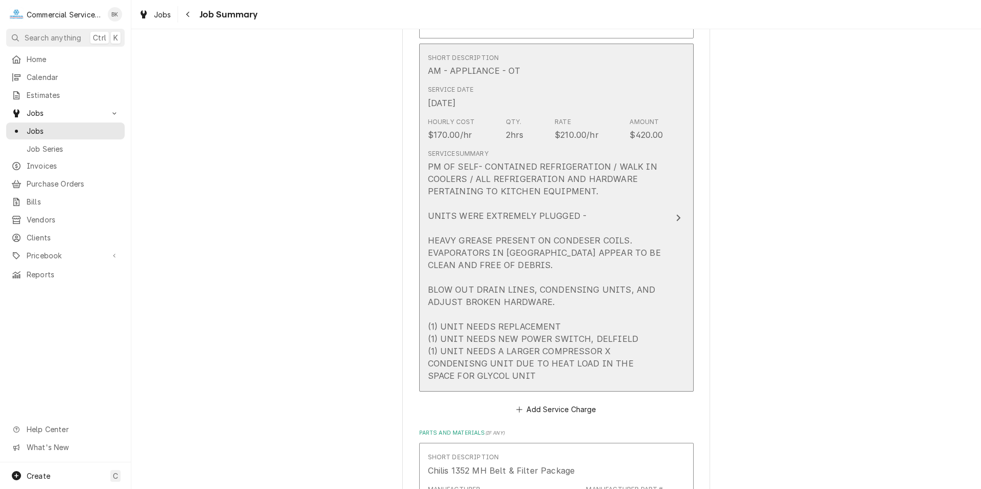
scroll to position [679, 0]
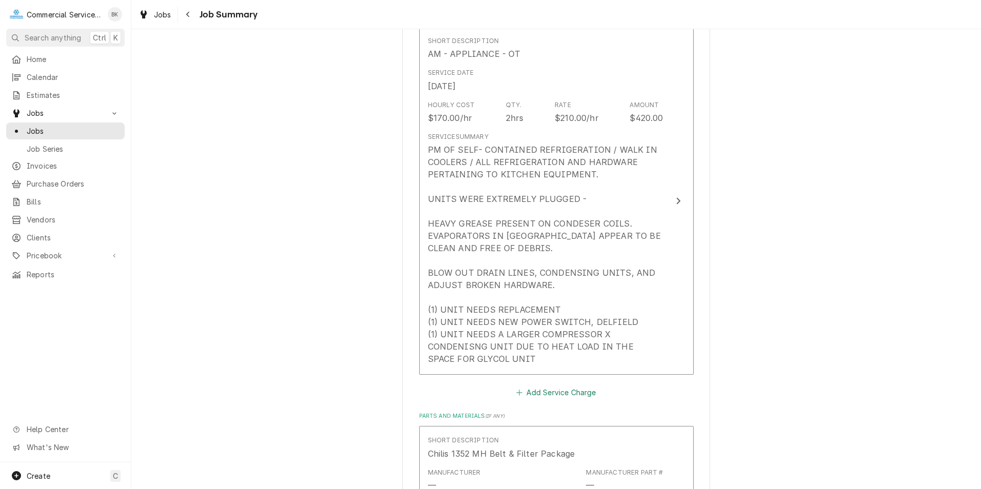
click at [534, 389] on button "Add Service Charge" at bounding box center [556, 392] width 83 height 14
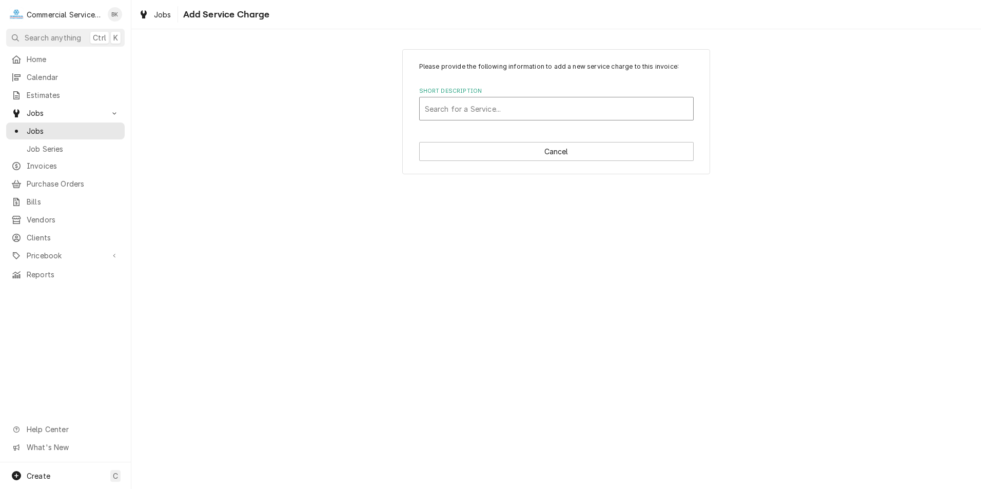
click at [501, 113] on div "Short Description" at bounding box center [556, 109] width 263 height 18
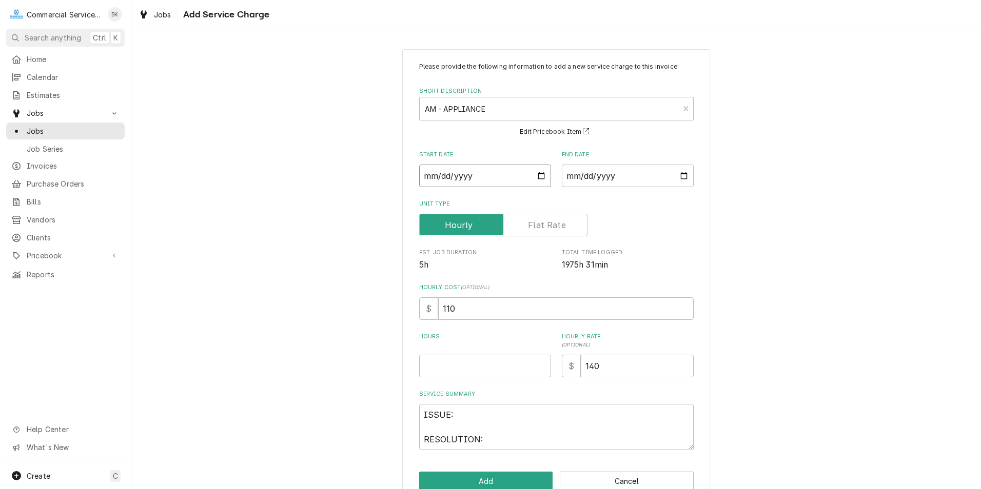
click at [537, 175] on input "Start Date" at bounding box center [485, 176] width 132 height 23
click at [678, 174] on input "End Date" at bounding box center [628, 176] width 132 height 23
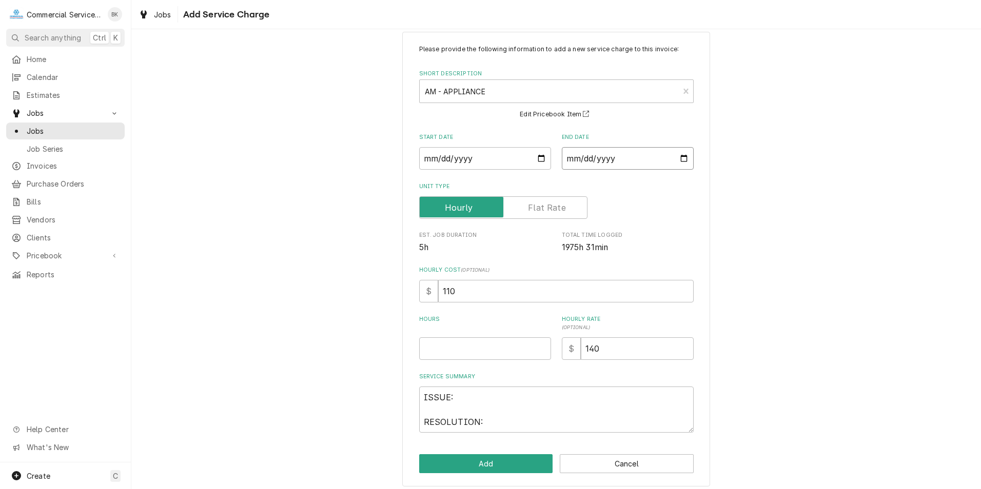
scroll to position [24, 0]
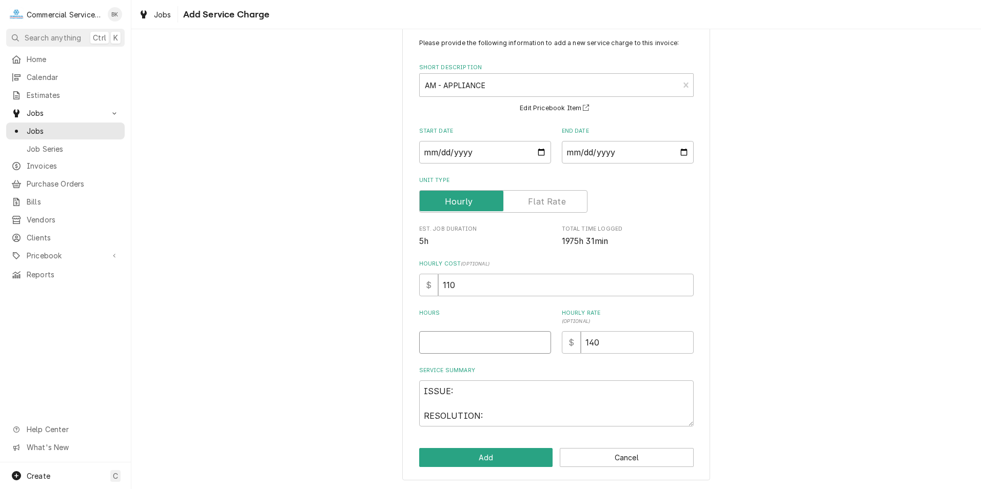
click at [480, 341] on input "Hours" at bounding box center [485, 342] width 132 height 23
drag, startPoint x: 482, startPoint y: 411, endPoint x: 411, endPoint y: 380, distance: 78.1
click at [411, 380] on div "Please provide the following information to add a new service charge to this in…" at bounding box center [556, 253] width 308 height 455
click at [471, 458] on button "Add" at bounding box center [486, 457] width 134 height 19
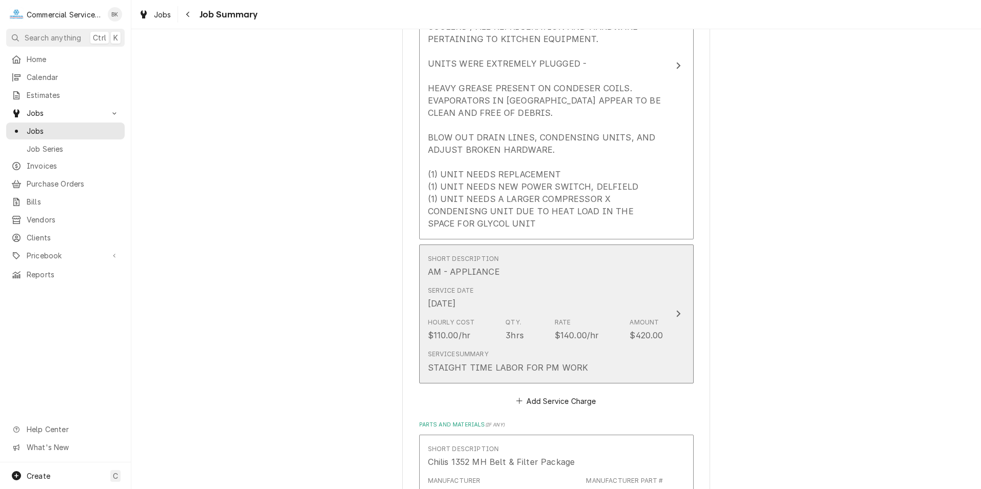
scroll to position [833, 0]
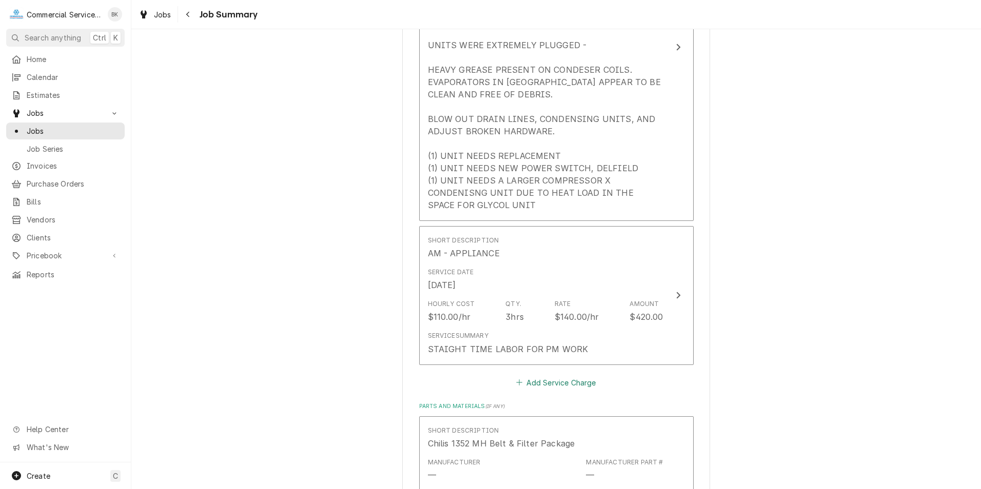
click at [560, 380] on button "Add Service Charge" at bounding box center [556, 383] width 83 height 14
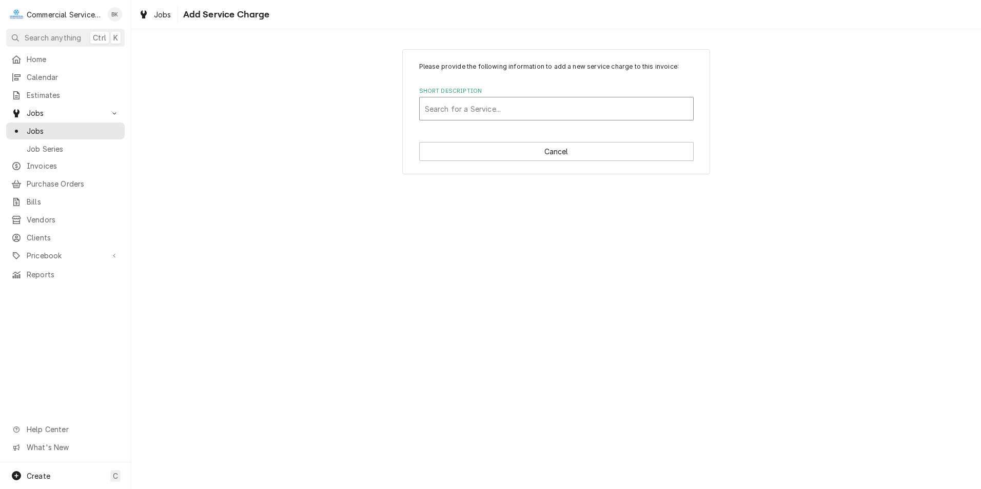
click at [490, 107] on div "Short Description" at bounding box center [556, 109] width 263 height 18
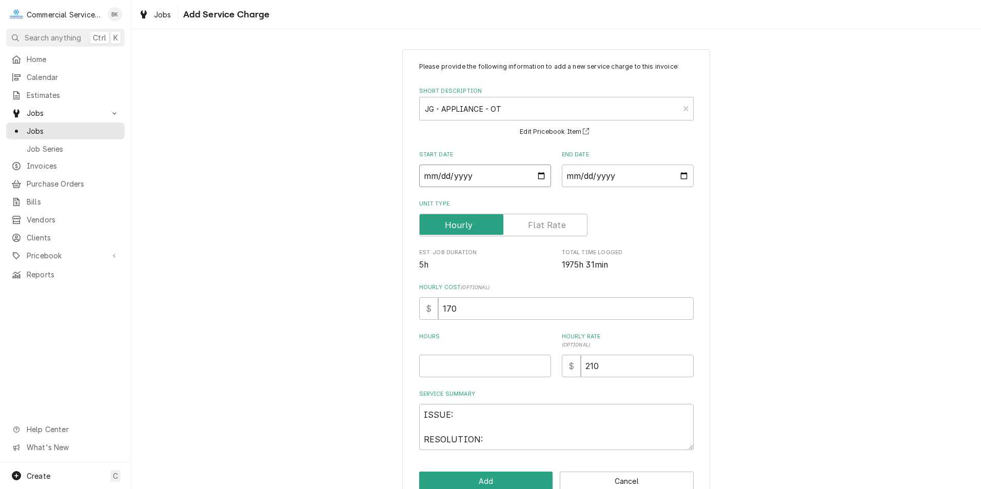
click at [538, 176] on input "Start Date" at bounding box center [485, 176] width 132 height 23
click at [677, 179] on input "End Date" at bounding box center [628, 176] width 132 height 23
click at [454, 370] on input "Hours" at bounding box center [485, 366] width 132 height 23
drag, startPoint x: 485, startPoint y: 440, endPoint x: 401, endPoint y: 405, distance: 90.8
click at [402, 404] on div "Please provide the following information to add a new service charge to this in…" at bounding box center [556, 276] width 308 height 455
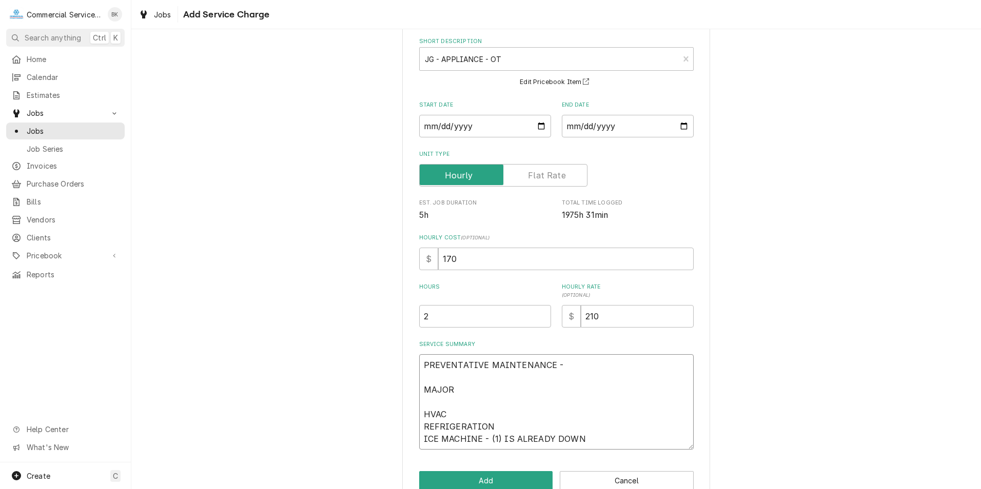
scroll to position [73, 0]
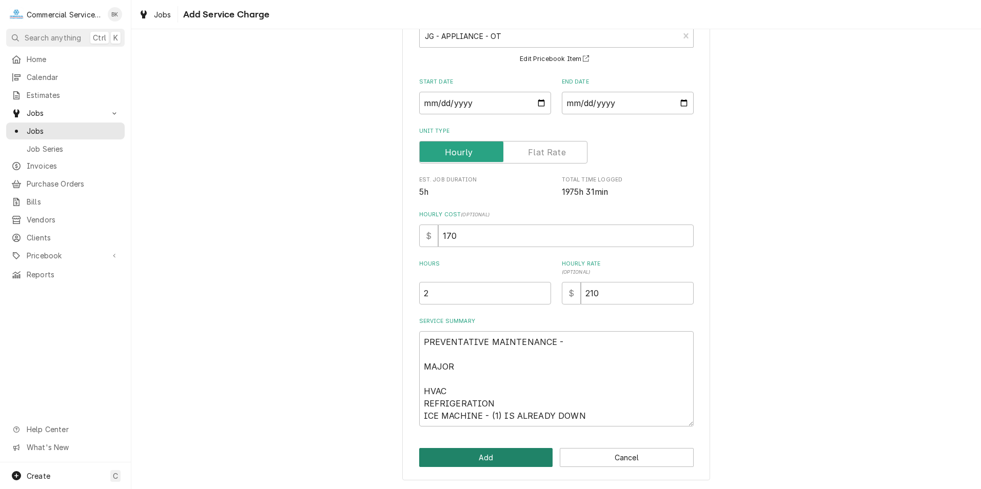
click at [501, 454] on button "Add" at bounding box center [486, 457] width 134 height 19
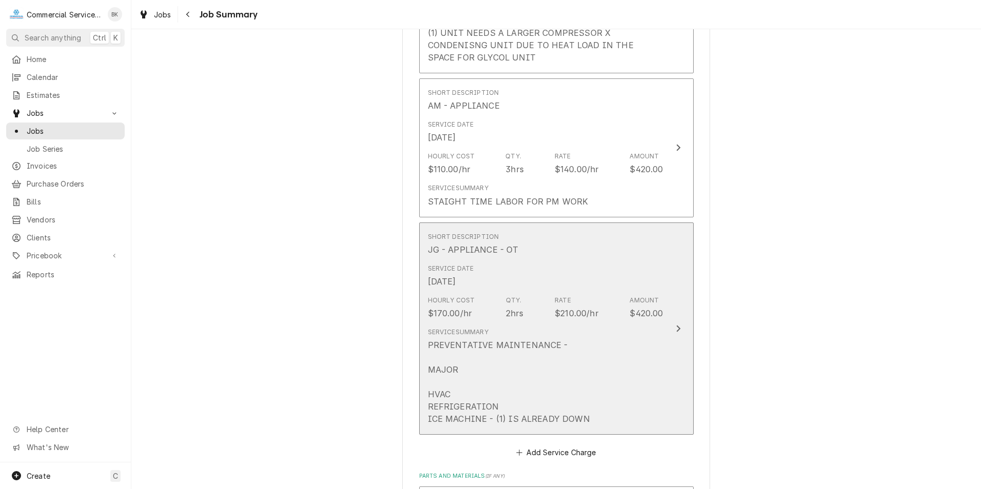
scroll to position [1038, 0]
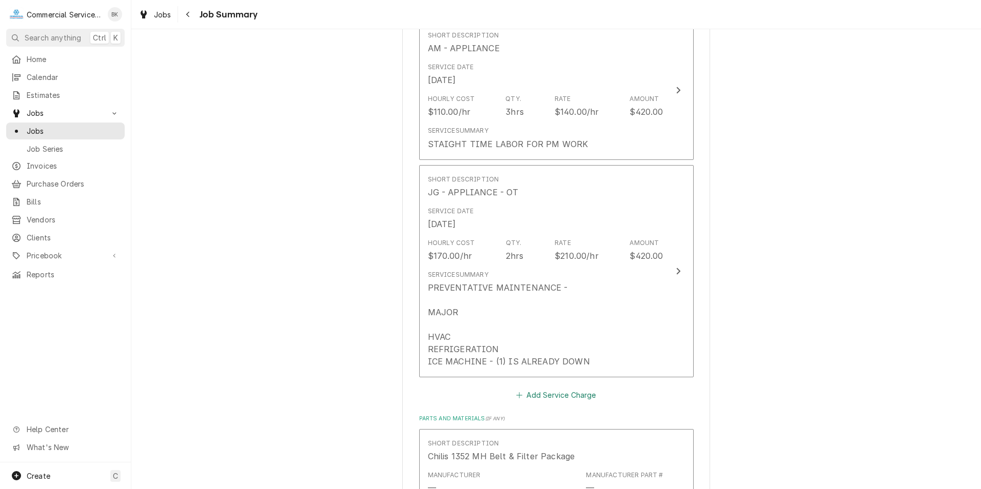
click at [566, 395] on button "Add Service Charge" at bounding box center [556, 395] width 83 height 14
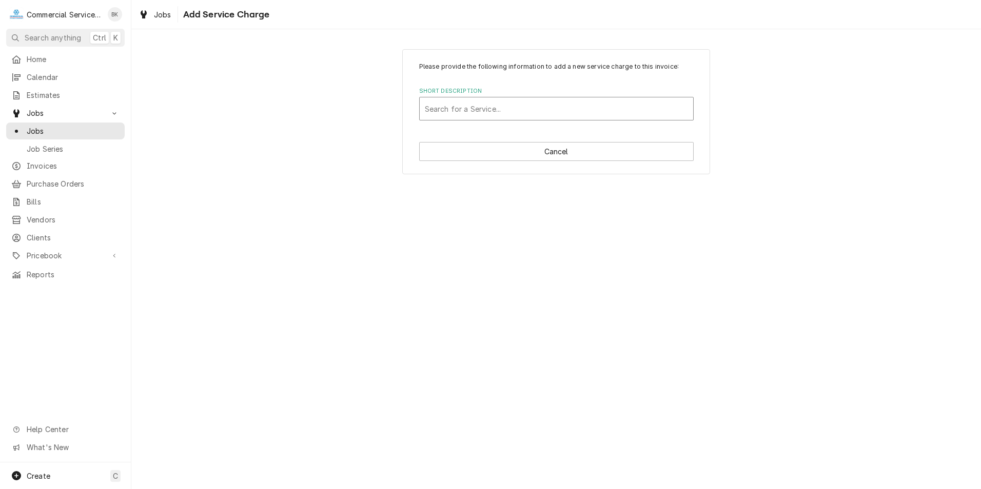
click at [472, 113] on div "Short Description" at bounding box center [556, 109] width 263 height 18
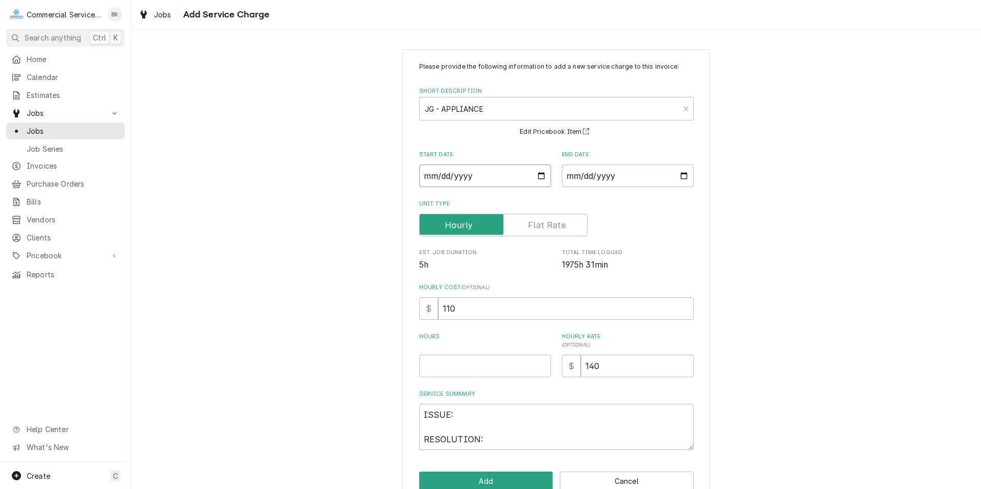
click at [536, 173] on input "Start Date" at bounding box center [485, 176] width 132 height 23
click at [681, 176] on input "End Date" at bounding box center [628, 176] width 132 height 23
click at [437, 375] on input "Hours" at bounding box center [485, 366] width 132 height 23
drag, startPoint x: 483, startPoint y: 441, endPoint x: 412, endPoint y: 413, distance: 76.9
click at [412, 413] on div "Please provide the following information to add a new service charge to this in…" at bounding box center [556, 276] width 308 height 455
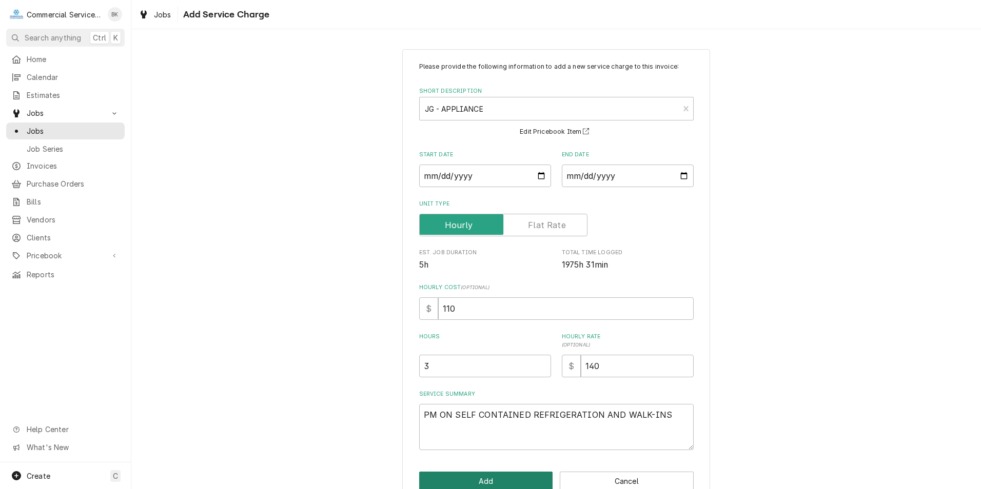
click at [478, 485] on button "Add" at bounding box center [486, 481] width 134 height 19
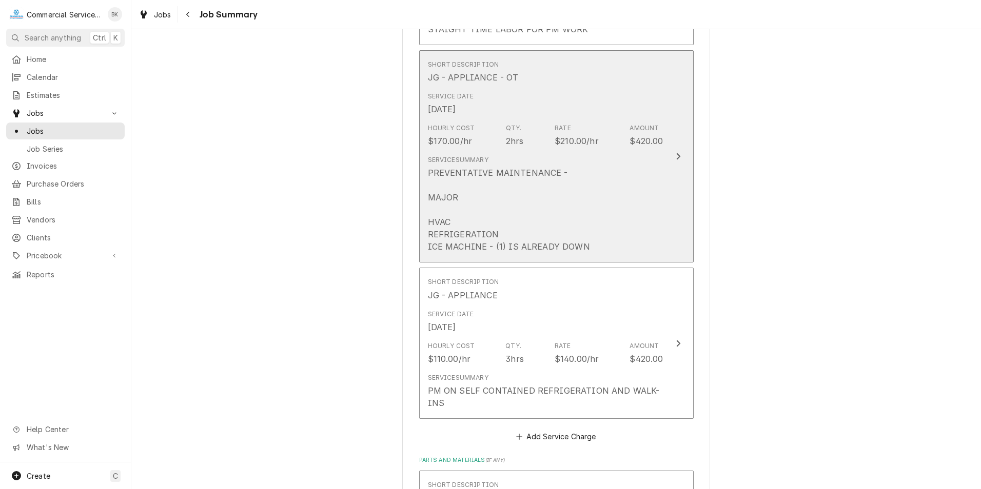
scroll to position [1256, 0]
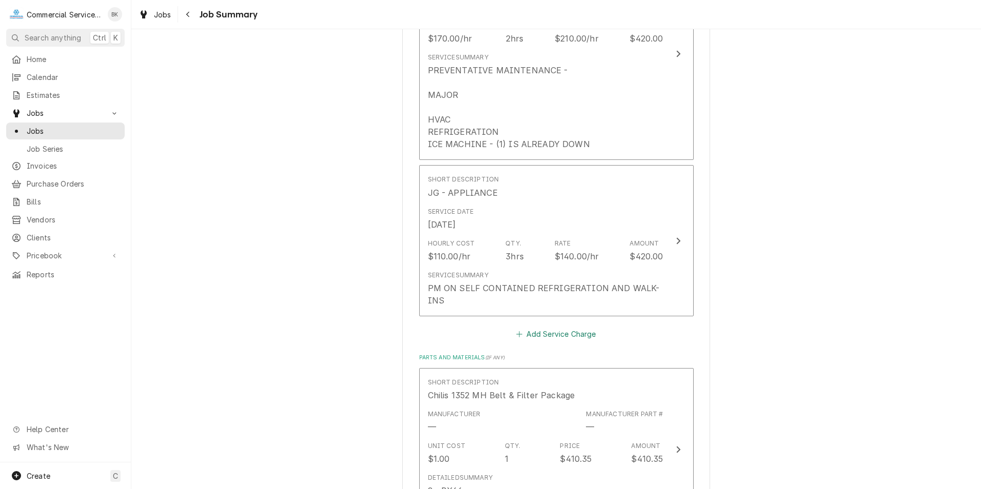
click at [540, 330] on button "Add Service Charge" at bounding box center [556, 334] width 83 height 14
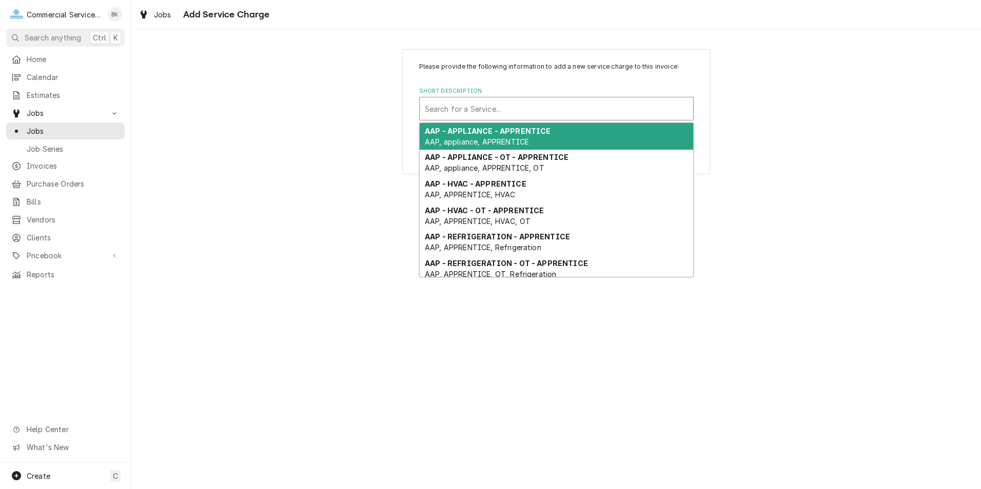
click at [492, 110] on div "Short Description" at bounding box center [556, 109] width 263 height 18
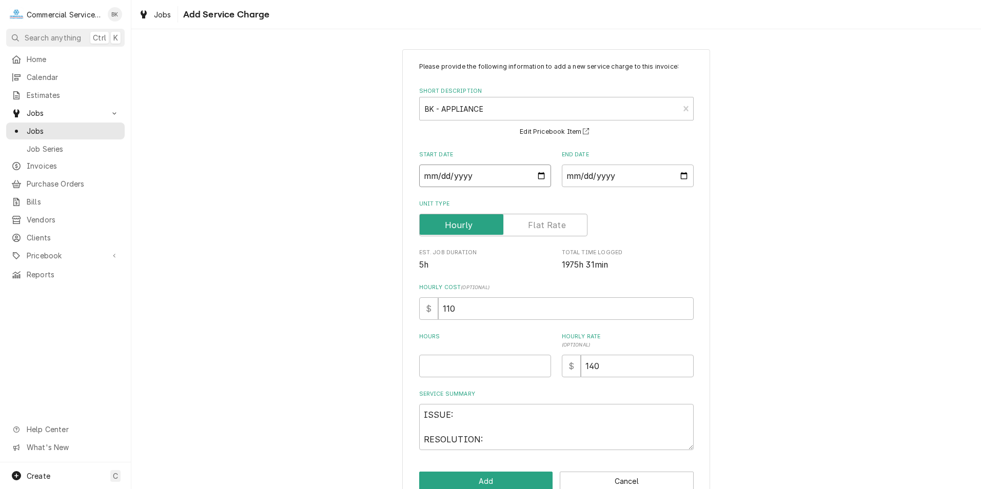
click at [533, 174] on input "Start Date" at bounding box center [485, 176] width 132 height 23
click at [537, 174] on input "Start Date" at bounding box center [485, 176] width 132 height 23
click at [679, 177] on input "End Date" at bounding box center [628, 176] width 132 height 23
click at [495, 366] on input "Hours" at bounding box center [485, 366] width 132 height 23
drag, startPoint x: 488, startPoint y: 441, endPoint x: 399, endPoint y: 408, distance: 95.3
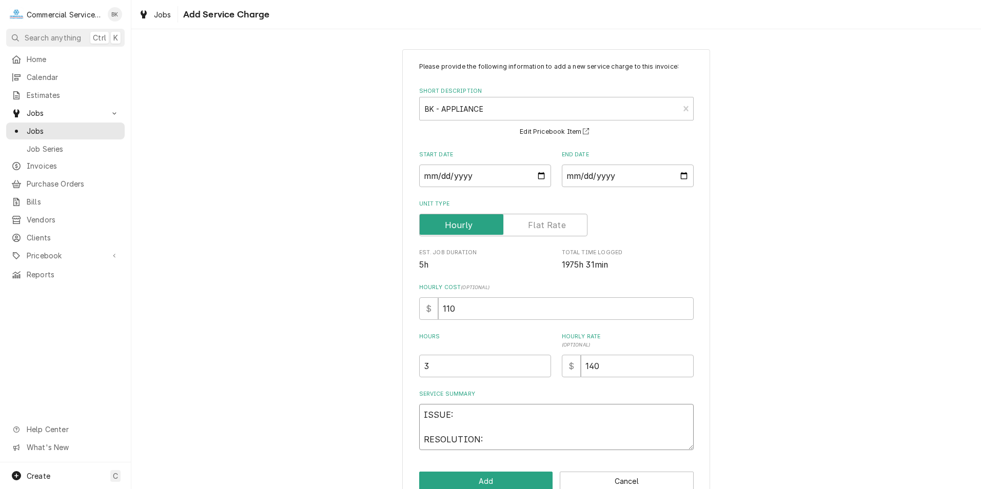
click at [402, 408] on div "Please provide the following information to add a new service charge to this in…" at bounding box center [556, 276] width 308 height 455
click at [496, 481] on button "Add" at bounding box center [486, 481] width 134 height 19
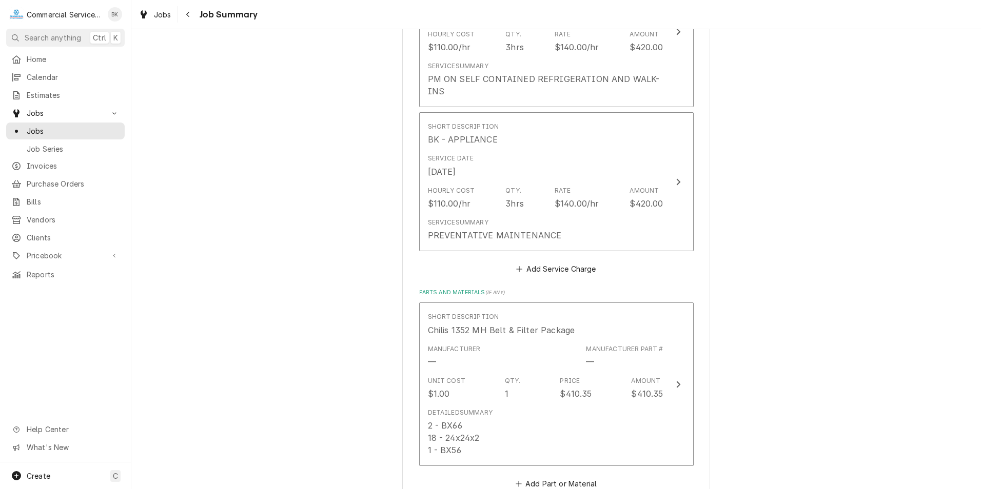
scroll to position [1474, 0]
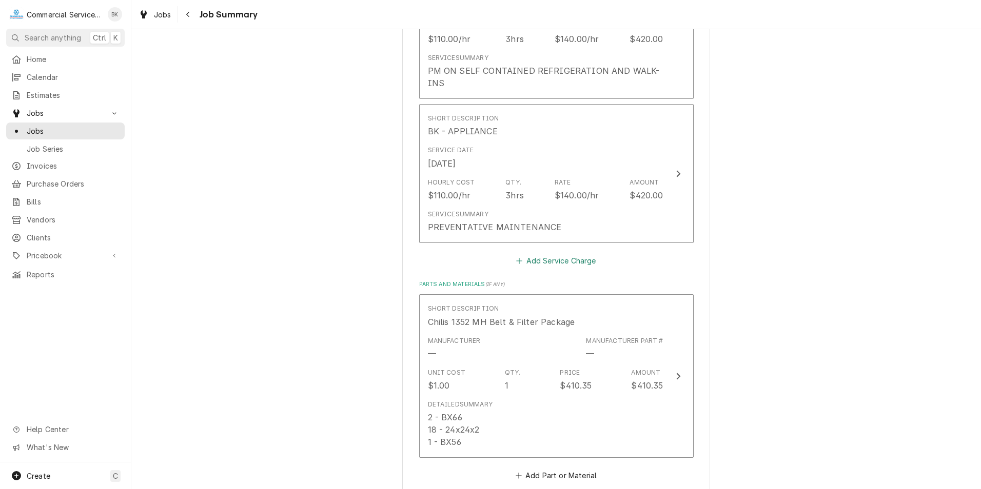
click at [555, 260] on button "Add Service Charge" at bounding box center [556, 260] width 83 height 14
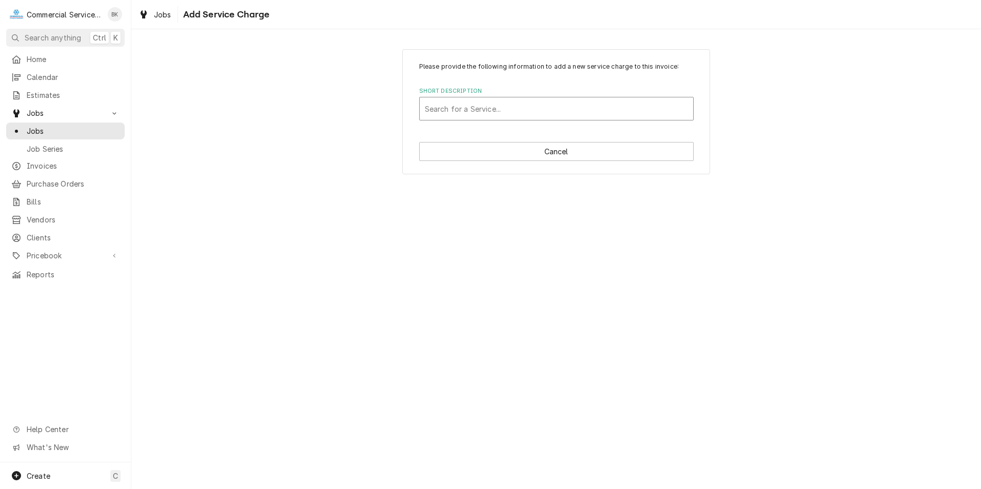
click at [577, 105] on div "Short Description" at bounding box center [556, 109] width 263 height 18
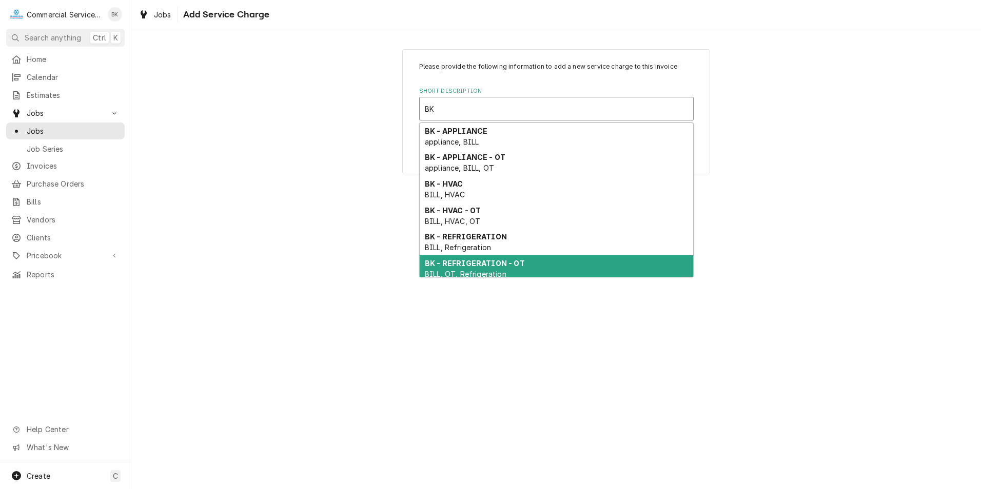
scroll to position [14, 0]
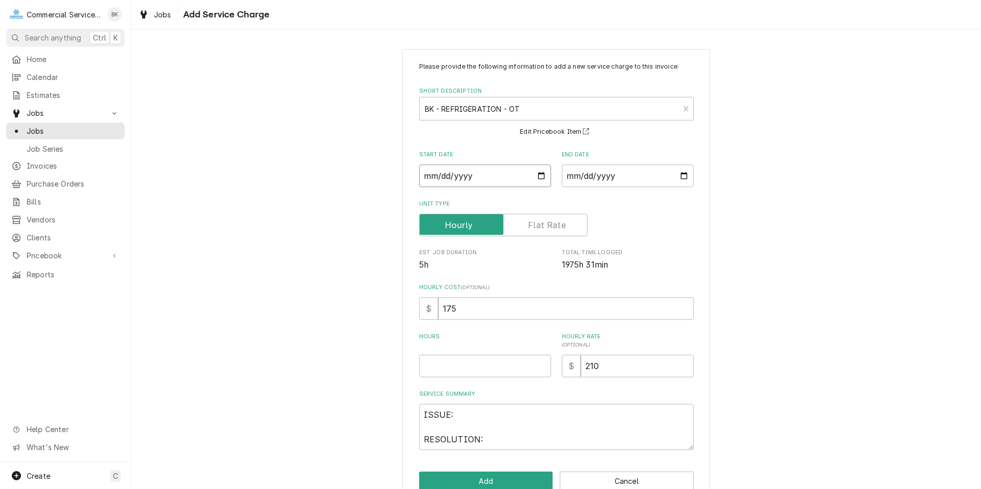
click at [537, 178] on input "Start Date" at bounding box center [485, 176] width 132 height 23
click at [680, 176] on input "End Date" at bounding box center [628, 176] width 132 height 23
click at [481, 365] on input "Hours" at bounding box center [485, 366] width 132 height 23
drag, startPoint x: 486, startPoint y: 440, endPoint x: 390, endPoint y: 403, distance: 102.8
click at [390, 403] on div "Please provide the following information to add a new service charge to this in…" at bounding box center [556, 276] width 850 height 473
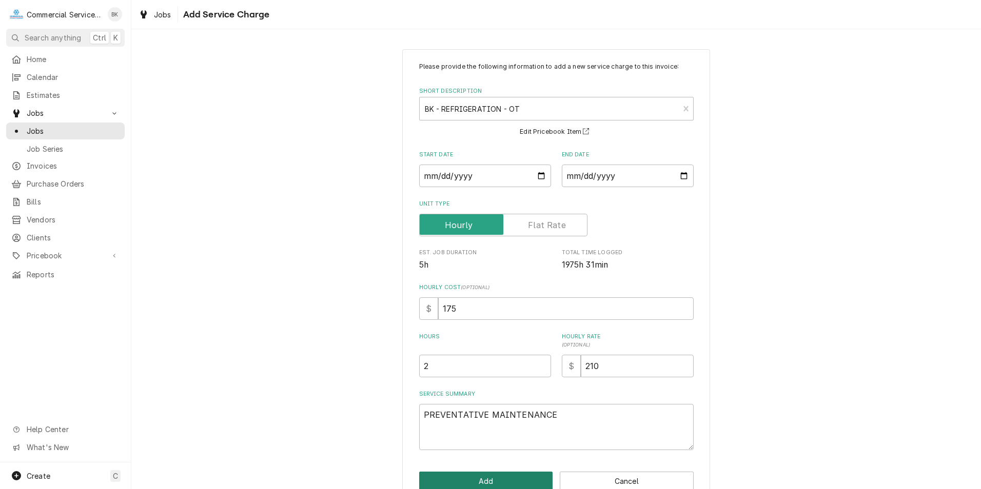
click at [463, 475] on button "Add" at bounding box center [486, 481] width 134 height 19
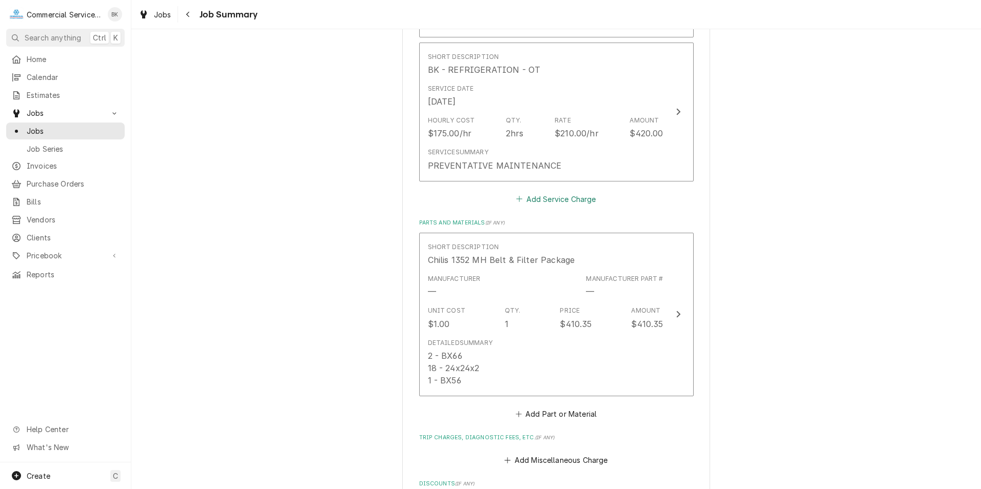
scroll to position [1847, 0]
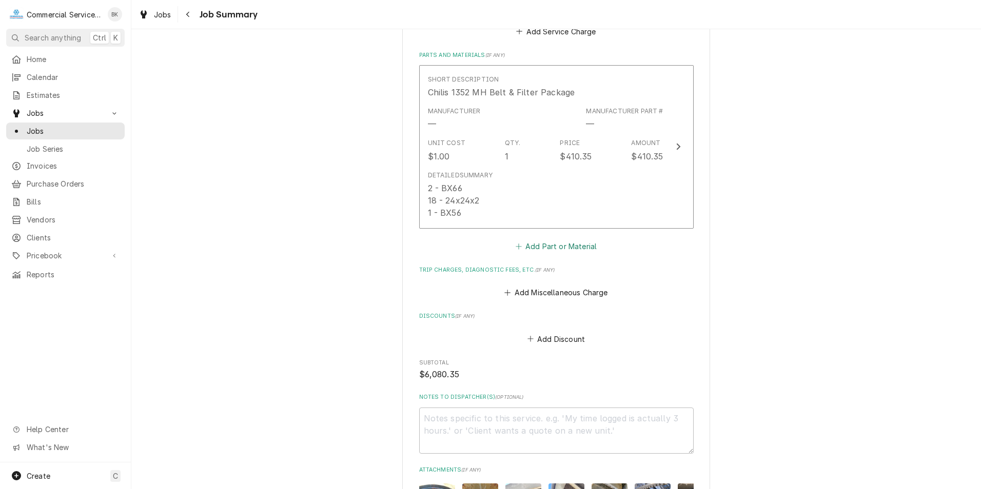
click at [535, 244] on button "Add Part or Material" at bounding box center [556, 246] width 85 height 14
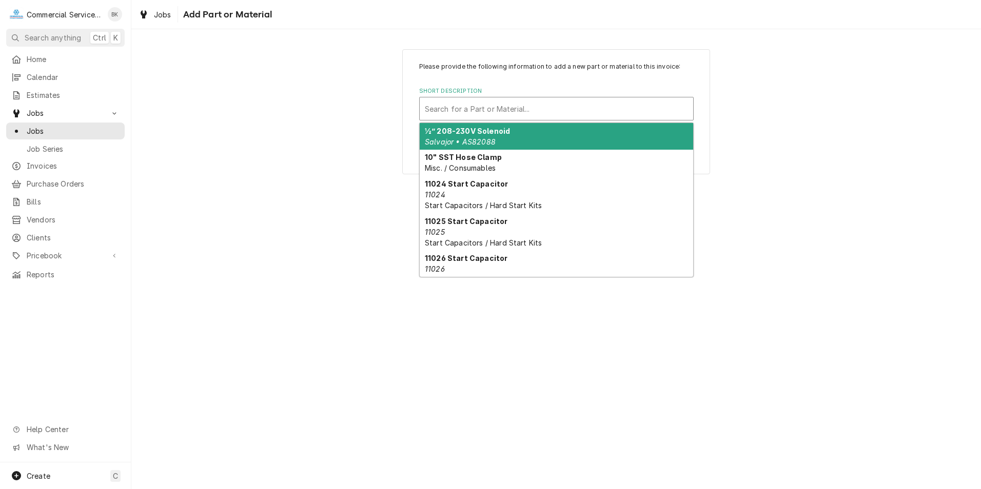
click at [487, 110] on div "Short Description" at bounding box center [556, 109] width 263 height 18
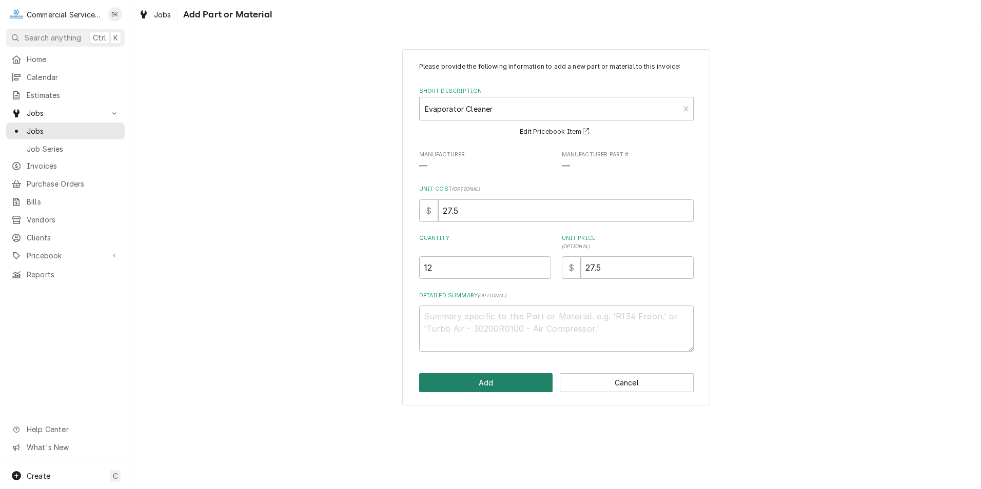
click at [506, 379] on button "Add" at bounding box center [486, 383] width 134 height 19
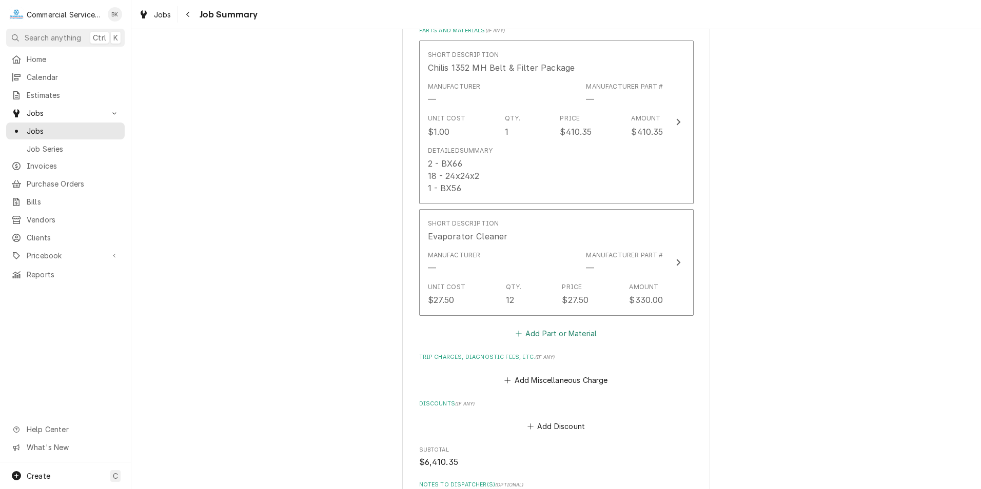
click at [552, 337] on button "Add Part or Material" at bounding box center [556, 334] width 85 height 14
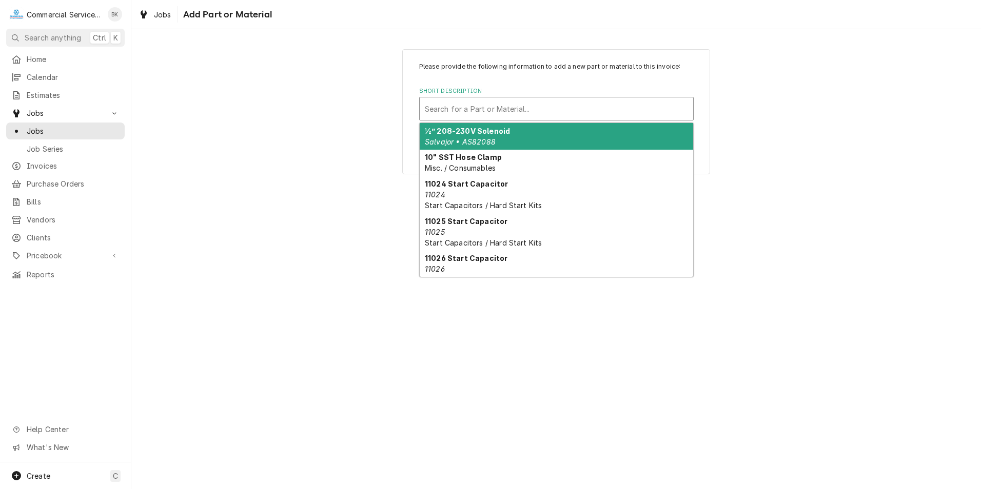
click at [474, 116] on div "Short Description" at bounding box center [556, 109] width 263 height 18
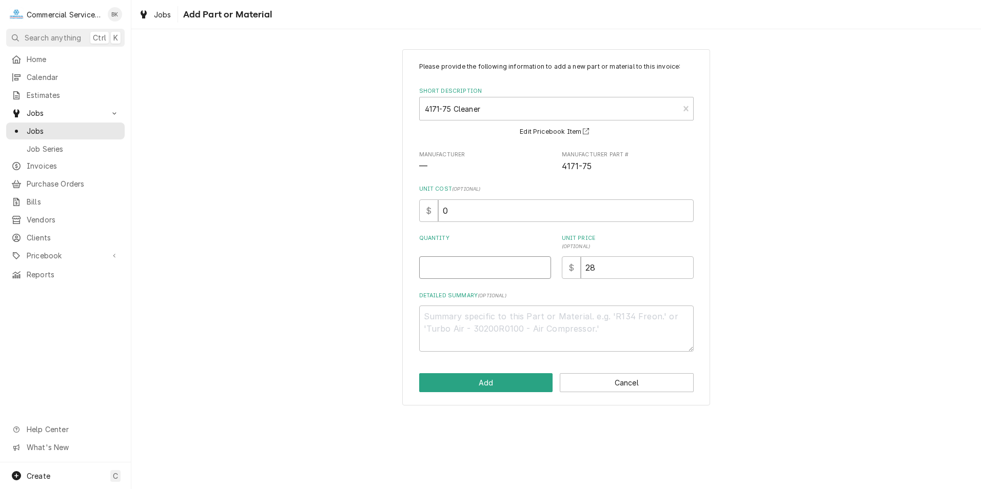
click at [479, 266] on input "Quantity" at bounding box center [485, 268] width 132 height 23
click at [497, 379] on button "Add" at bounding box center [486, 383] width 134 height 19
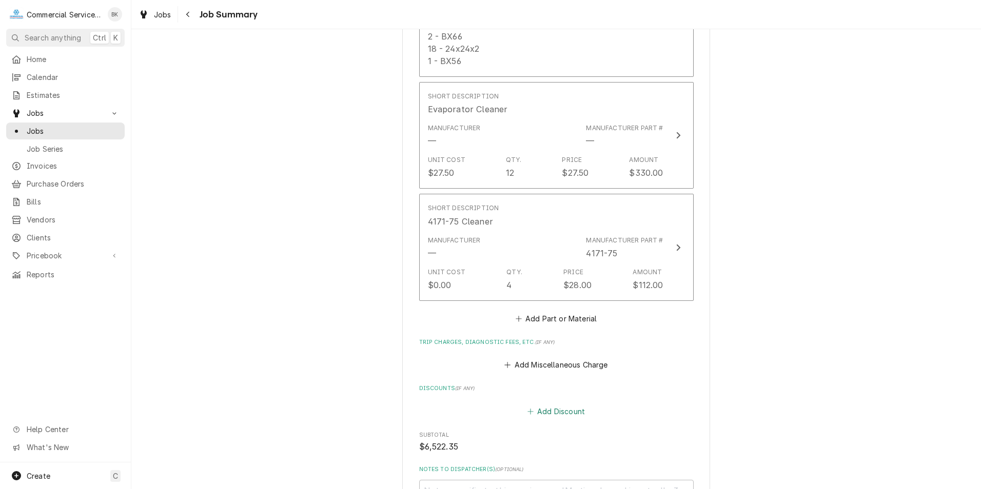
scroll to position [2102, 0]
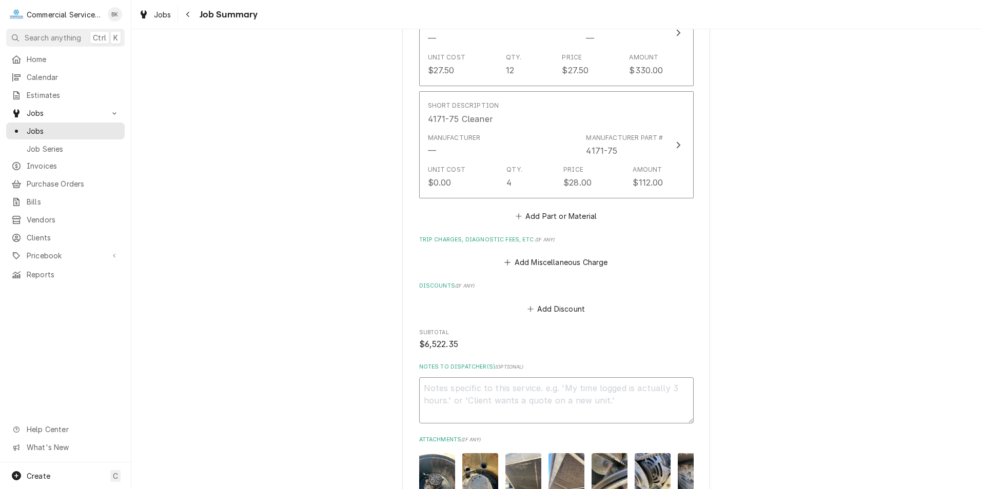
click at [458, 389] on textarea "Notes to Dispatcher(s) ( optional )" at bounding box center [556, 401] width 275 height 46
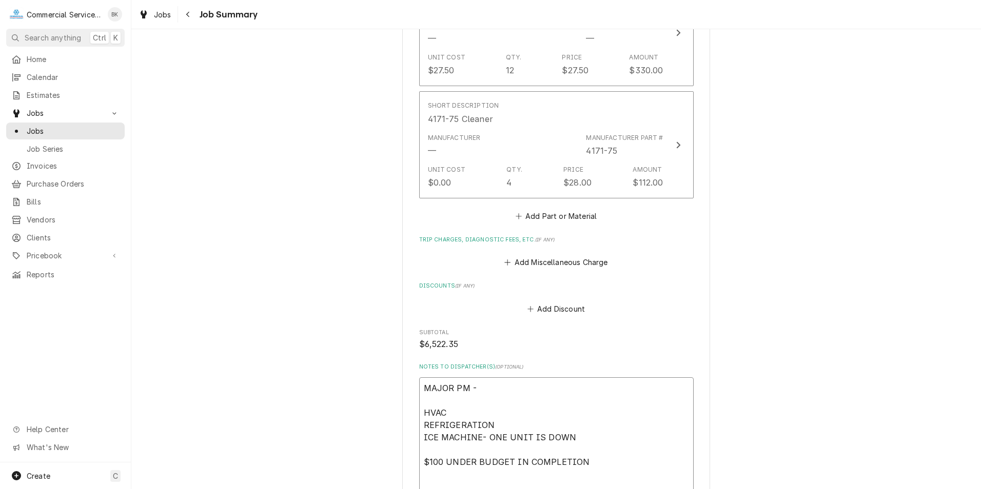
scroll to position [2104, 0]
click at [576, 449] on textarea "MAJOR PM - HVAC REFRIGERATION ICE MACHINE- ONE UNIT IS DOWN $100 UNDER BUDGET I…" at bounding box center [556, 435] width 275 height 120
click at [577, 439] on textarea "MAJOR PM - HVAC REFRIGERATION ICE MACHINE- ONE UNIT IS DOWN $100 UNDER BUDGET I…" at bounding box center [556, 435] width 275 height 120
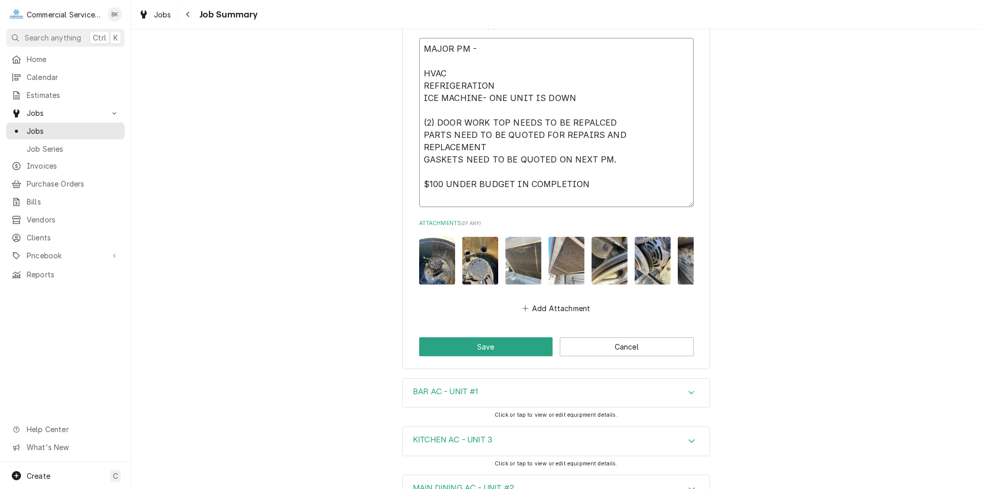
scroll to position [2463, 0]
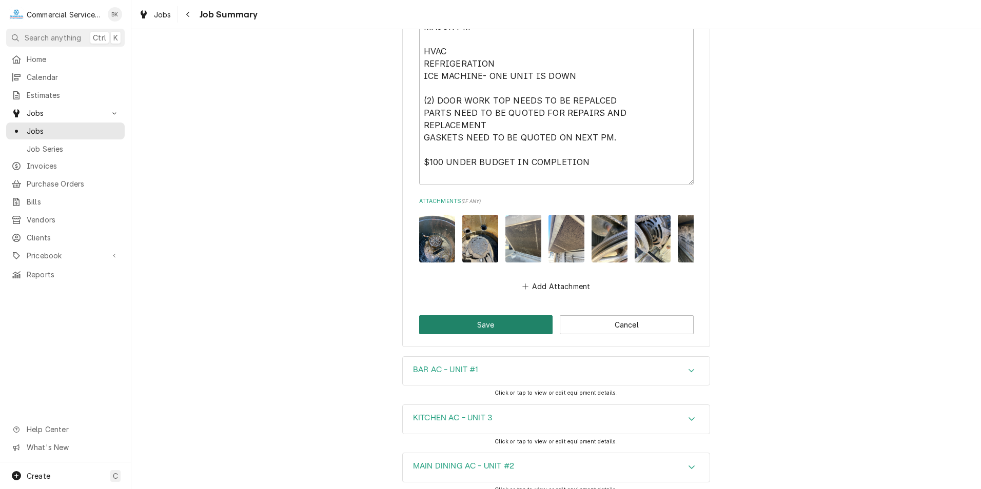
click at [513, 328] on button "Save" at bounding box center [486, 325] width 134 height 19
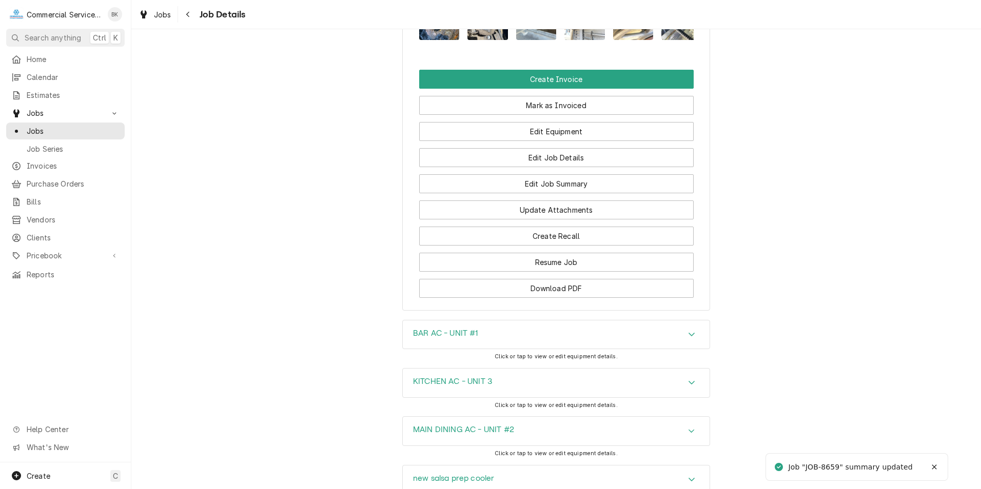
scroll to position [869, 0]
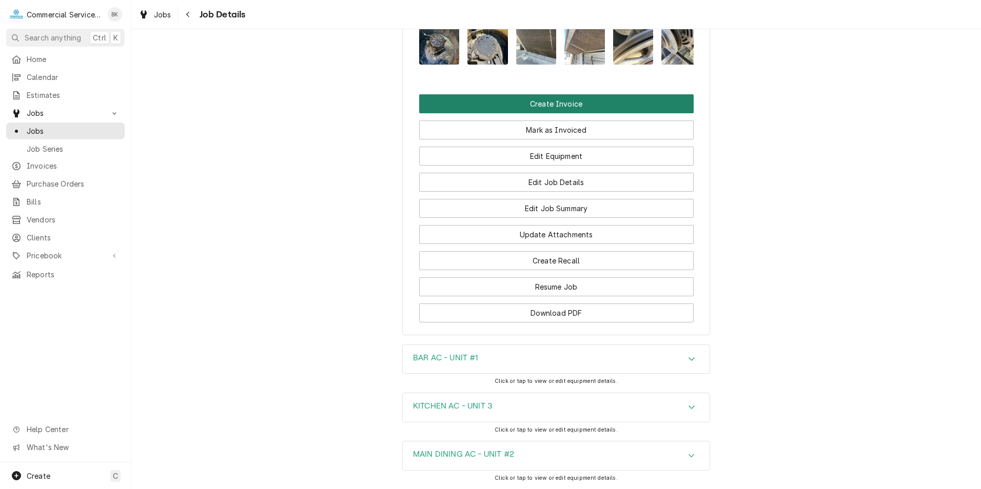
click at [524, 113] on button "Create Invoice" at bounding box center [556, 103] width 275 height 19
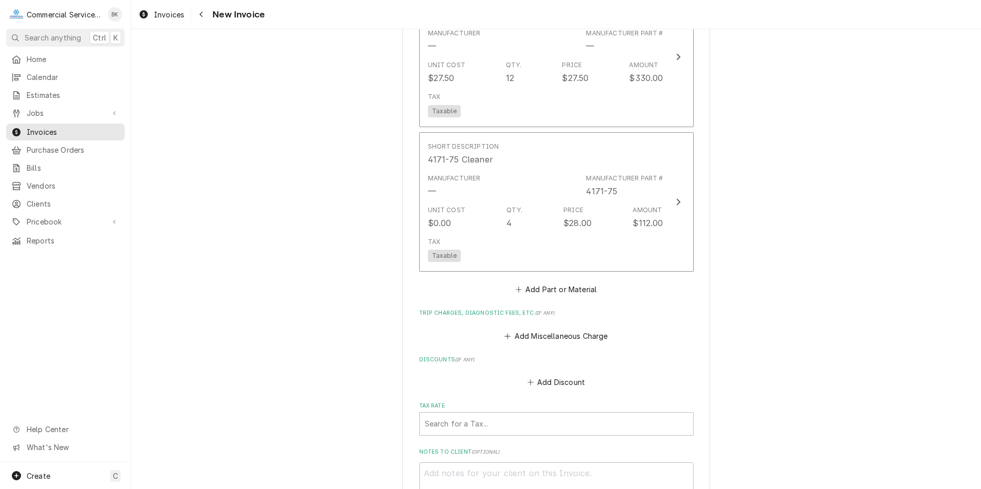
scroll to position [3079, 0]
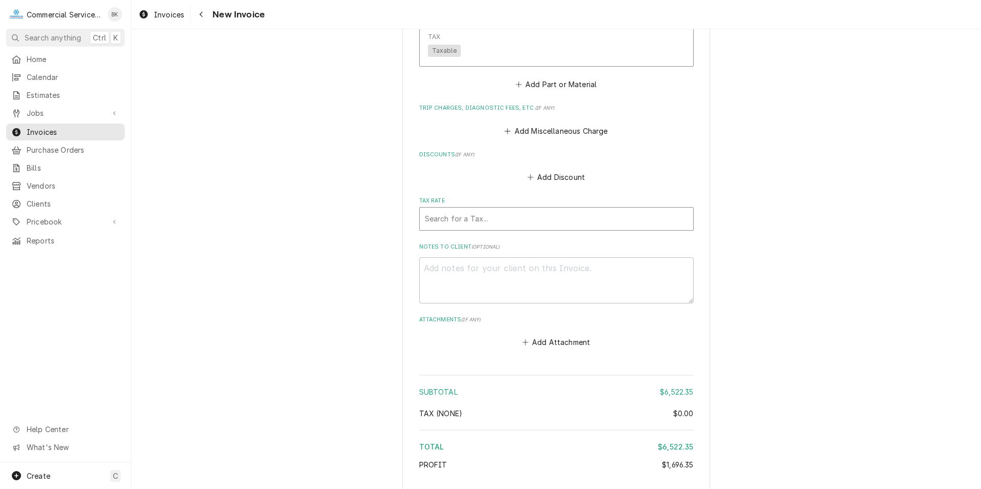
click at [437, 210] on div "Tax Rate" at bounding box center [556, 219] width 263 height 18
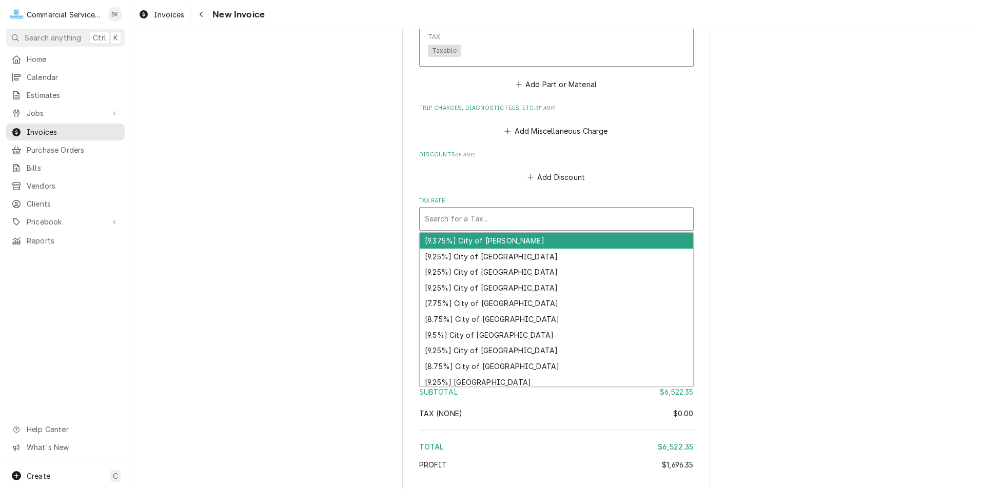
type textarea "x"
type input "S"
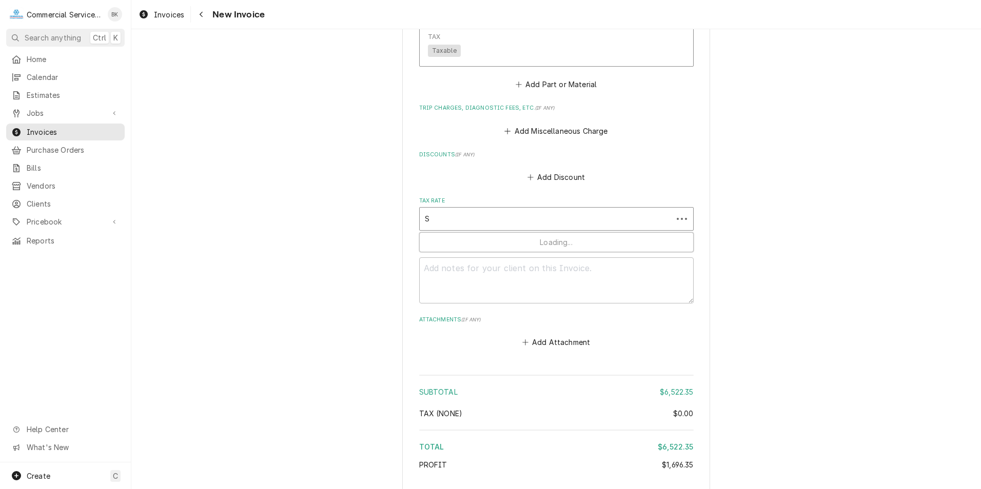
type textarea "x"
type input "SA"
type textarea "x"
type input "SAN"
type textarea "x"
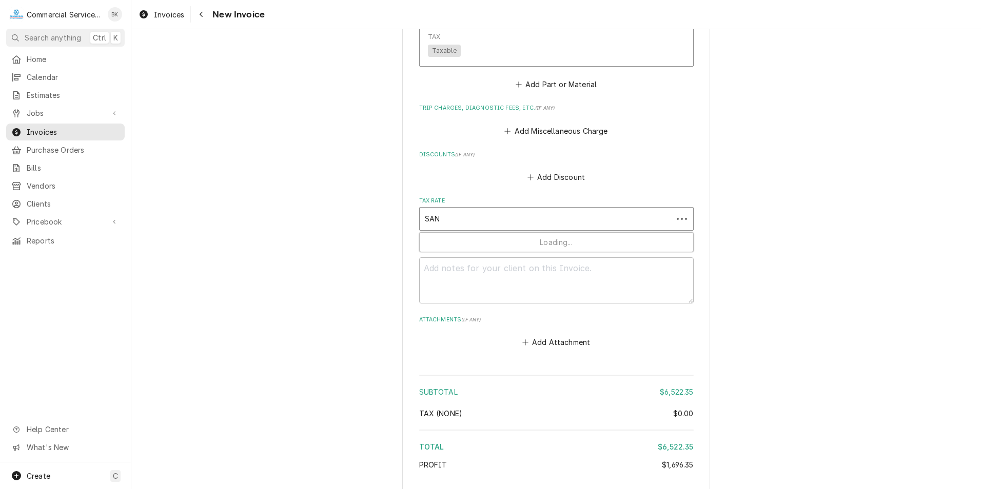
type input "SANT"
type textarea "x"
type input "SANTA"
type textarea "x"
type input "SANTA"
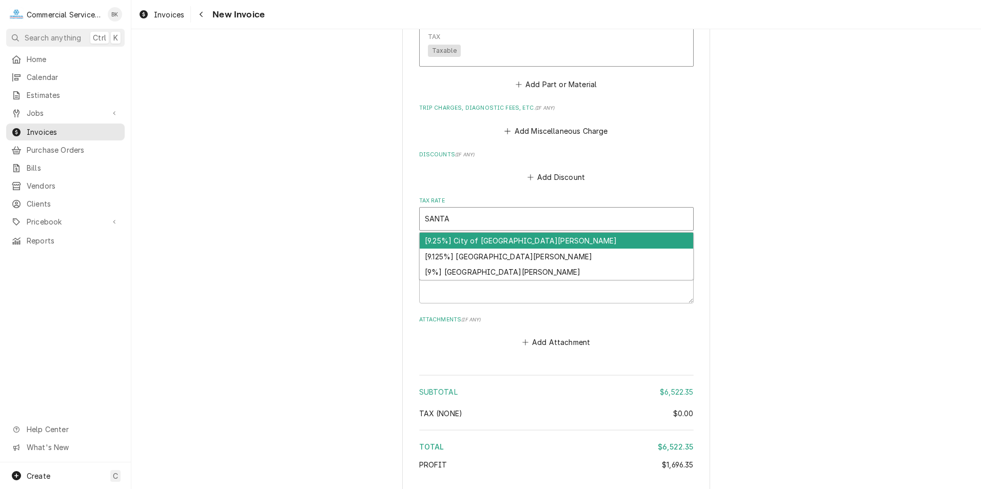
type textarea "x"
type input "SANTA"
type textarea "x"
type input "SANT"
type textarea "x"
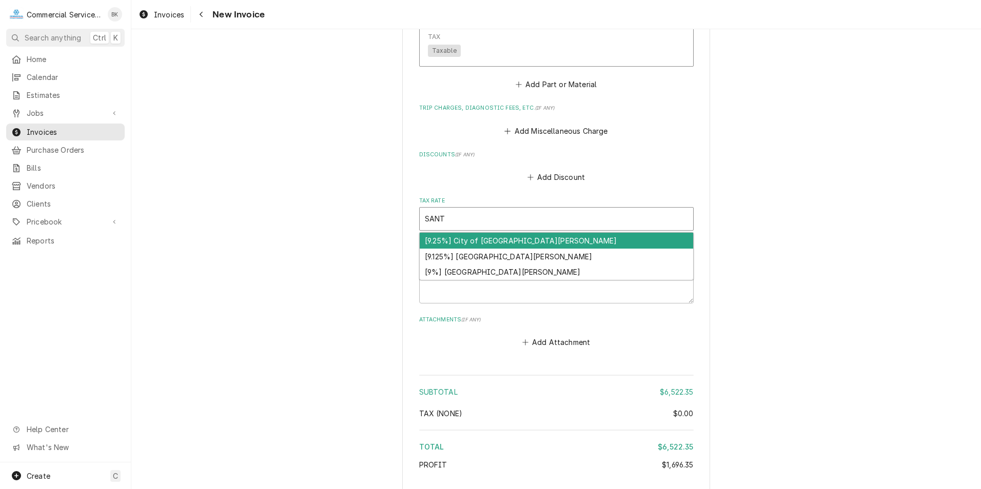
type input "SAN"
type textarea "x"
type input "SA"
type textarea "x"
type input "S"
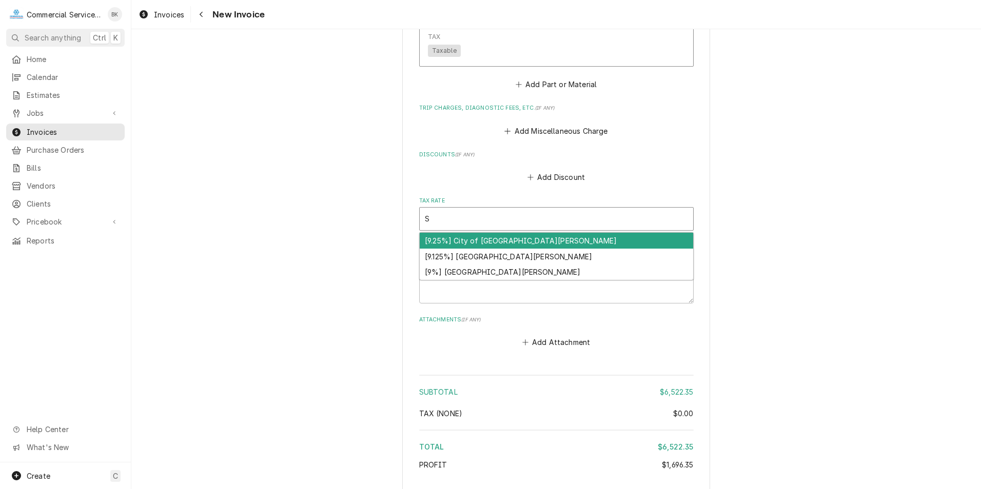
type textarea "x"
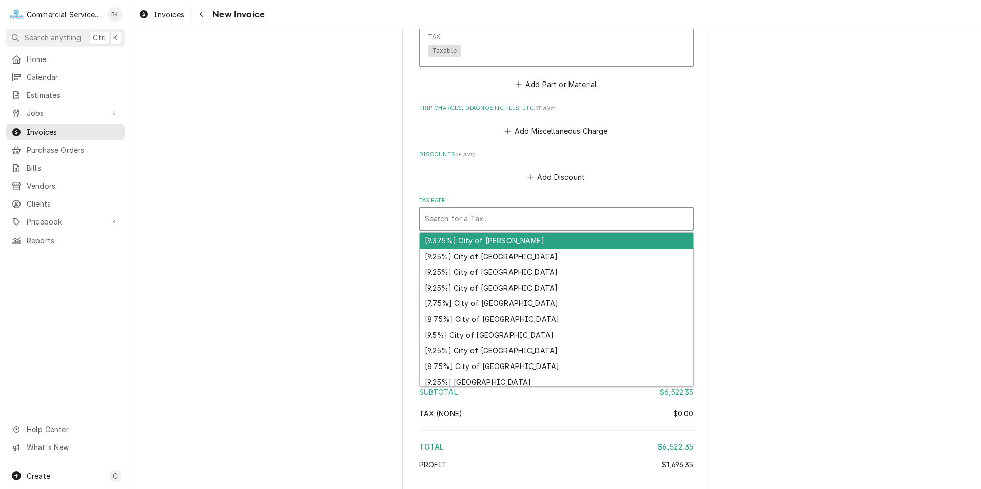
type textarea "x"
type input "M"
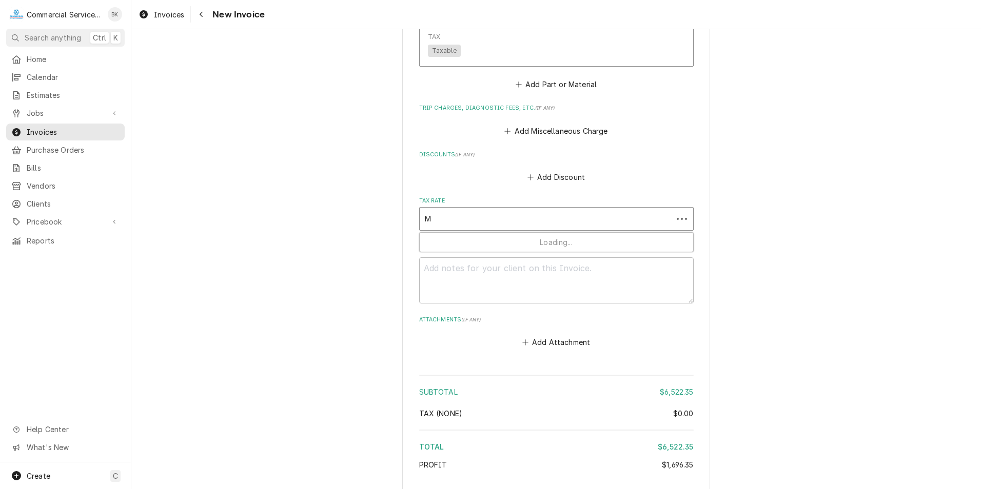
type textarea "x"
type input "MO"
type textarea "x"
type input "MOR"
type textarea "x"
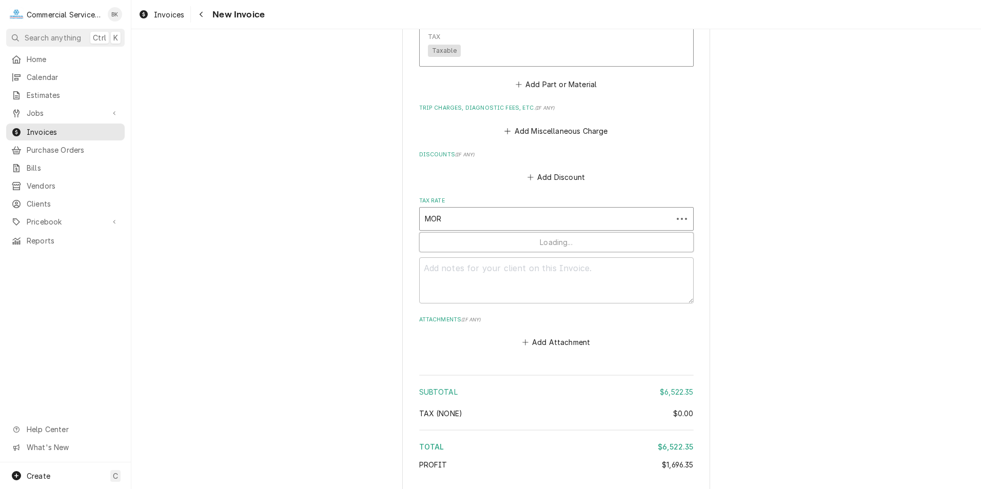
type input "MORG"
type textarea "x"
type input "MORGA"
type textarea "x"
type input "MORGAN"
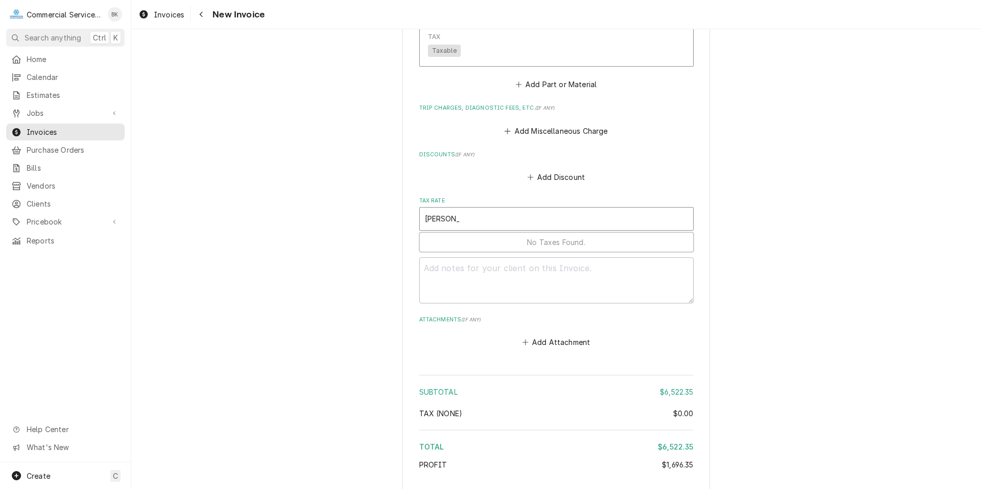
type textarea "x"
type input "MORGA"
type textarea "x"
type input "MORG"
type textarea "x"
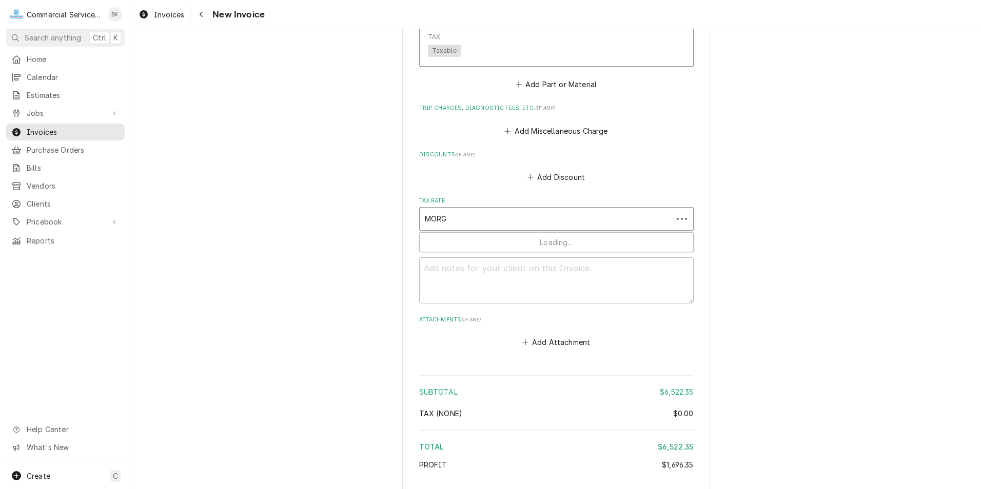
type input "MOR"
type textarea "x"
type input "MO"
type textarea "x"
type input "M"
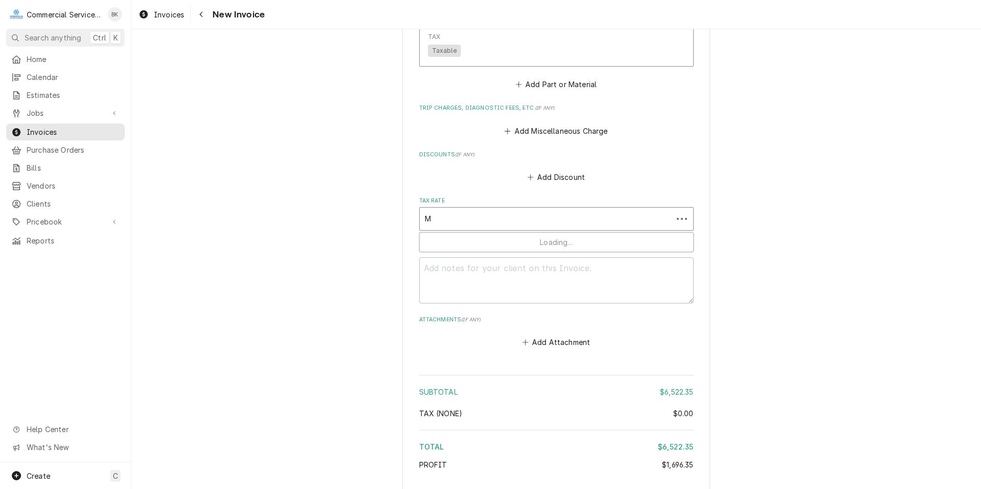
type textarea "x"
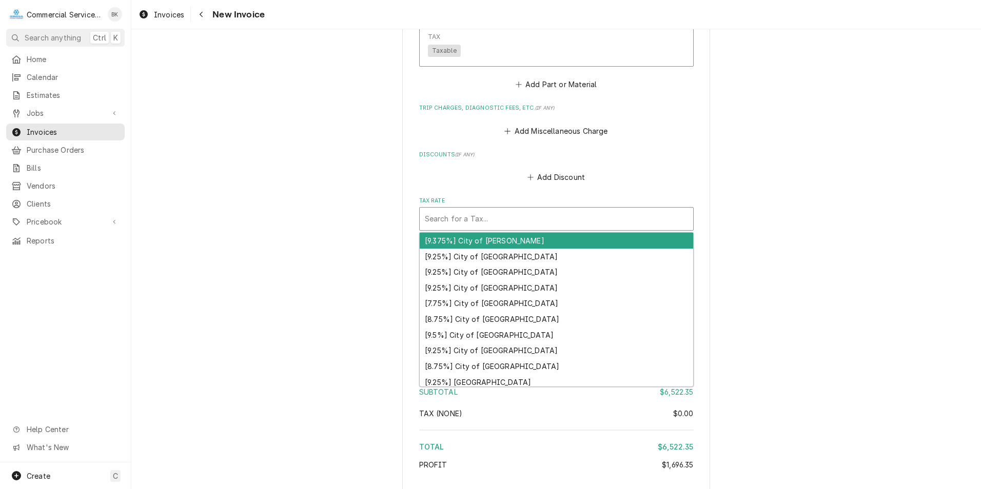
type textarea "x"
type input "S"
type textarea "x"
type input "SA"
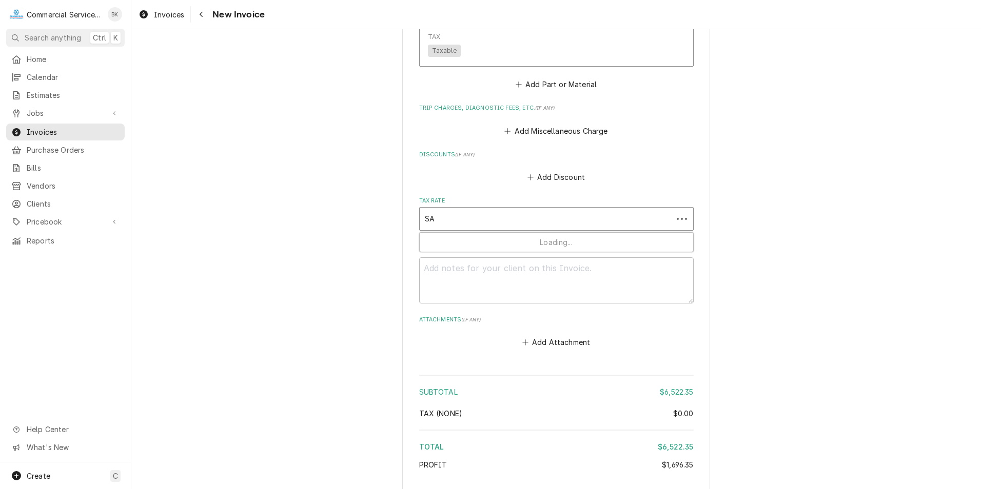
type textarea "x"
type input "SAN"
type textarea "x"
type input "SANT"
type textarea "x"
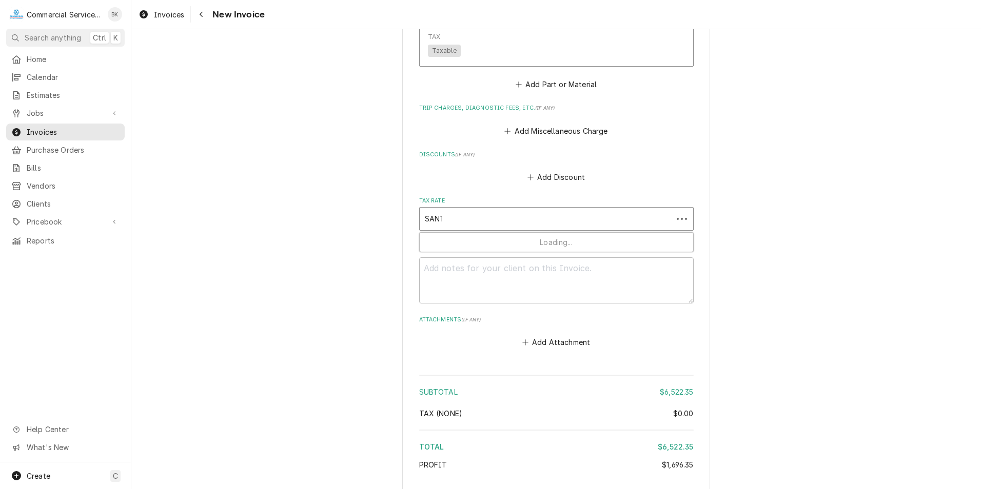
type input "SANTA"
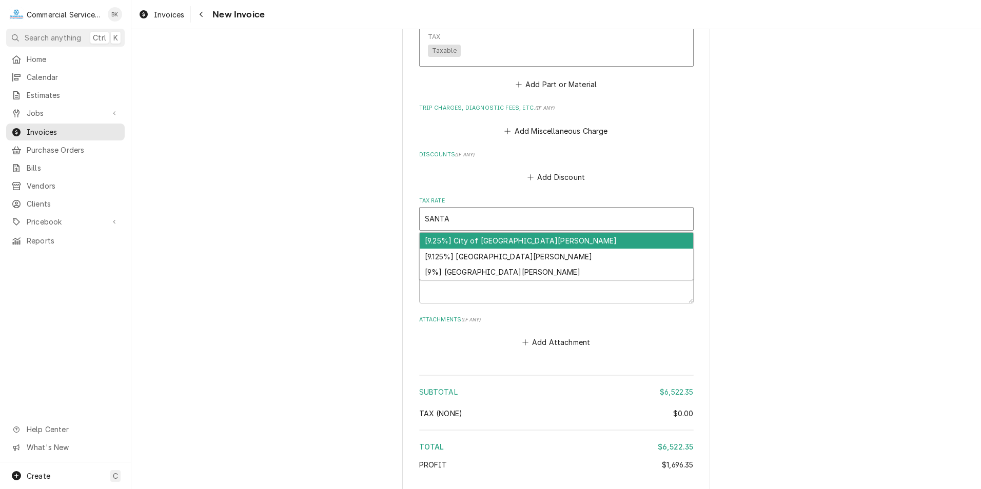
type textarea "x"
type input "SANTA"
type textarea "x"
type input "SANTA C"
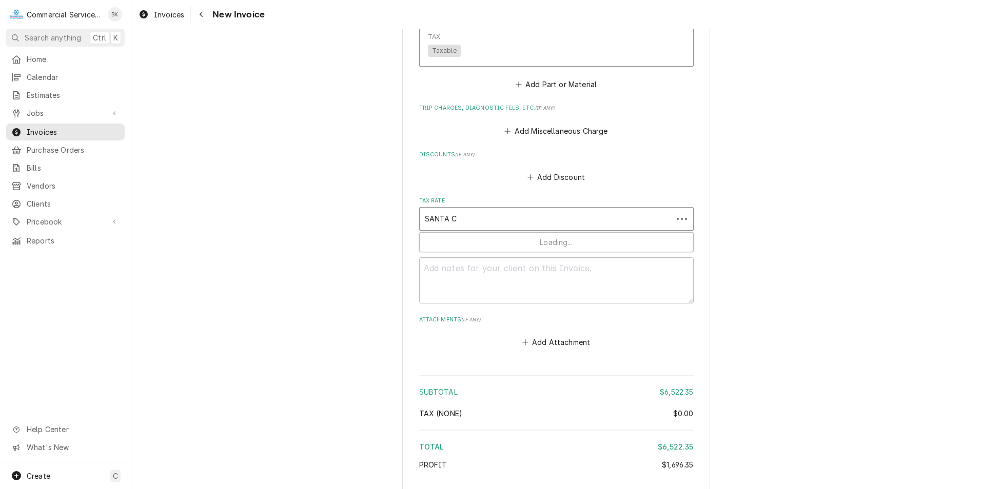
type textarea "x"
type input "SANTA CL"
type textarea "x"
type input "SANTA CLA"
type textarea "x"
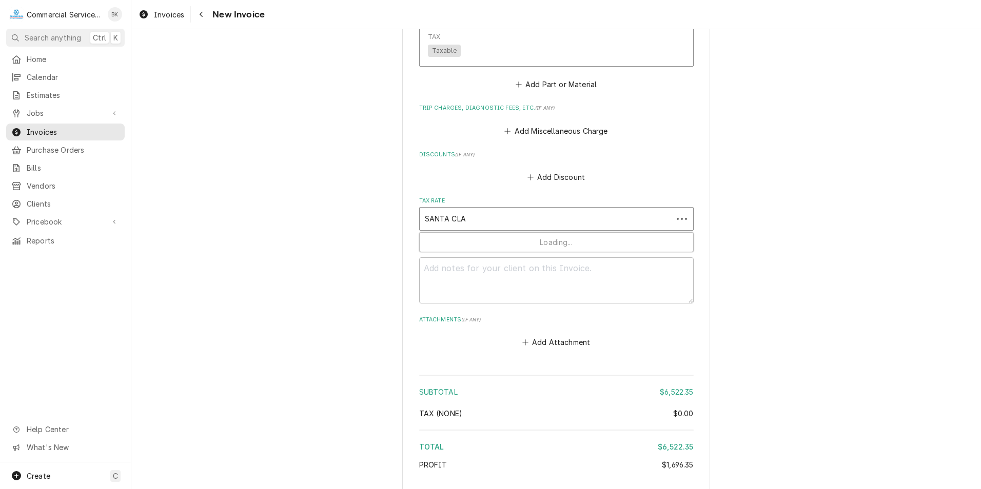
type input "SANTA CLAR"
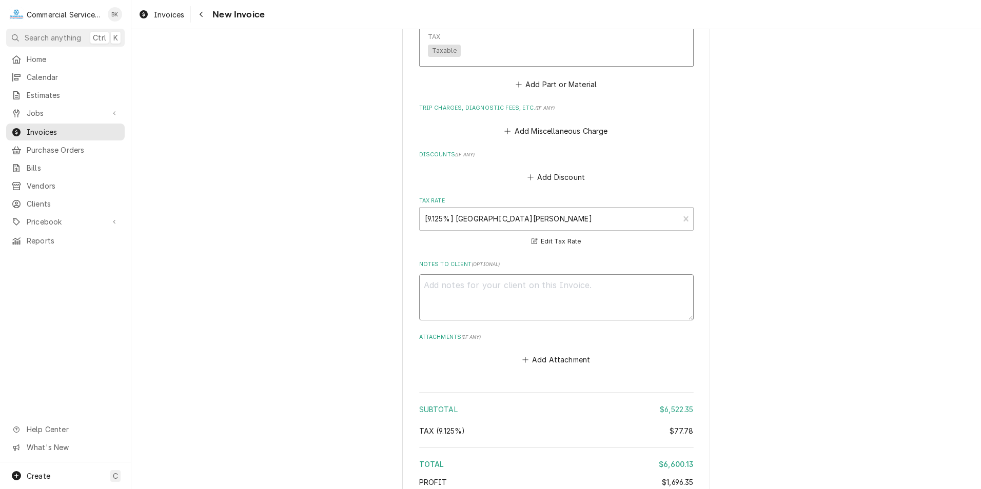
click at [522, 275] on textarea "Notes to Client ( optional )" at bounding box center [556, 298] width 275 height 46
type textarea "x"
type textarea "O"
type textarea "x"
type textarea "ON"
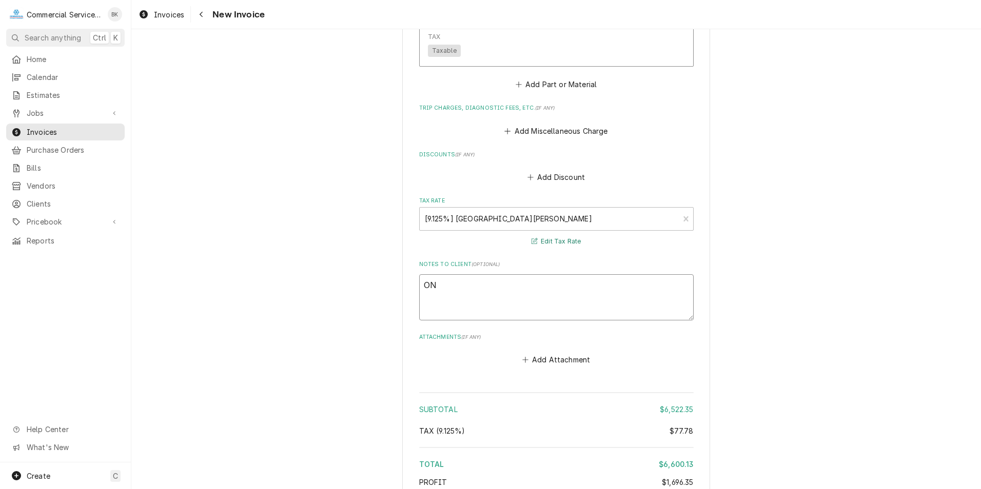
type textarea "x"
type textarea "ON"
type textarea "x"
type textarea "ON B"
type textarea "x"
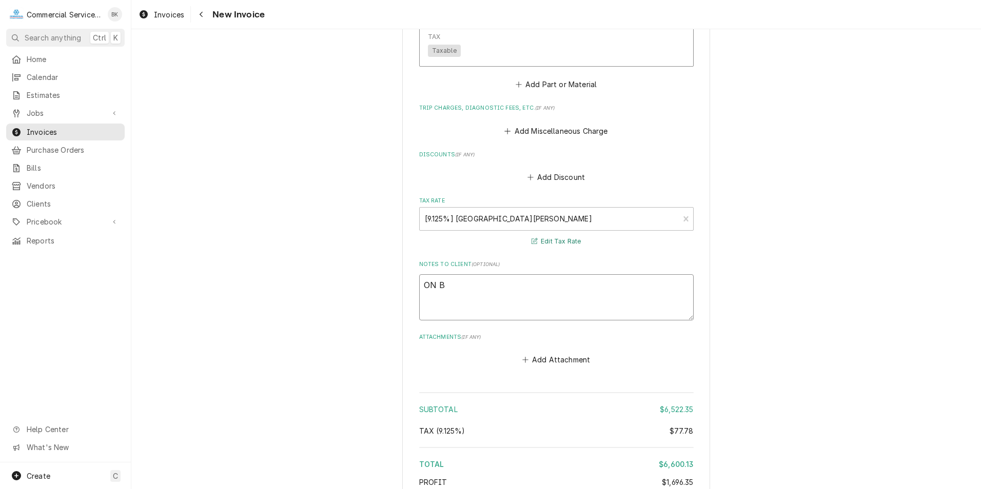
type textarea "ON BU"
type textarea "x"
type textarea "ON BUD"
type textarea "x"
type textarea "ON BUDG"
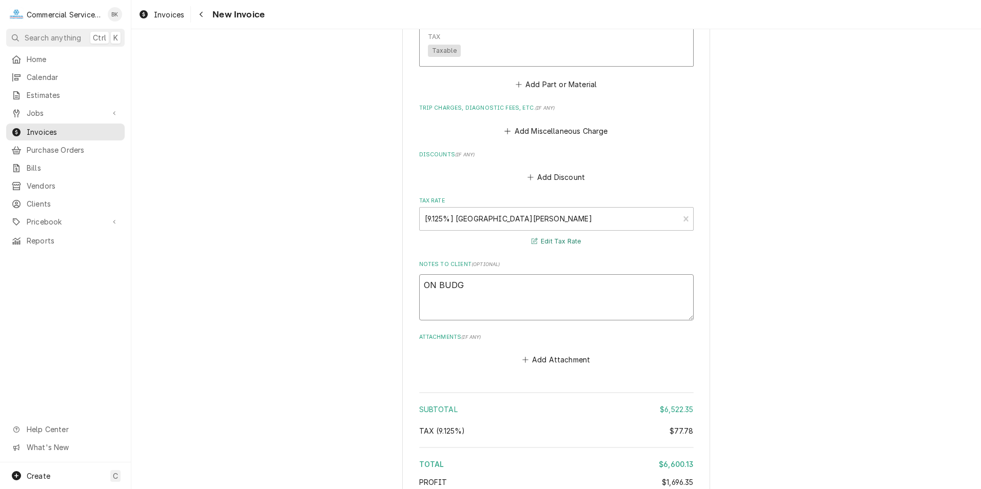
type textarea "x"
type textarea "ON BUDGE"
type textarea "x"
type textarea "ON BUDGET"
type textarea "x"
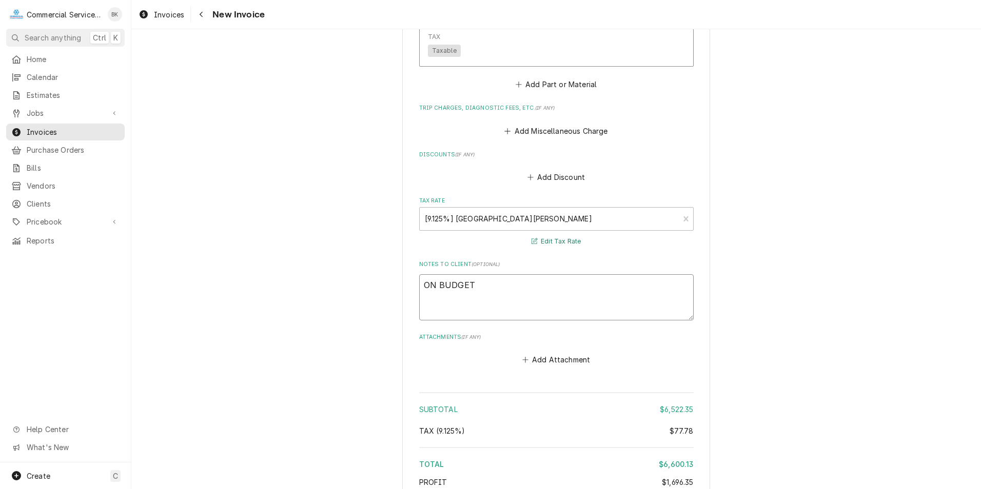
type textarea "ON BUDGET"
type textarea "x"
type textarea "ON BUDGET -"
type textarea "x"
type textarea "ON BUDGET -"
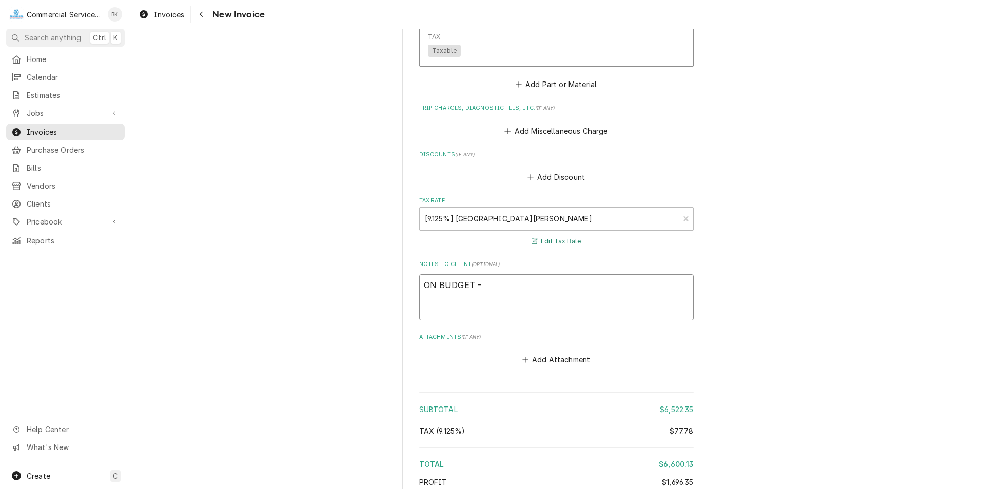
type textarea "x"
type textarea "ON BUDGET - N"
type textarea "x"
type textarea "ON BUDGET - NE"
type textarea "x"
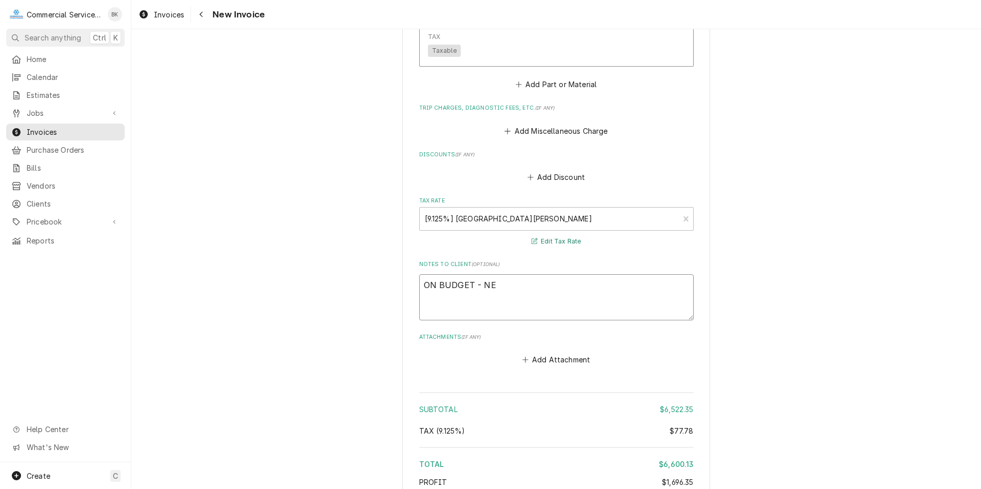
type textarea "ON BUDGET - NEW"
type textarea "x"
type textarea "ON BUDGET - NE"
type textarea "x"
type textarea "ON BUDGET - NEX"
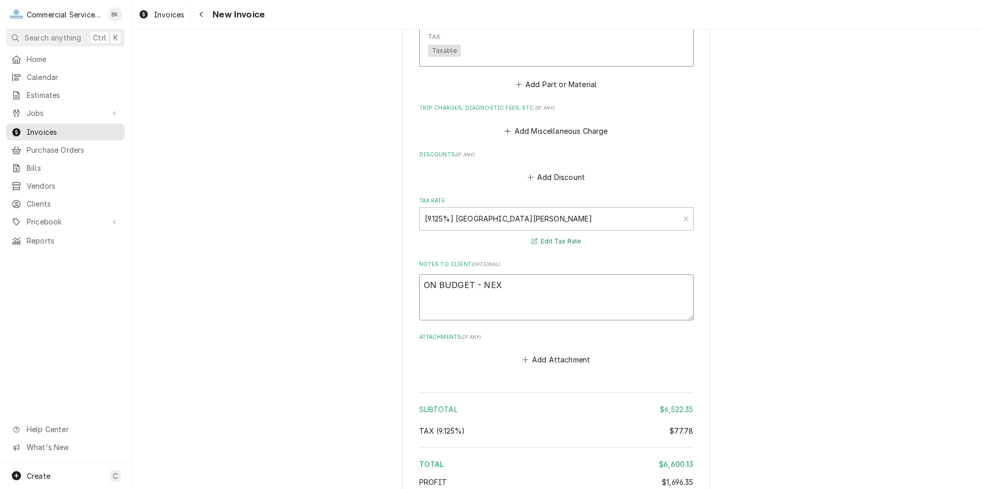
type textarea "x"
type textarea "ON BUDGET - NEXT"
type textarea "x"
type textarea "ON BUDGET - NEXT"
type textarea "x"
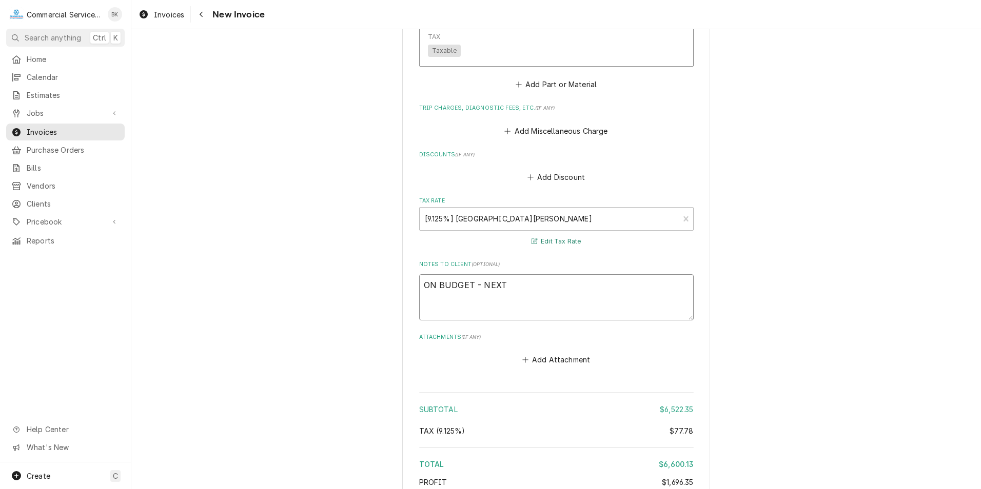
type textarea "ON BUDGET - NEXT P"
type textarea "x"
type textarea "ON BUDGET - NEXT PM"
type textarea "x"
type textarea "ON BUDGET - NEXT PM"
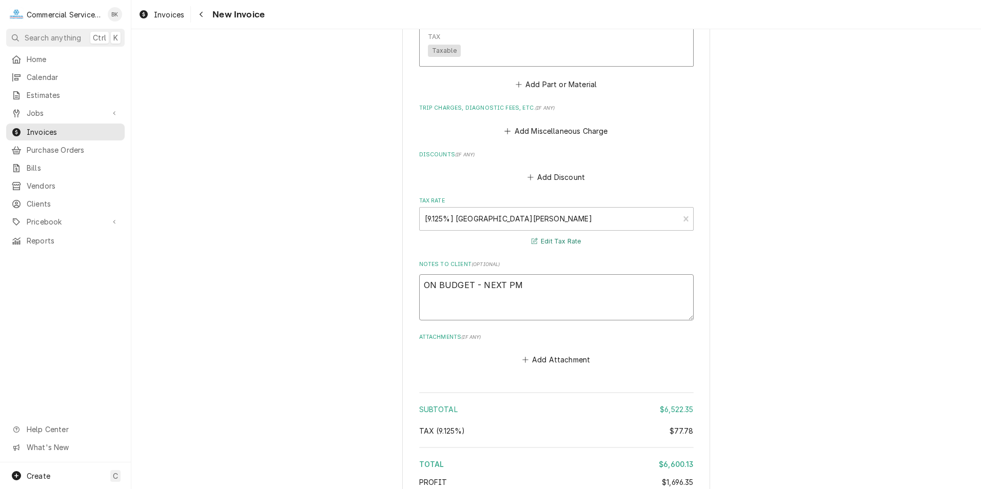
type textarea "x"
type textarea "ON BUDGET - NEXT PM W"
type textarea "x"
type textarea "ON BUDGET - NEXT PM WI"
type textarea "x"
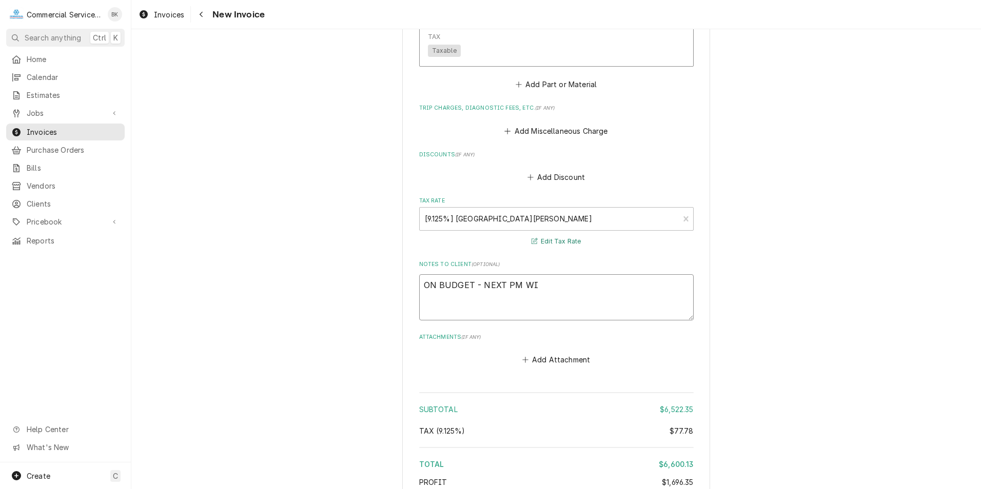
type textarea "ON BUDGET - NEXT PM WIL"
type textarea "x"
type textarea "ON BUDGET - NEXT PM WILL"
type textarea "x"
type textarea "ON BUDGET - NEXT PM WILL"
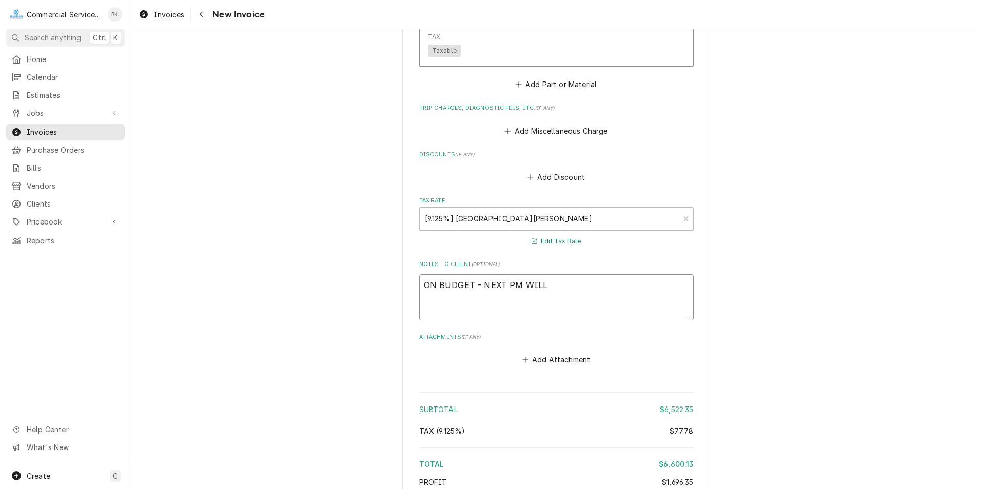
type textarea "x"
type textarea "ON BUDGET - NEXT PM WILL N"
type textarea "x"
type textarea "ON BUDGET - NEXT PM WILL NE"
type textarea "x"
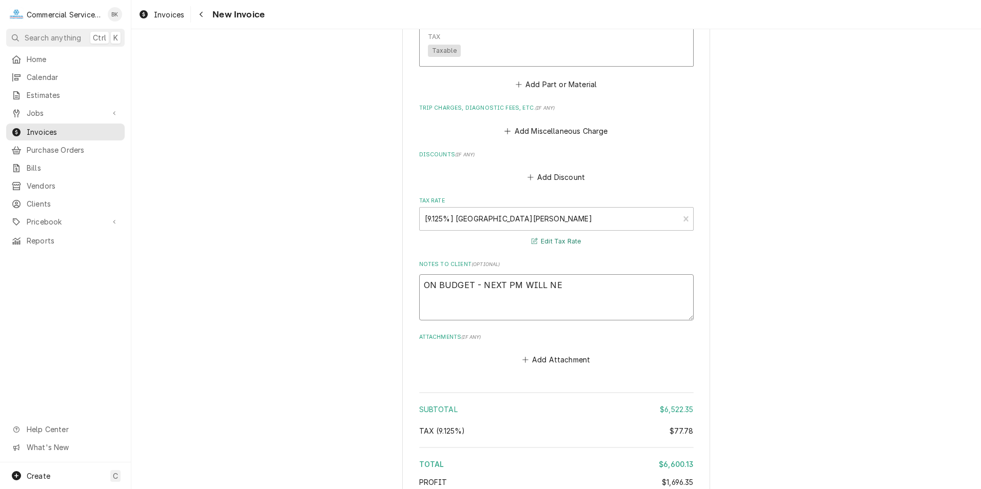
type textarea "ON BUDGET - NEXT PM WILL NEE"
type textarea "x"
type textarea "ON BUDGET - NEXT PM WILL NEED"
type textarea "x"
type textarea "ON BUDGET - NEXT PM WILL NEED"
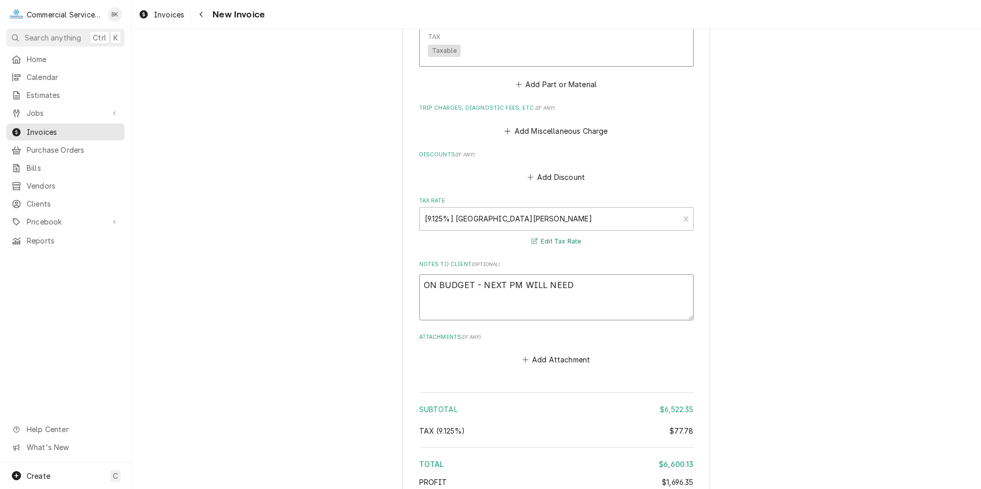
type textarea "x"
type textarea "ON BUDGET - NEXT PM WILL NEED T"
type textarea "x"
type textarea "ON BUDGET - NEXT PM WILL NEED TO"
type textarea "x"
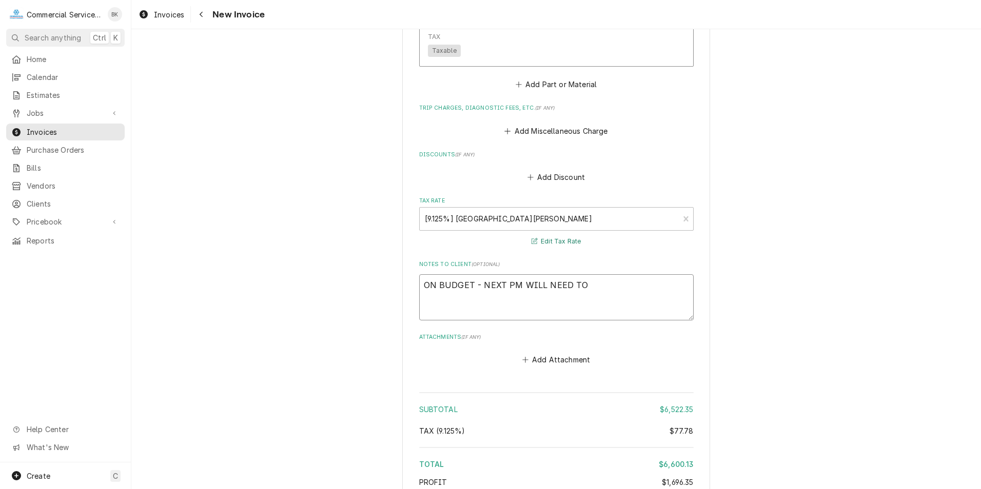
type textarea "ON BUDGET - NEXT PM WILL NEED TO"
type textarea "x"
type textarea "ON BUDGET - NEXT PM WILL NEED TO H"
type textarea "x"
type textarea "ON BUDGET - NEXT PM WILL NEED TO HV"
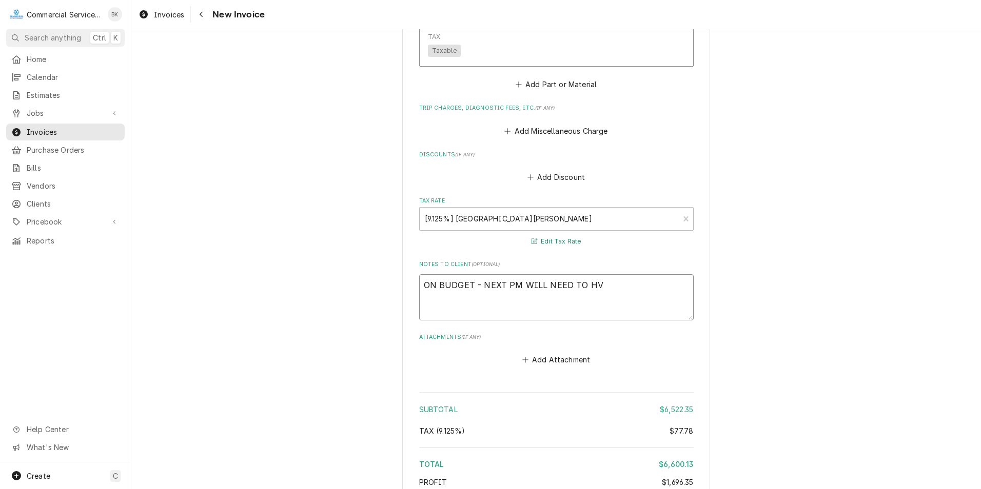
type textarea "x"
type textarea "ON BUDGET - NEXT PM WILL NEED TO HVE"
type textarea "x"
type textarea "ON BUDGET - NEXT PM WILL NEED TO HVE"
type textarea "x"
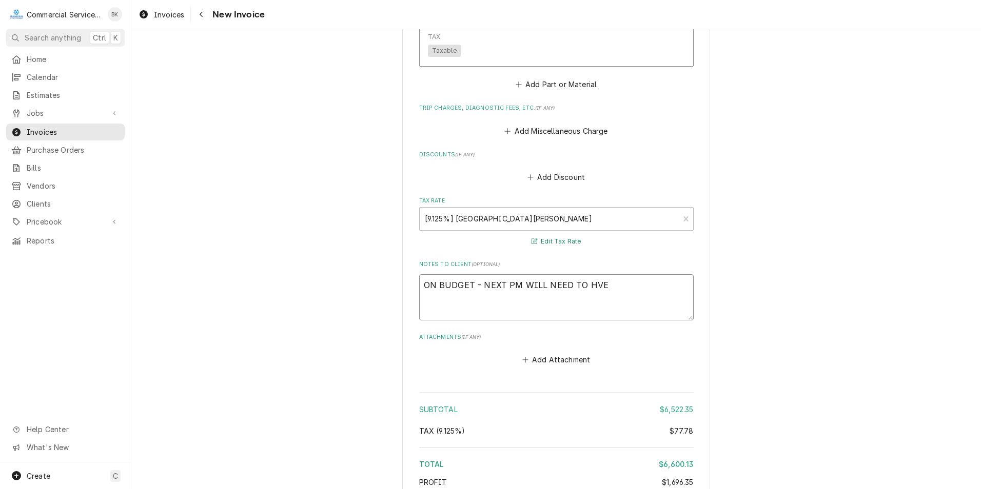
type textarea "ON BUDGET - NEXT PM WILL NEED TO HVE A"
type textarea "x"
type textarea "ON BUDGET - NEXT PM WILL NEED TO HVE"
type textarea "x"
type textarea "ON BUDGET - NEXT PM WILL NEED TO HVE"
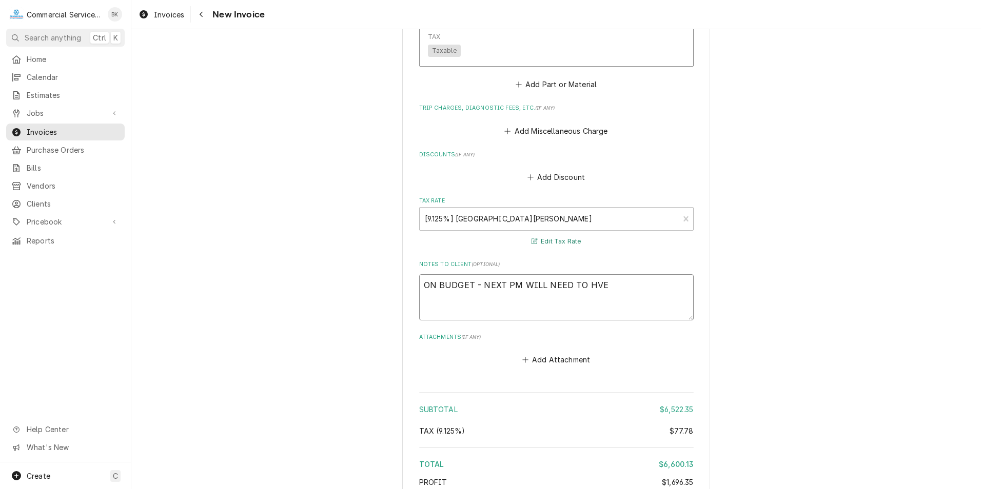
type textarea "x"
type textarea "ON BUDGET - NEXT PM WILL NEED TO HV"
type textarea "x"
type textarea "ON BUDGET - NEXT PM WILL NEED TO H"
type textarea "x"
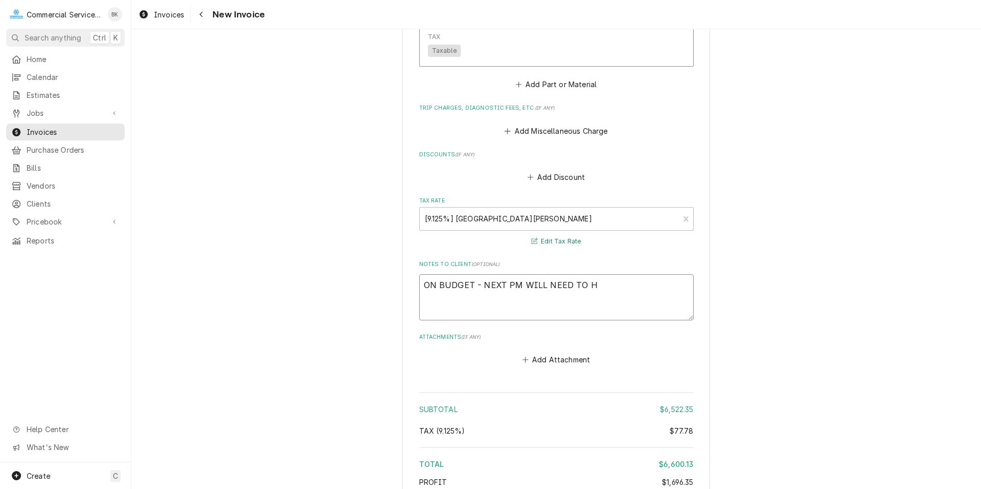
type textarea "ON BUDGET - NEXT PM WILL NEED TO HA"
type textarea "x"
type textarea "ON BUDGET - NEXT PM WILL NEED TO HAV"
type textarea "x"
type textarea "ON BUDGET - NEXT PM WILL NEED TO HAVE"
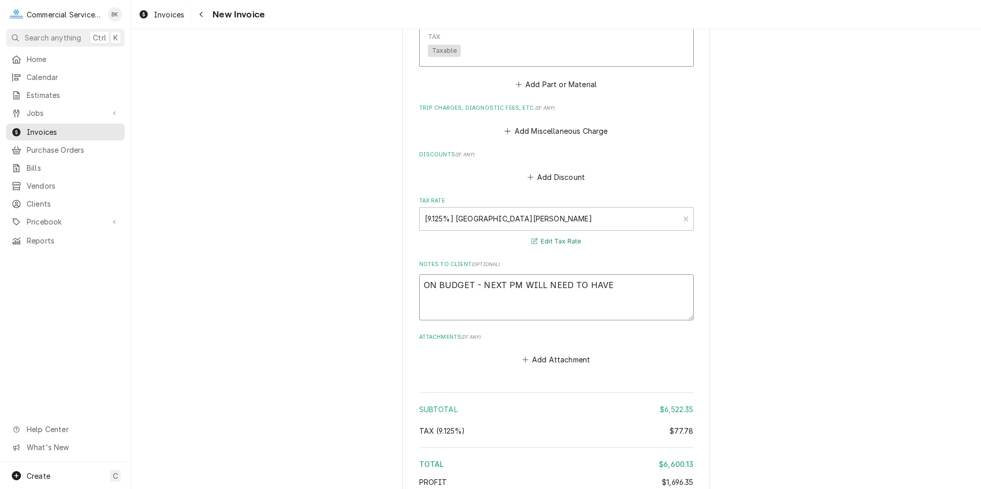
type textarea "x"
type textarea "ON BUDGET - NEXT PM WILL NEED TO HAVE"
type textarea "x"
type textarea "ON BUDGET - NEXT PM WILL NEED TO HAVE G"
type textarea "x"
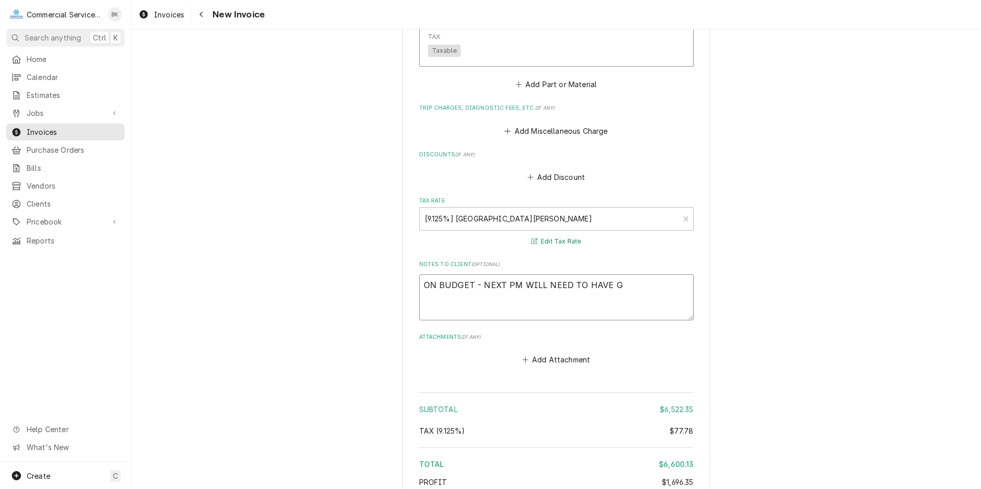
type textarea "ON BUDGET - NEXT PM WILL NEED TO HAVE GA"
type textarea "x"
type textarea "ON BUDGET - NEXT PM WILL NEED TO HAVE GAS"
type textarea "x"
type textarea "ON BUDGET - NEXT PM WILL NEED TO HAVE GASK"
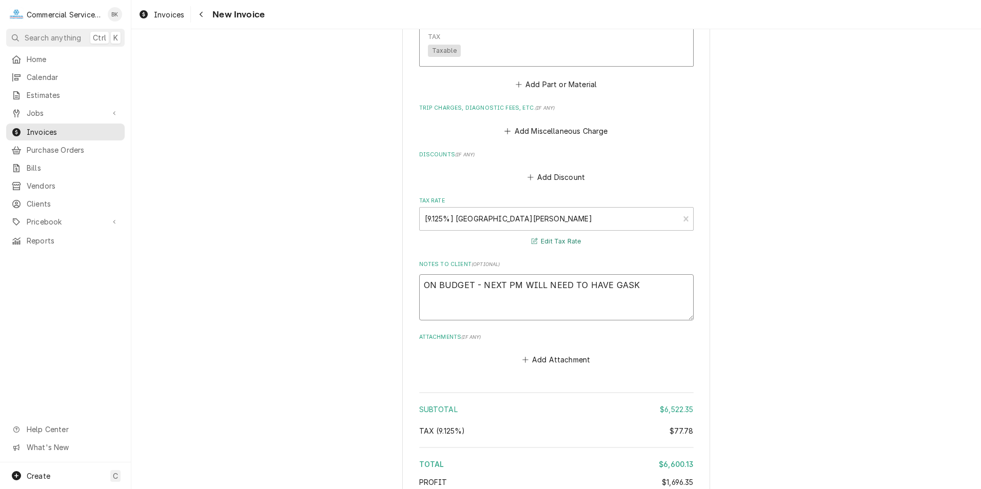
type textarea "x"
type textarea "ON BUDGET - NEXT PM WILL NEED TO HAVE GASKE"
type textarea "x"
type textarea "ON BUDGET - NEXT PM WILL NEED TO HAVE GASKET"
type textarea "x"
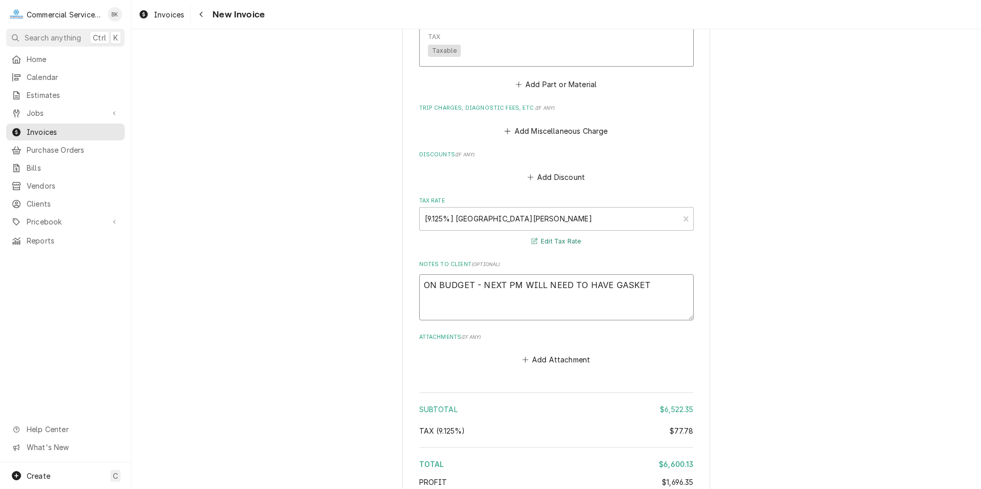
type textarea "ON BUDGET - NEXT PM WILL NEED TO HAVE GASKET"
type textarea "x"
type textarea "ON BUDGET - NEXT PM WILL NEED TO HAVE GASKET A"
type textarea "x"
type textarea "ON BUDGET - NEXT PM WILL NEED TO HAVE GASKET AN"
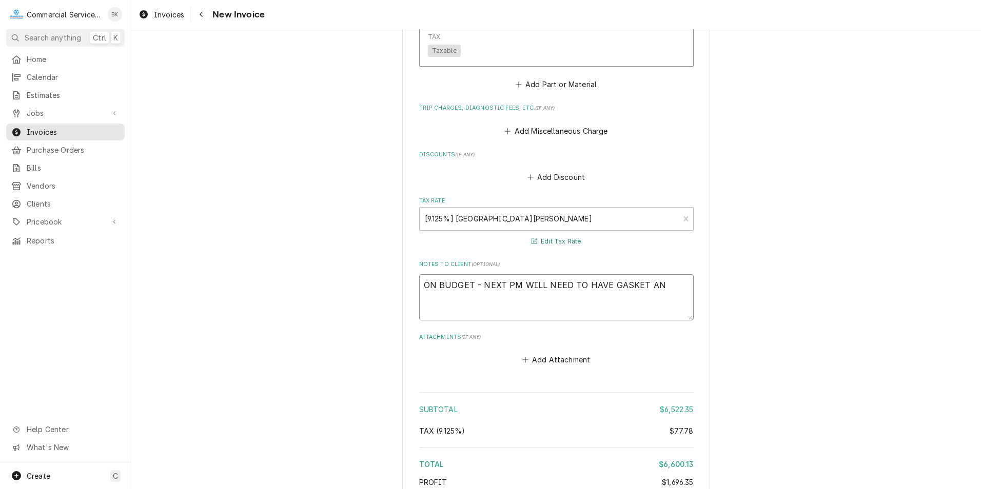
type textarea "x"
type textarea "ON BUDGET - NEXT PM WILL NEED TO HAVE GASKET AND"
type textarea "x"
type textarea "ON BUDGET - NEXT PM WILL NEED TO HAVE GASKET ANDS"
type textarea "x"
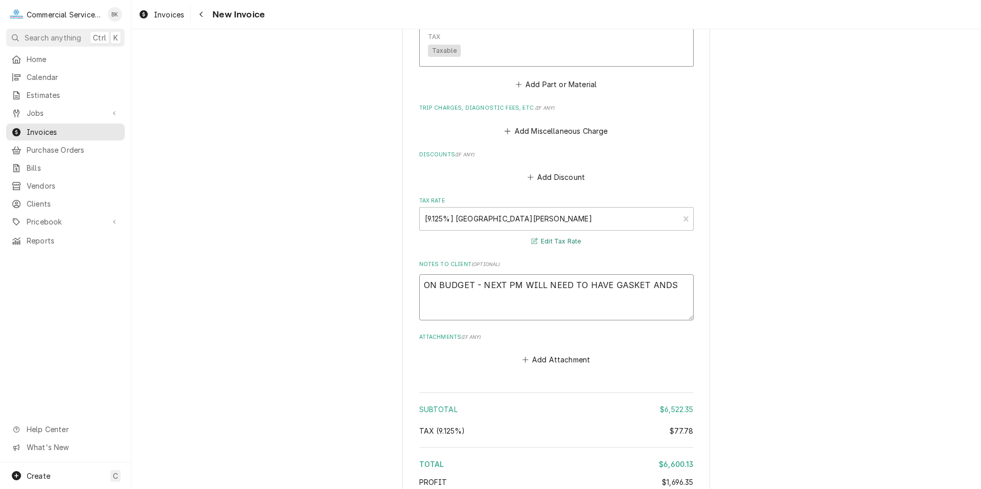
type textarea "ON BUDGET - NEXT PM WILL NEED TO HAVE GASKET AND"
type textarea "x"
type textarea "ON BUDGET - NEXT PM WILL NEED TO HAVE GASKET AND"
type textarea "x"
type textarea "ON BUDGET - NEXT PM WILL NEED TO HAVE GASKET AND P"
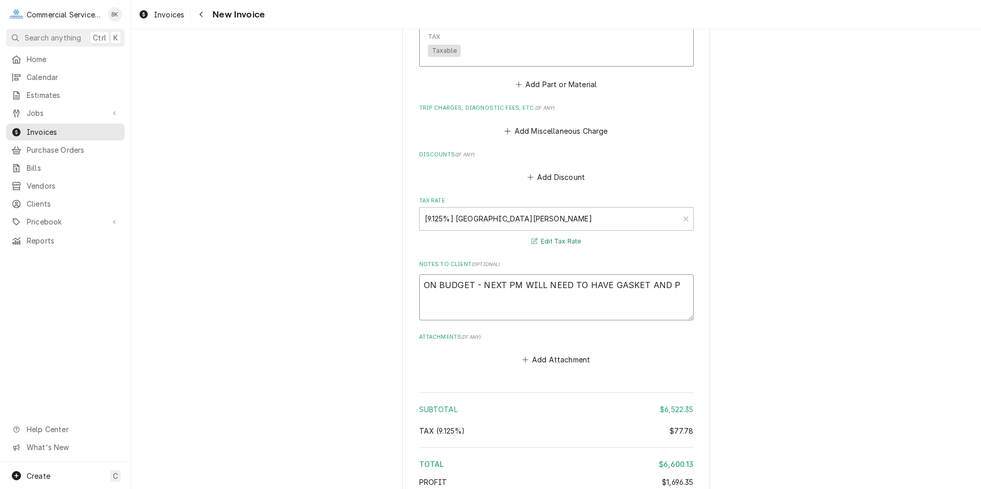
type textarea "x"
type textarea "ON BUDGET - NEXT PM WILL NEED TO HAVE GASKET AND PA"
type textarea "x"
type textarea "ON BUDGET - NEXT PM WILL NEED TO HAVE GASKET AND PAR"
type textarea "x"
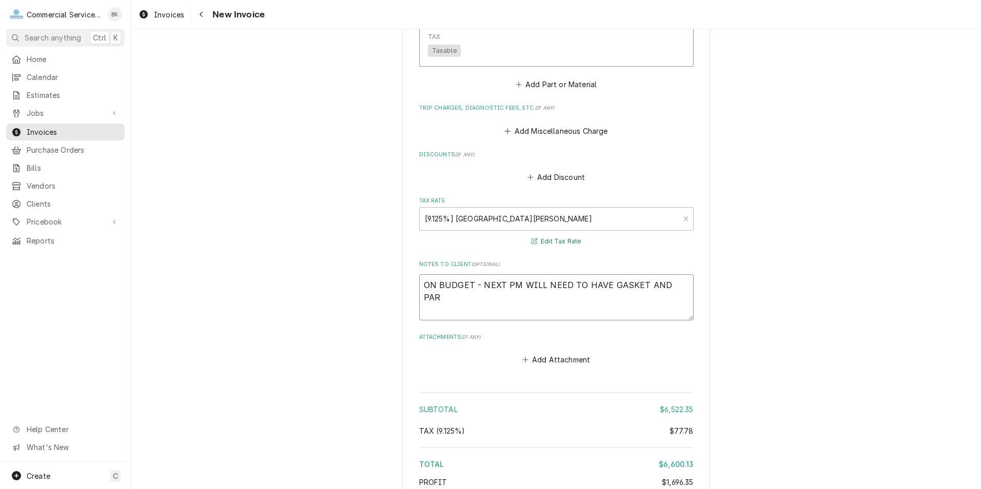
type textarea "ON BUDGET - NEXT PM WILL NEED TO HAVE GASKET AND PART"
type textarea "x"
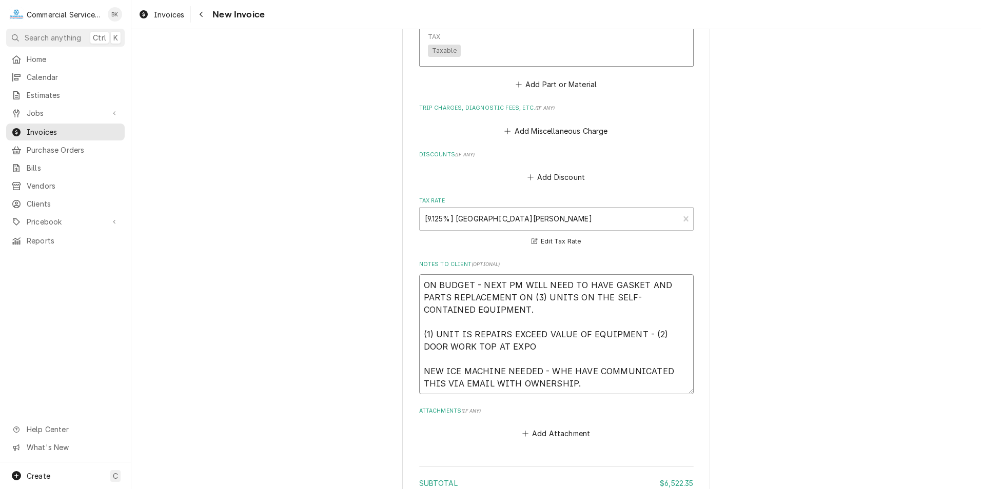
click at [561, 356] on textarea "ON BUDGET - NEXT PM WILL NEED TO HAVE GASKET AND PARTS REPLACEMENT ON (3) UNITS…" at bounding box center [556, 335] width 275 height 120
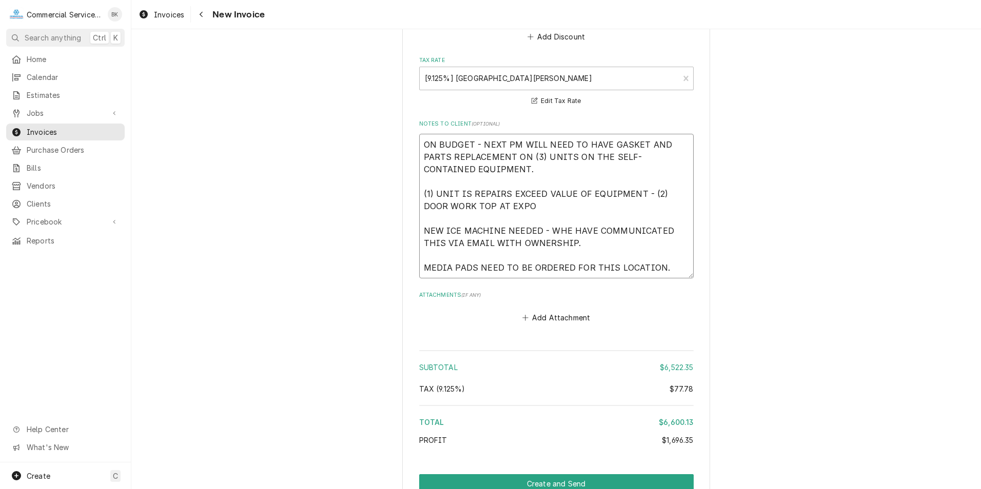
scroll to position [3232, 0]
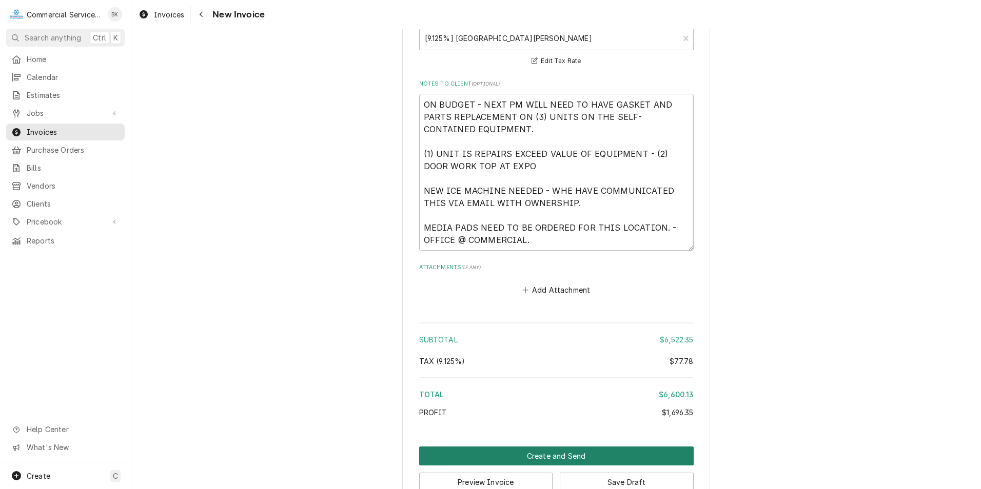
click at [581, 447] on button "Create and Send" at bounding box center [556, 456] width 275 height 19
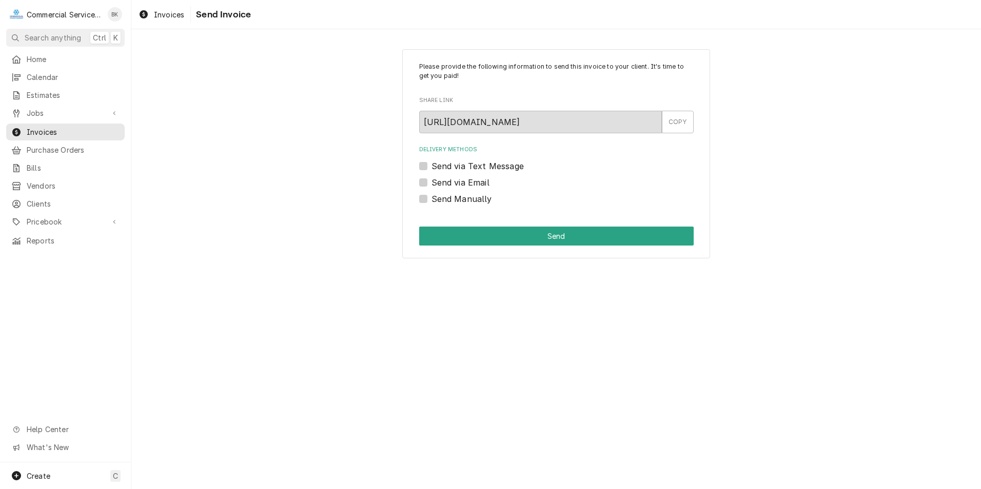
click at [447, 195] on label "Send Manually" at bounding box center [462, 199] width 61 height 12
click at [447, 195] on input "Send Manually" at bounding box center [569, 204] width 275 height 23
checkbox input "true"
click at [505, 234] on button "Send" at bounding box center [556, 236] width 275 height 19
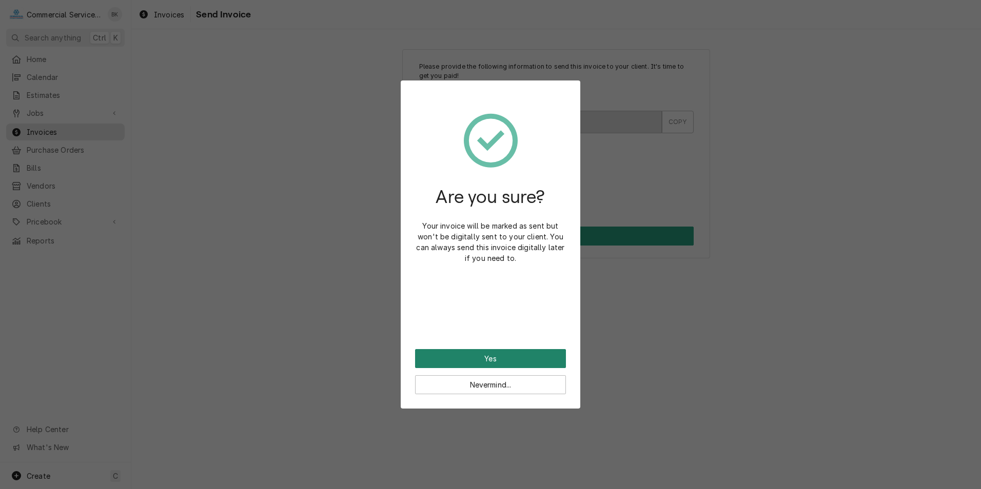
click at [525, 361] on button "Yes" at bounding box center [490, 358] width 151 height 19
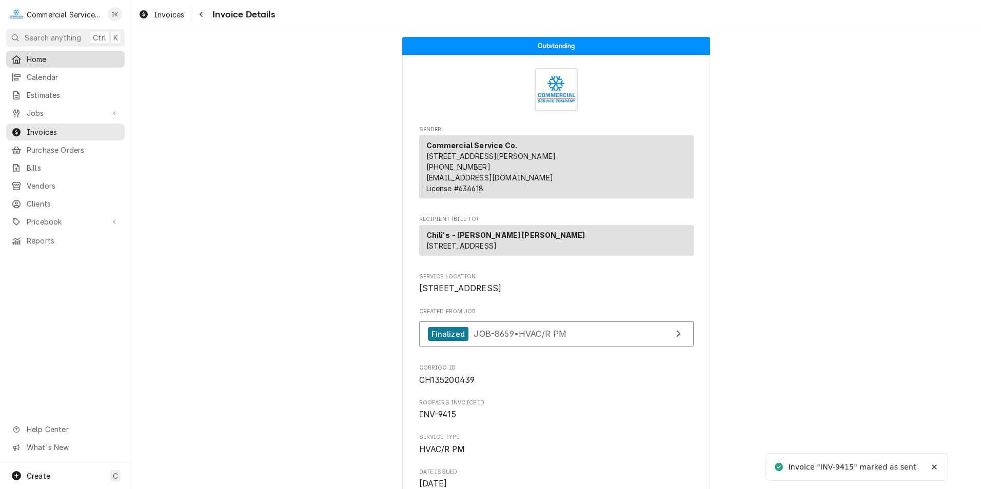
click at [38, 55] on span "Home" at bounding box center [73, 59] width 93 height 11
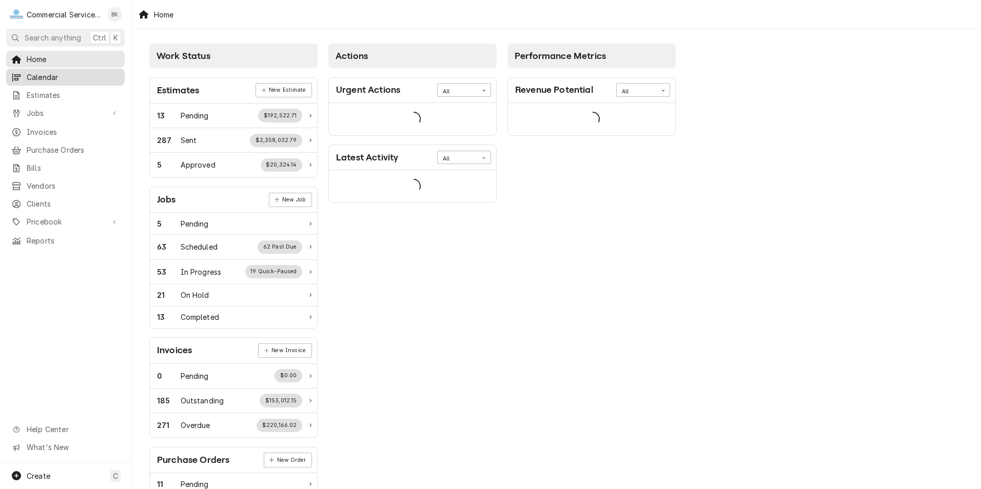
click at [33, 74] on span "Calendar" at bounding box center [73, 77] width 93 height 11
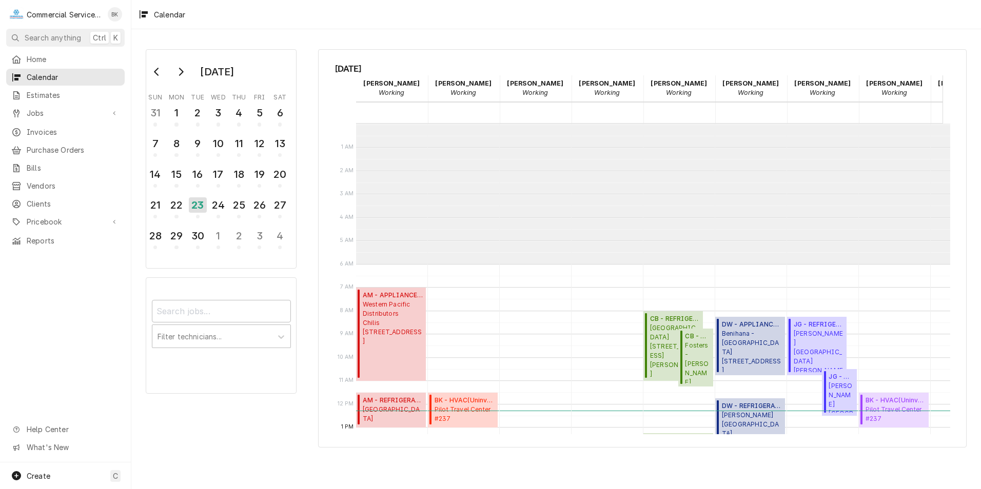
scroll to position [141, 0]
